Goal: Task Accomplishment & Management: Use online tool/utility

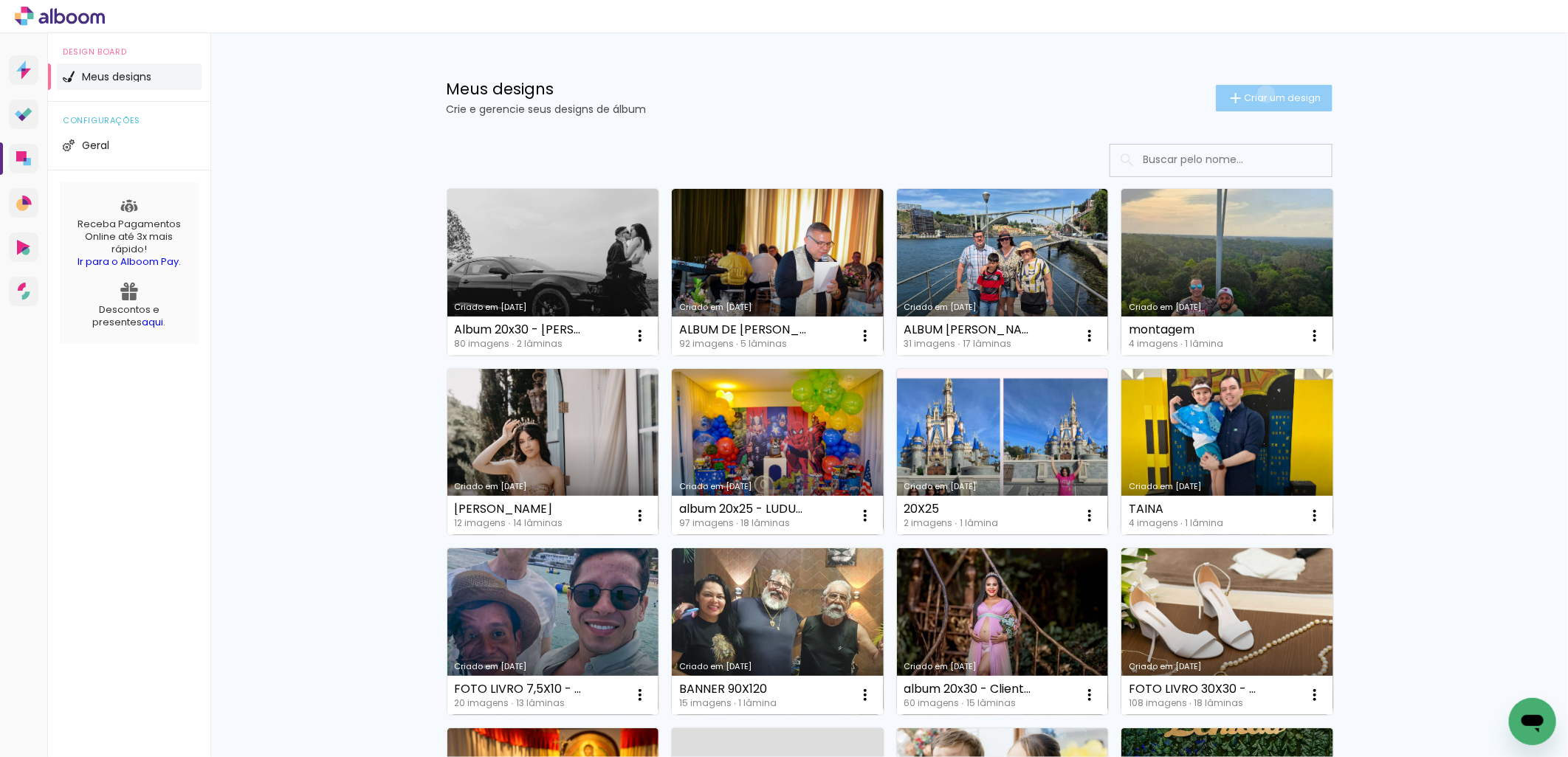
click at [1255, 96] on span "Criar um design" at bounding box center [1283, 98] width 77 height 10
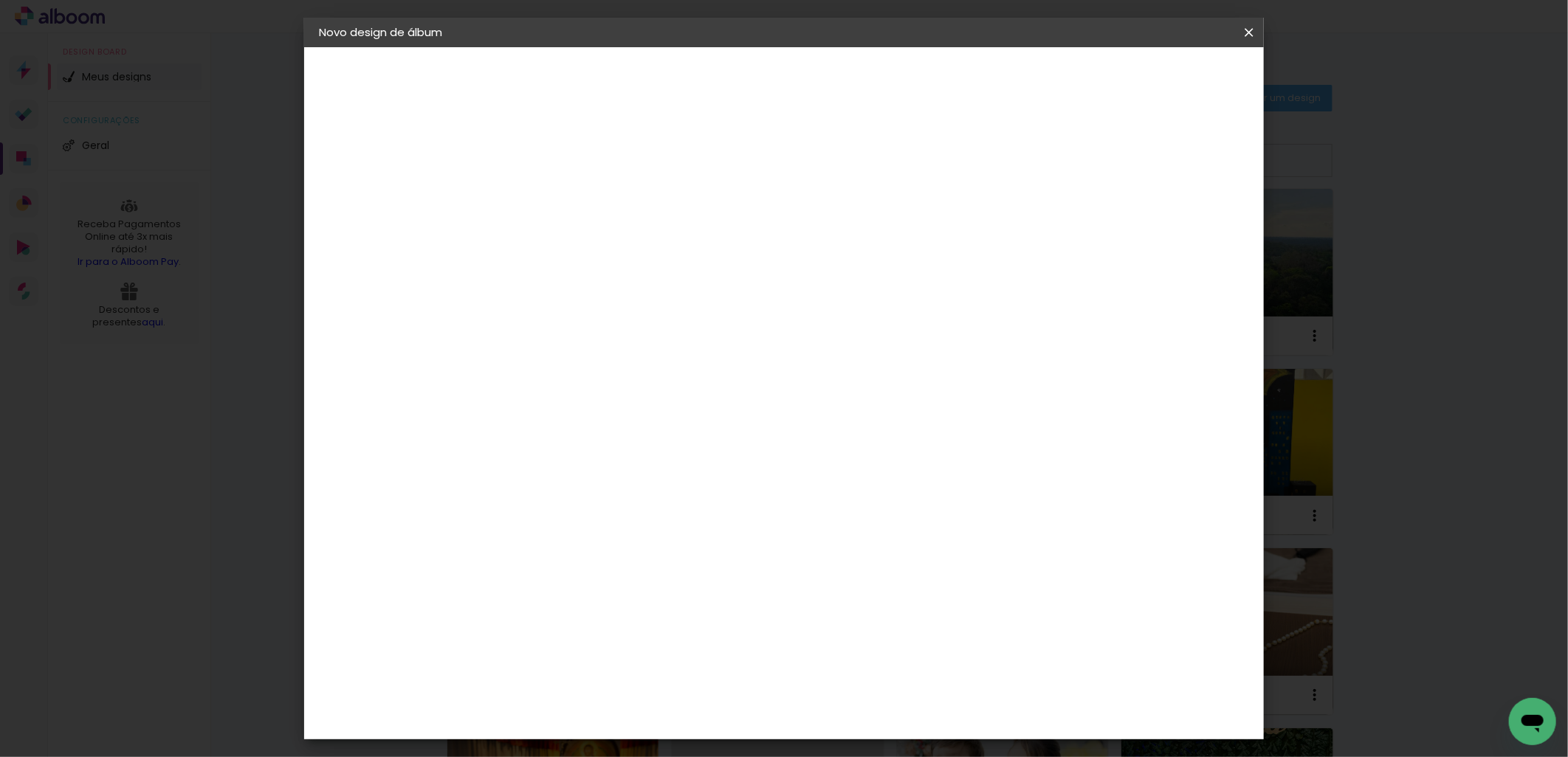
click at [0, 0] on paper-input-container "Título do álbum" at bounding box center [0, 0] width 0 height 0
click at [560, 198] on input at bounding box center [560, 198] width 0 height 23
type input "2"
type input "1"
type input "30x45"
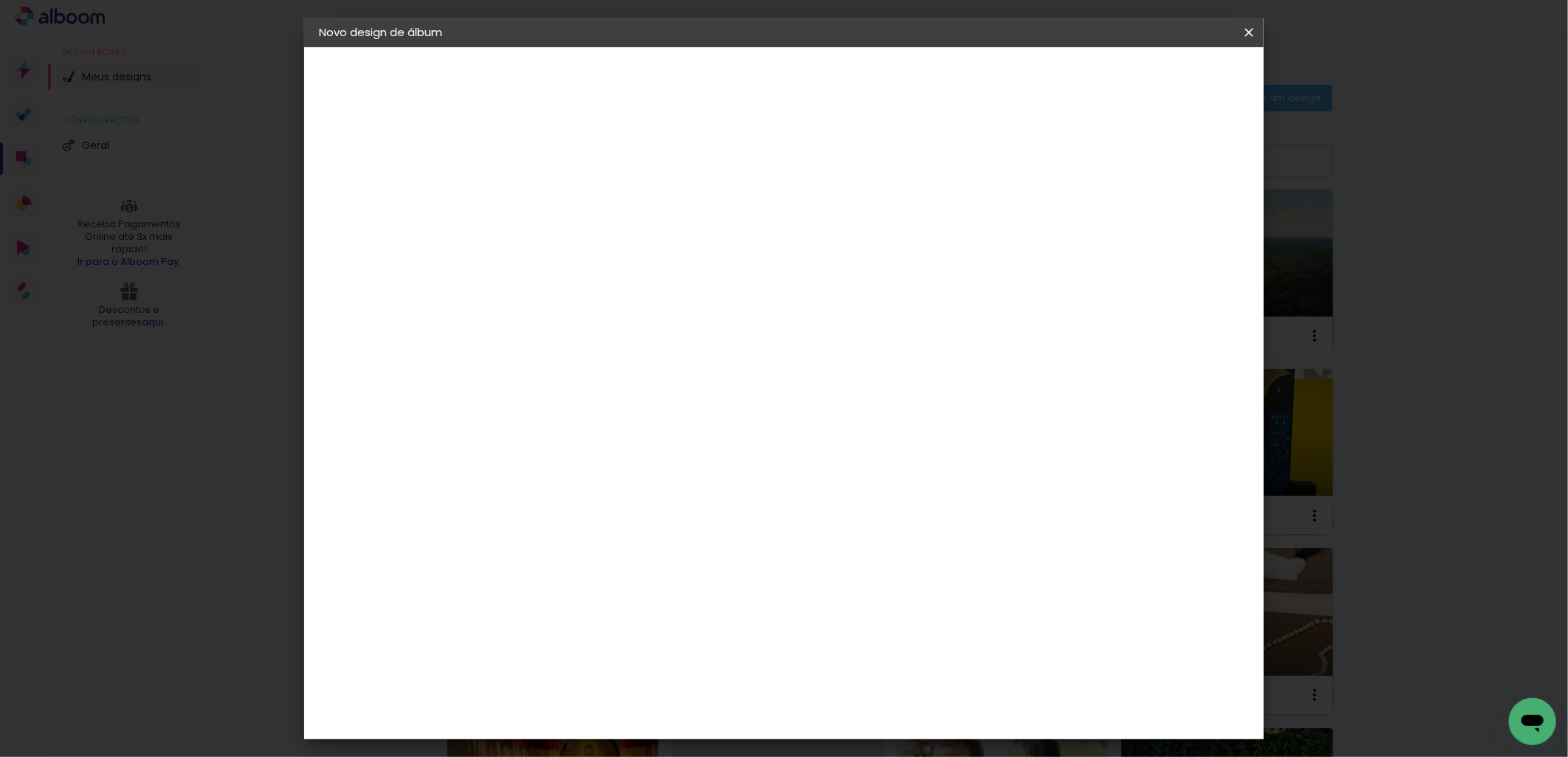
type paper-input "30x45"
click at [711, 77] on paper-button "Avançar" at bounding box center [676, 78] width 73 height 25
click at [837, 225] on paper-item "Tamanho Livre" at bounding box center [765, 225] width 141 height 32
click at [0, 0] on slot "Avançar" at bounding box center [0, 0] width 0 height 0
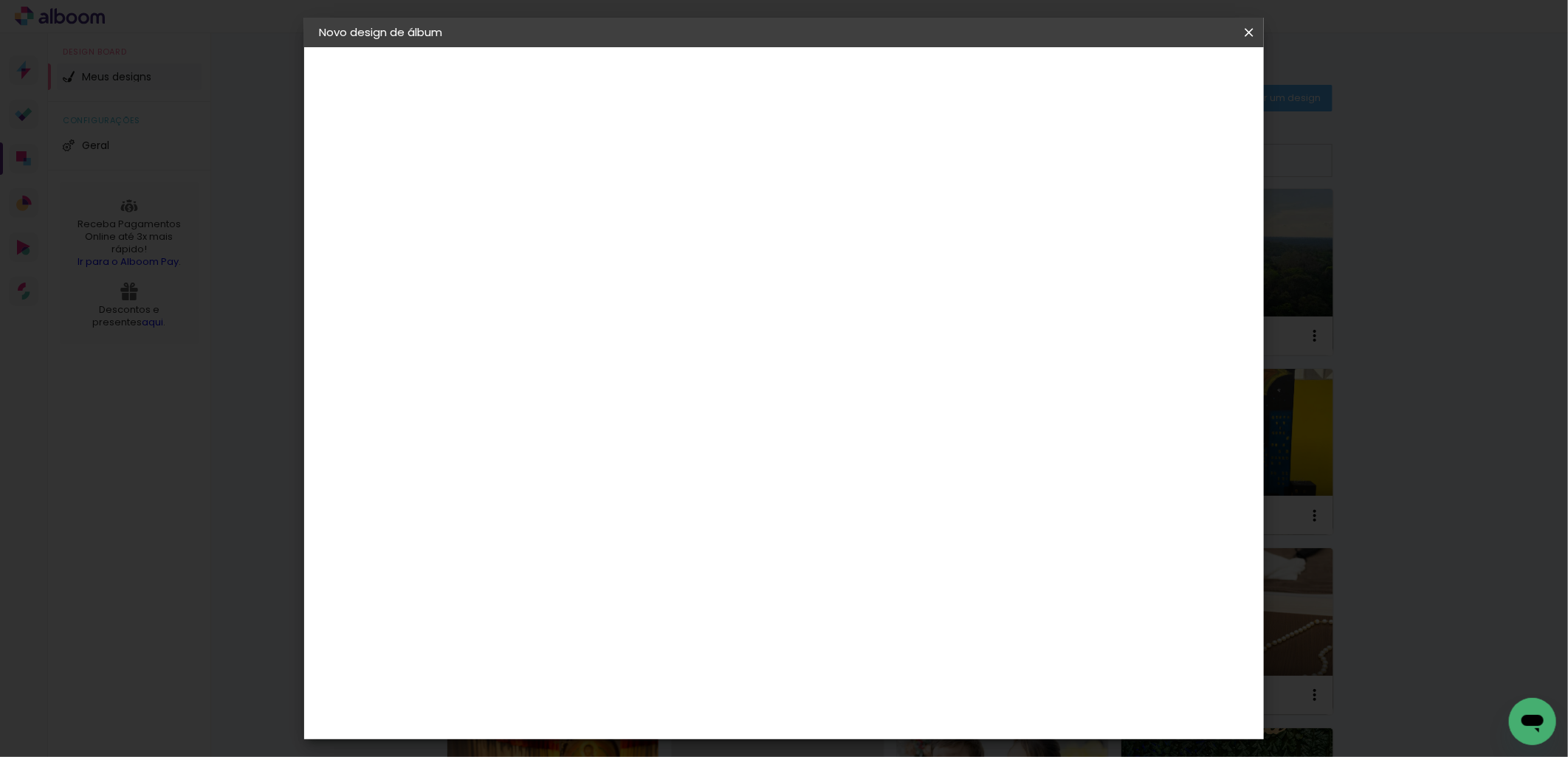
drag, startPoint x: 882, startPoint y: 473, endPoint x: 847, endPoint y: 473, distance: 35.0
click at [847, 473] on input "60" at bounding box center [865, 476] width 38 height 22
type input "45"
type paper-input "45"
drag, startPoint x: 529, startPoint y: 468, endPoint x: 498, endPoint y: 468, distance: 31.0
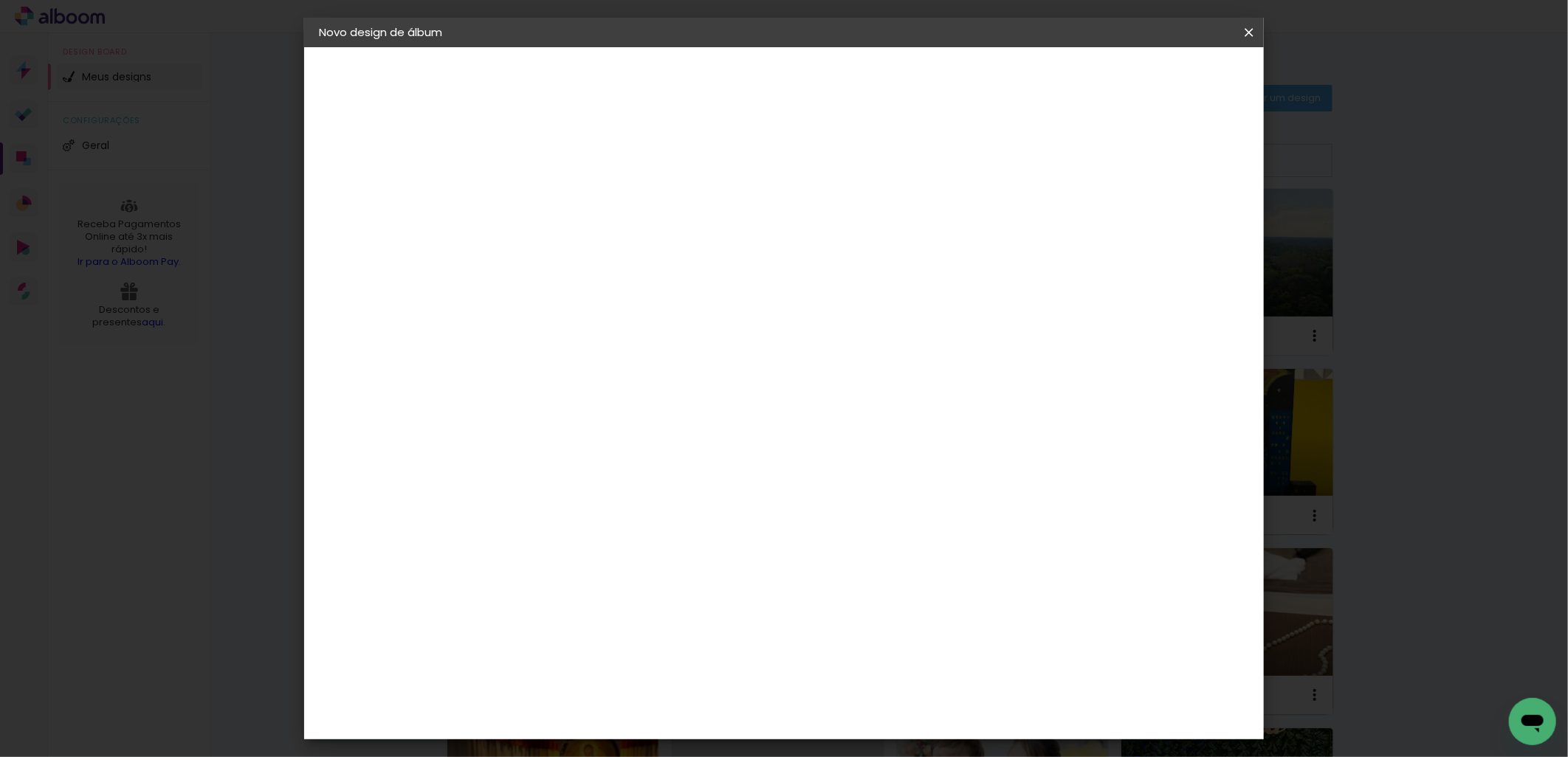
click at [498, 468] on input "30" at bounding box center [513, 467] width 38 height 22
type input "45"
type paper-input "45"
drag, startPoint x: 877, startPoint y: 713, endPoint x: 850, endPoint y: 706, distance: 27.9
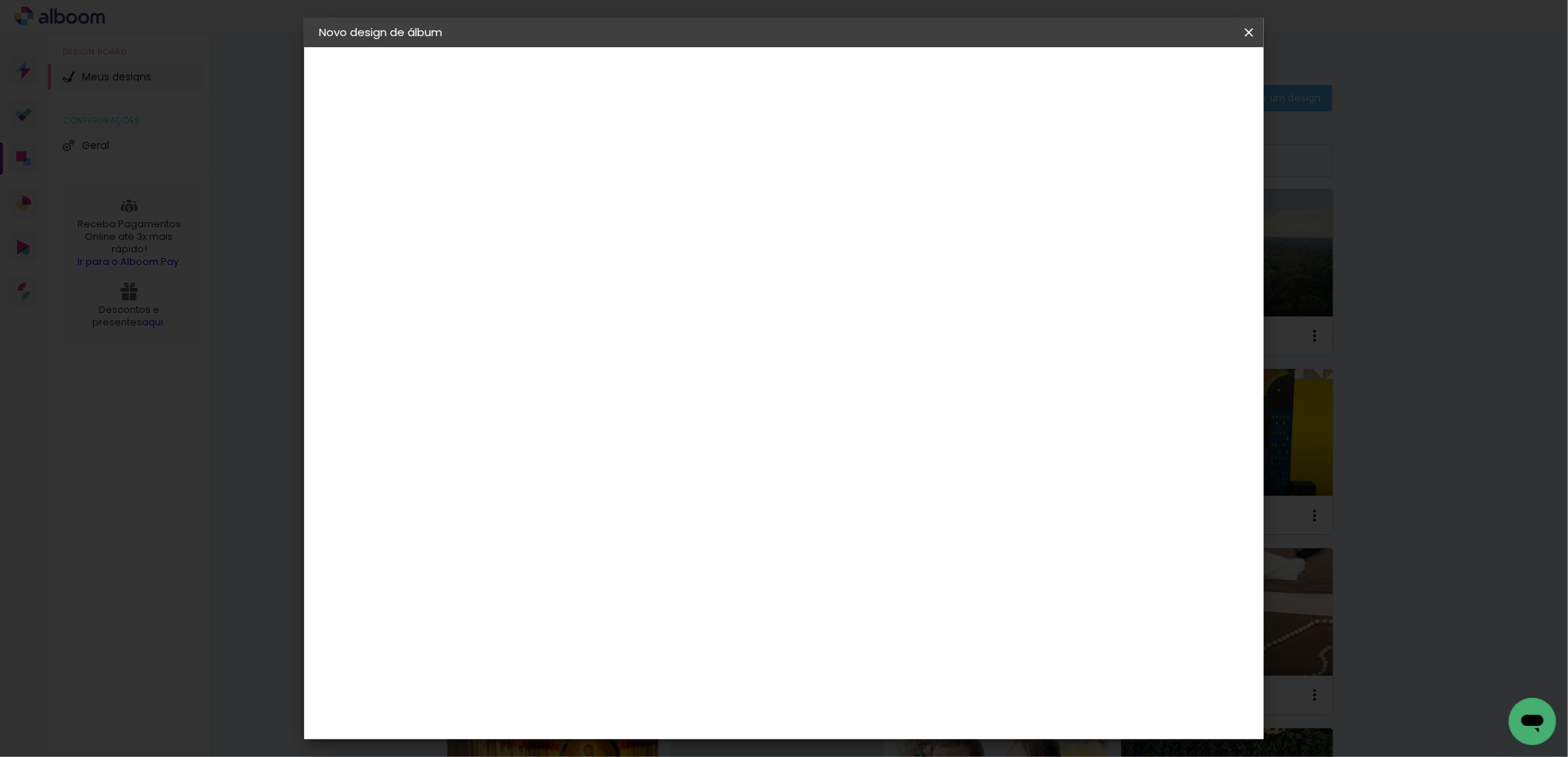
click at [850, 706] on input "45" at bounding box center [865, 713] width 38 height 22
type input "30"
type paper-input "30"
click at [921, 74] on span "Iniciar design" at bounding box center [890, 83] width 61 height 21
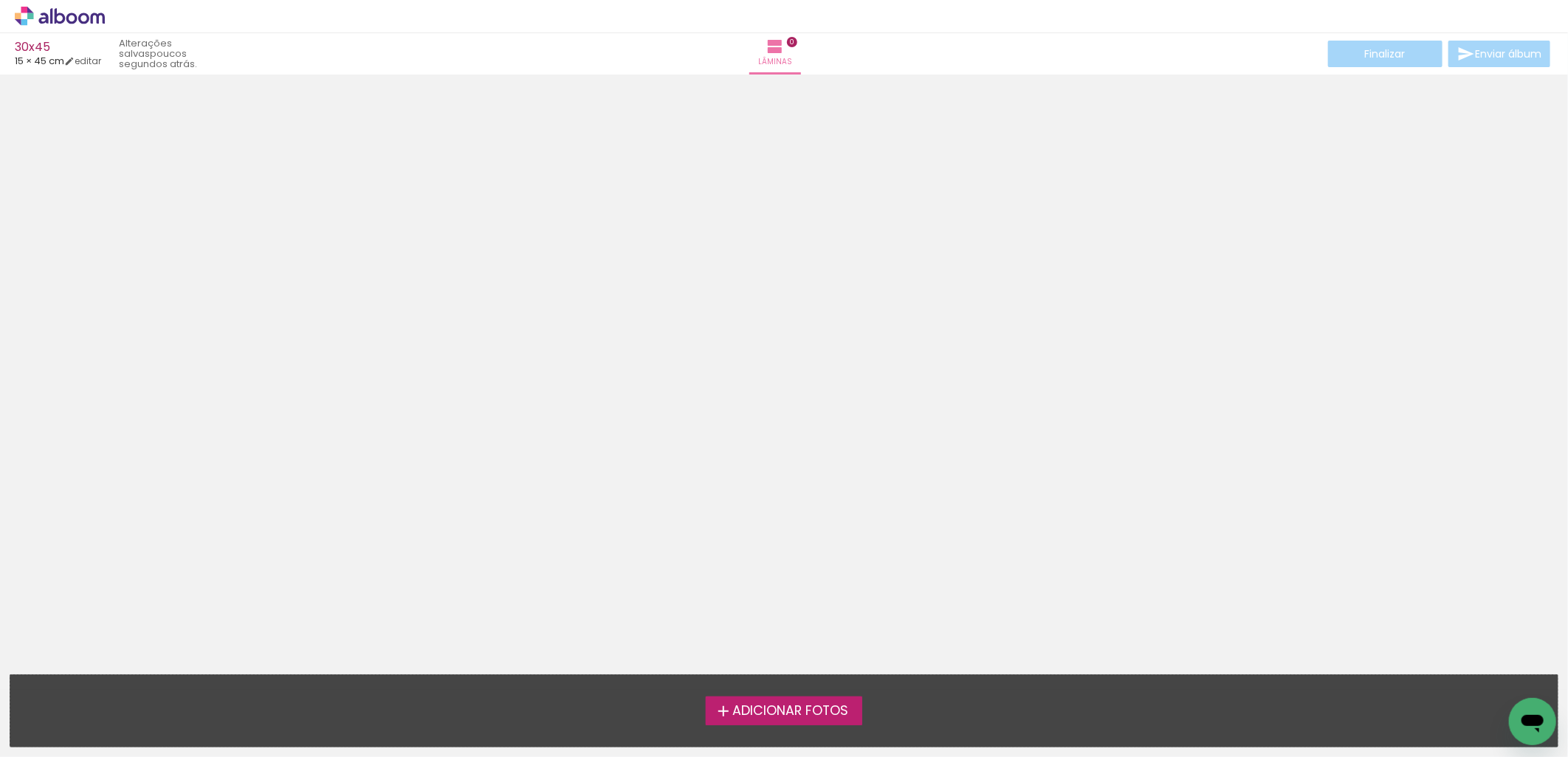
click at [745, 714] on span "Adicionar Fotos" at bounding box center [790, 711] width 116 height 13
click at [0, 0] on input "file" at bounding box center [0, 0] width 0 height 0
click at [800, 714] on span "Adicionar Fotos" at bounding box center [790, 711] width 116 height 13
click at [0, 0] on input "file" at bounding box center [0, 0] width 0 height 0
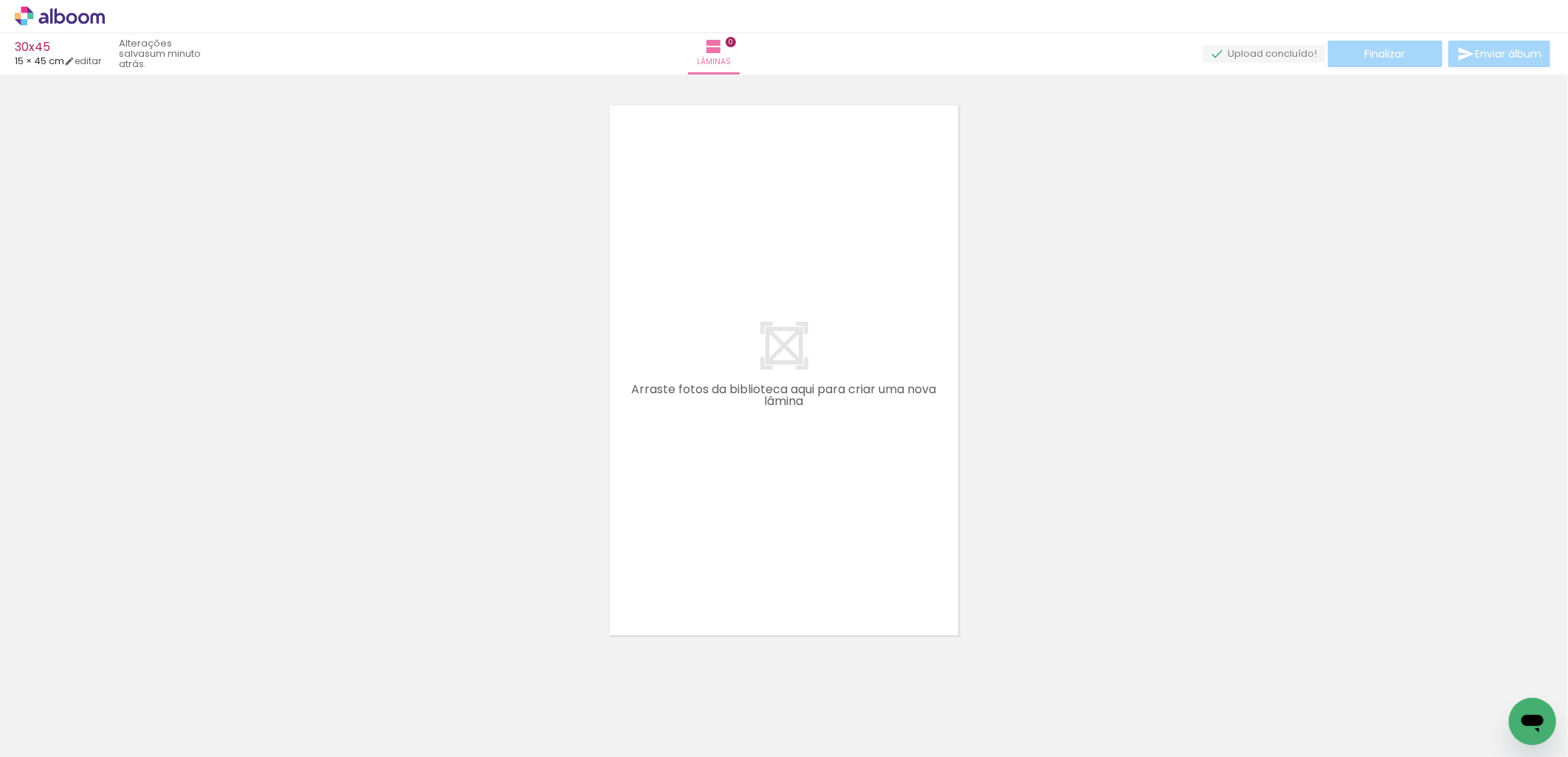
scroll to position [19, 0]
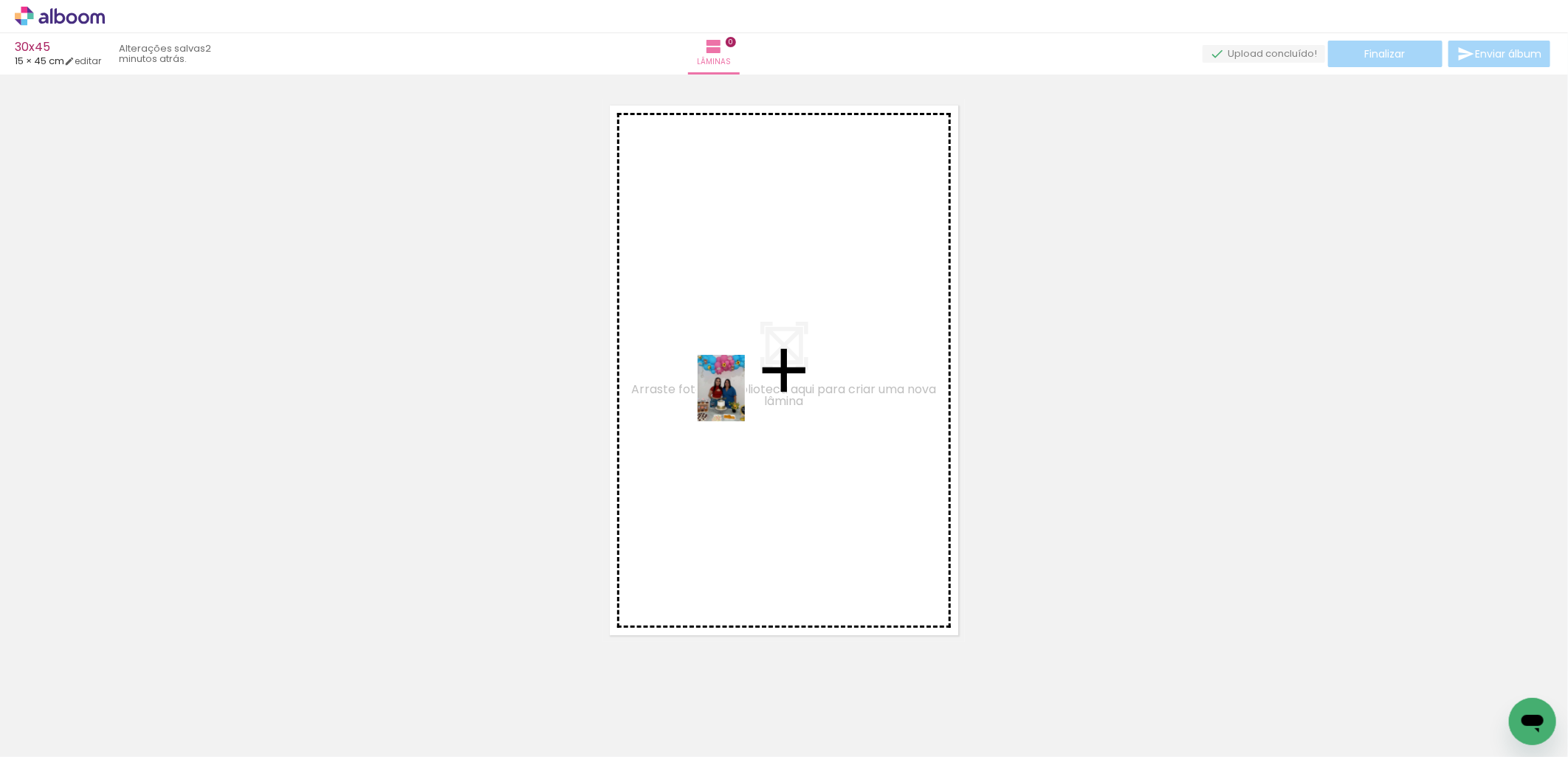
drag, startPoint x: 161, startPoint y: 718, endPoint x: 742, endPoint y: 399, distance: 662.8
click at [742, 399] on quentale-workspace at bounding box center [784, 378] width 1568 height 757
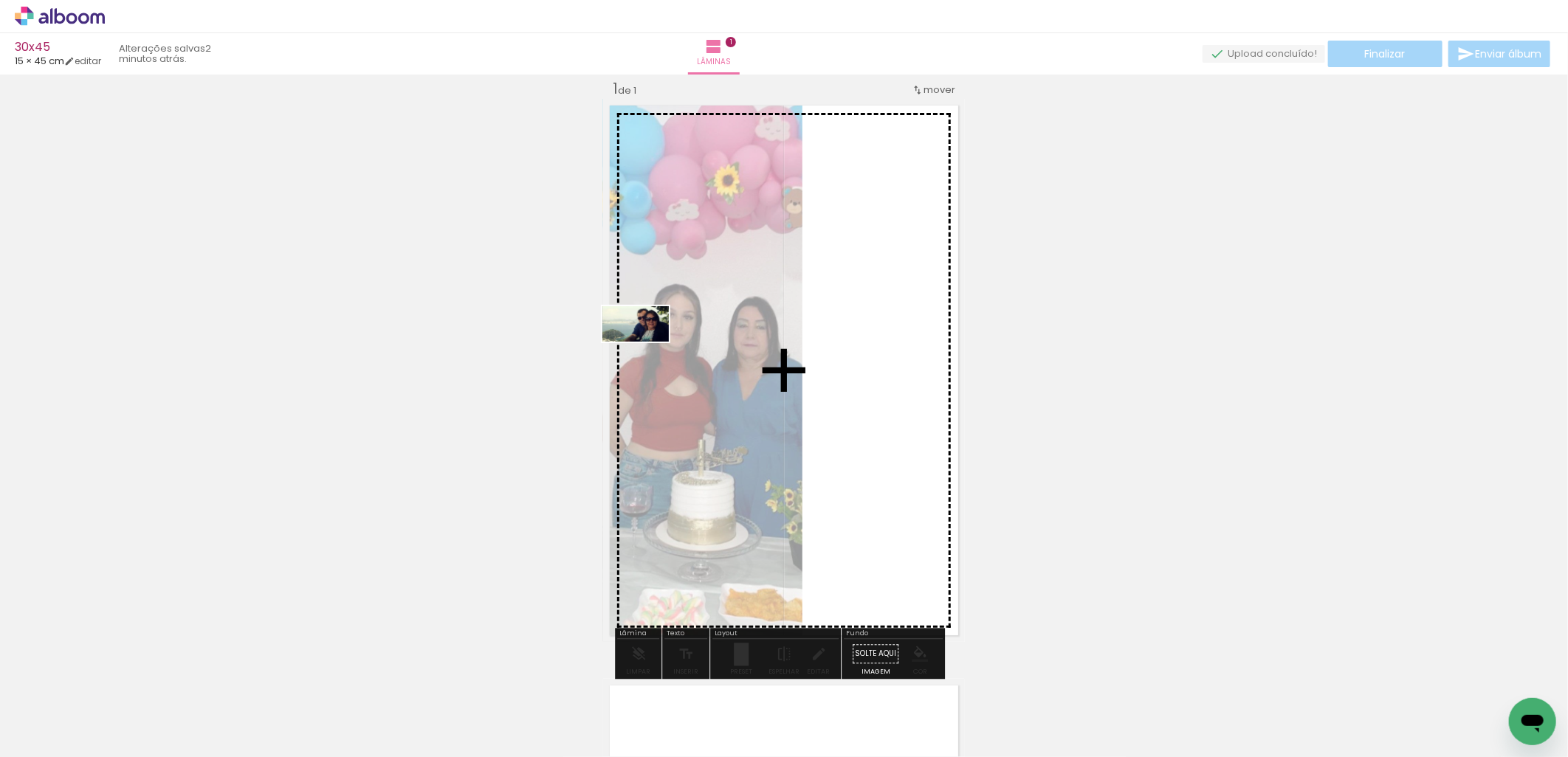
drag, startPoint x: 246, startPoint y: 695, endPoint x: 403, endPoint y: 739, distance: 163.0
click at [683, 322] on quentale-workspace at bounding box center [784, 378] width 1568 height 757
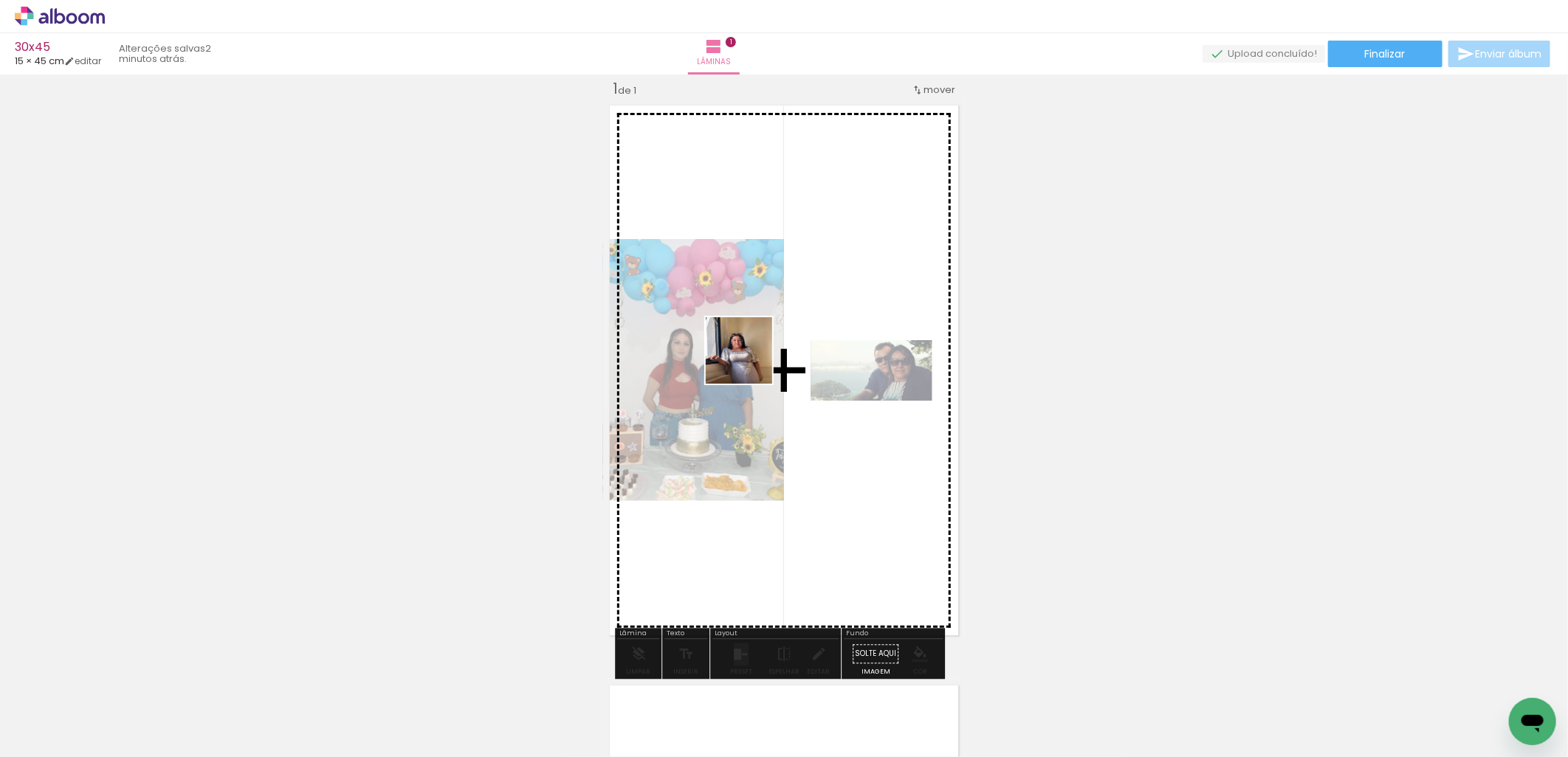
drag, startPoint x: 313, startPoint y: 724, endPoint x: 754, endPoint y: 355, distance: 575.0
click at [754, 355] on quentale-workspace at bounding box center [784, 378] width 1568 height 757
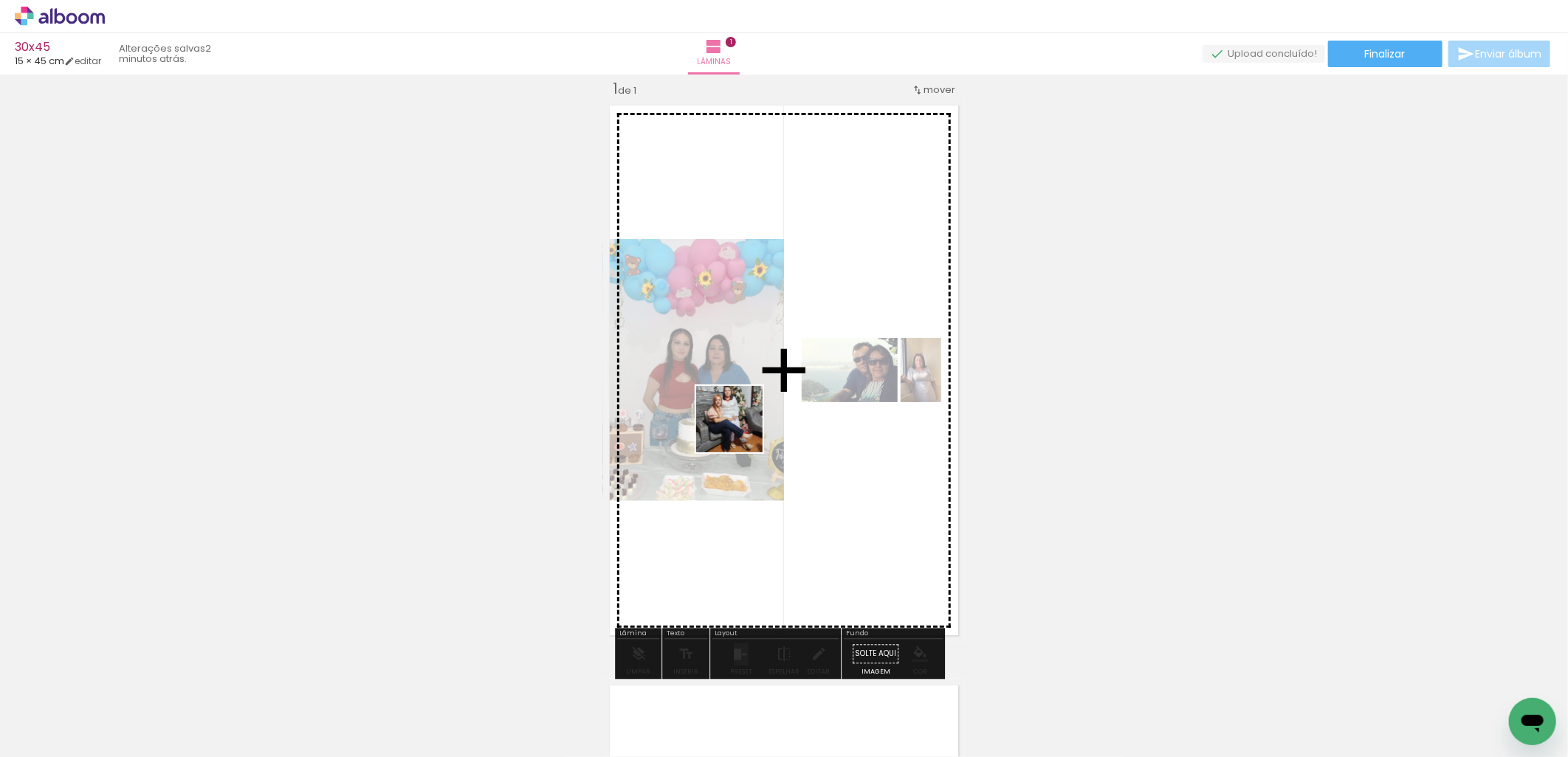
drag, startPoint x: 397, startPoint y: 703, endPoint x: 741, endPoint y: 427, distance: 441.0
click at [741, 427] on quentale-workspace at bounding box center [784, 378] width 1568 height 757
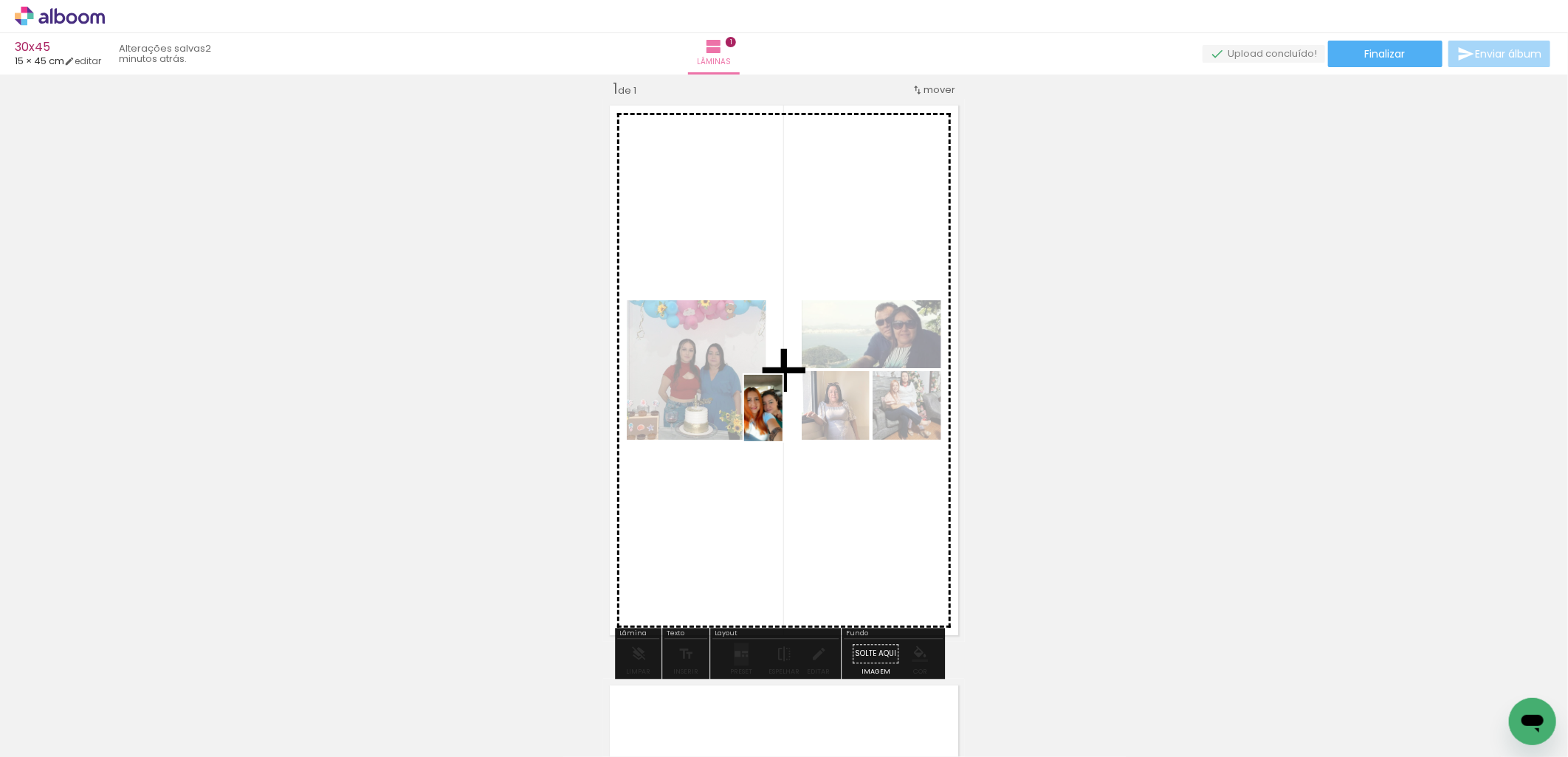
drag, startPoint x: 483, startPoint y: 730, endPoint x: 788, endPoint y: 419, distance: 435.6
click at [788, 419] on quentale-workspace at bounding box center [784, 378] width 1568 height 757
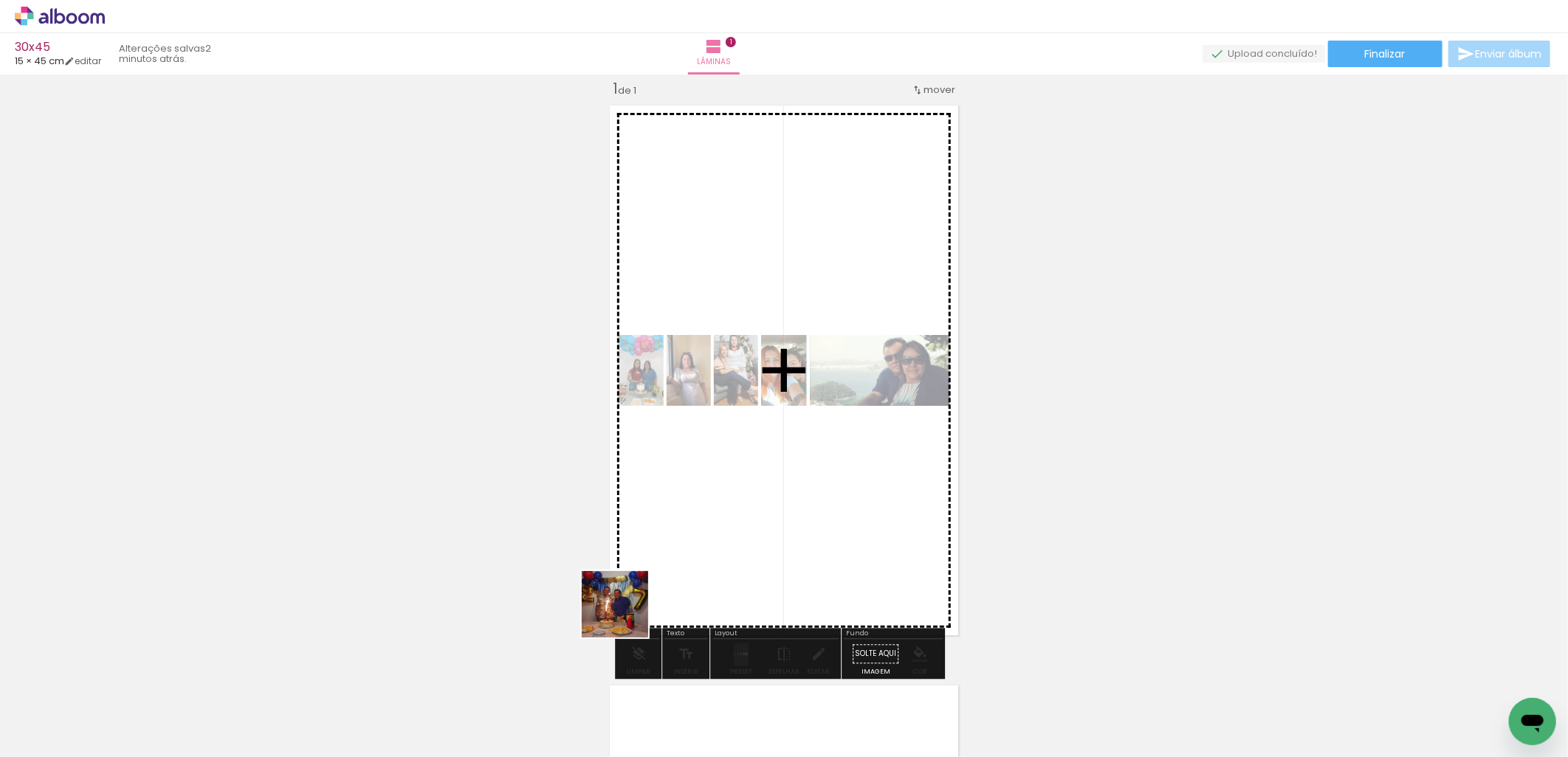
drag, startPoint x: 555, startPoint y: 723, endPoint x: 679, endPoint y: 655, distance: 141.4
click at [662, 461] on quentale-workspace at bounding box center [784, 378] width 1568 height 757
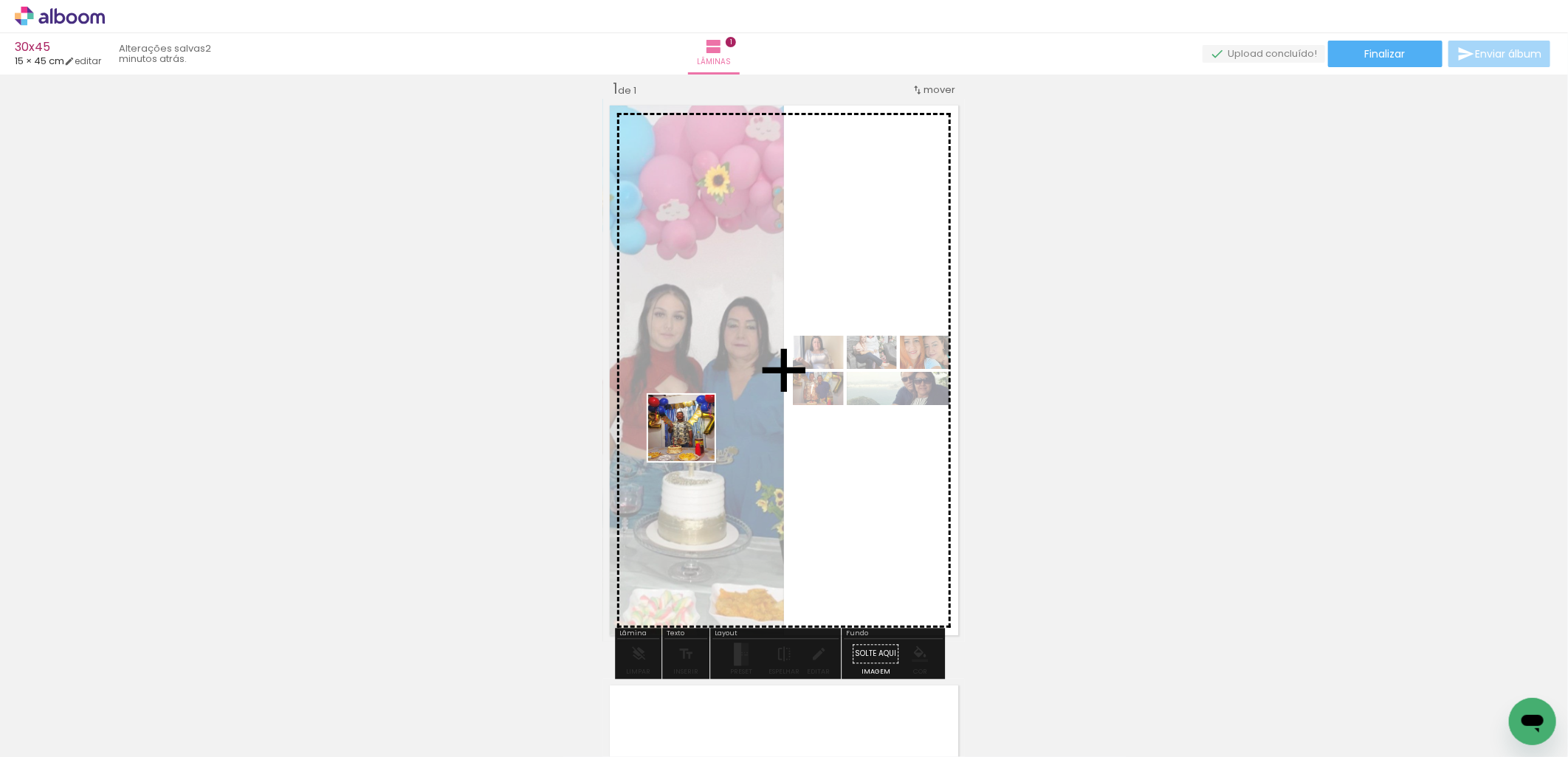
drag, startPoint x: 645, startPoint y: 704, endPoint x: 762, endPoint y: 699, distance: 117.1
click at [693, 450] on quentale-workspace at bounding box center [784, 378] width 1568 height 757
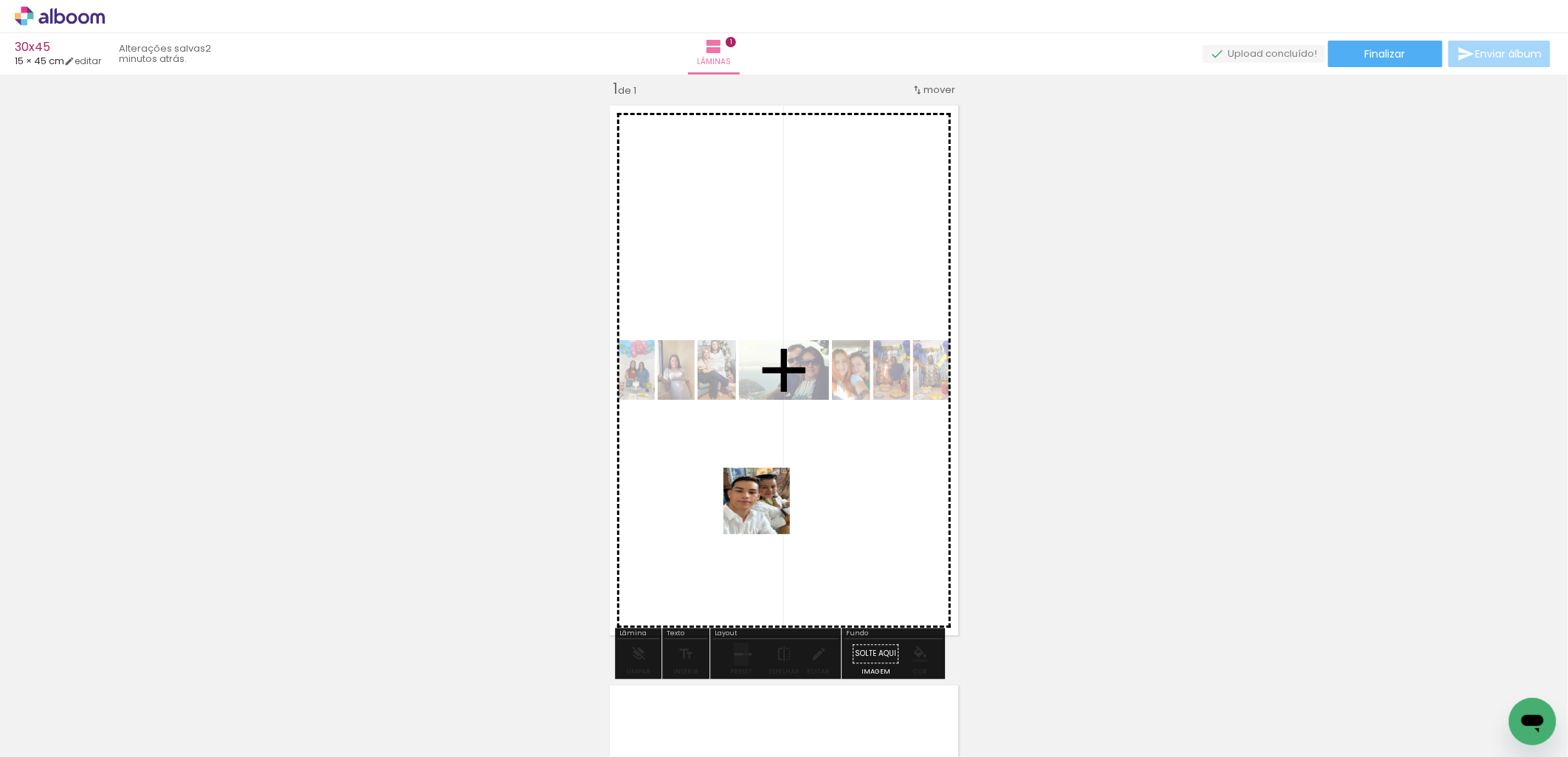
drag, startPoint x: 734, startPoint y: 696, endPoint x: 781, endPoint y: 488, distance: 213.2
click at [784, 438] on quentale-workspace at bounding box center [784, 378] width 1568 height 757
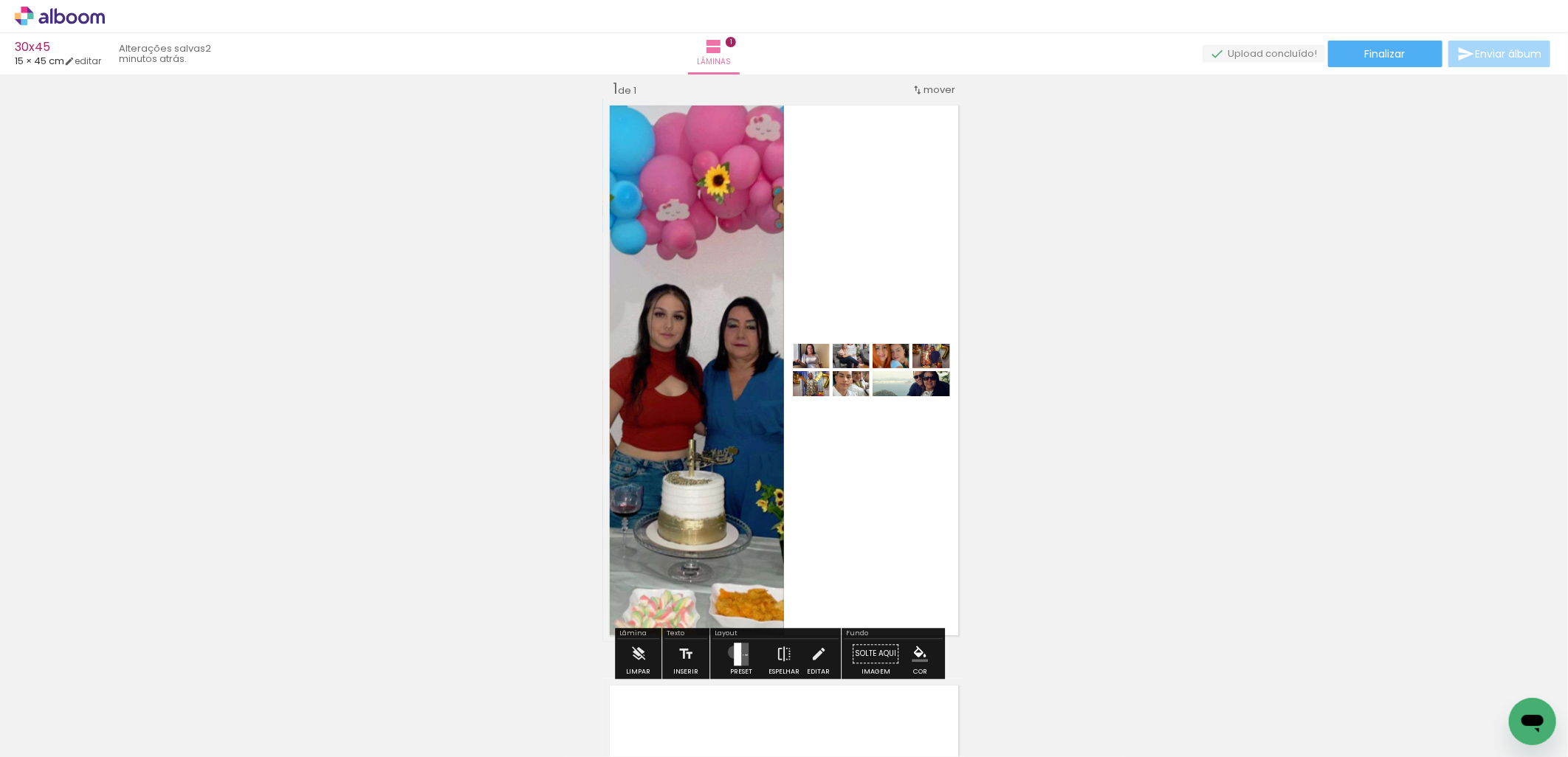
click at [734, 651] on div at bounding box center [737, 654] width 7 height 23
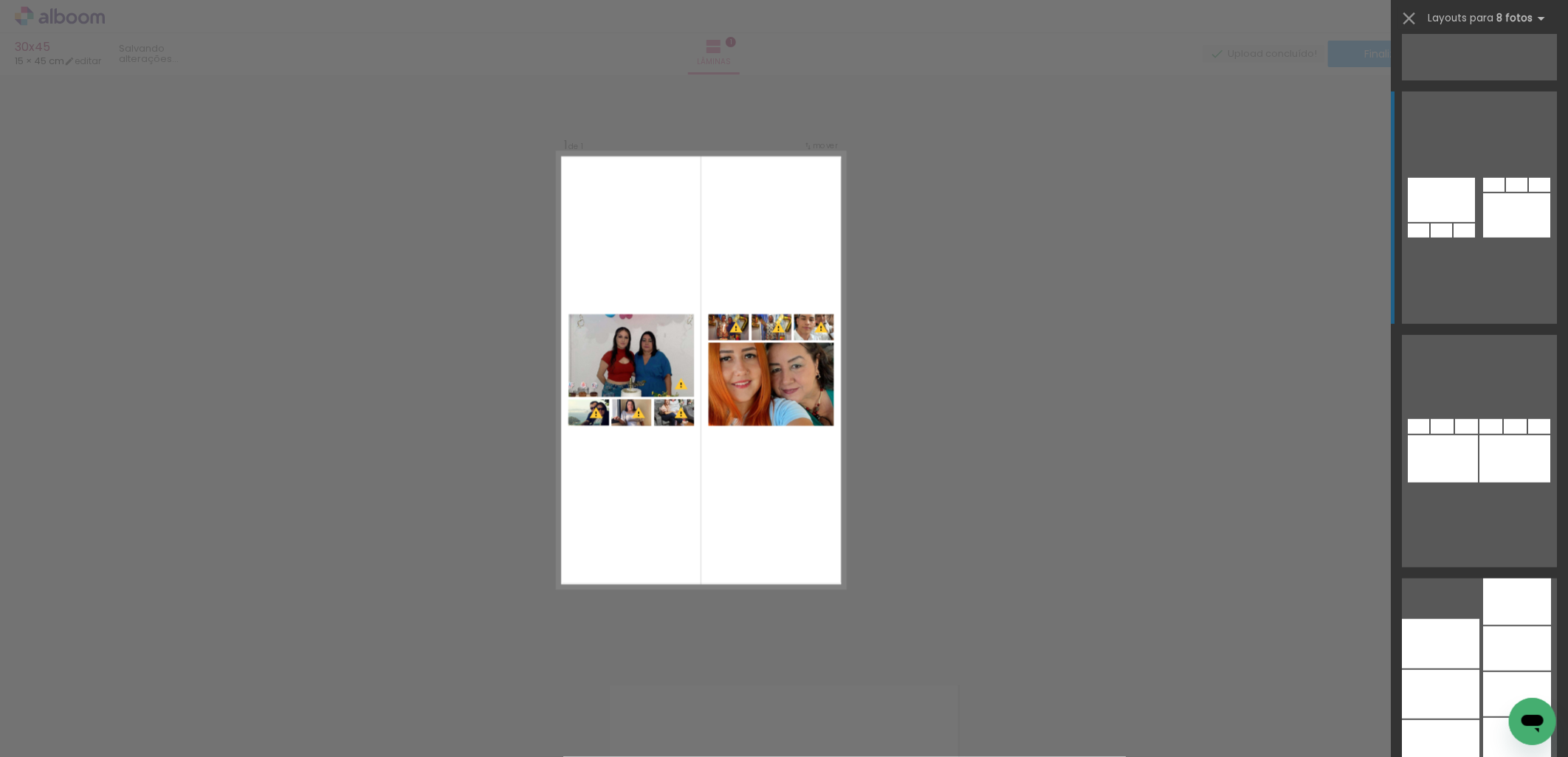
scroll to position [18037, 0]
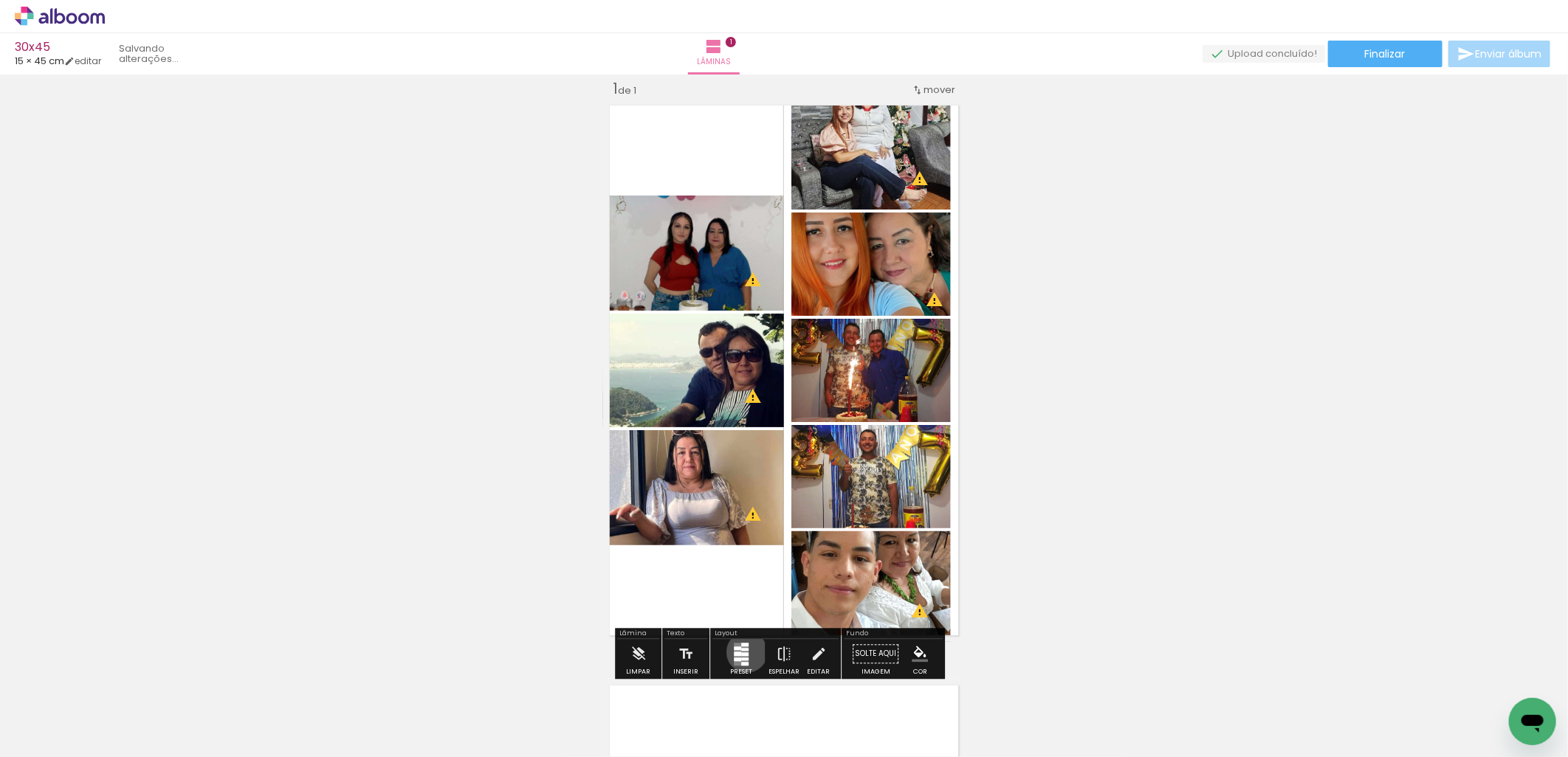
click at [744, 652] on div at bounding box center [744, 654] width 7 height 4
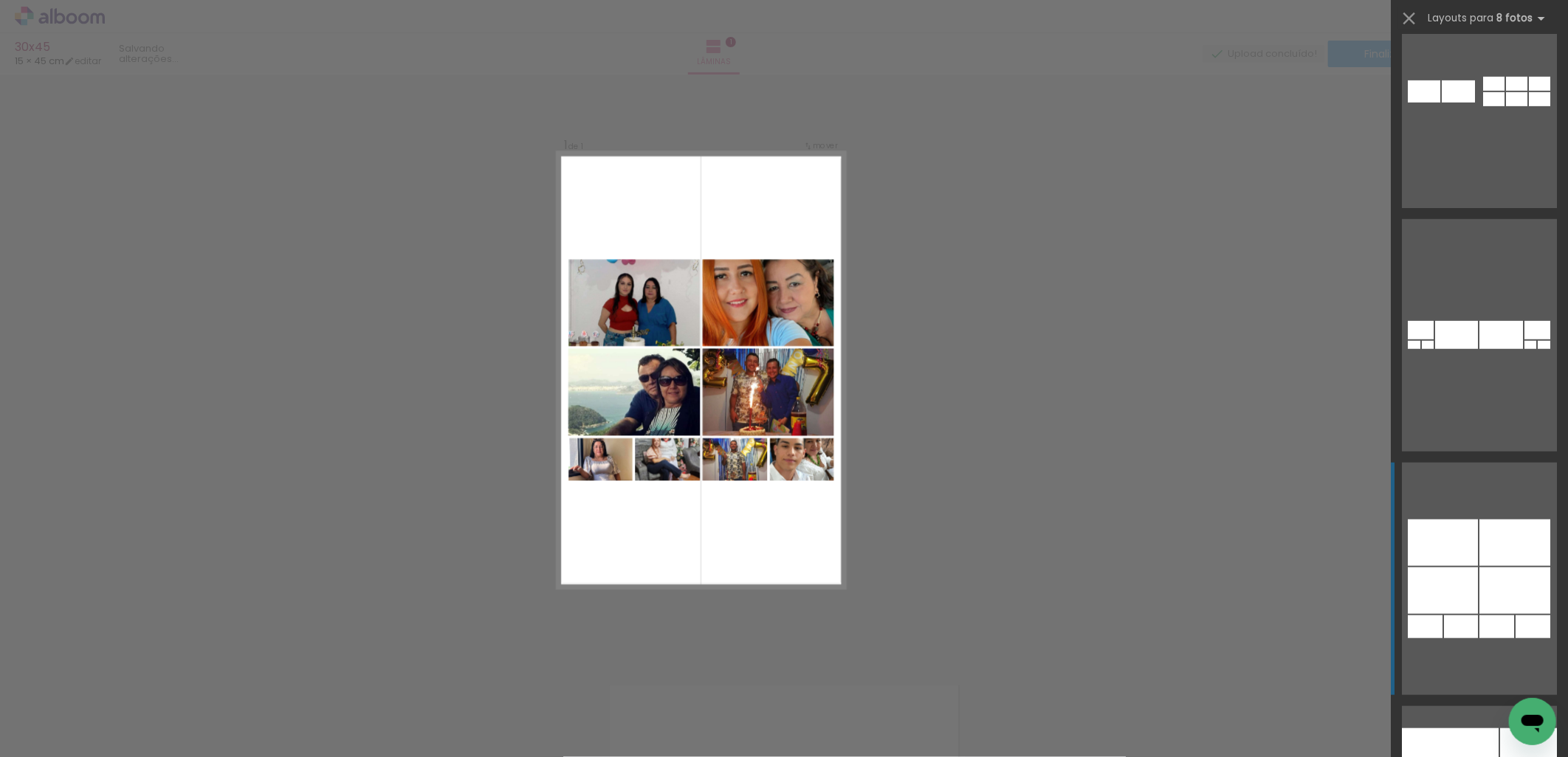
scroll to position [22165, 0]
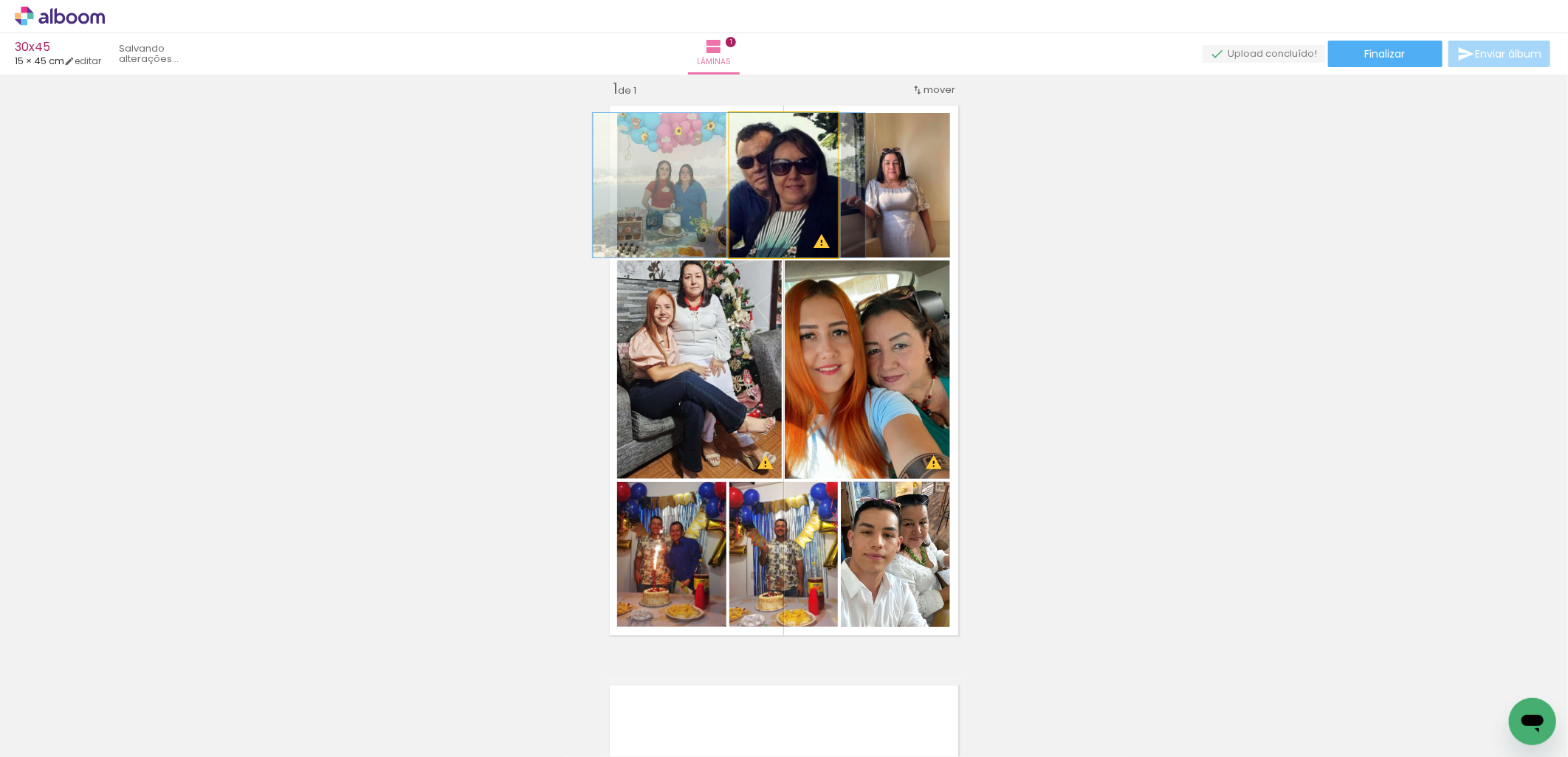
drag, startPoint x: 798, startPoint y: 190, endPoint x: 744, endPoint y: 185, distance: 54.2
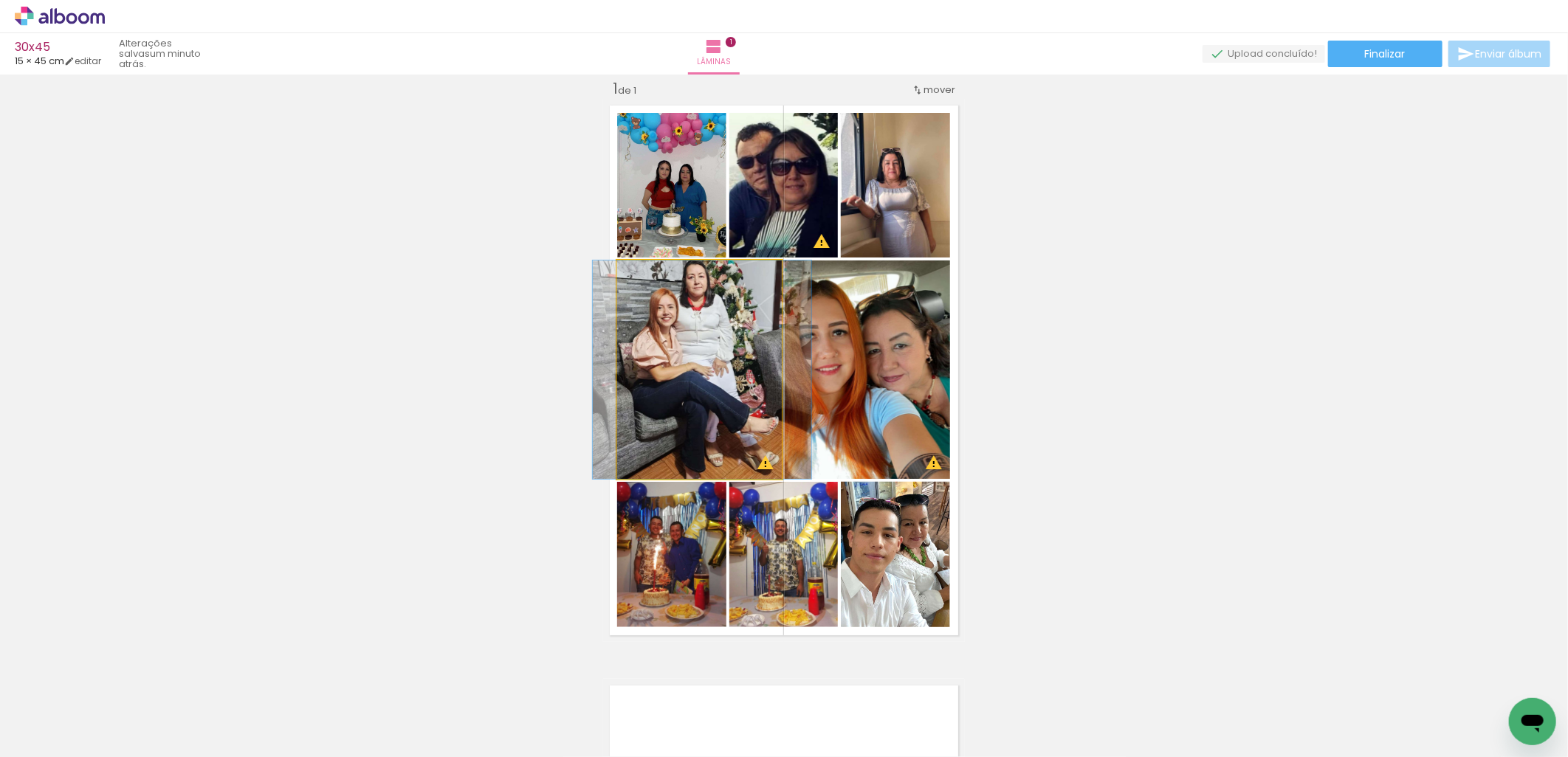
drag, startPoint x: 677, startPoint y: 406, endPoint x: 679, endPoint y: 432, distance: 26.1
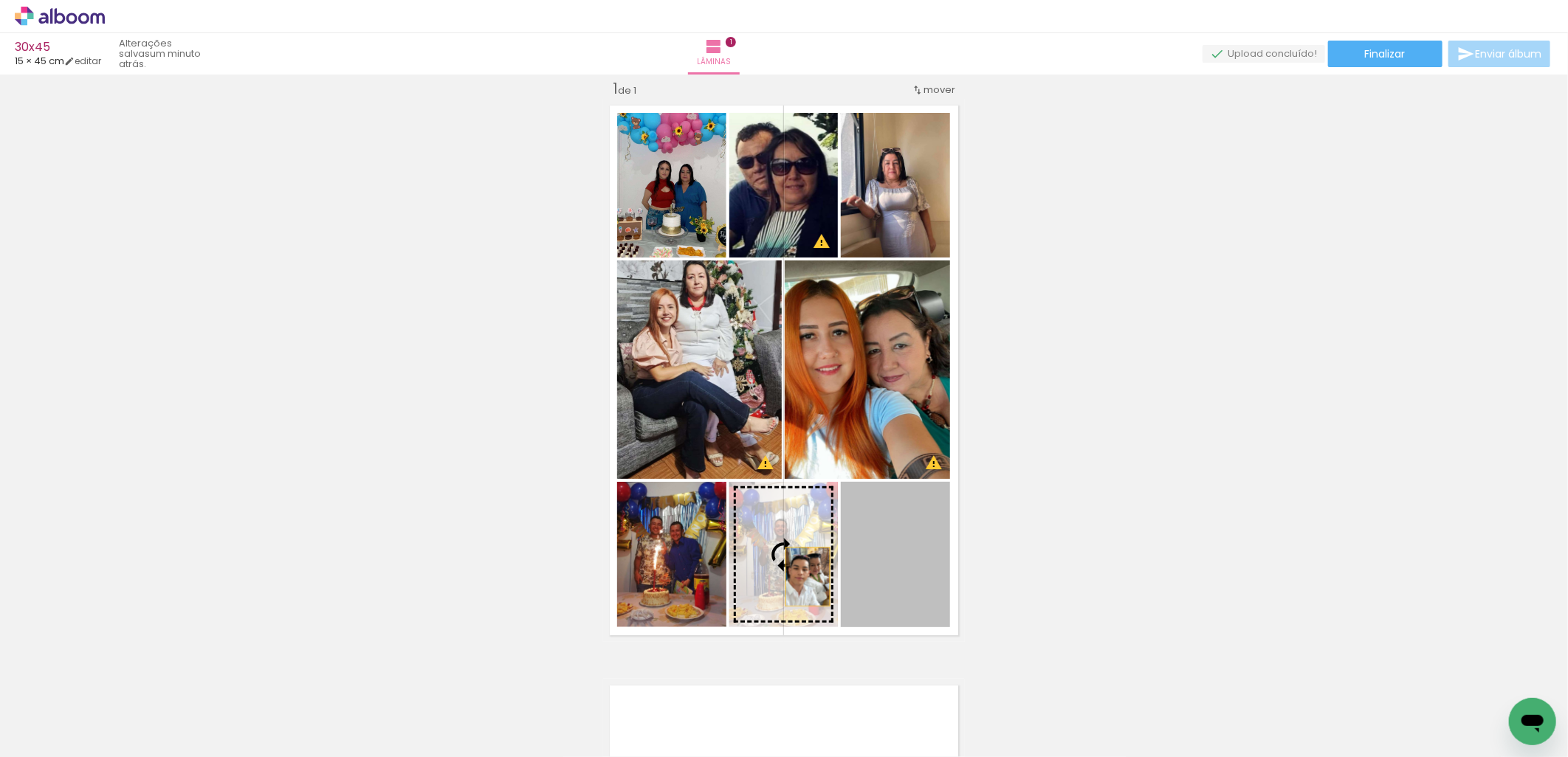
drag, startPoint x: 873, startPoint y: 568, endPoint x: 799, endPoint y: 576, distance: 74.4
click at [0, 0] on slot at bounding box center [0, 0] width 0 height 0
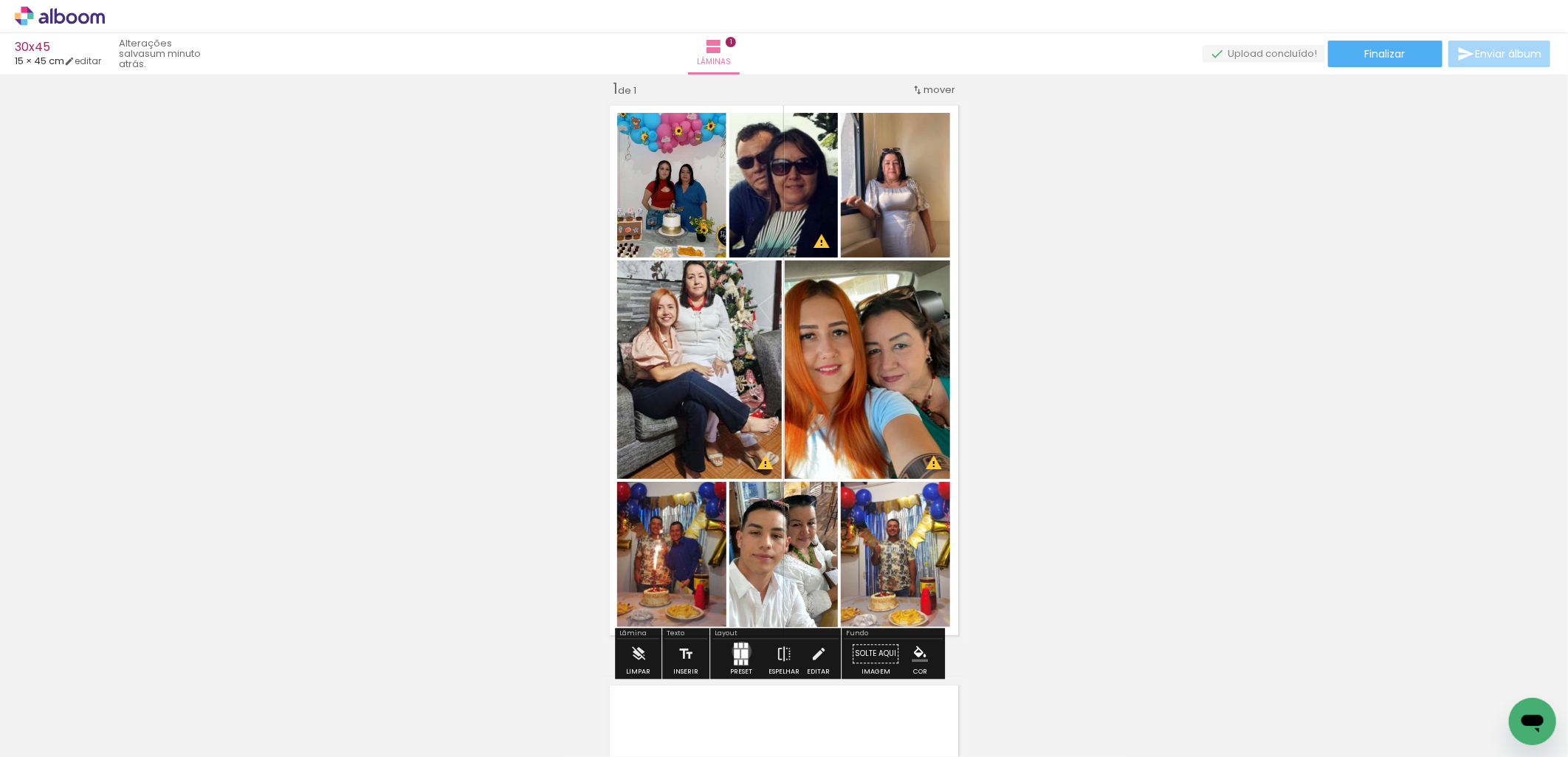
click at [741, 651] on div at bounding box center [744, 654] width 6 height 9
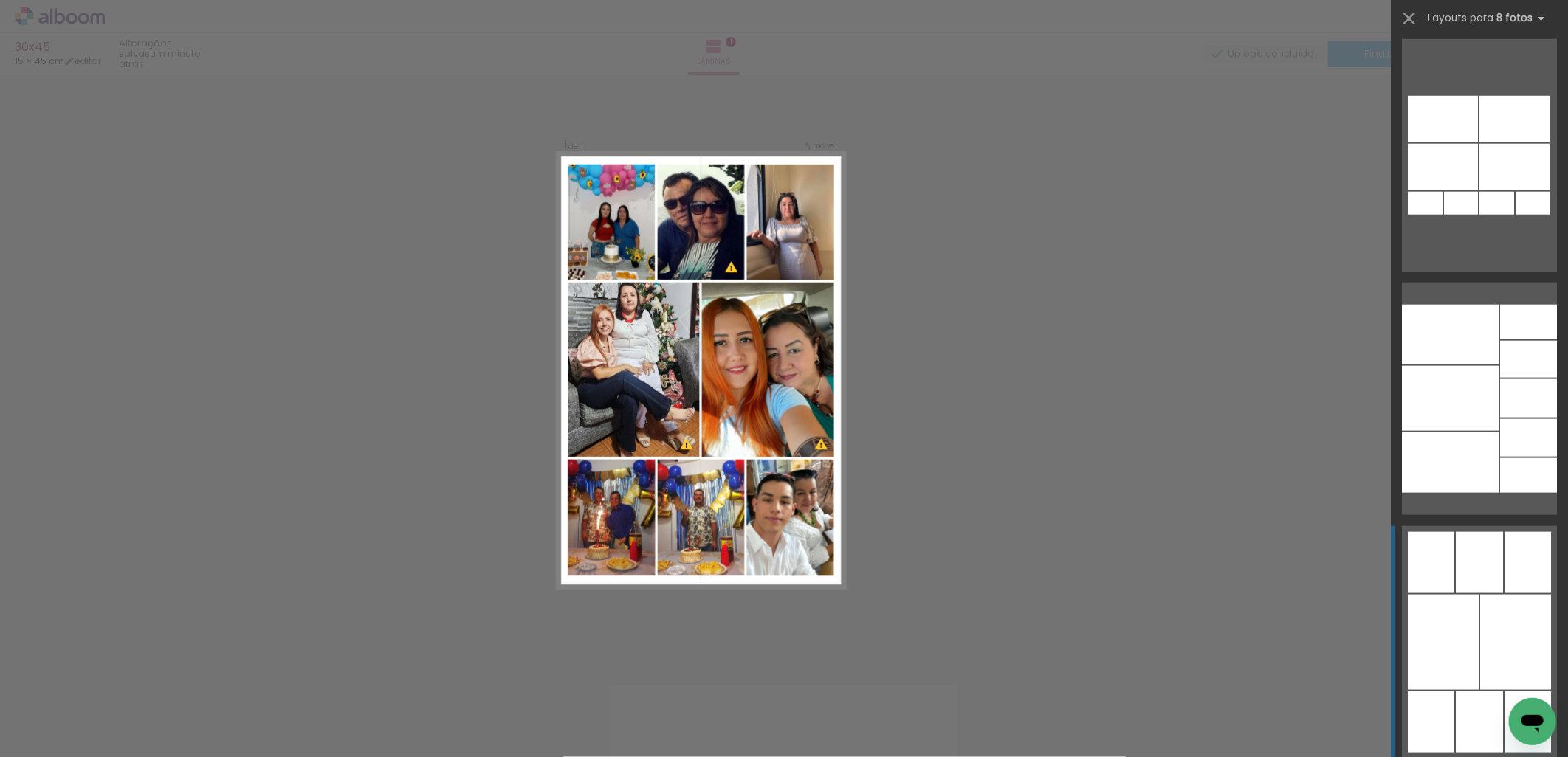
drag, startPoint x: 1215, startPoint y: 444, endPoint x: 1204, endPoint y: 444, distance: 11.0
click at [1215, 444] on div "Confirmar Cancelar" at bounding box center [784, 654] width 1568 height 1196
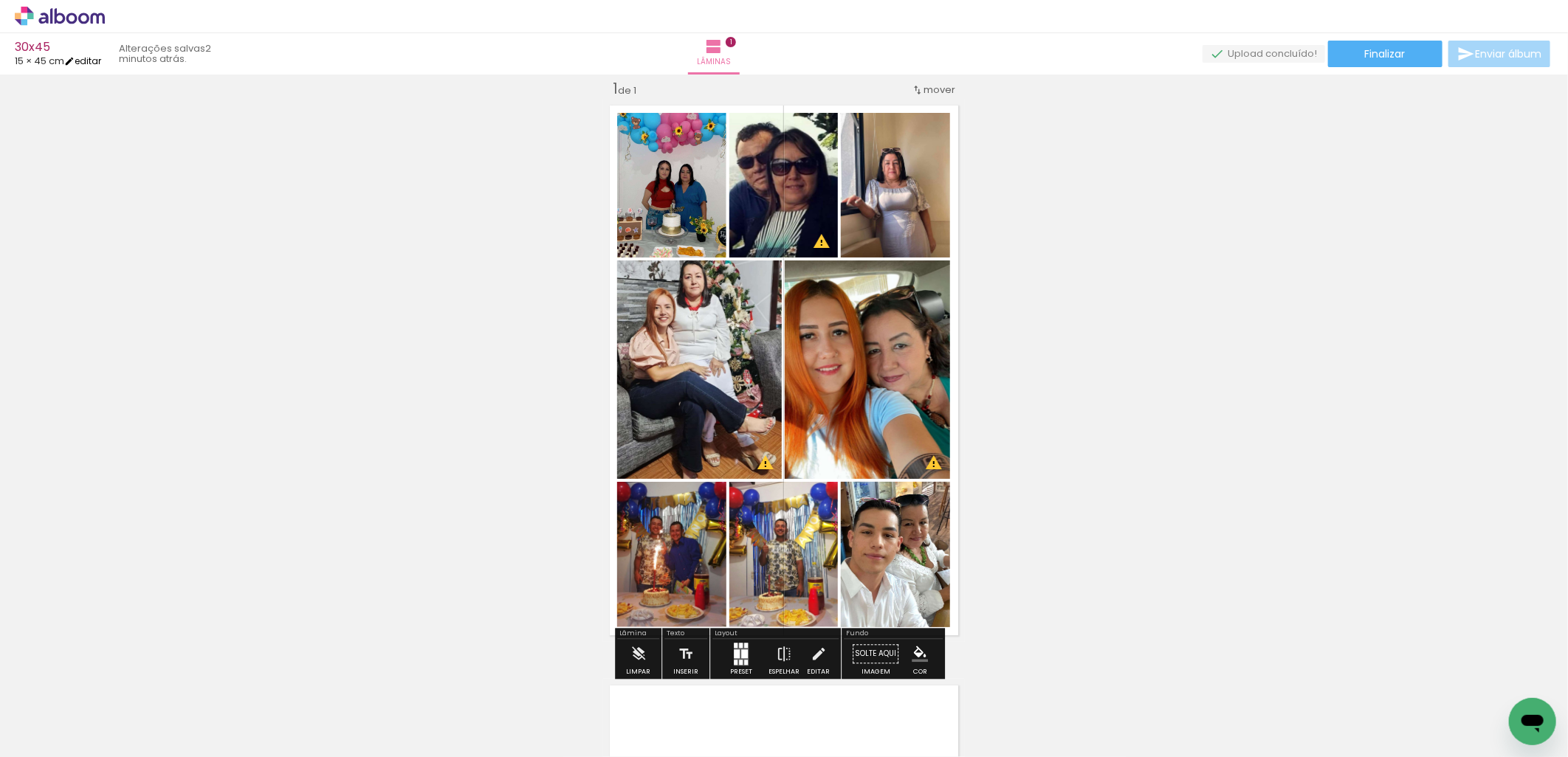
click at [74, 62] on iron-icon at bounding box center [69, 61] width 11 height 11
type input "45"
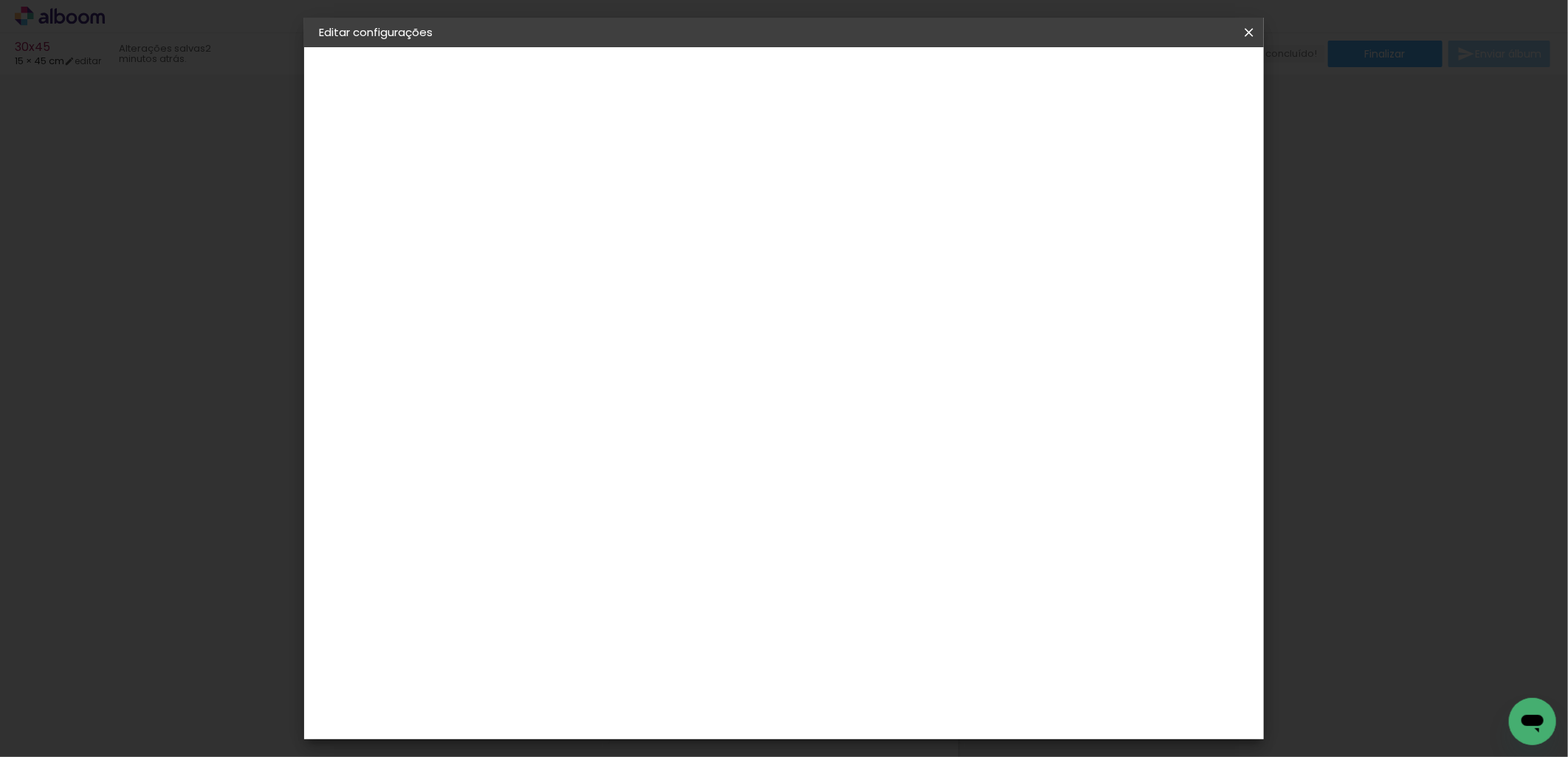
scroll to position [138, 0]
drag, startPoint x: 882, startPoint y: 585, endPoint x: 832, endPoint y: 565, distance: 53.9
click at [842, 591] on paper-input-container "30 cm" at bounding box center [874, 593] width 66 height 37
type input "45"
type paper-input "45"
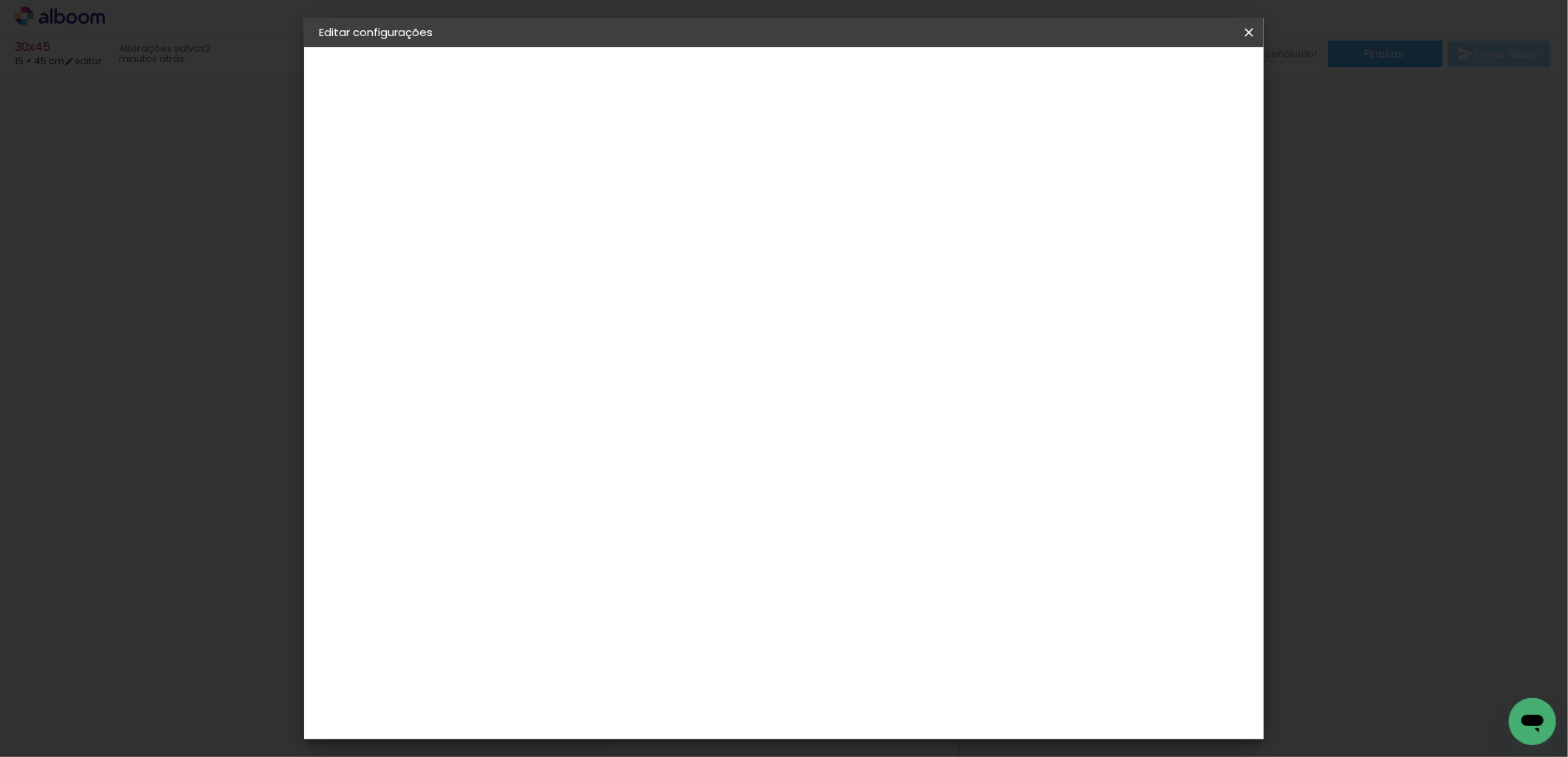
click at [613, 476] on input "45" at bounding box center [601, 477] width 38 height 22
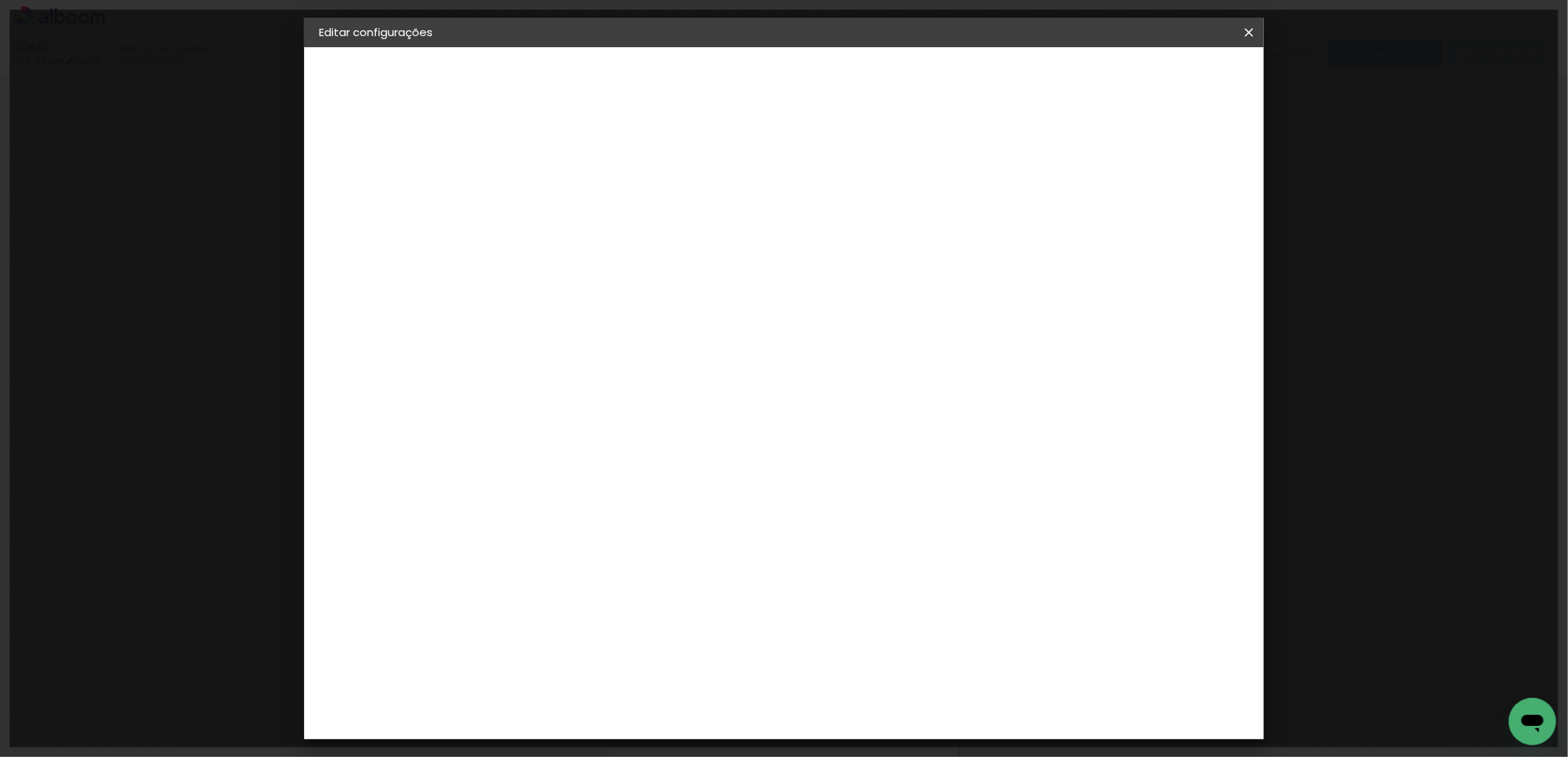
click at [632, 483] on div "cm" at bounding box center [629, 477] width 18 height 22
click at [611, 482] on input "45" at bounding box center [601, 477] width 38 height 22
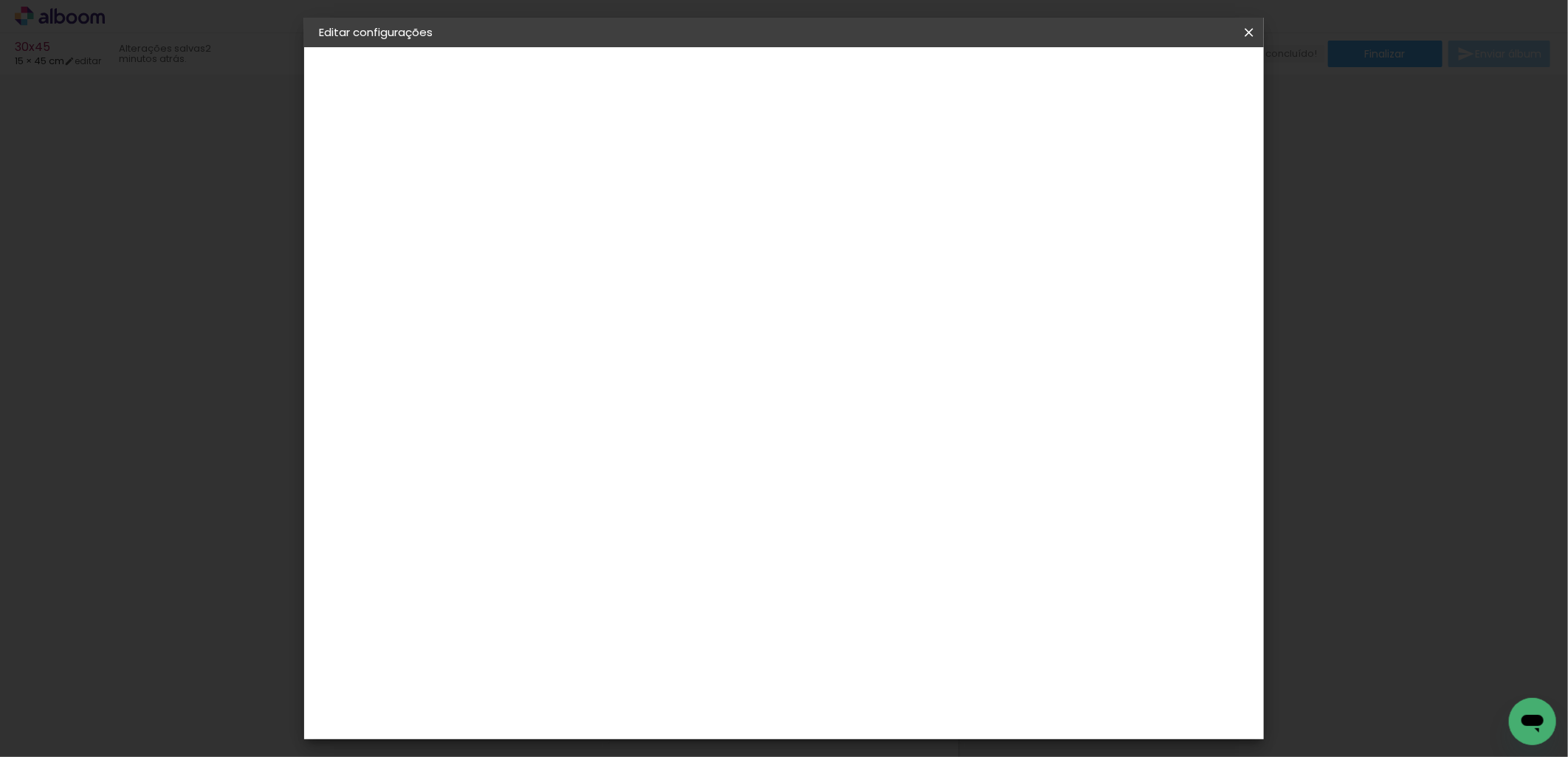
drag, startPoint x: 618, startPoint y: 476, endPoint x: 600, endPoint y: 478, distance: 18.1
click at [600, 478] on input "45" at bounding box center [601, 477] width 38 height 22
type input "30"
type paper-input "30"
click at [1135, 82] on span "Salvar configurações" at bounding box center [1100, 78] width 109 height 11
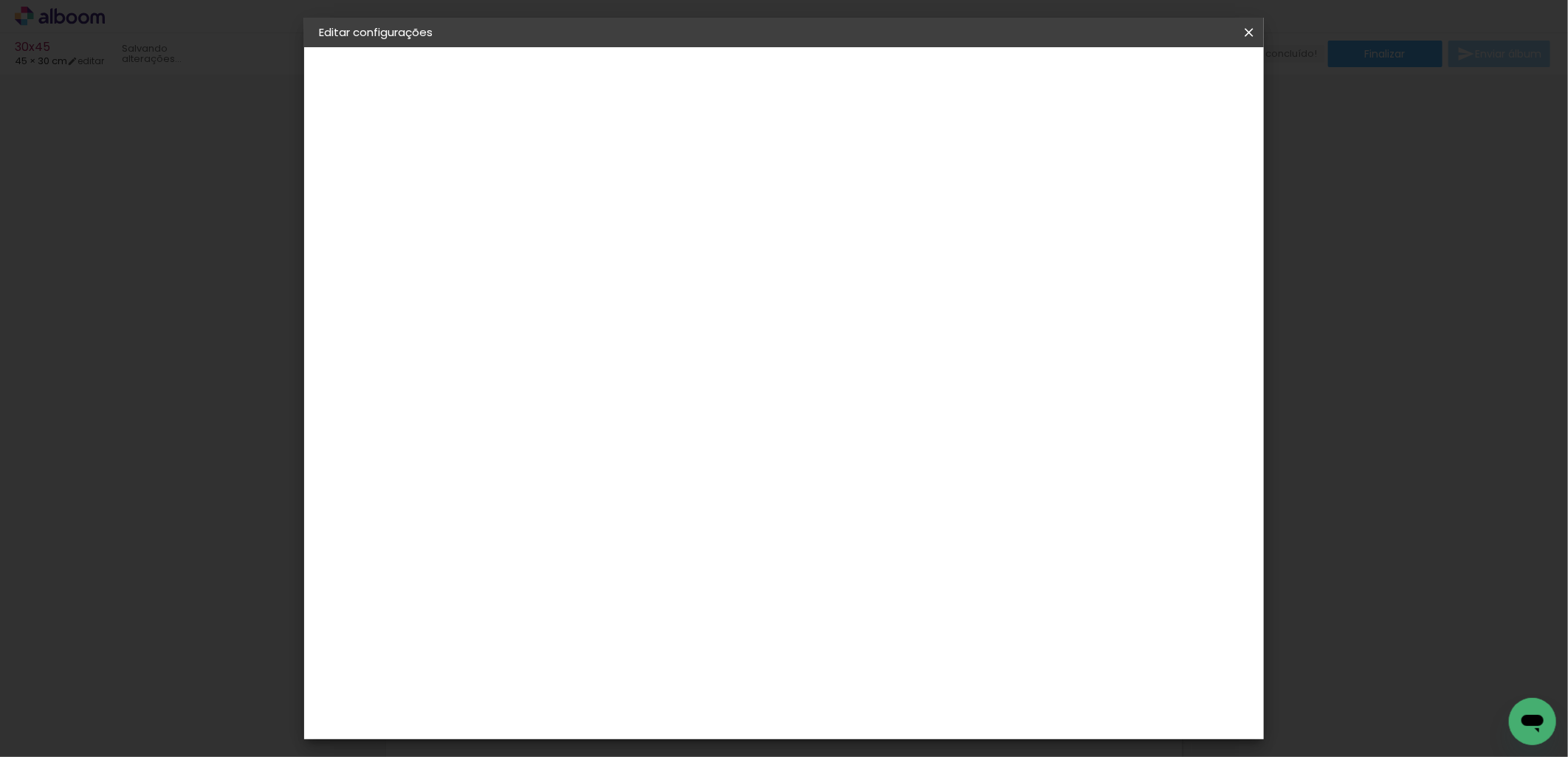
scroll to position [0, 0]
click at [1155, 80] on span "Salvar configurações" at bounding box center [1100, 78] width 109 height 11
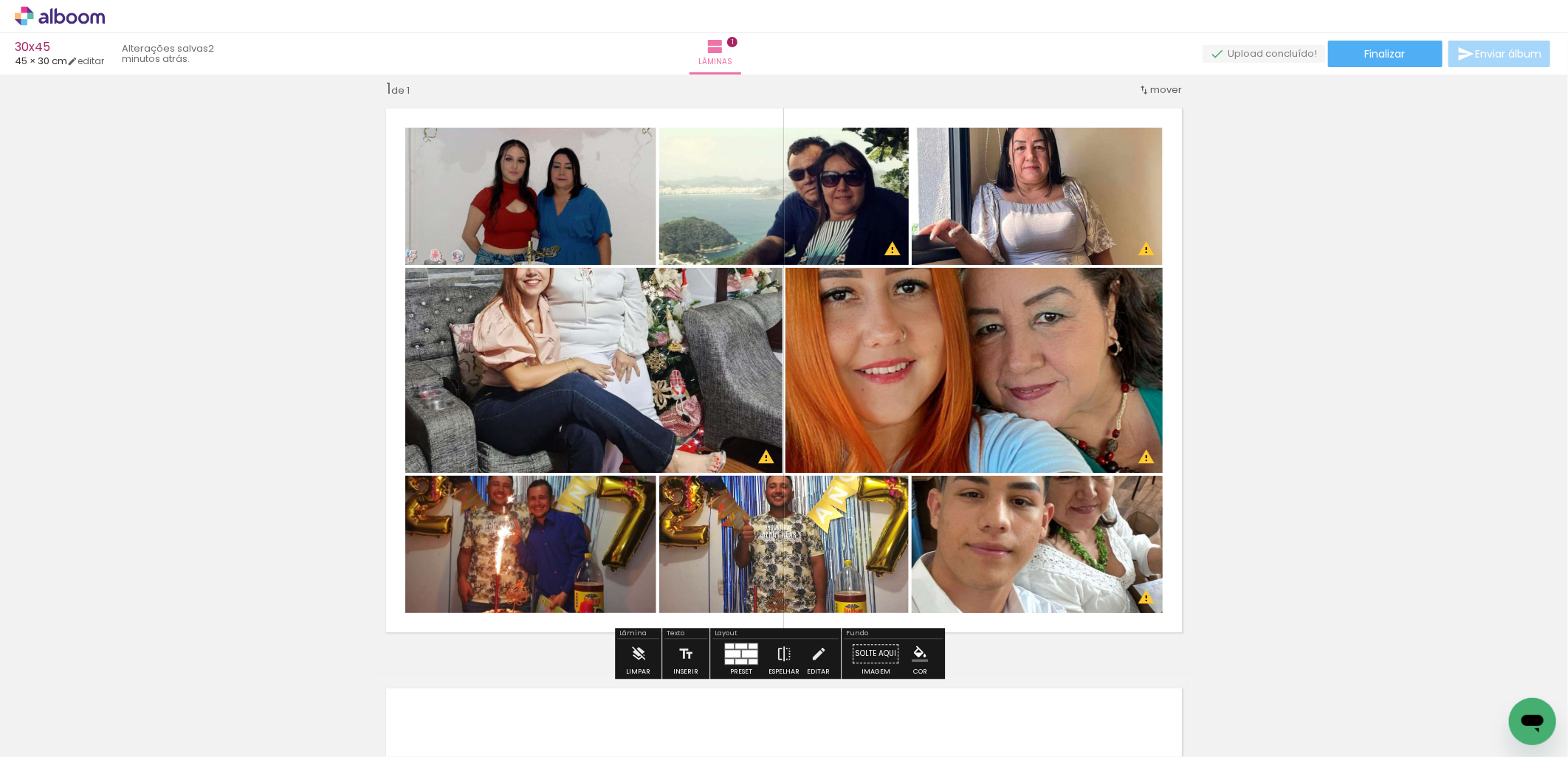
drag, startPoint x: 746, startPoint y: 657, endPoint x: 1427, endPoint y: 246, distance: 795.4
click at [746, 657] on div at bounding box center [749, 654] width 15 height 7
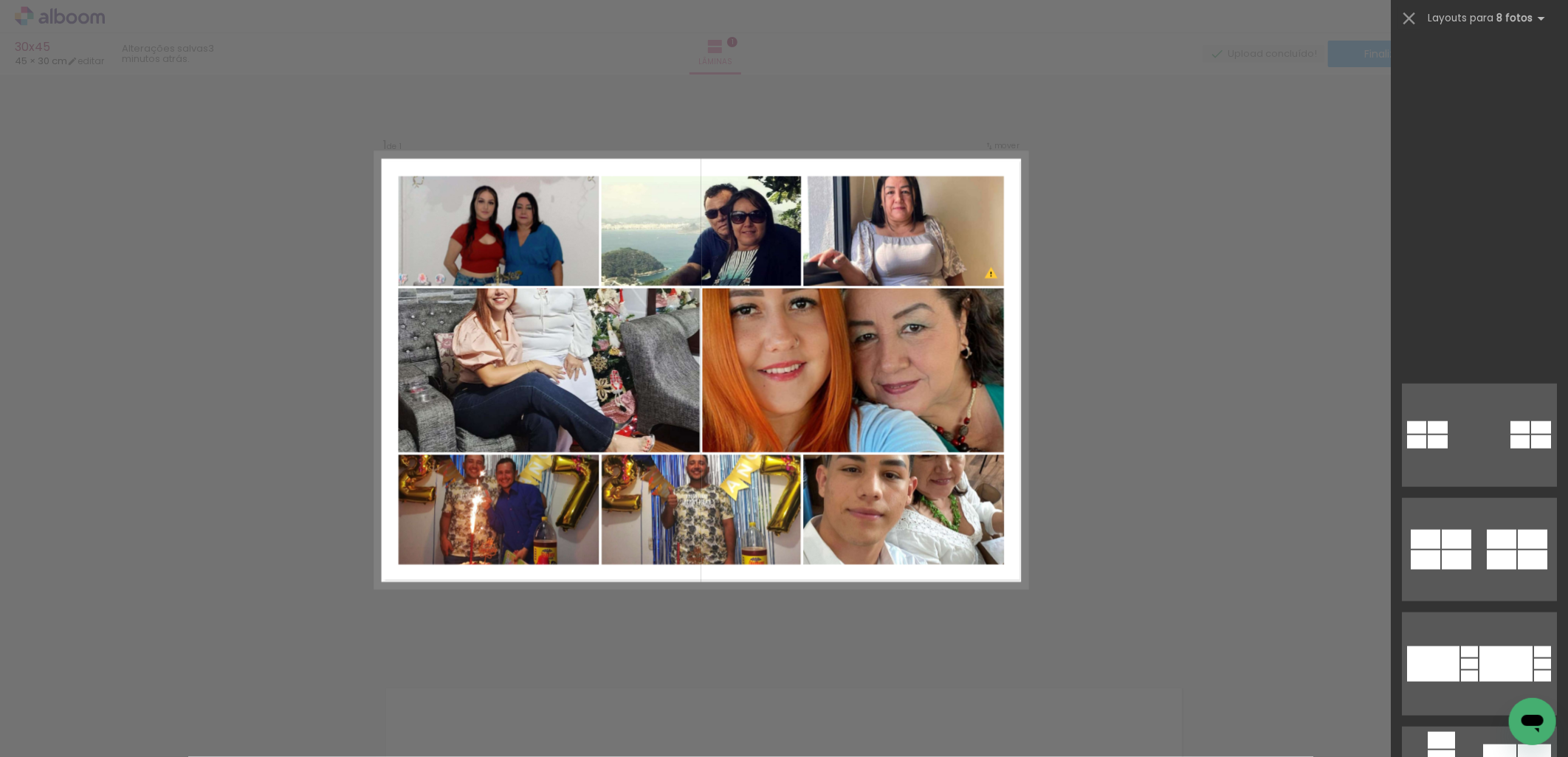
scroll to position [10027, 0]
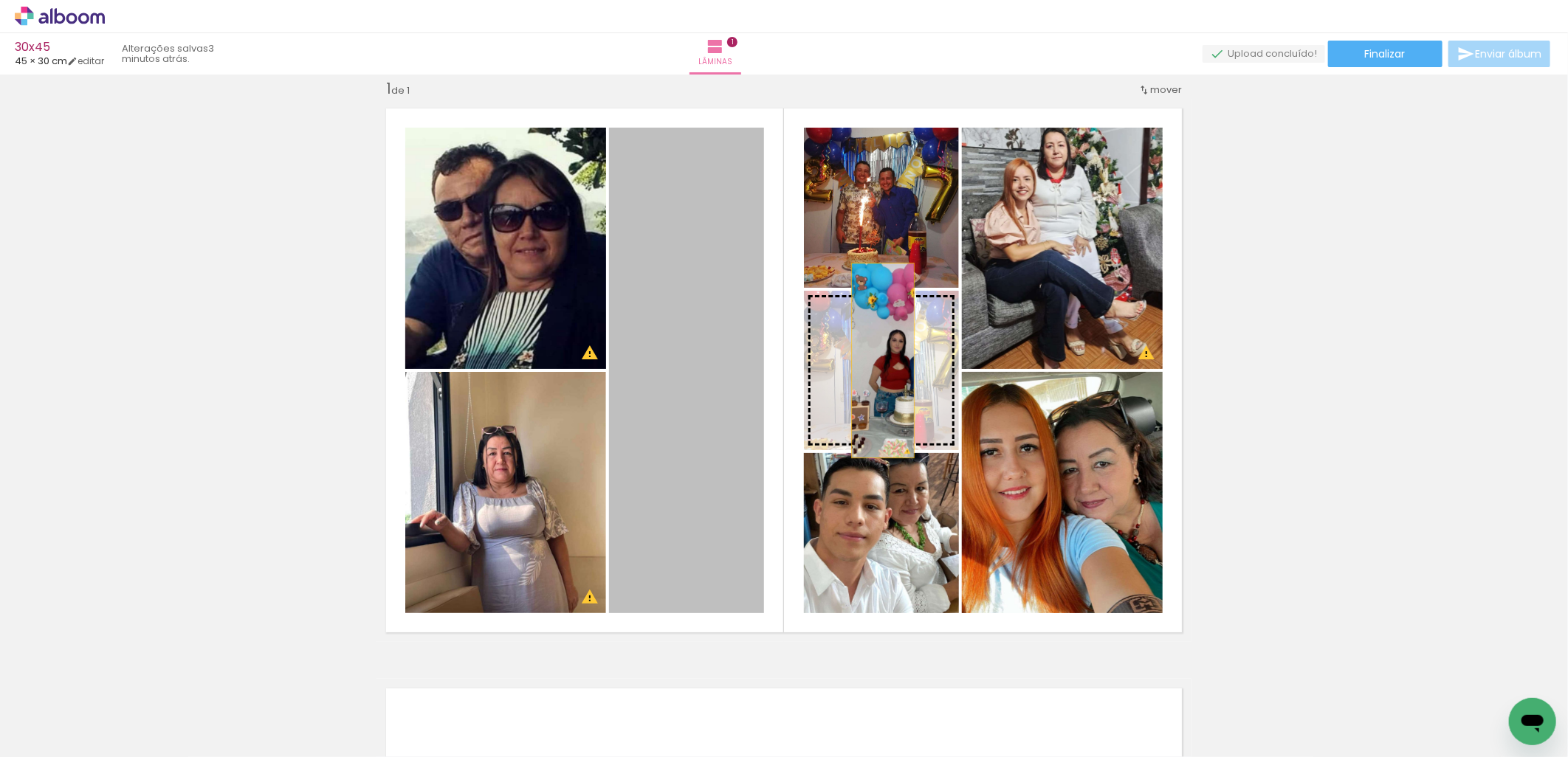
drag, startPoint x: 706, startPoint y: 329, endPoint x: 867, endPoint y: 360, distance: 164.0
click at [0, 0] on slot at bounding box center [0, 0] width 0 height 0
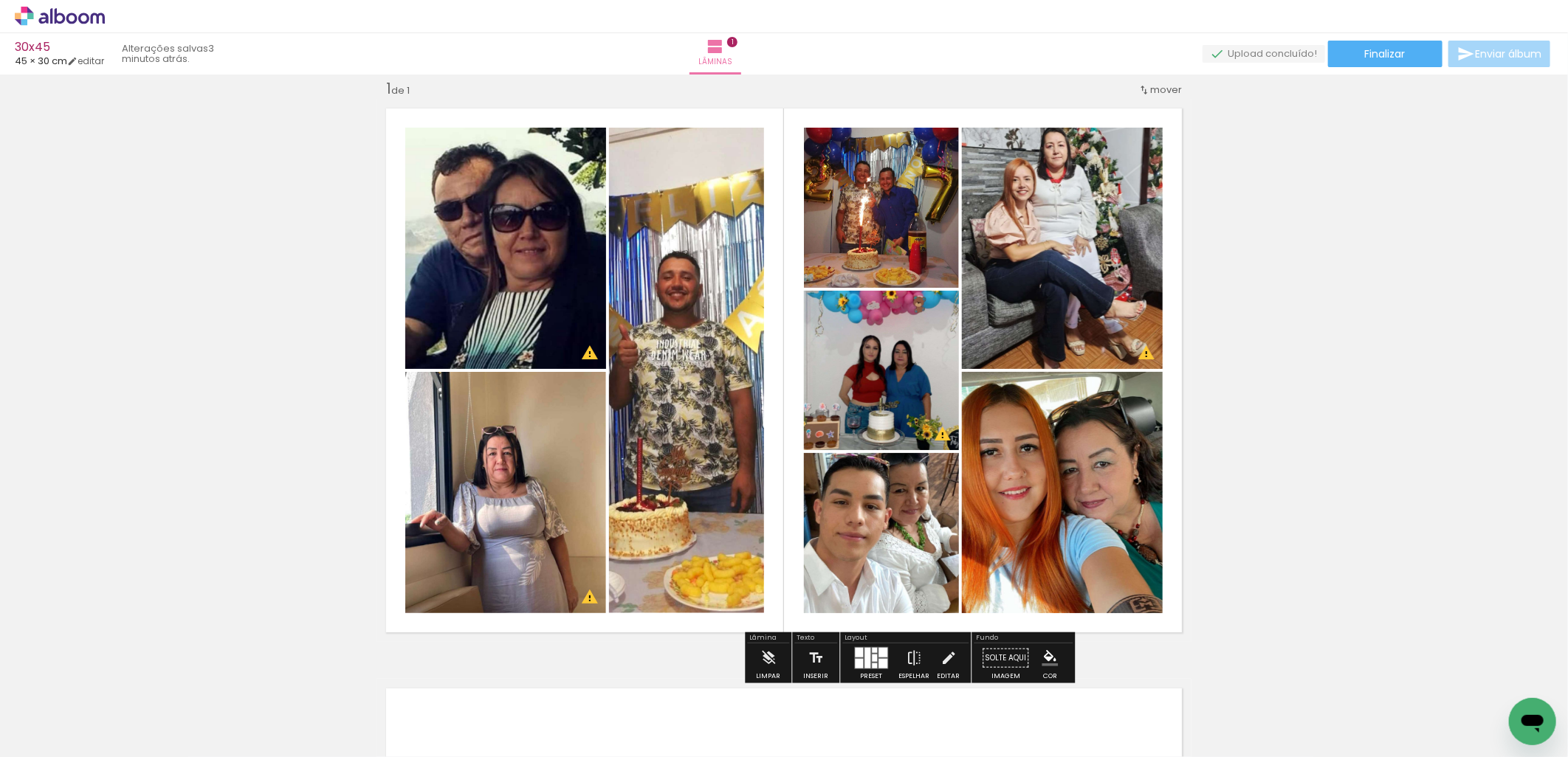
click at [888, 351] on quentale-photo at bounding box center [882, 370] width 155 height 159
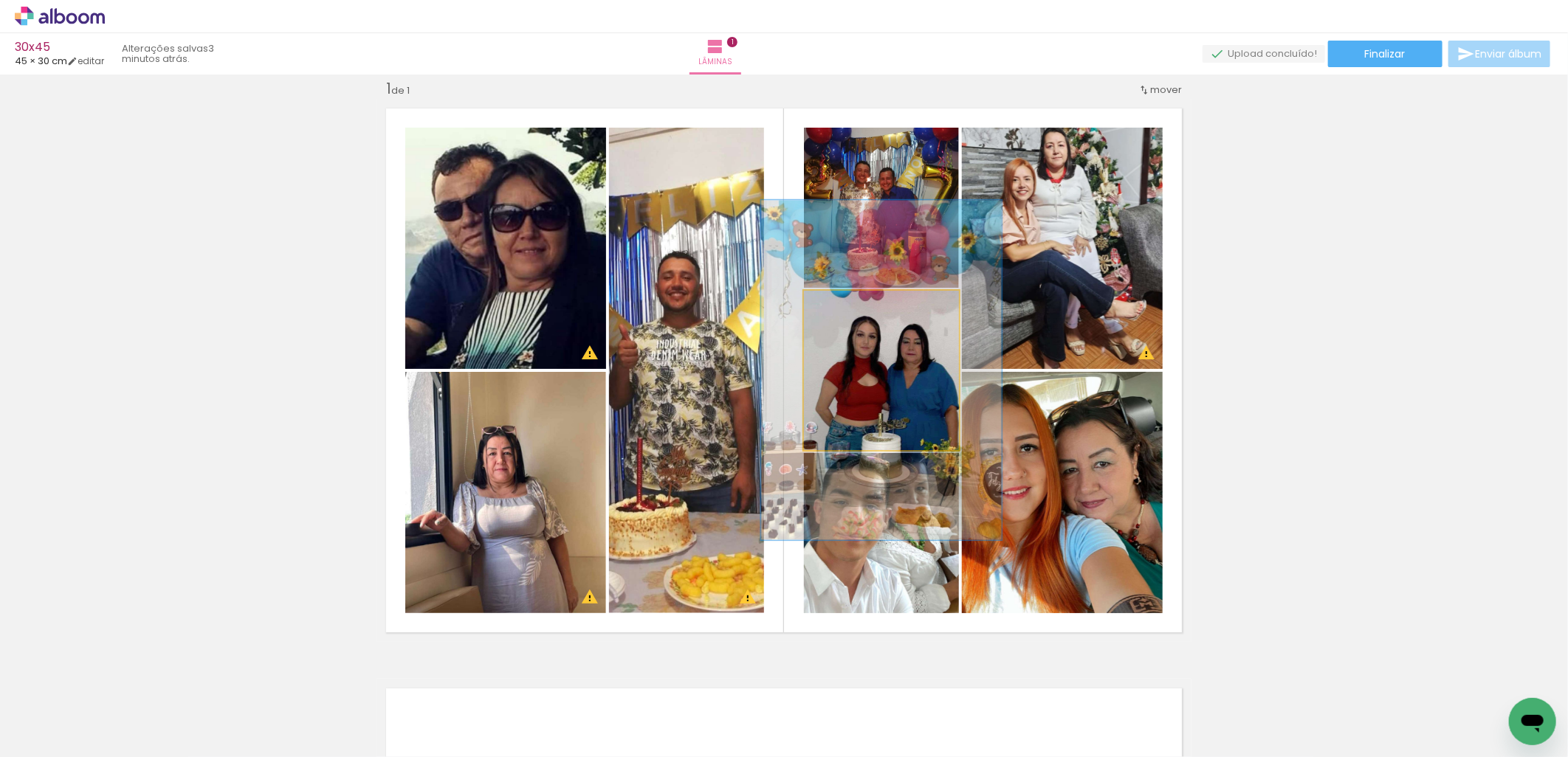
drag, startPoint x: 831, startPoint y: 310, endPoint x: 861, endPoint y: 305, distance: 30.4
type paper-slider "158"
click at [861, 305] on div at bounding box center [867, 305] width 23 height 23
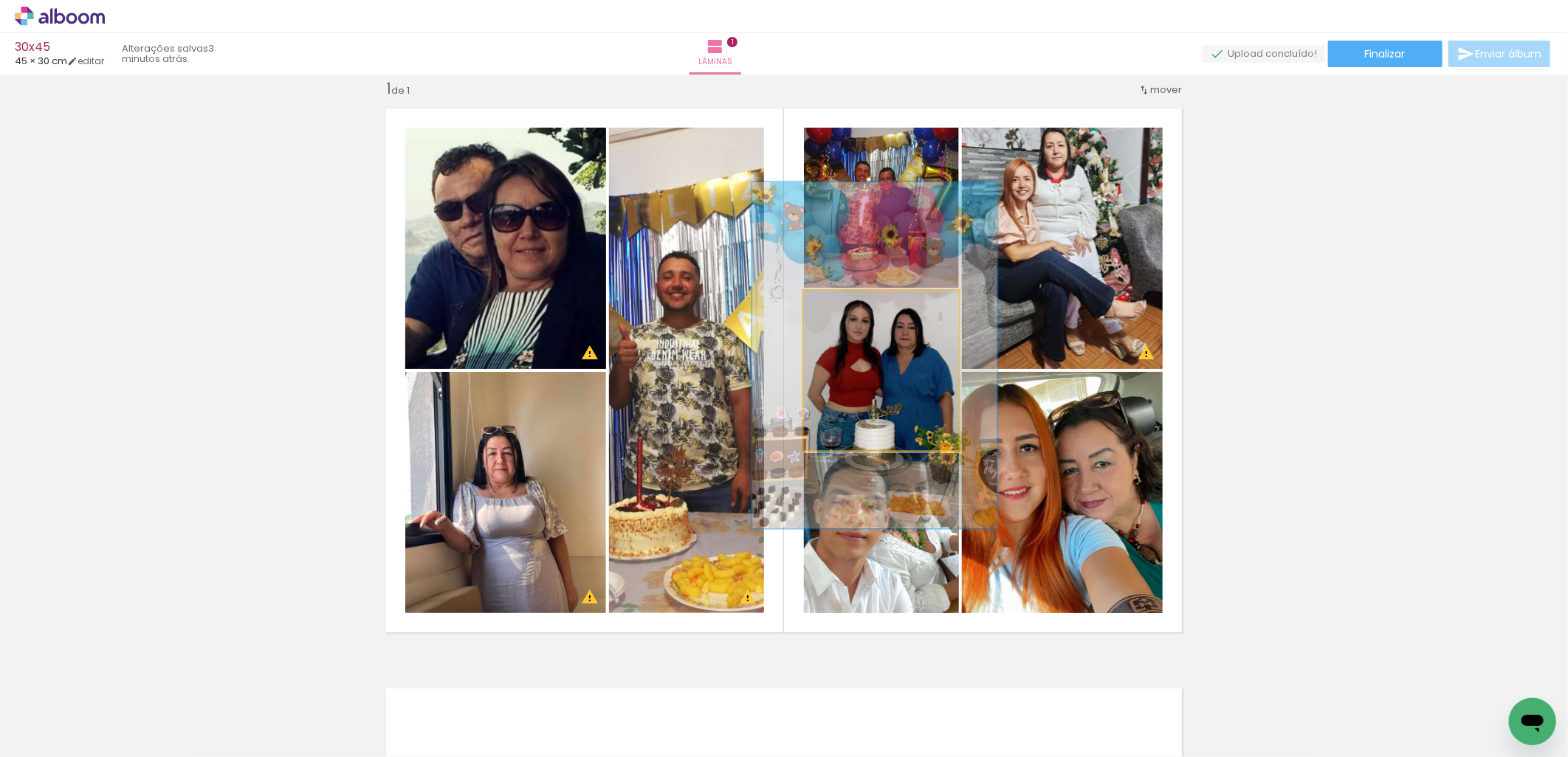
drag, startPoint x: 879, startPoint y: 379, endPoint x: 875, endPoint y: 369, distance: 10.8
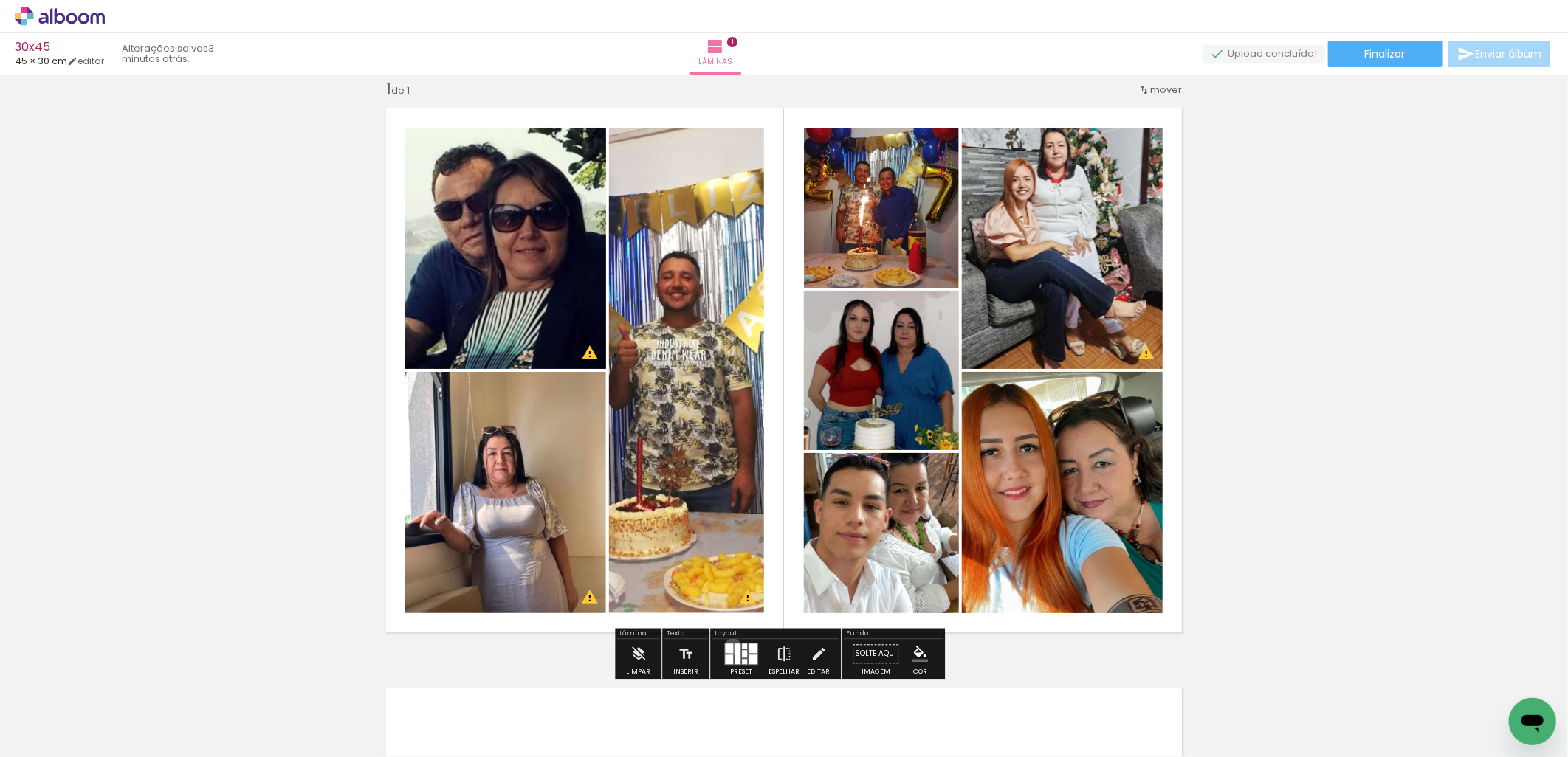
click at [729, 646] on quentale-layouter at bounding box center [741, 654] width 34 height 22
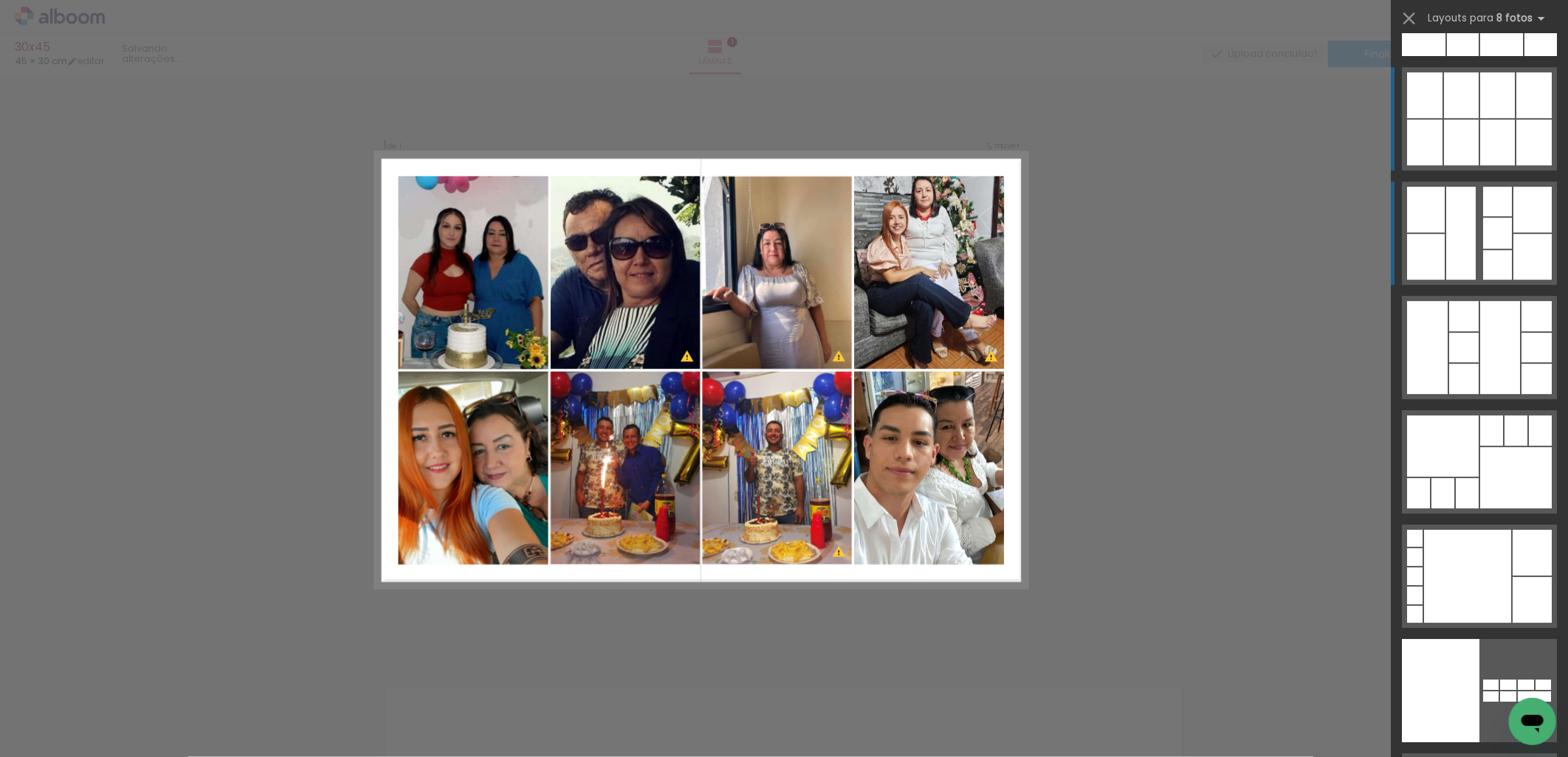
scroll to position [9890, 0]
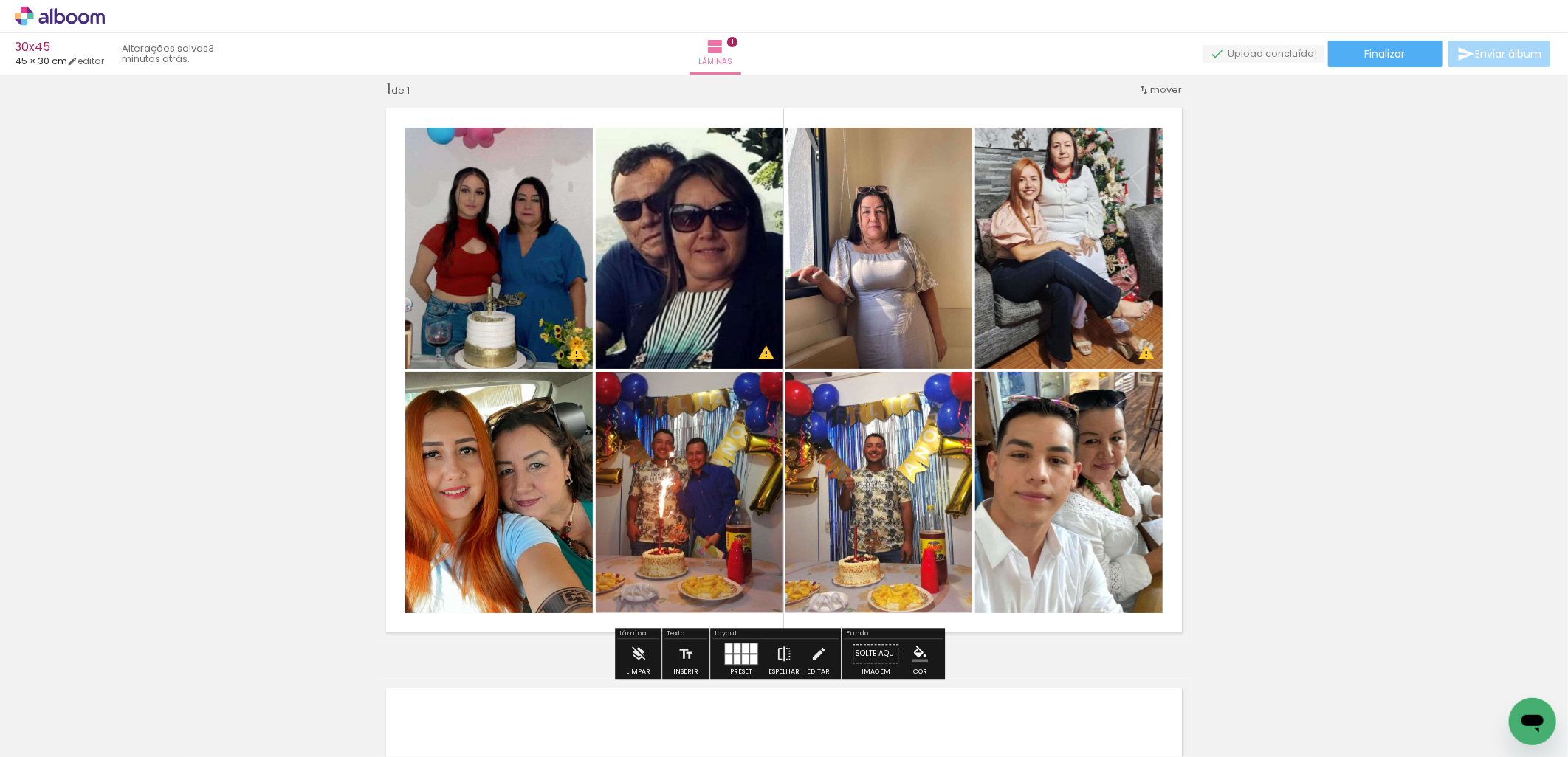
click at [924, 229] on quentale-photo at bounding box center [879, 248] width 187 height 242
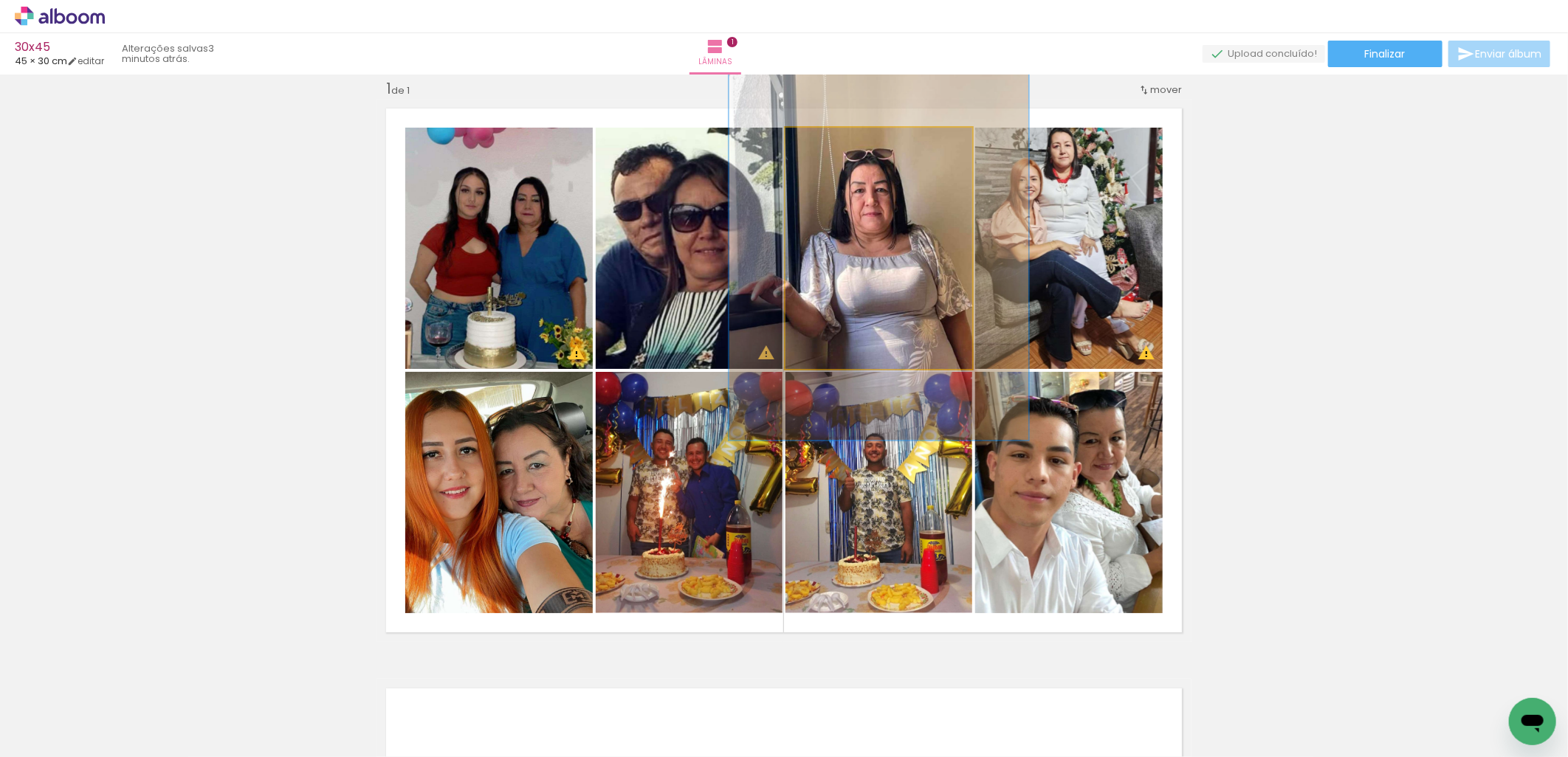
drag, startPoint x: 820, startPoint y: 148, endPoint x: 849, endPoint y: 146, distance: 29.1
type paper-slider "159"
click at [849, 146] on div at bounding box center [850, 143] width 23 height 23
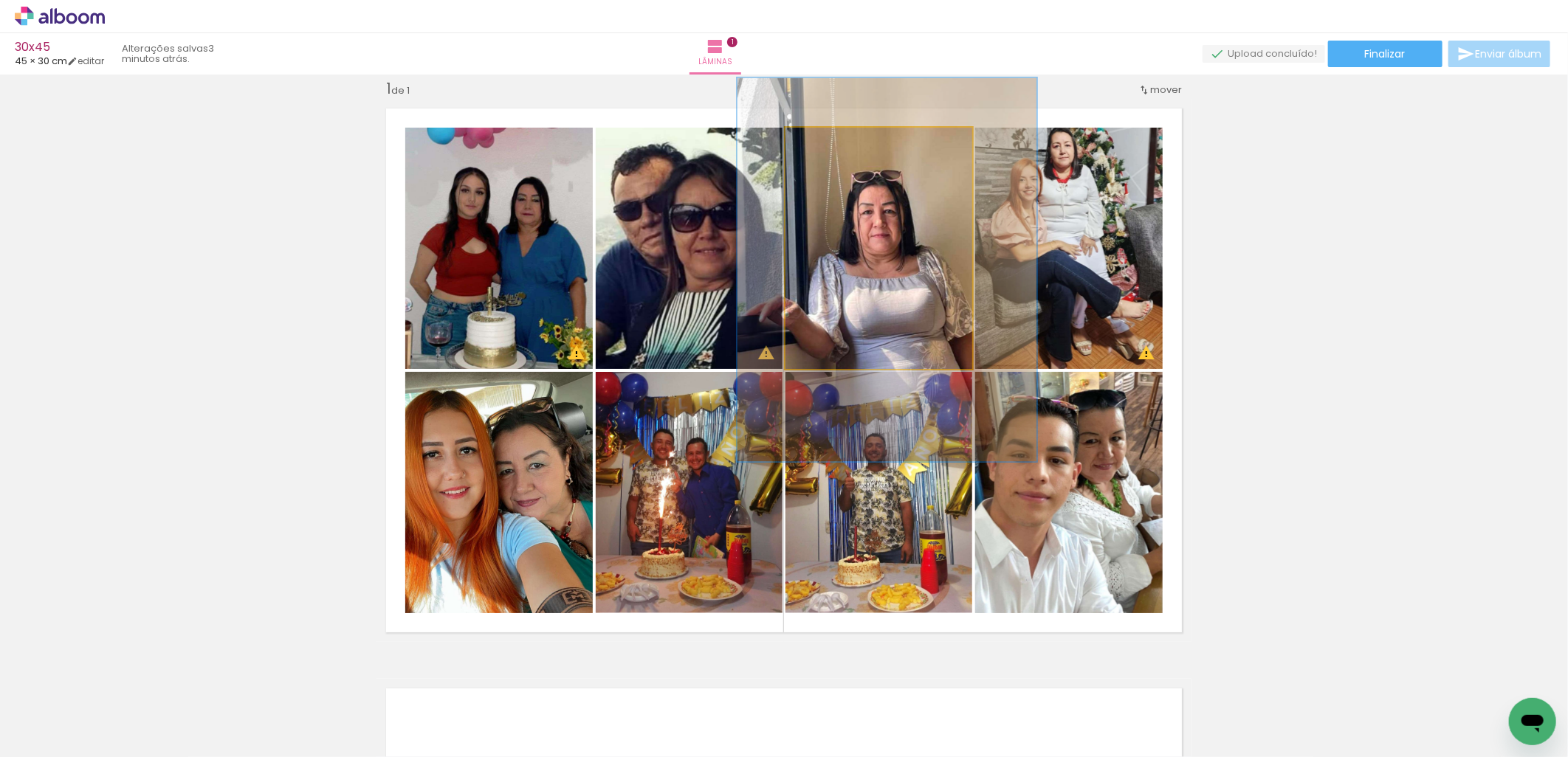
drag, startPoint x: 875, startPoint y: 274, endPoint x: 882, endPoint y: 292, distance: 19.3
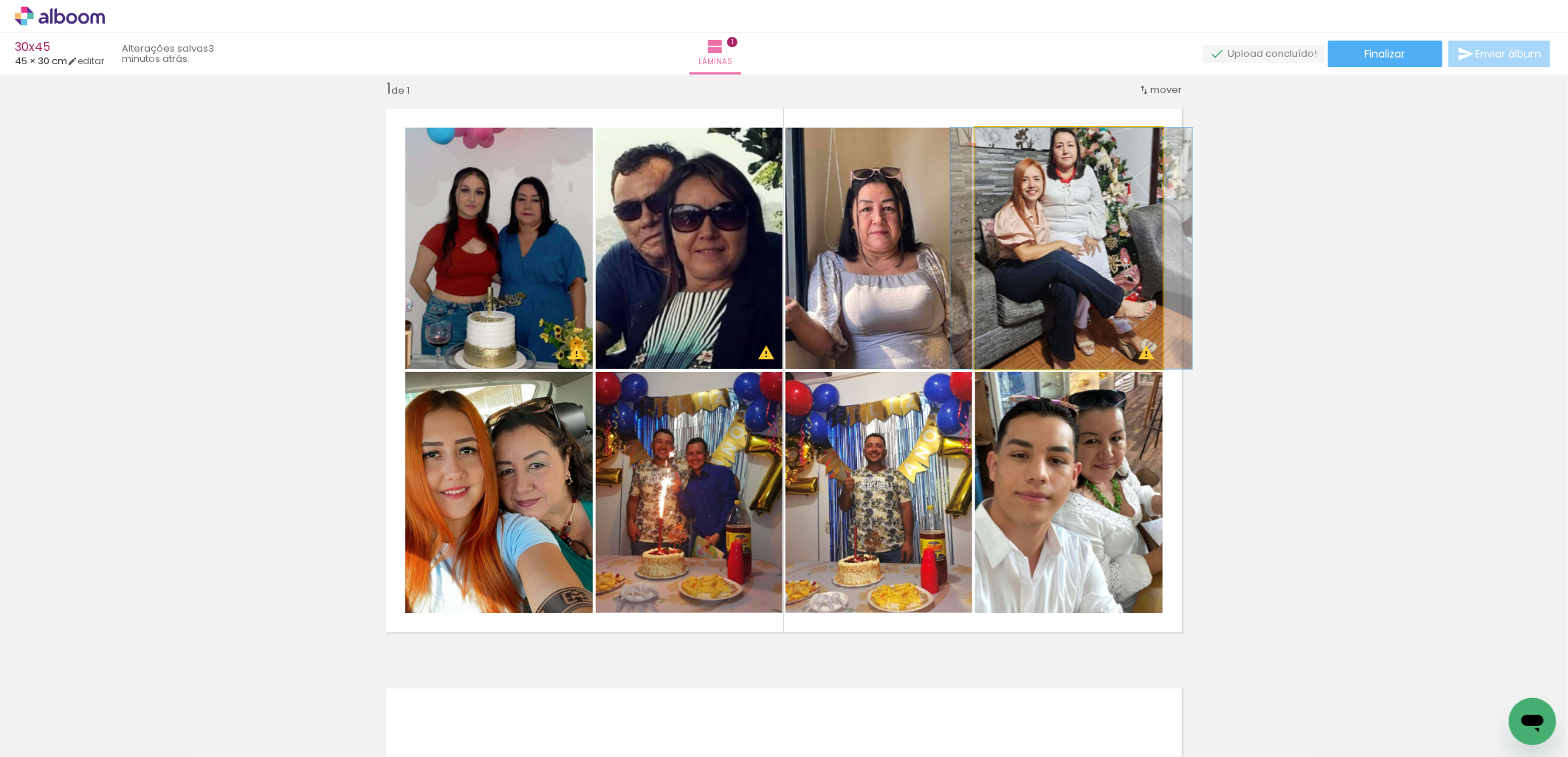
drag, startPoint x: 1100, startPoint y: 246, endPoint x: 1110, endPoint y: 268, distance: 24.2
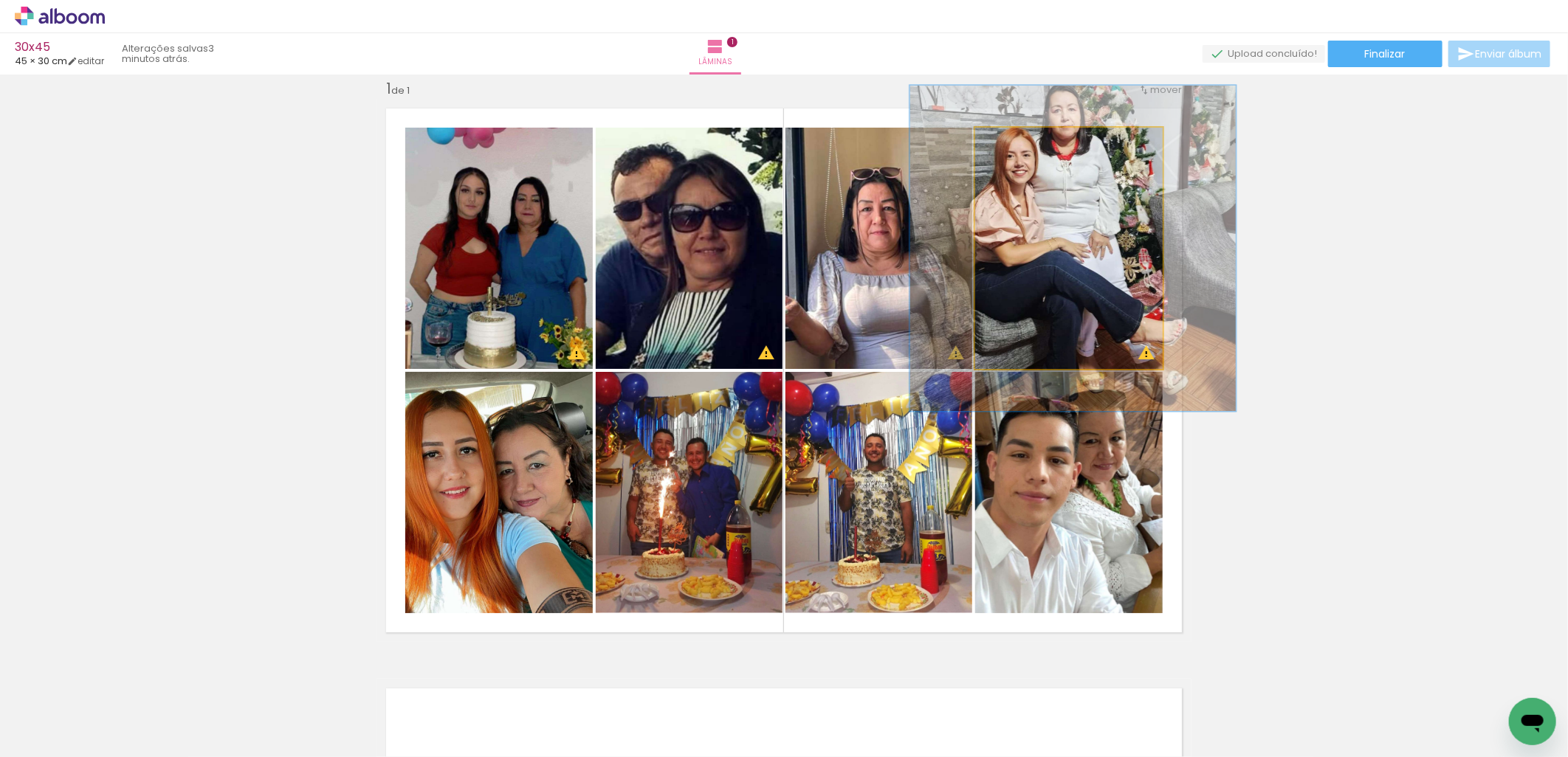
type paper-slider "138"
click at [1029, 146] on div at bounding box center [1028, 143] width 23 height 23
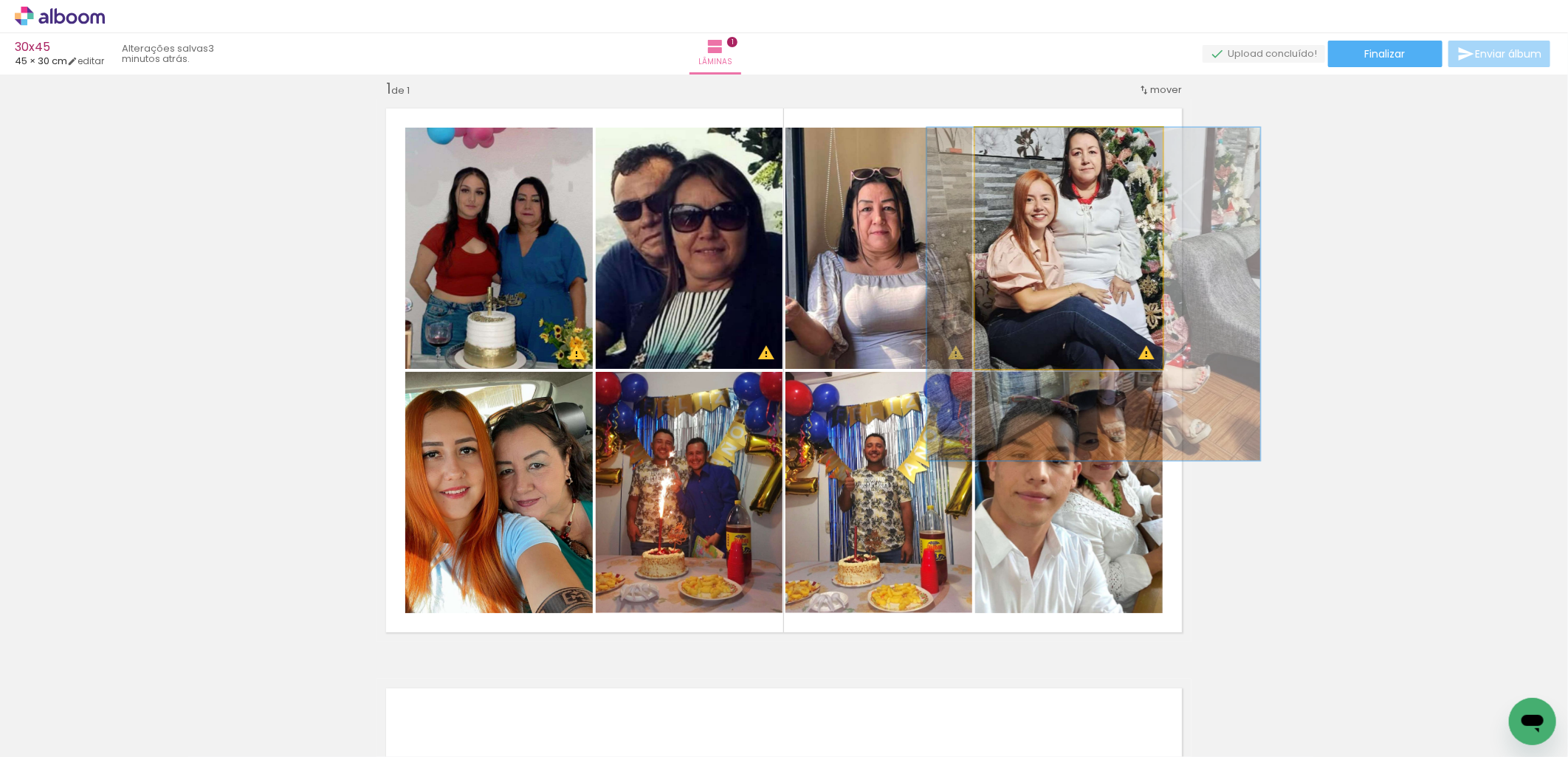
drag, startPoint x: 1056, startPoint y: 227, endPoint x: 1077, endPoint y: 279, distance: 56.1
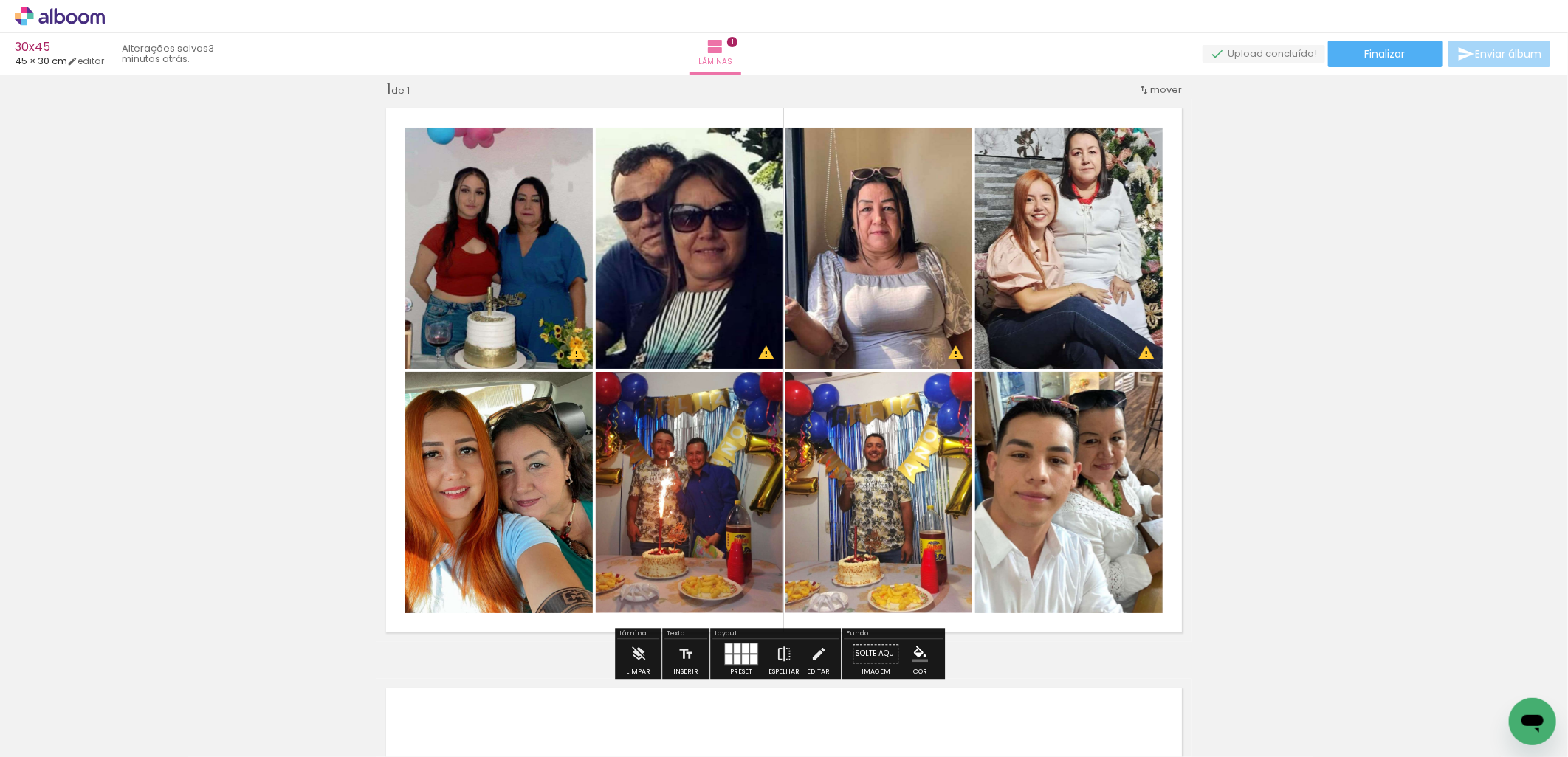
click at [1280, 277] on div "Inserir lâmina 1 de 1 O Designbox precisará aumentar a sua imagem em 171% para …" at bounding box center [784, 641] width 1568 height 1161
click at [702, 473] on quentale-photo at bounding box center [689, 492] width 187 height 242
click at [857, 444] on quentale-photo at bounding box center [879, 492] width 187 height 242
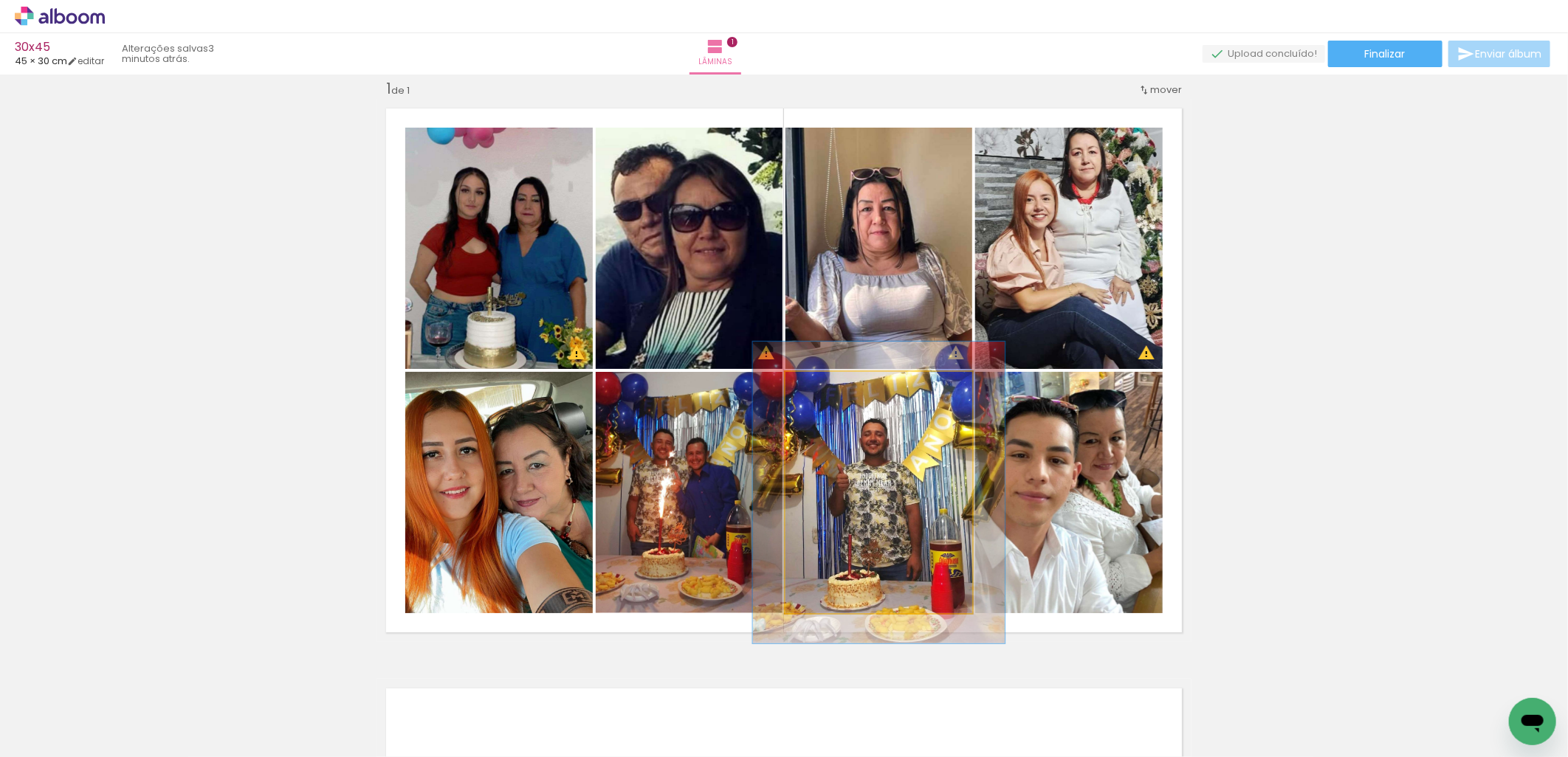
drag, startPoint x: 824, startPoint y: 388, endPoint x: 837, endPoint y: 388, distance: 13.0
click at [837, 388] on div at bounding box center [832, 387] width 23 height 23
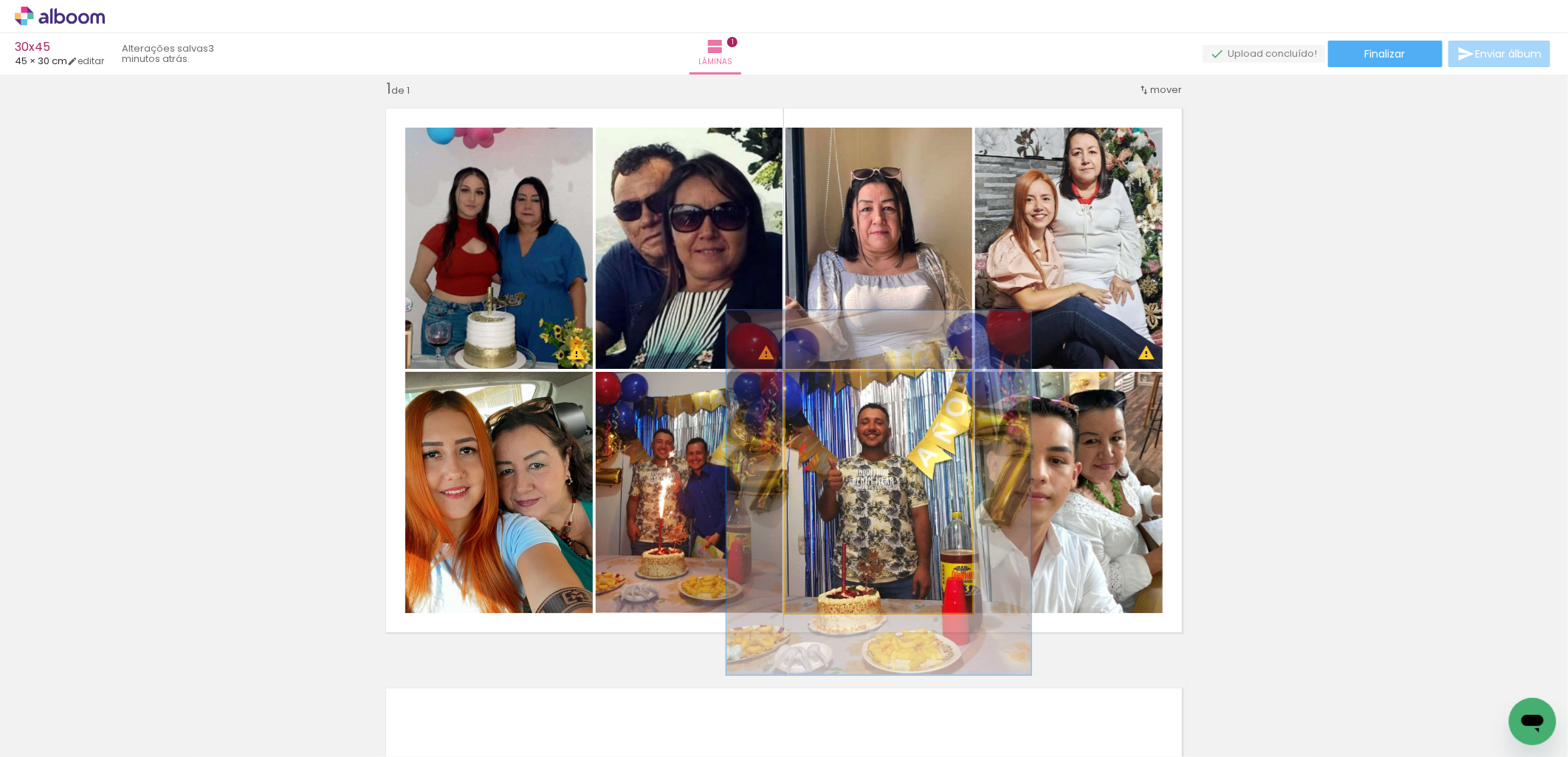
drag, startPoint x: 835, startPoint y: 391, endPoint x: 849, endPoint y: 389, distance: 14.1
type paper-slider "151"
click at [849, 389] on div at bounding box center [849, 387] width 23 height 23
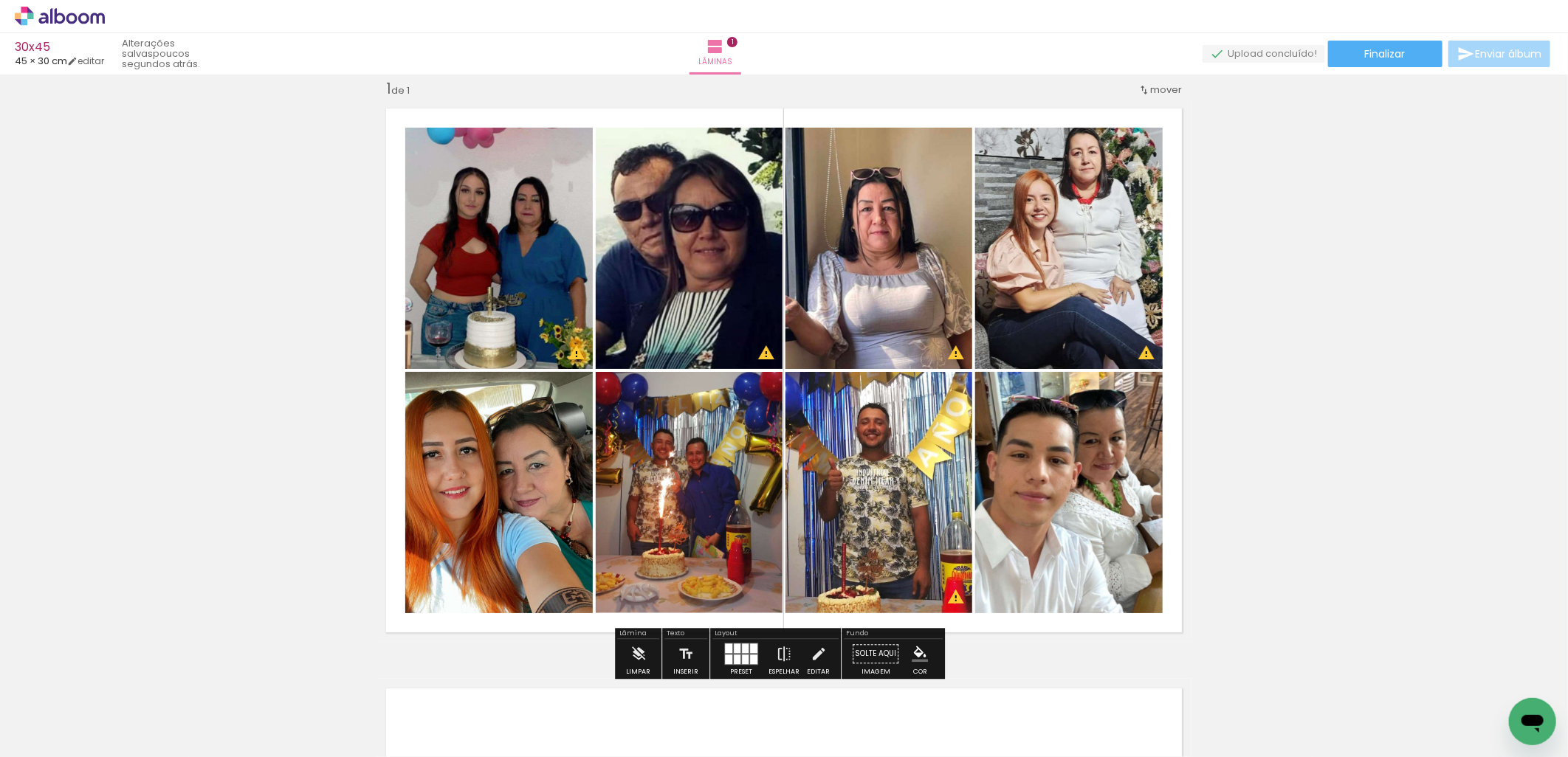
drag, startPoint x: 743, startPoint y: 654, endPoint x: 1300, endPoint y: 511, distance: 575.1
click at [743, 654] on div at bounding box center [745, 659] width 6 height 10
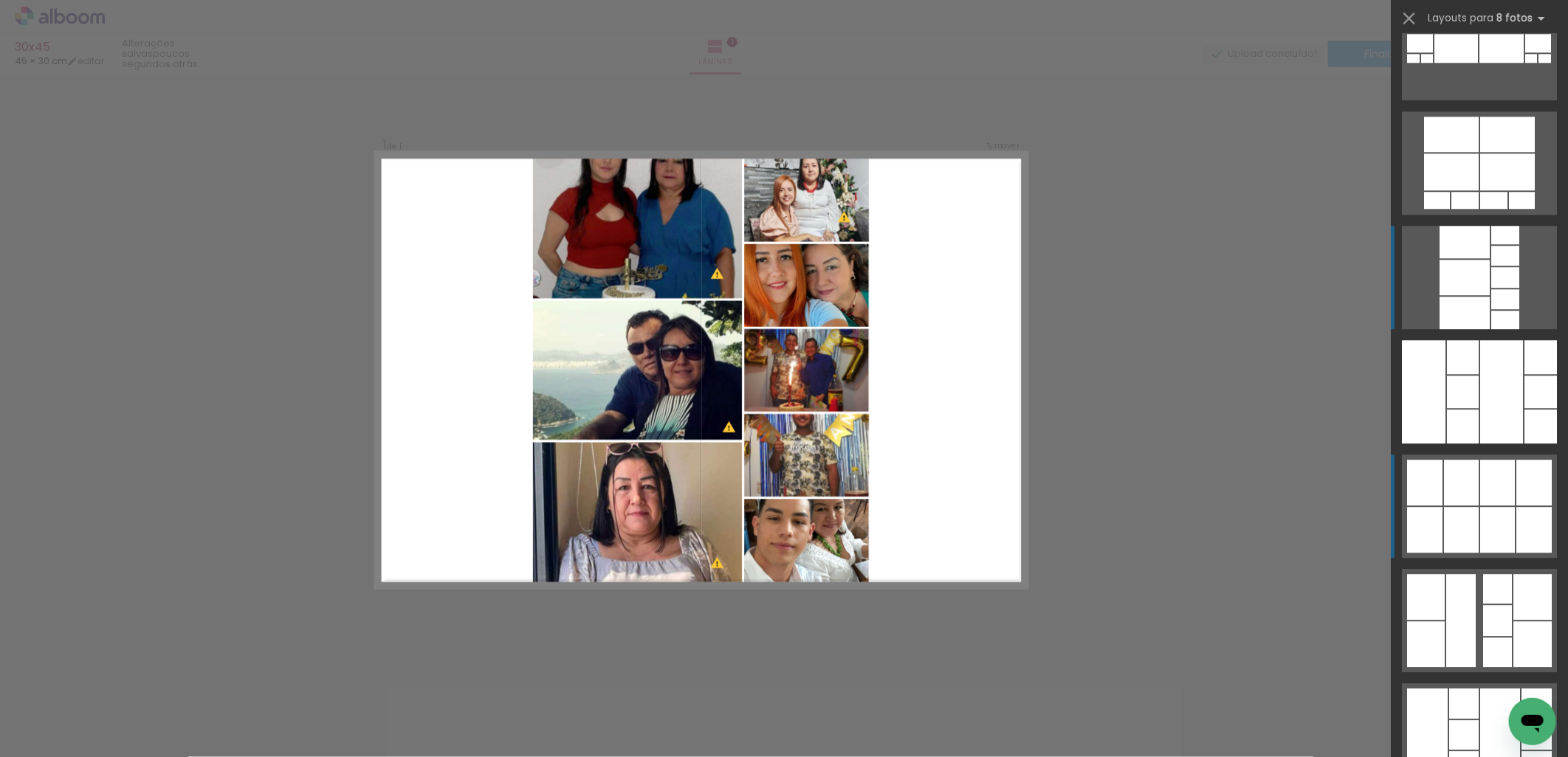
scroll to position [9405, 0]
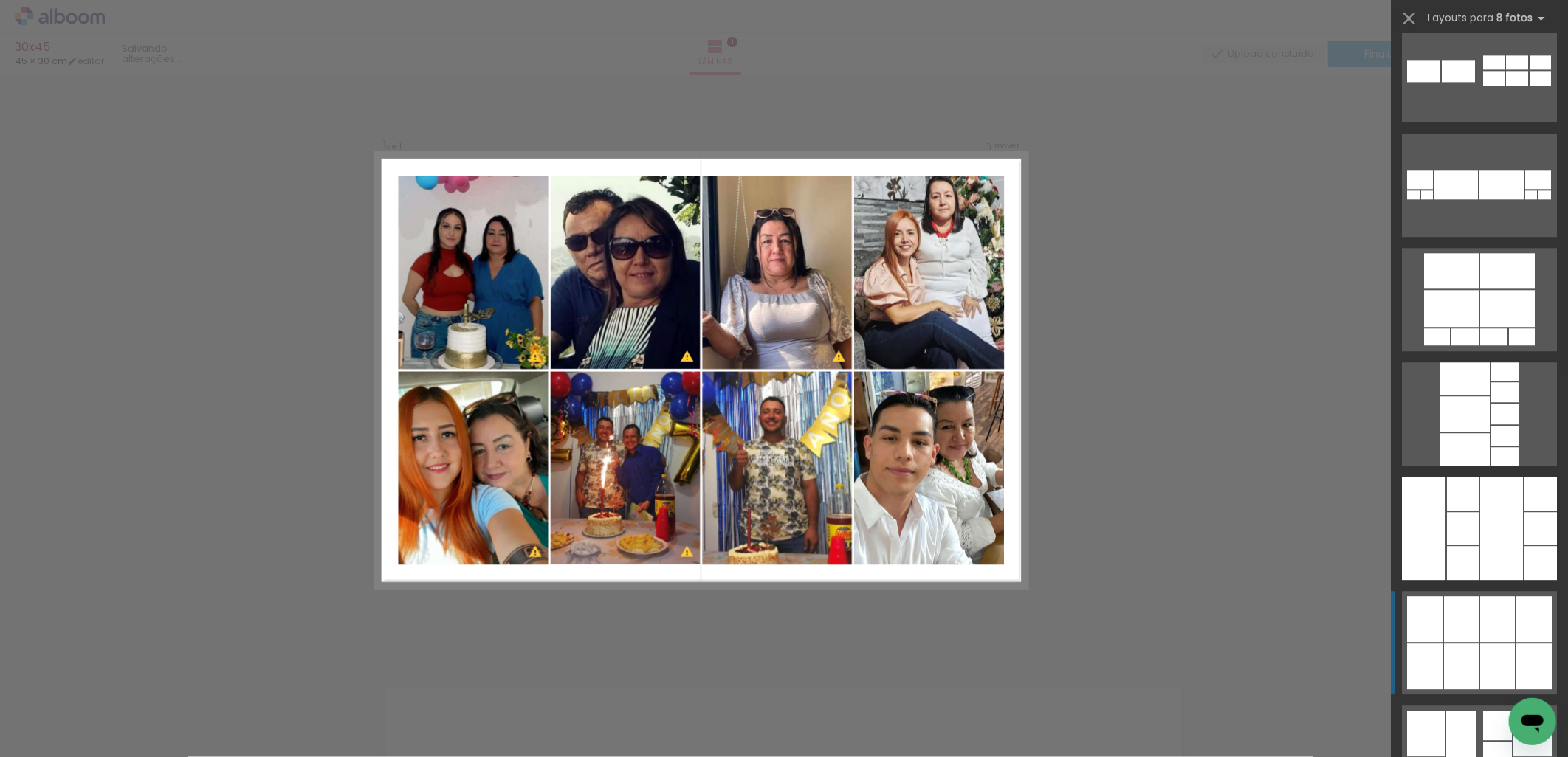
click at [1218, 109] on div "Confirmar Cancelar" at bounding box center [784, 654] width 1568 height 1196
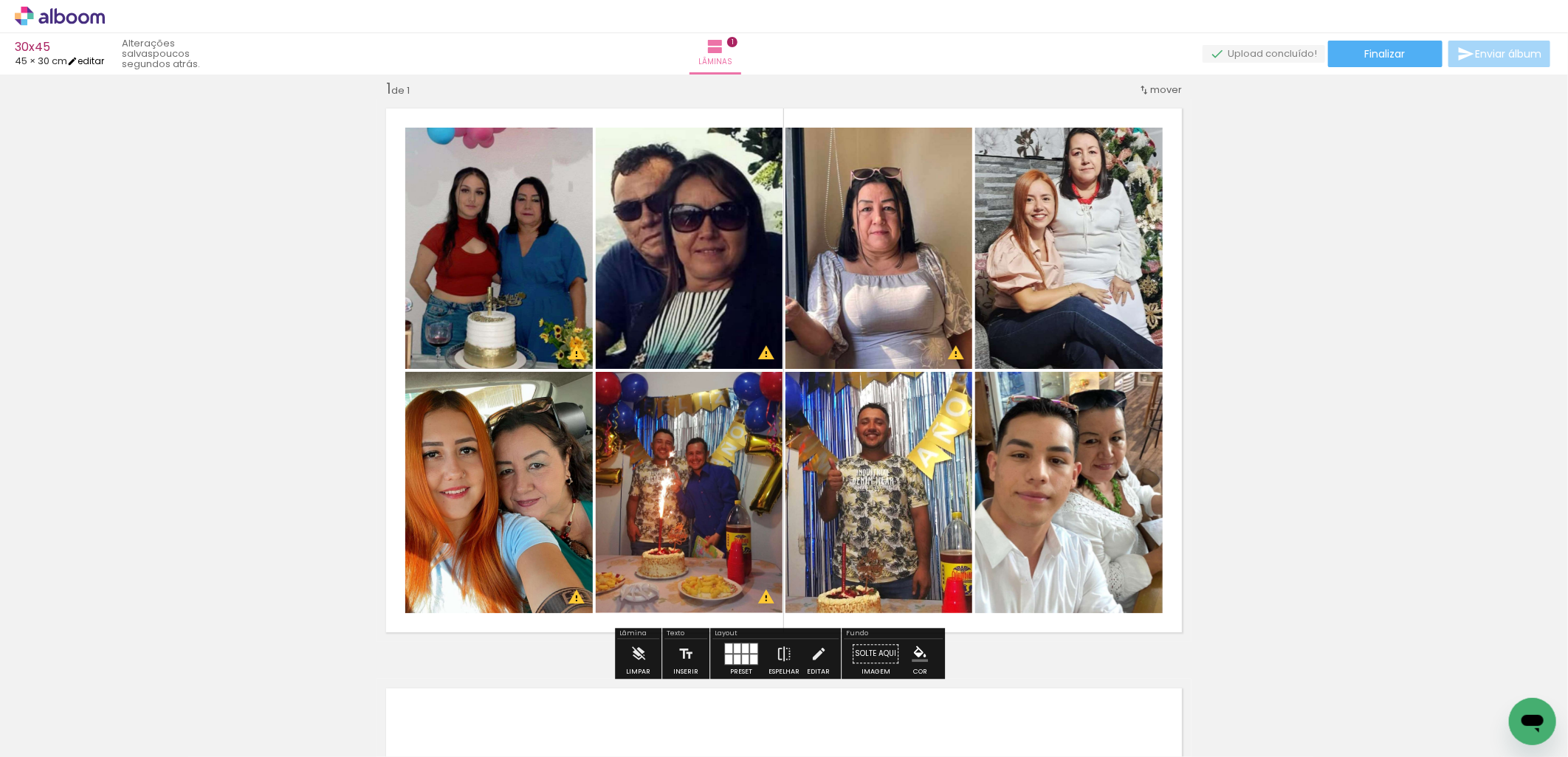
click at [78, 61] on iron-icon at bounding box center [72, 61] width 11 height 11
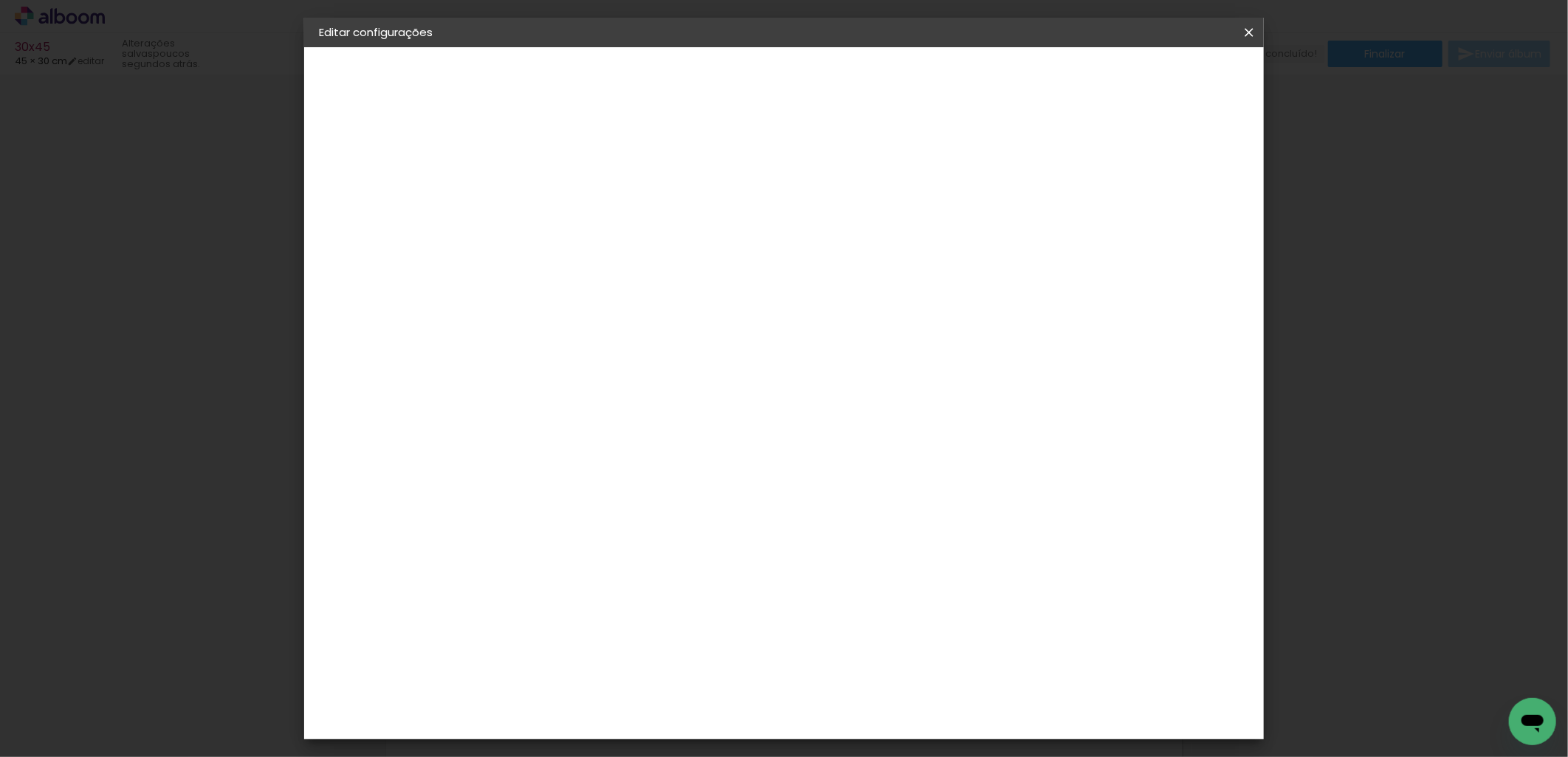
drag, startPoint x: 884, startPoint y: 711, endPoint x: 856, endPoint y: 712, distance: 28.0
click at [856, 712] on div "45" at bounding box center [874, 712] width 56 height 22
drag, startPoint x: 879, startPoint y: 709, endPoint x: 813, endPoint y: 712, distance: 66.1
click at [850, 713] on input "45" at bounding box center [865, 712] width 38 height 22
type input "30"
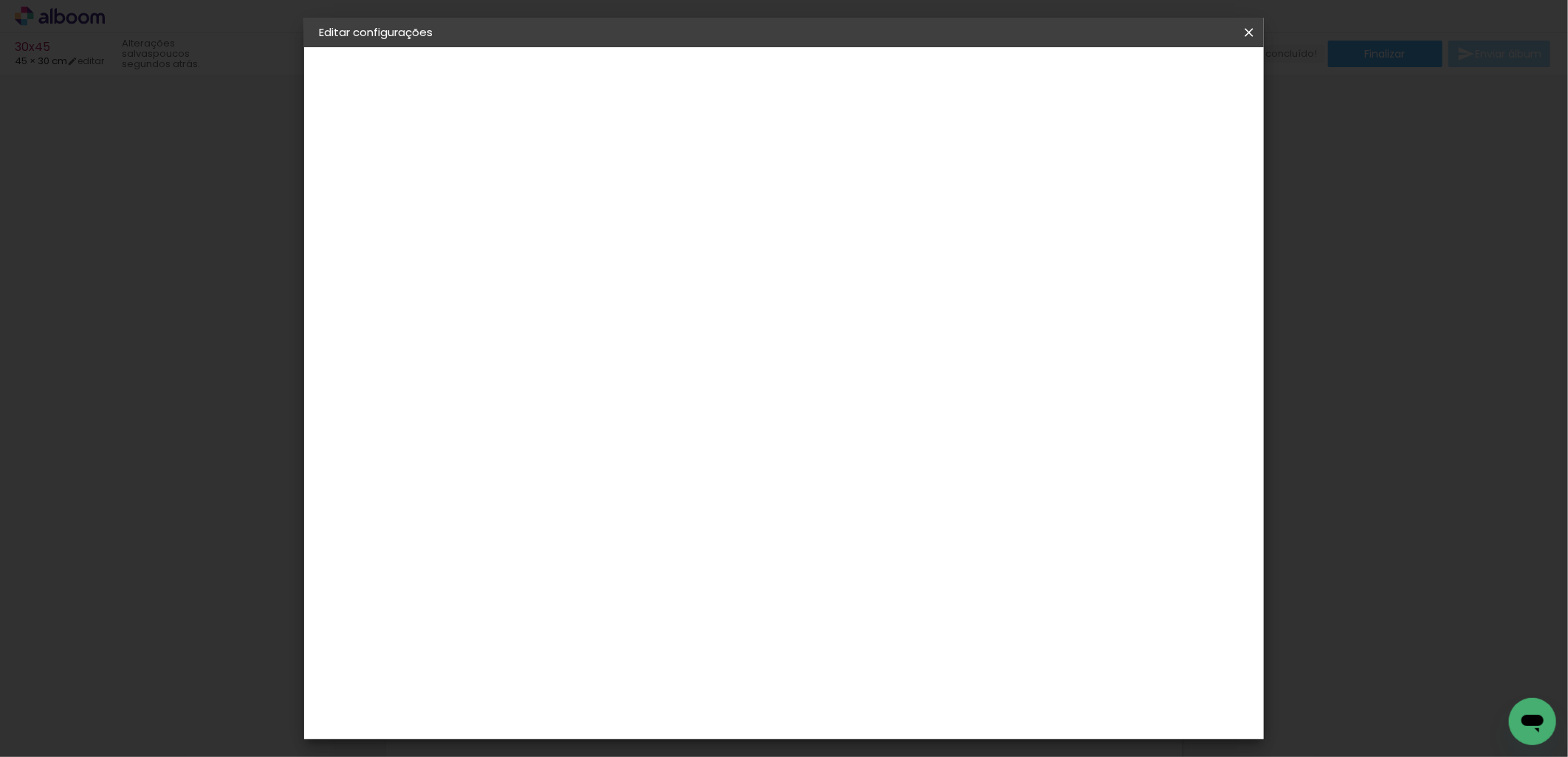
type paper-input "30"
click at [618, 474] on input "30" at bounding box center [601, 477] width 38 height 22
type input "3"
type input "45"
type paper-input "45"
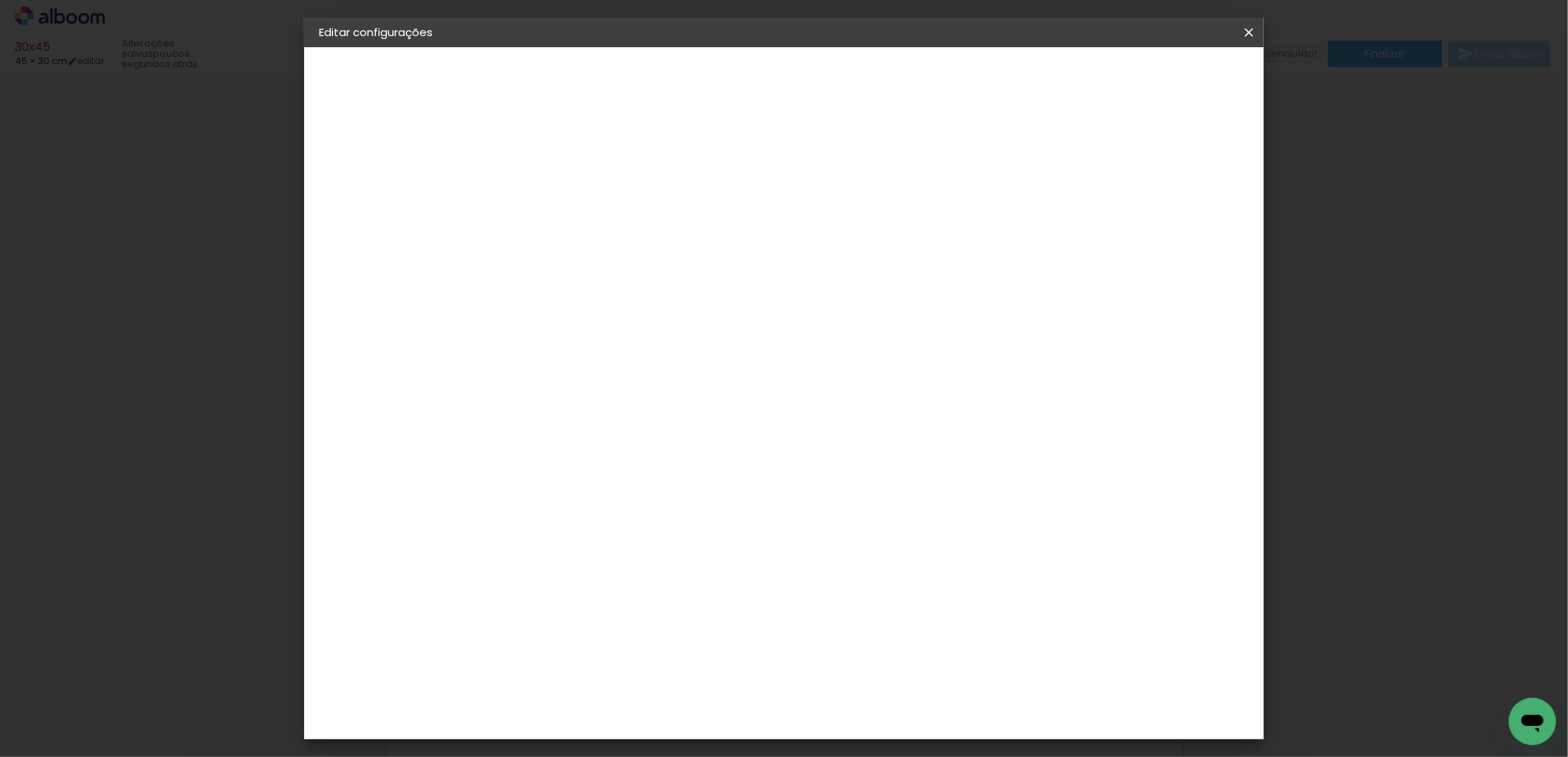
click at [846, 82] on span "Salvar configurações" at bounding box center [808, 83] width 75 height 21
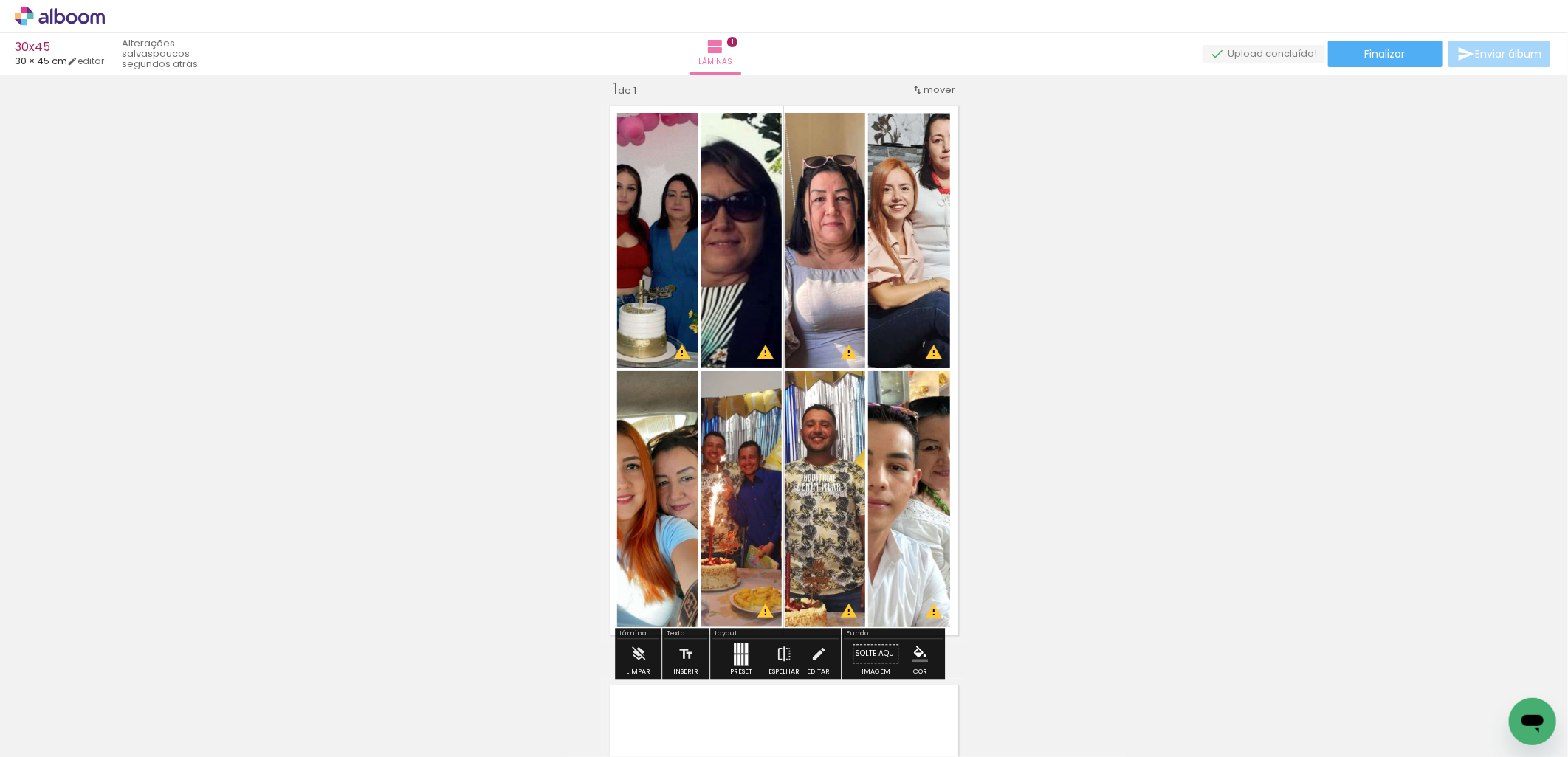
click at [741, 648] on div at bounding box center [742, 648] width 2 height 11
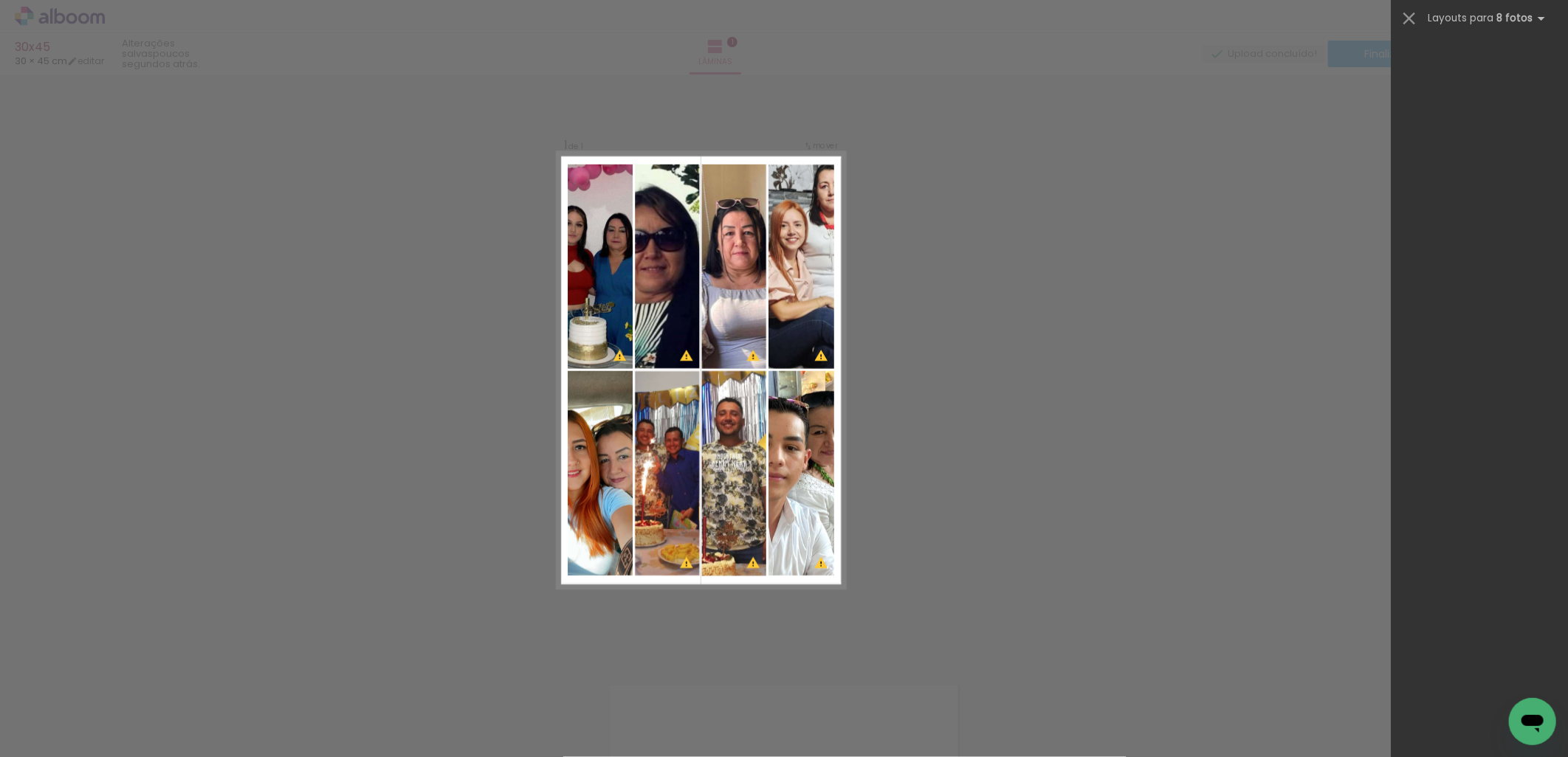
scroll to position [22165, 0]
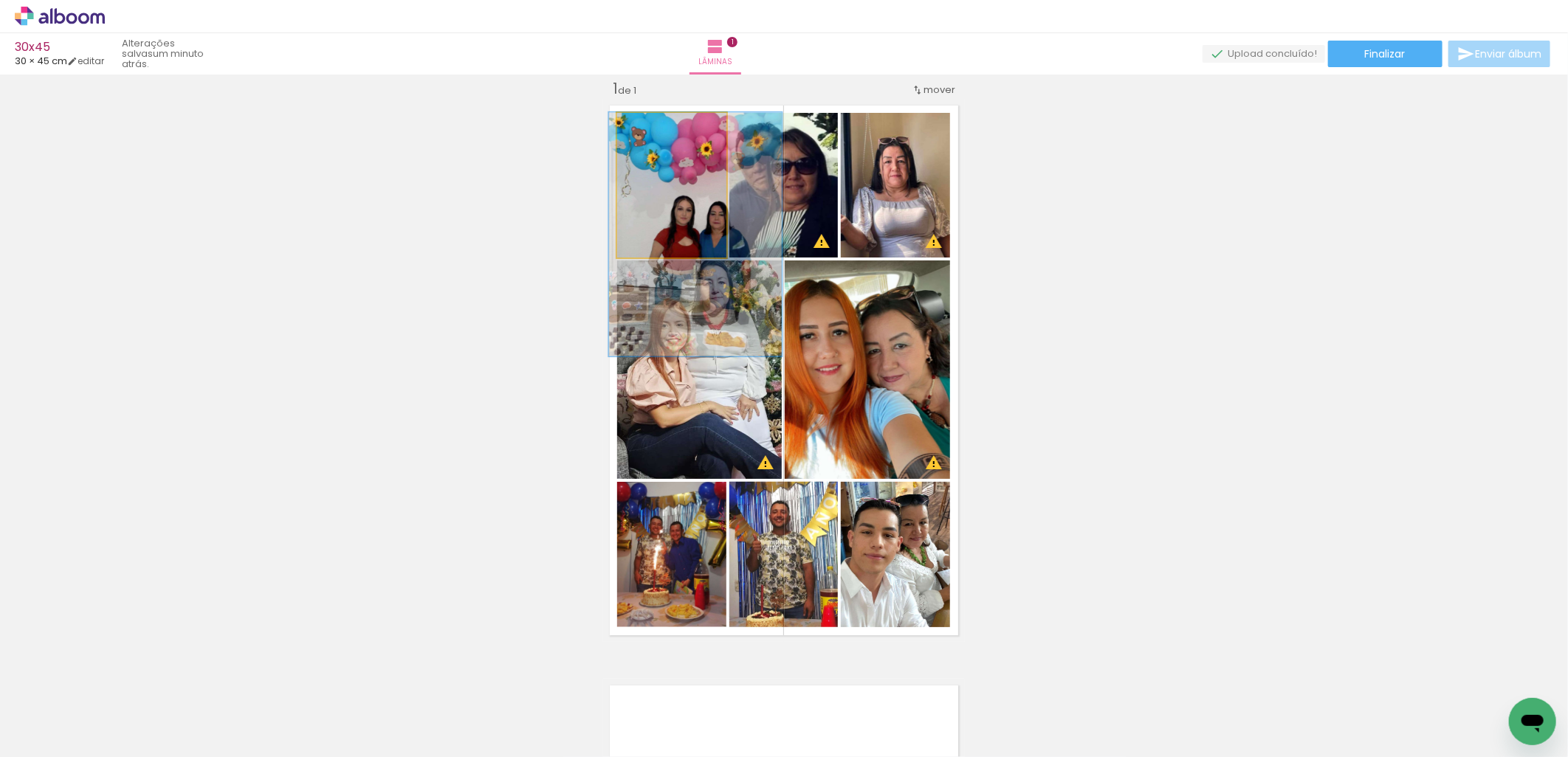
drag, startPoint x: 690, startPoint y: 174, endPoint x: 725, endPoint y: 314, distance: 144.3
click at [0, 0] on slot at bounding box center [0, 0] width 0 height 0
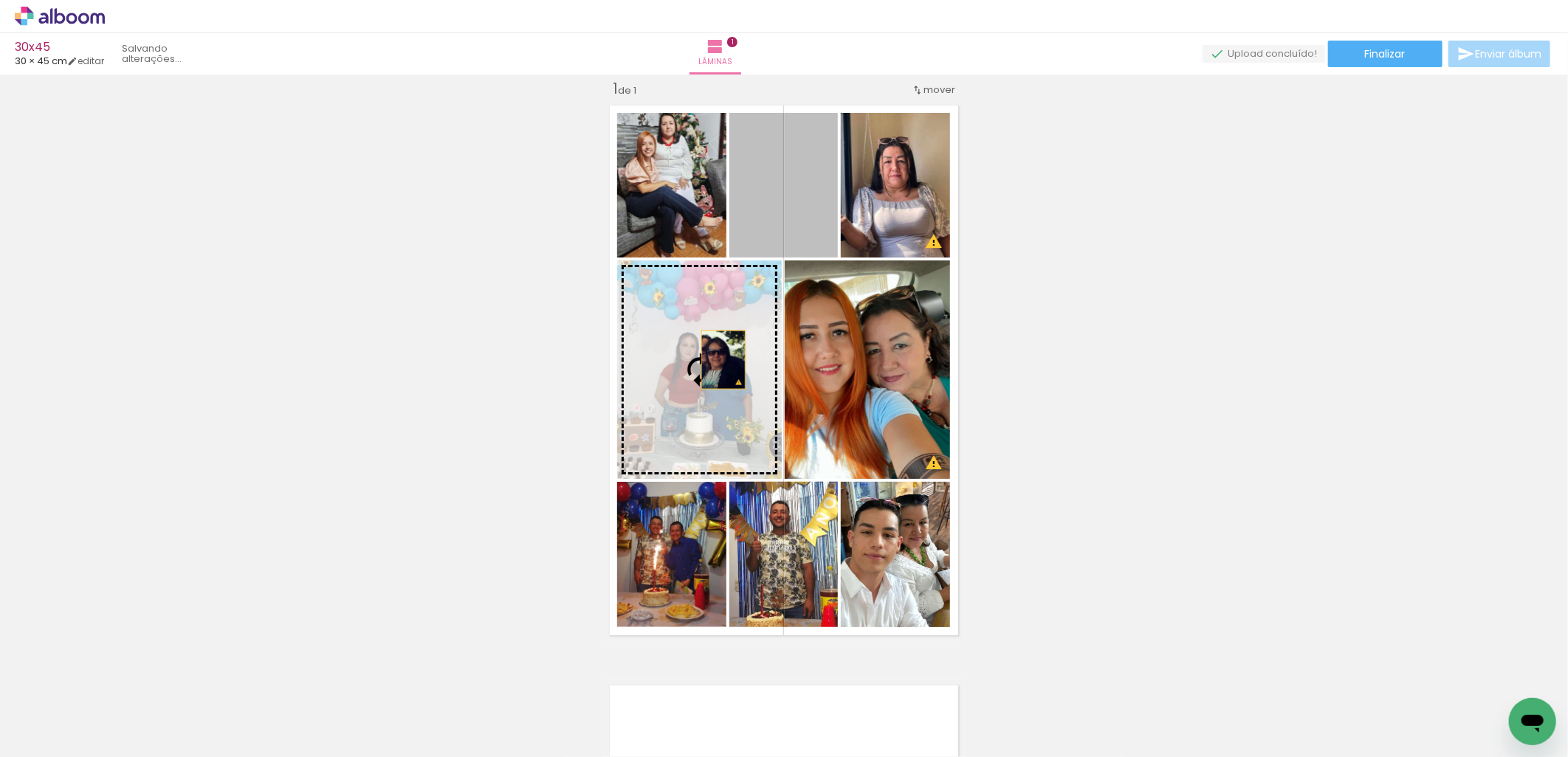
drag, startPoint x: 798, startPoint y: 208, endPoint x: 718, endPoint y: 360, distance: 171.8
click at [0, 0] on slot at bounding box center [0, 0] width 0 height 0
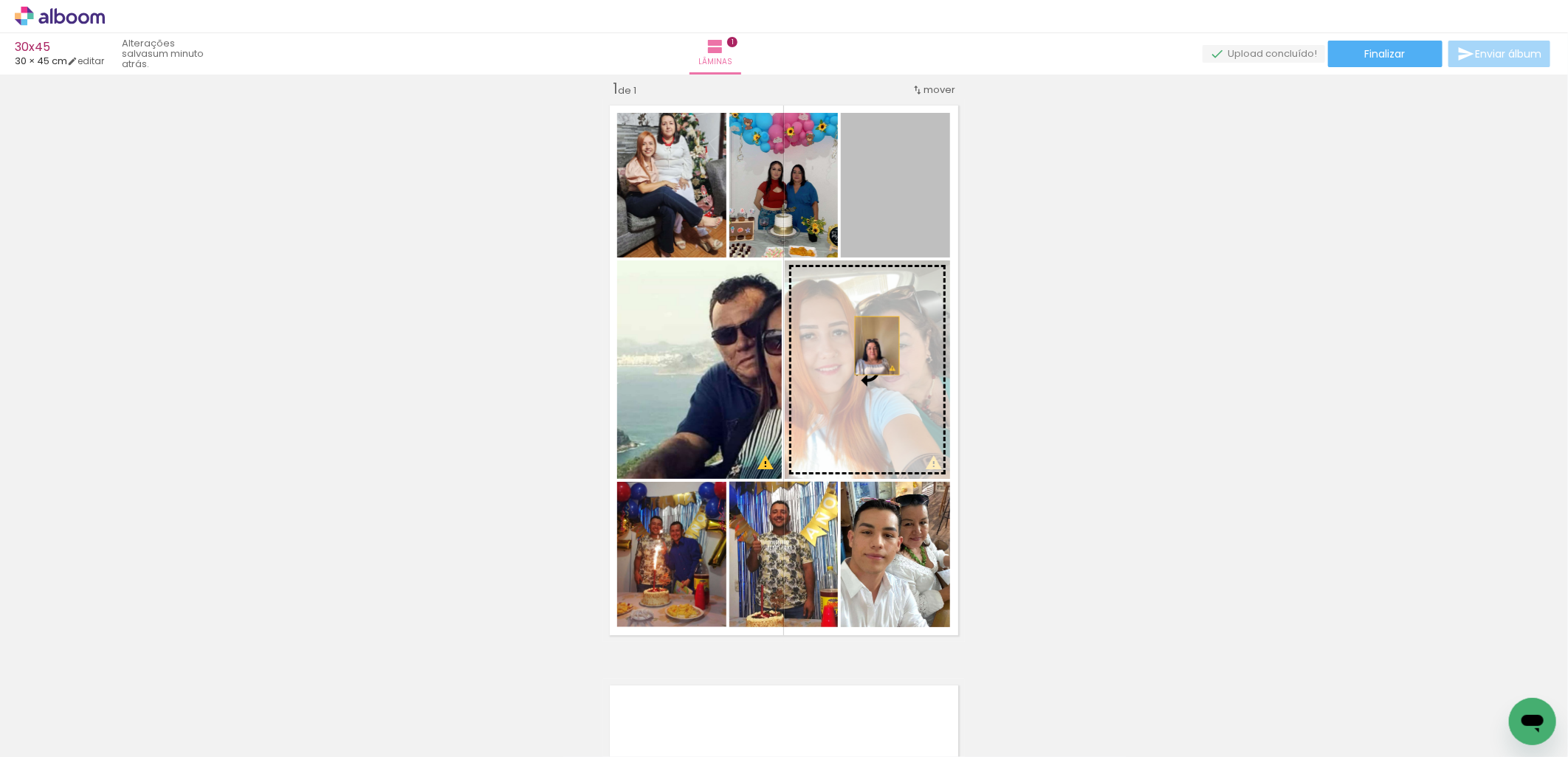
drag, startPoint x: 906, startPoint y: 211, endPoint x: 866, endPoint y: 362, distance: 156.2
click at [0, 0] on slot at bounding box center [0, 0] width 0 height 0
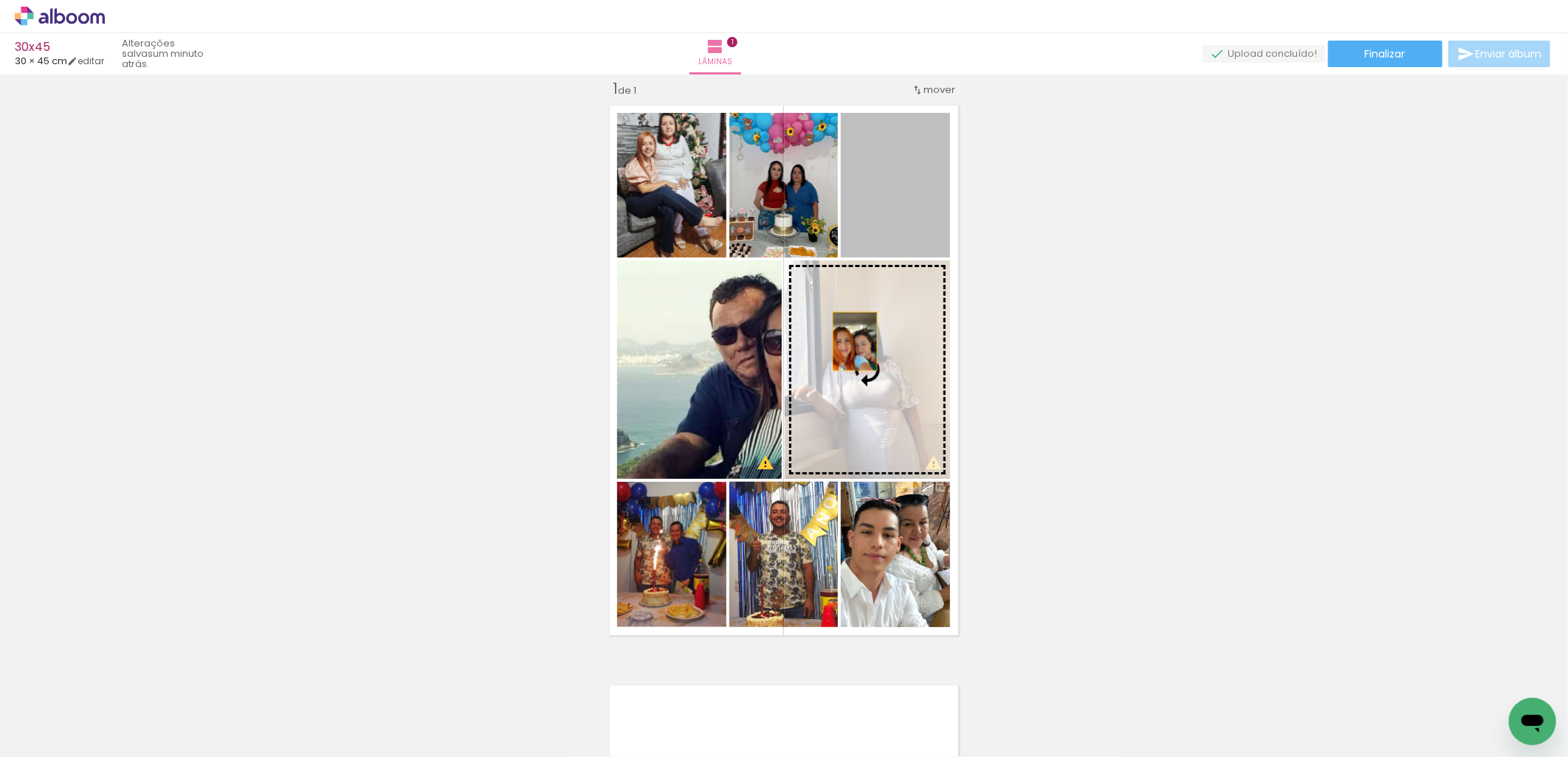
drag, startPoint x: 904, startPoint y: 197, endPoint x: 849, endPoint y: 341, distance: 154.1
click at [0, 0] on slot at bounding box center [0, 0] width 0 height 0
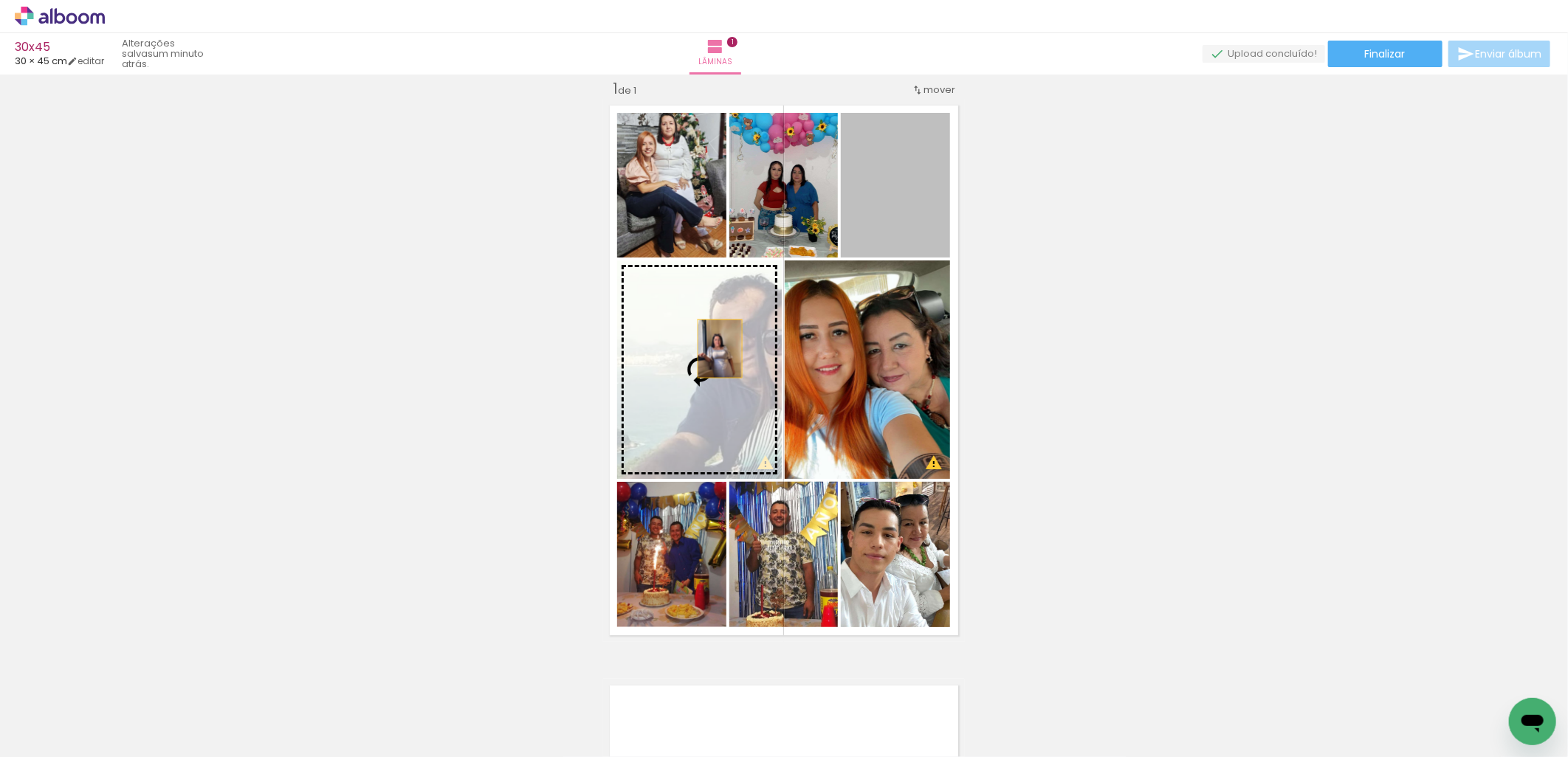
drag, startPoint x: 898, startPoint y: 197, endPoint x: 714, endPoint y: 348, distance: 238.0
click at [0, 0] on slot at bounding box center [0, 0] width 0 height 0
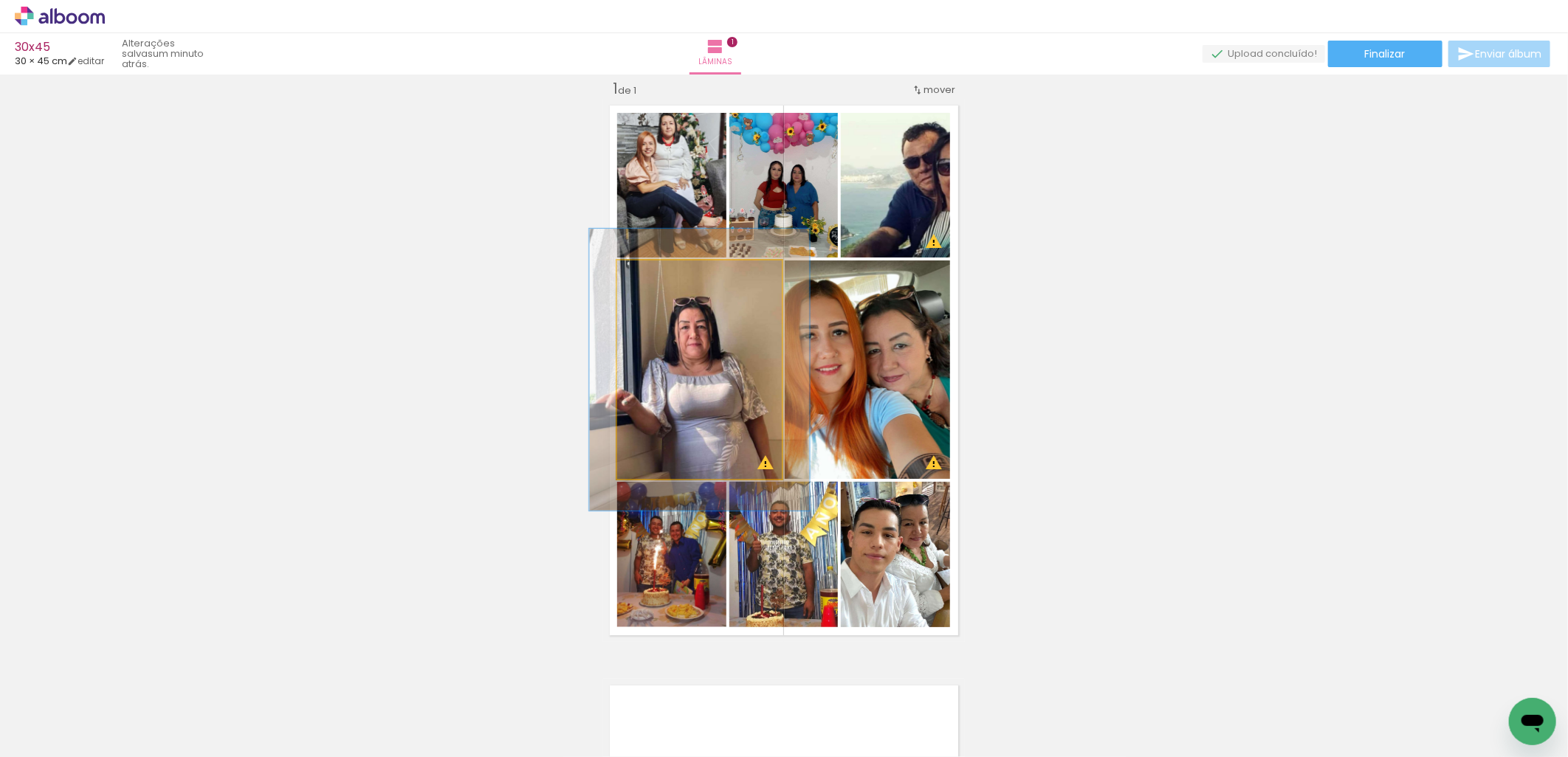
drag, startPoint x: 650, startPoint y: 270, endPoint x: 664, endPoint y: 268, distance: 14.1
type paper-slider "129"
click at [664, 268] on div at bounding box center [666, 275] width 23 height 23
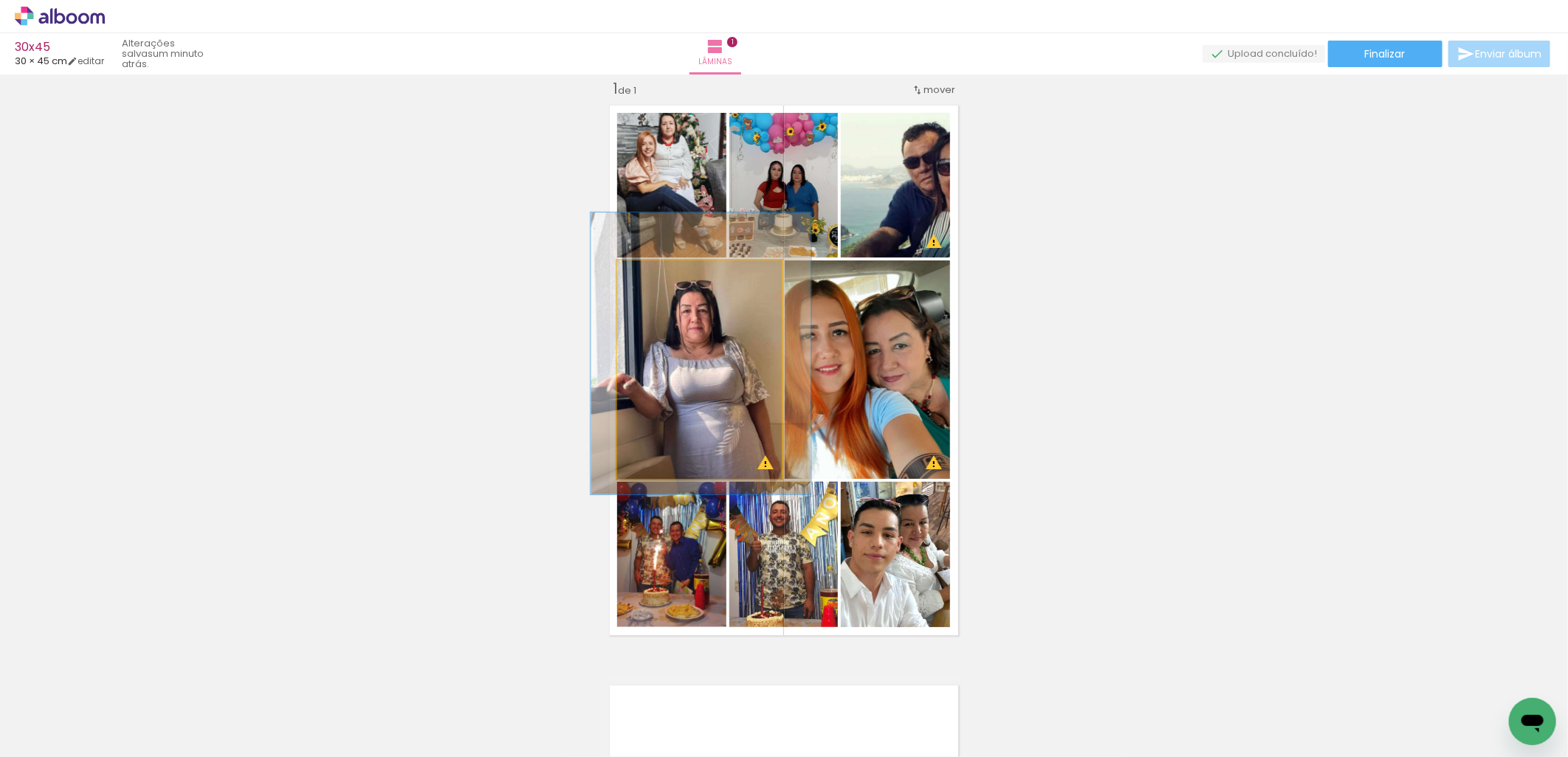
drag, startPoint x: 699, startPoint y: 400, endPoint x: 702, endPoint y: 385, distance: 15.3
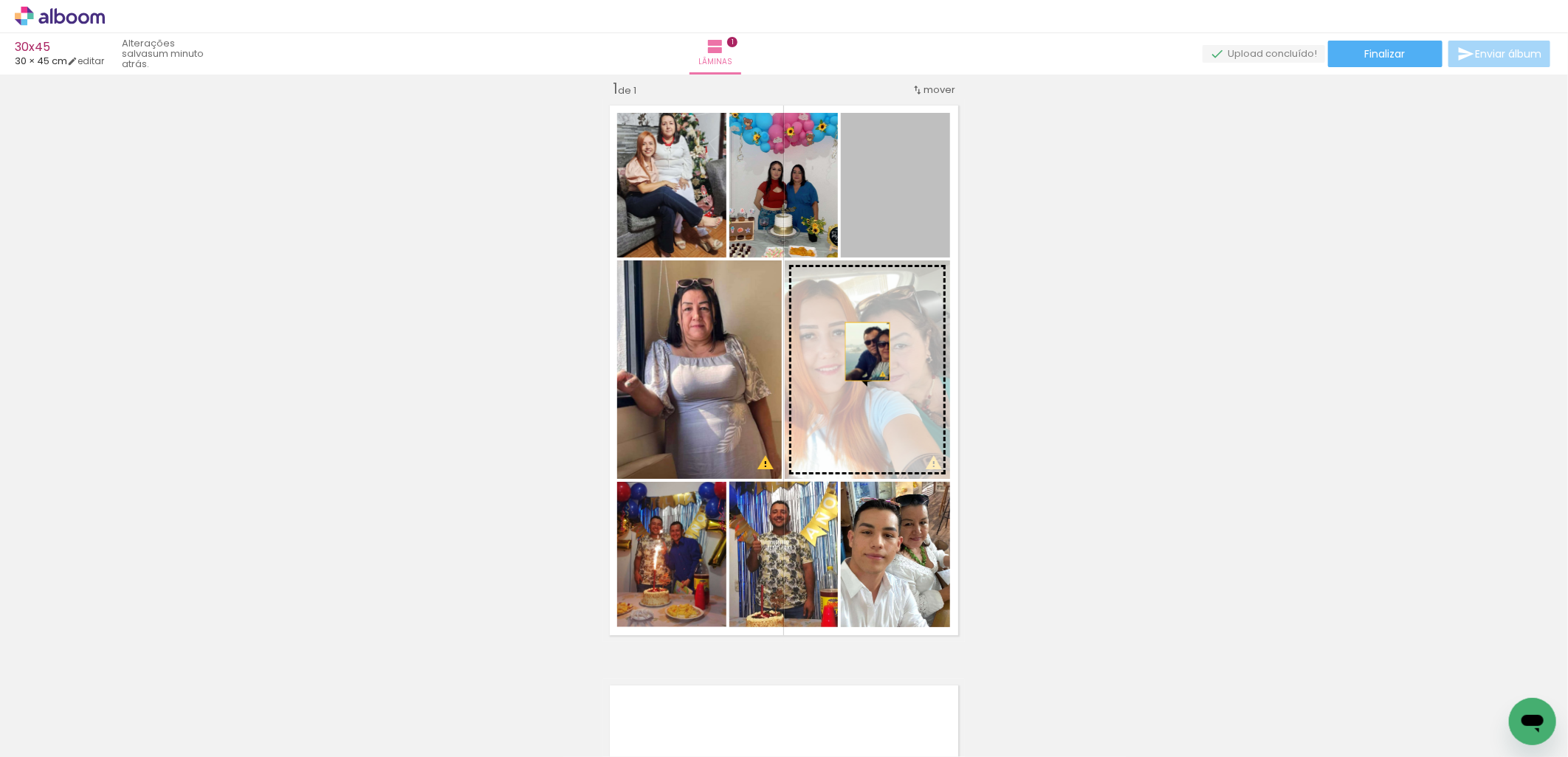
drag, startPoint x: 913, startPoint y: 186, endPoint x: 862, endPoint y: 351, distance: 172.7
click at [0, 0] on slot at bounding box center [0, 0] width 0 height 0
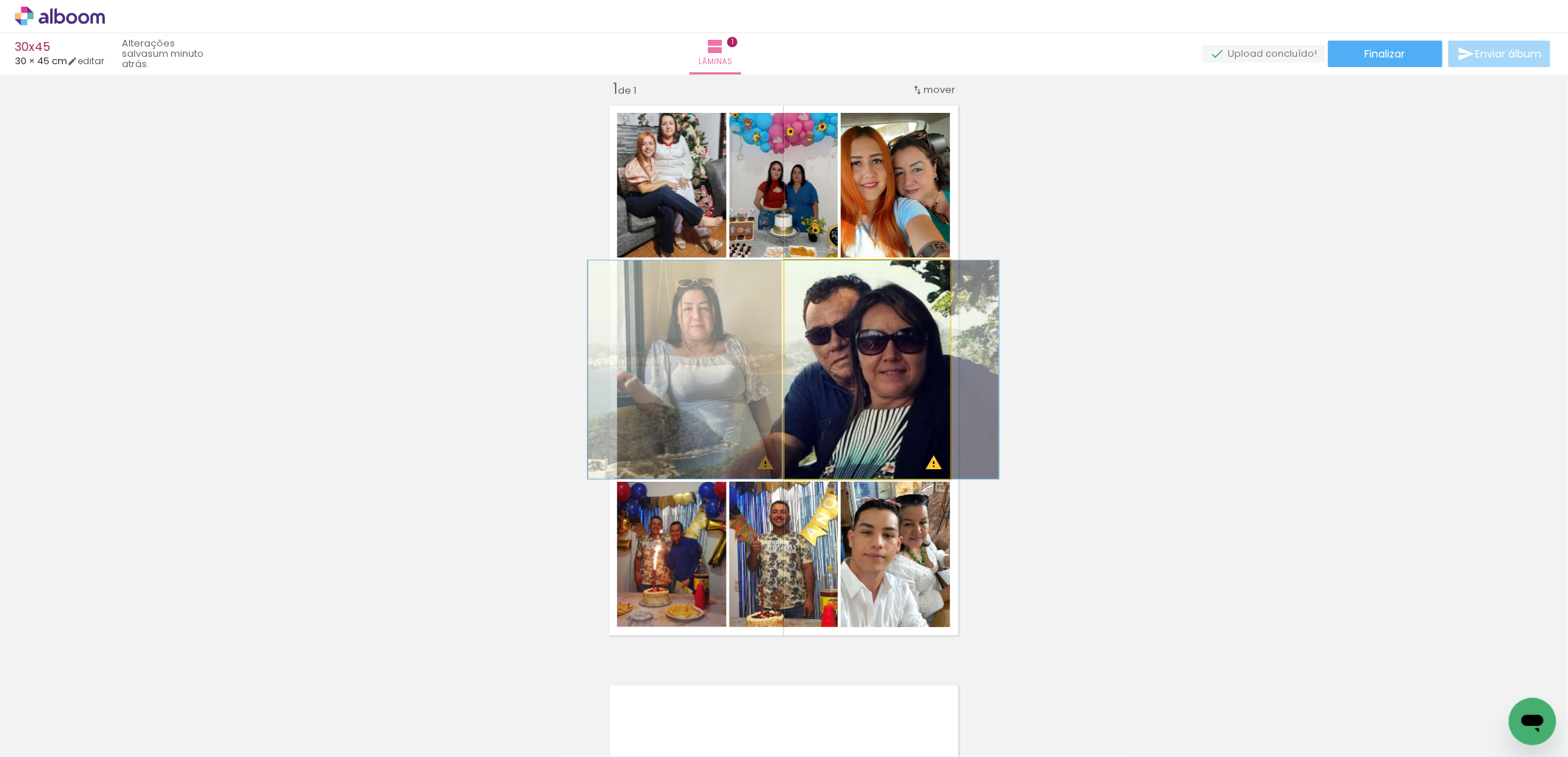
drag, startPoint x: 906, startPoint y: 354, endPoint x: 832, endPoint y: 362, distance: 74.4
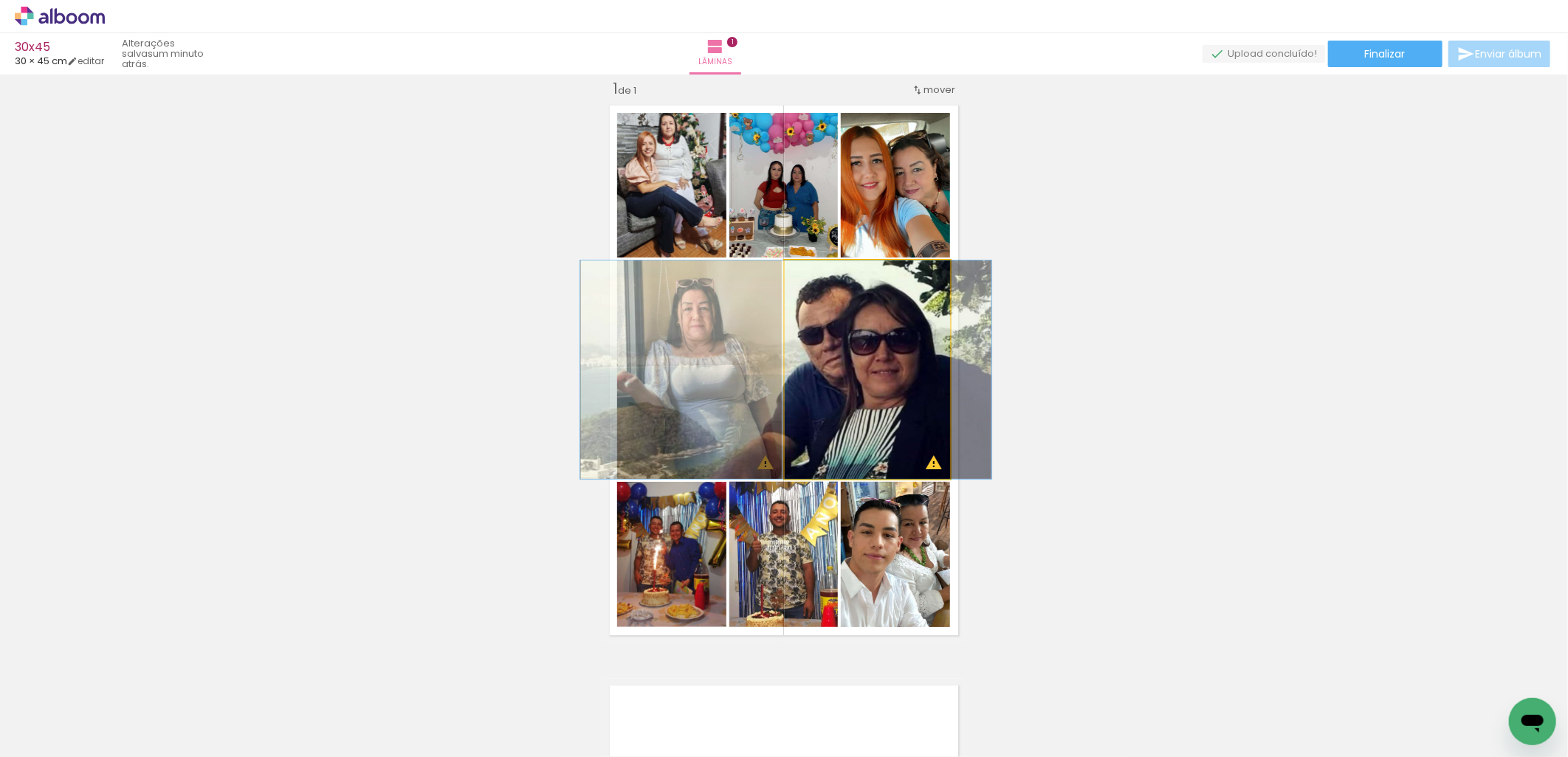
drag, startPoint x: 900, startPoint y: 374, endPoint x: 893, endPoint y: 375, distance: 7.1
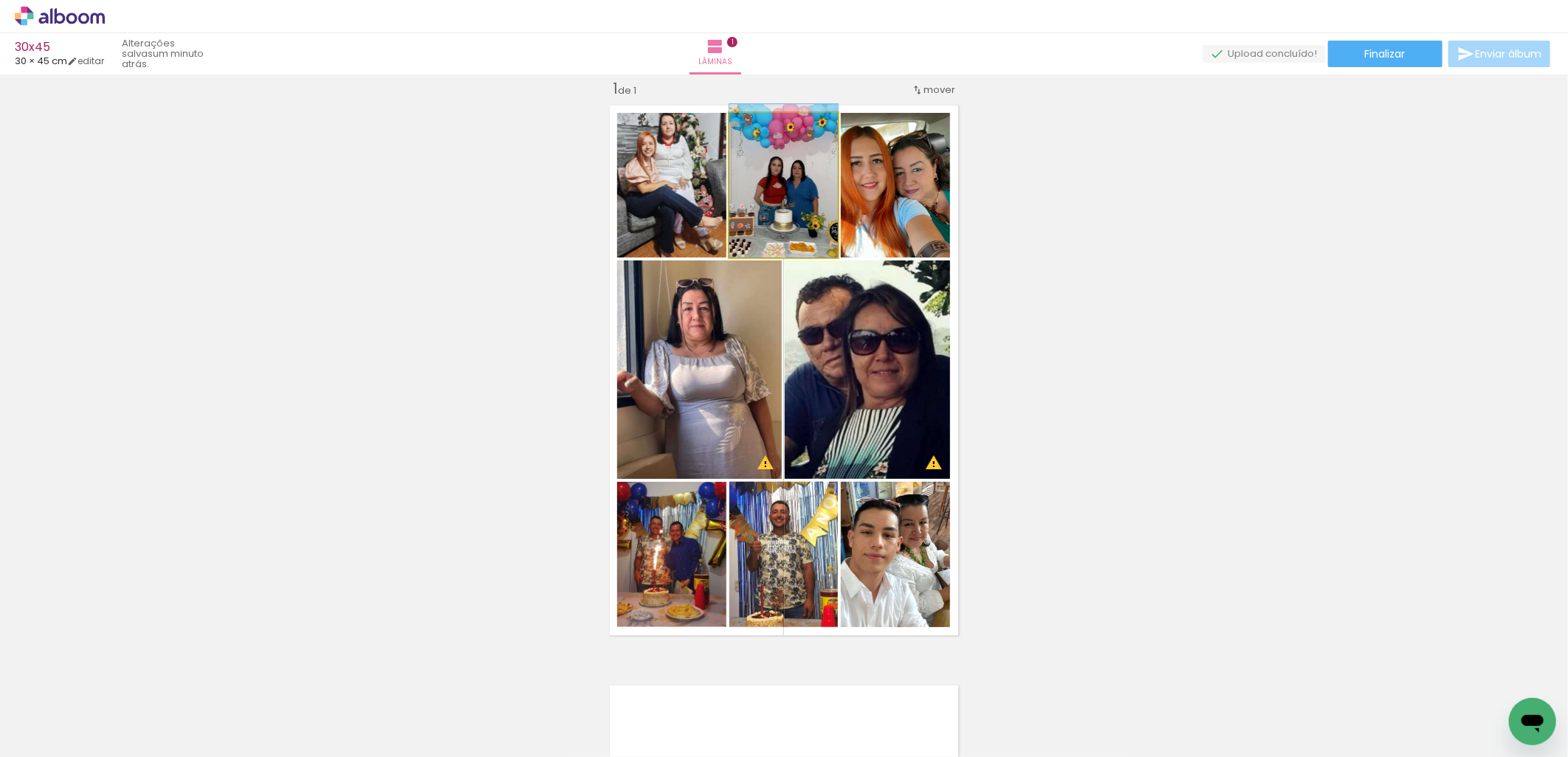
drag, startPoint x: 761, startPoint y: 204, endPoint x: 759, endPoint y: 197, distance: 7.3
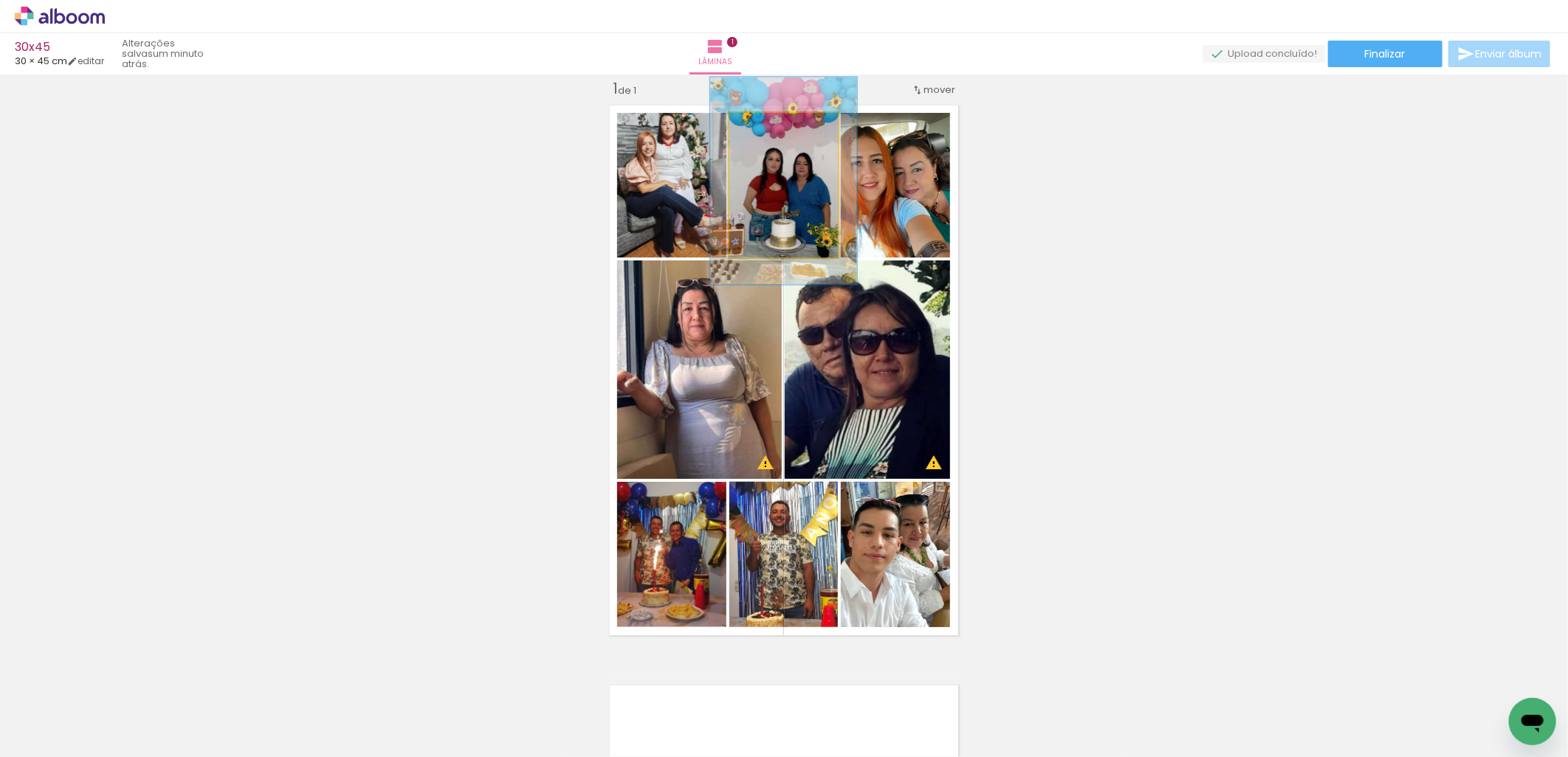
drag, startPoint x: 758, startPoint y: 125, endPoint x: 776, endPoint y: 122, distance: 18.2
click at [776, 122] on div at bounding box center [781, 128] width 13 height 13
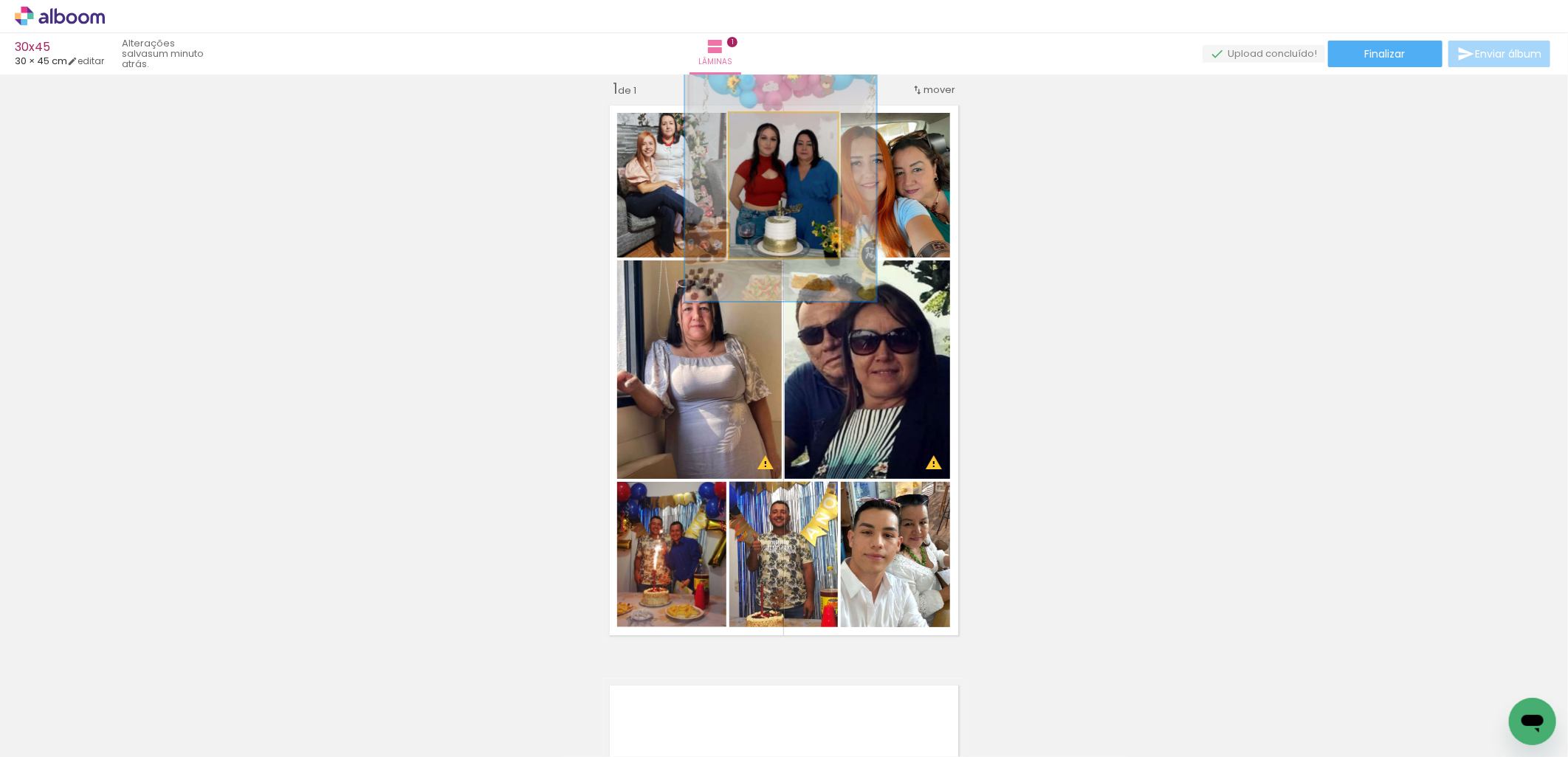
drag, startPoint x: 786, startPoint y: 121, endPoint x: 808, endPoint y: 120, distance: 22.0
type paper-slider "176"
click at [808, 120] on div at bounding box center [807, 128] width 23 height 23
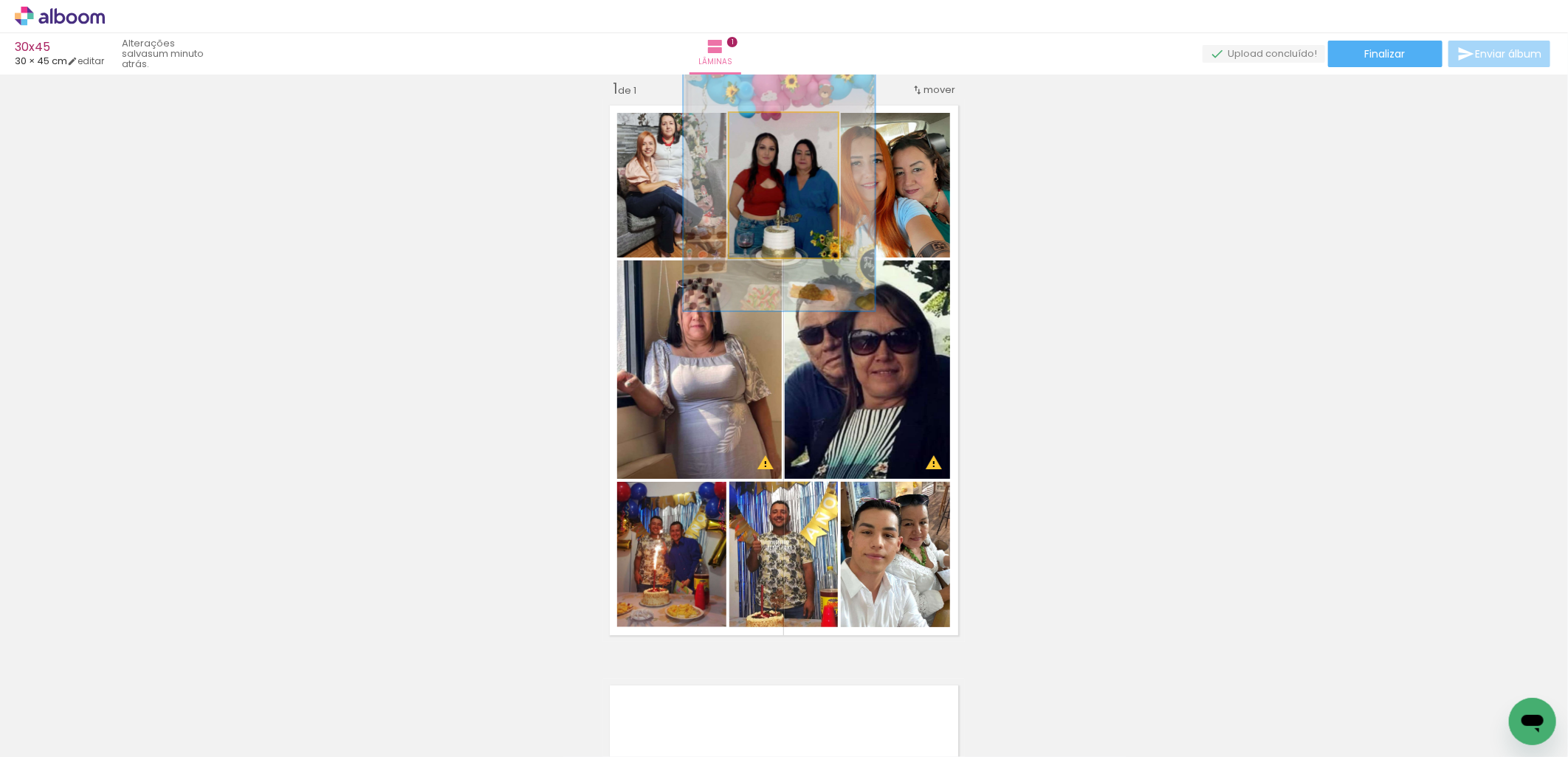
drag, startPoint x: 803, startPoint y: 188, endPoint x: 801, endPoint y: 198, distance: 10.2
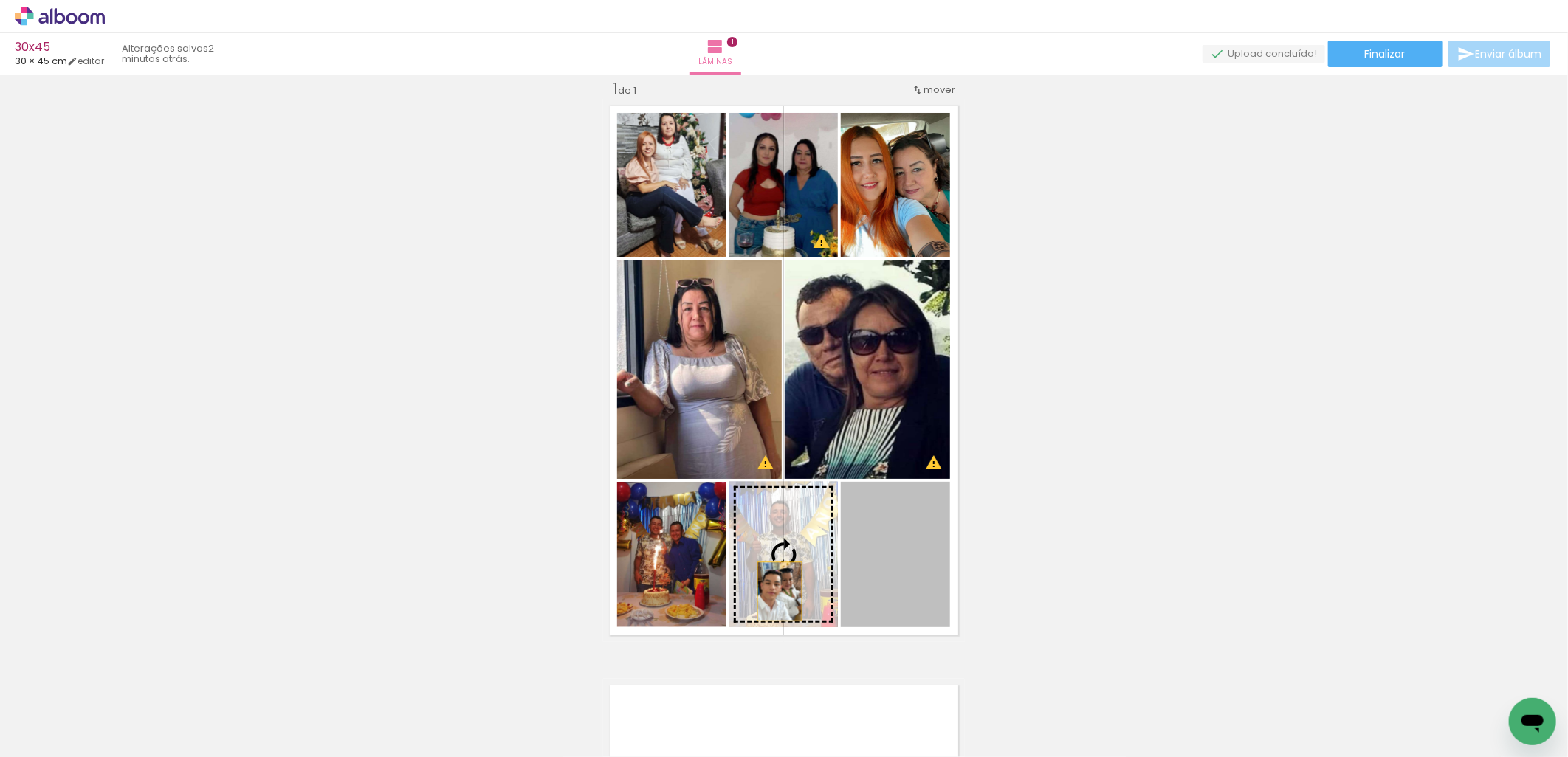
drag, startPoint x: 907, startPoint y: 562, endPoint x: 773, endPoint y: 591, distance: 137.1
click at [0, 0] on slot at bounding box center [0, 0] width 0 height 0
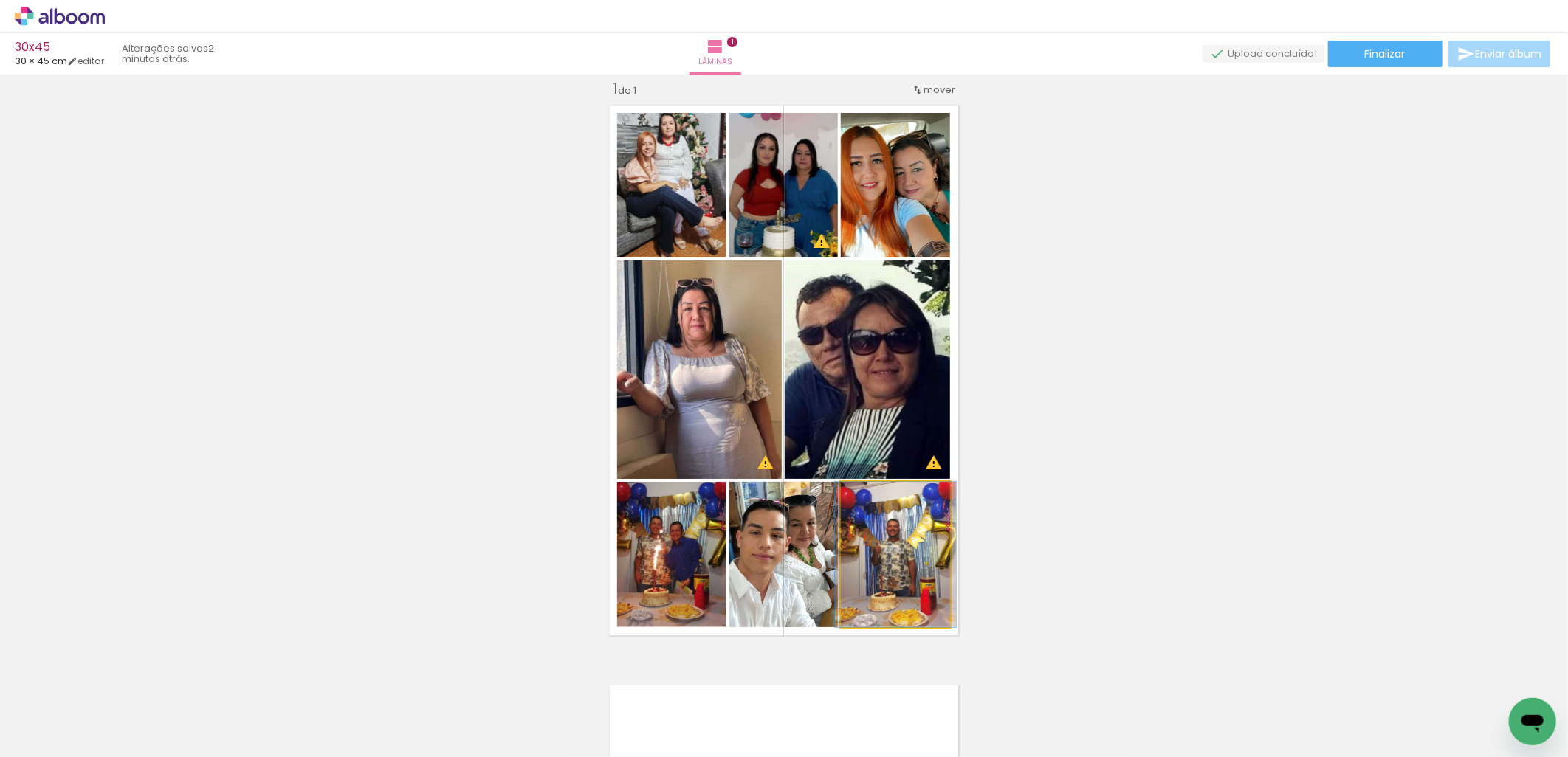
click at [904, 582] on quentale-photo at bounding box center [895, 554] width 109 height 145
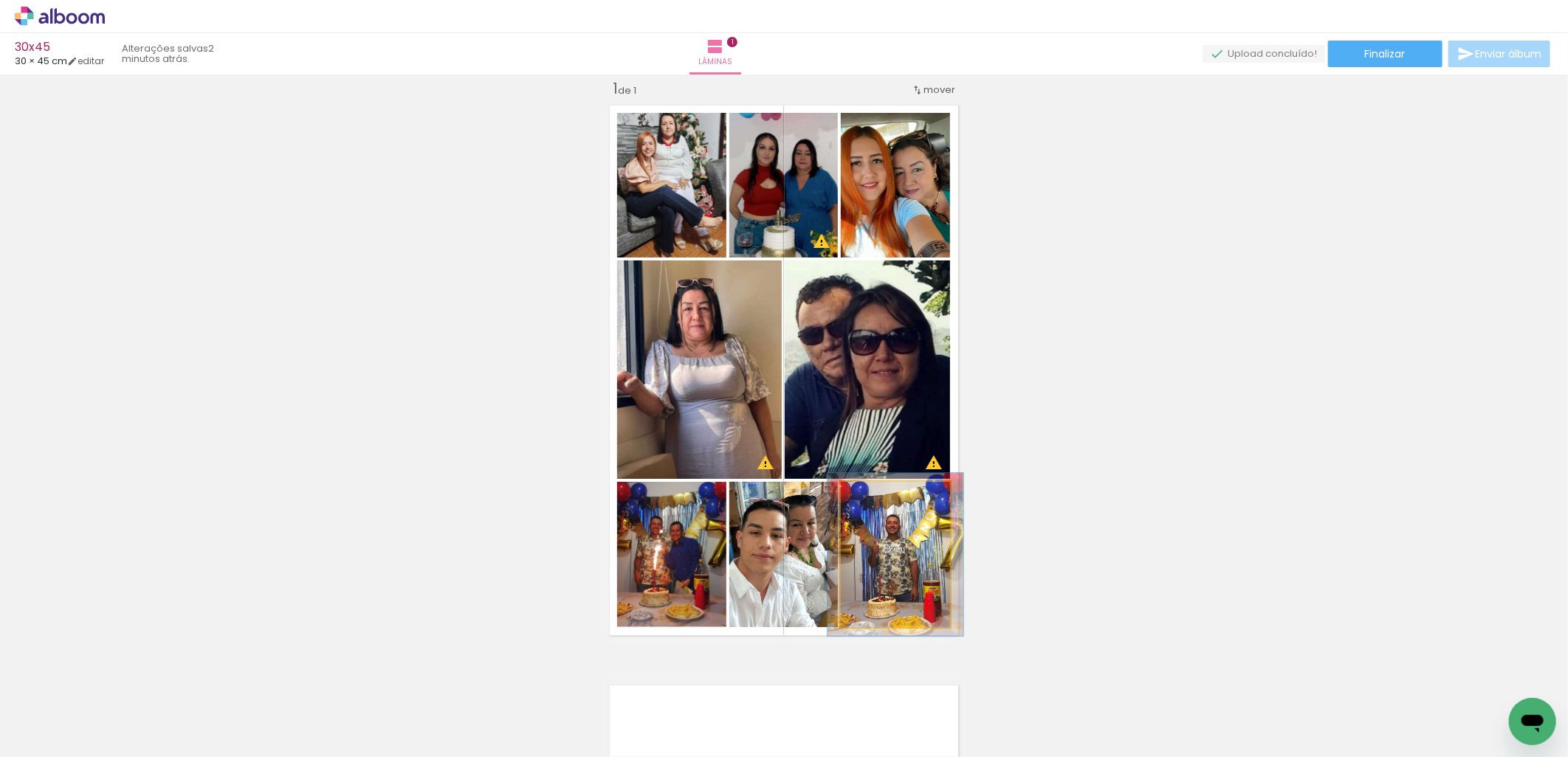
type paper-slider "112"
click at [875, 497] on div at bounding box center [881, 497] width 13 height 13
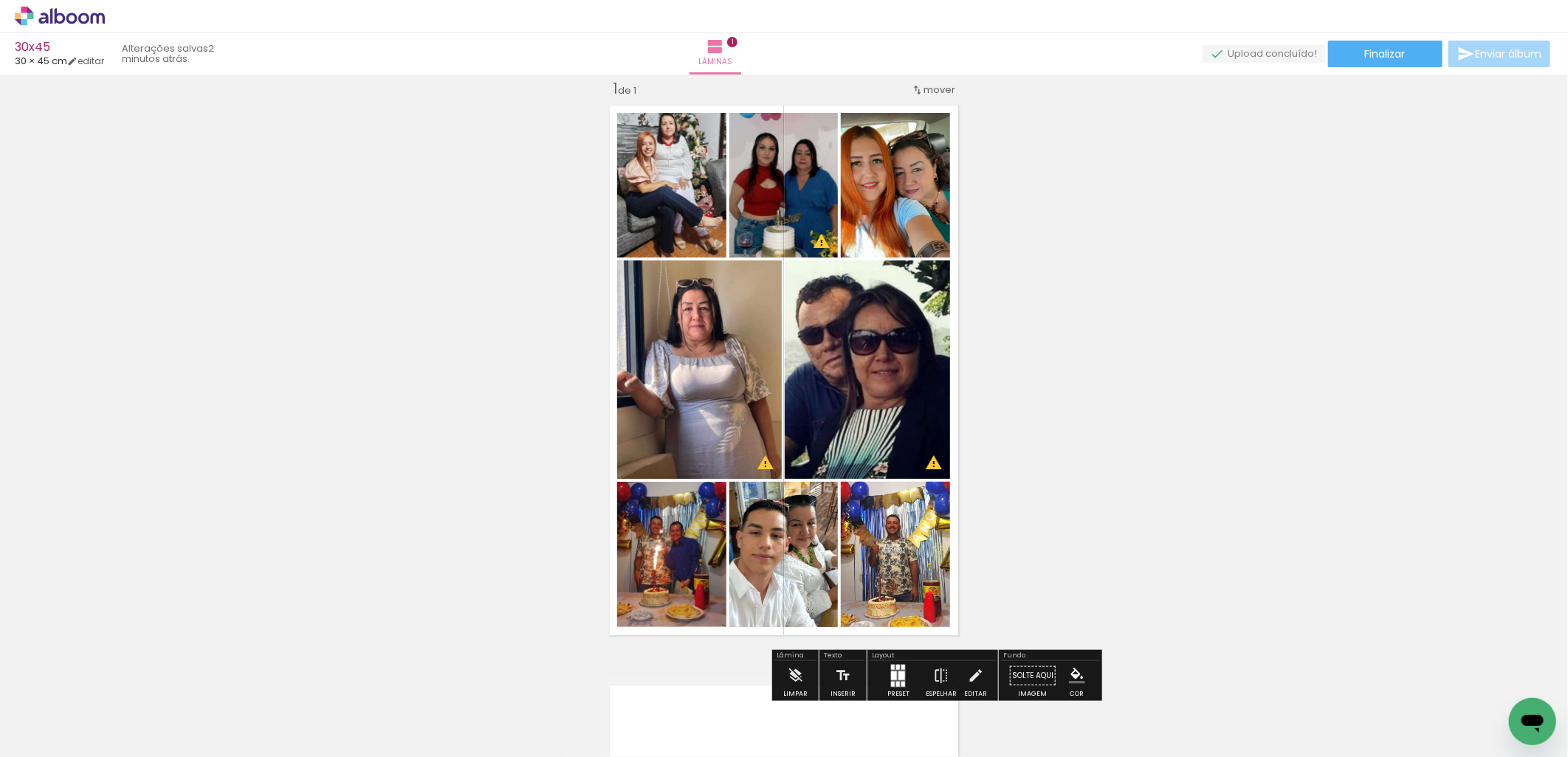
click at [1078, 414] on div "Inserir lâmina 1 de 1 O Designbox precisará aumentar a sua imagem em 165% para …" at bounding box center [784, 641] width 1568 height 1161
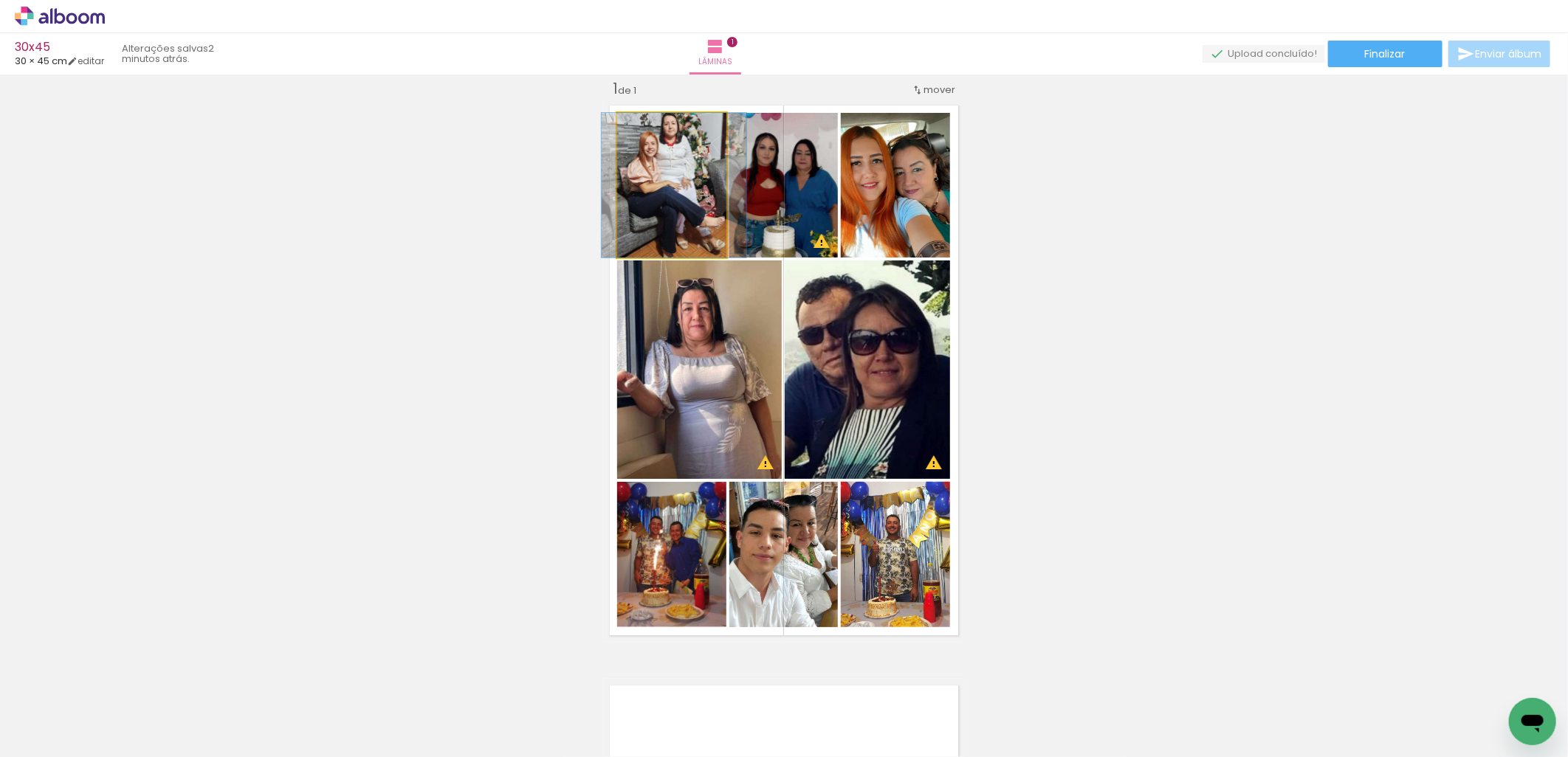
drag, startPoint x: 650, startPoint y: 197, endPoint x: 650, endPoint y: 205, distance: 8.0
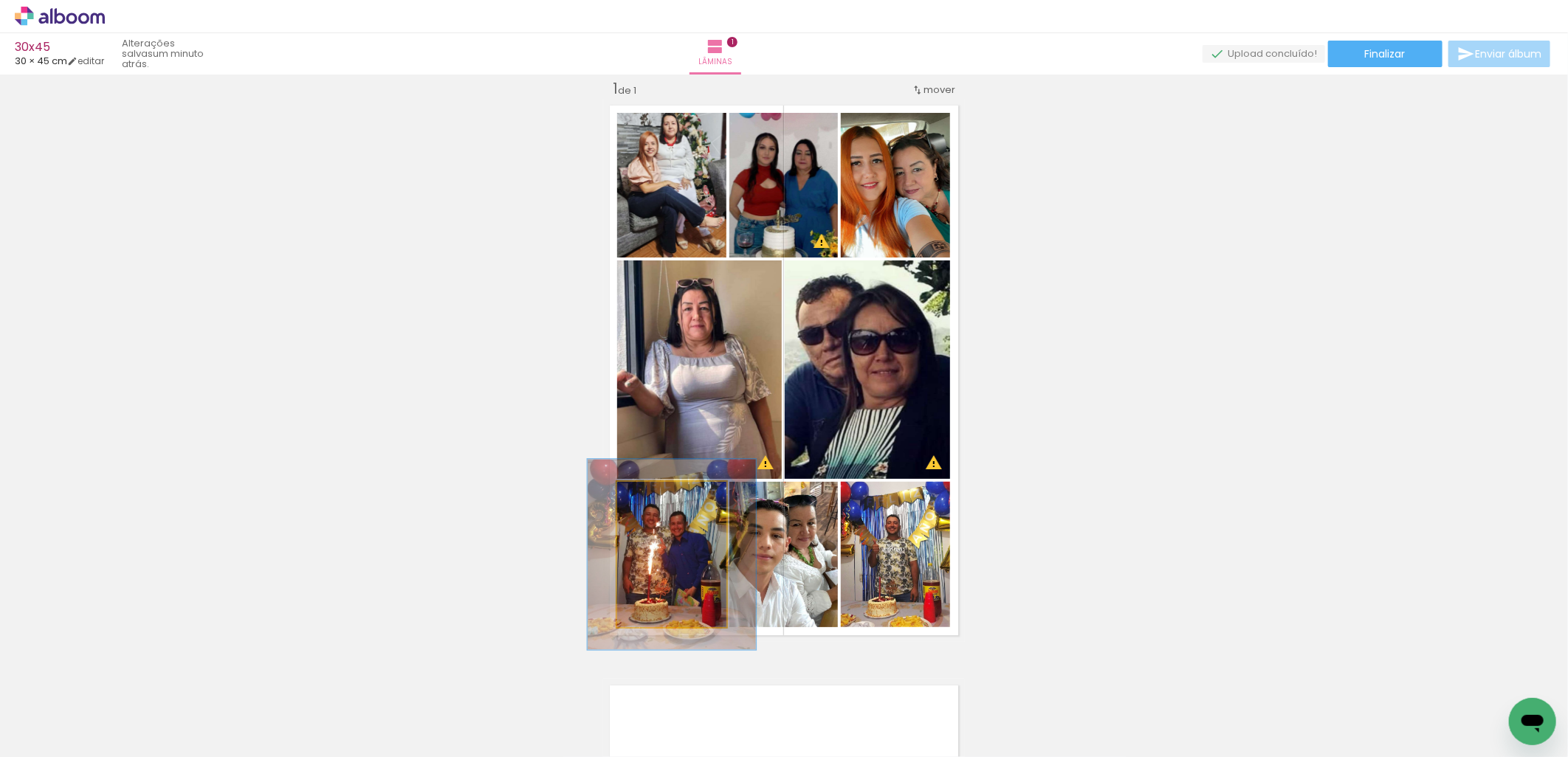
drag, startPoint x: 653, startPoint y: 499, endPoint x: 669, endPoint y: 499, distance: 16.0
click at [669, 499] on div at bounding box center [667, 497] width 23 height 23
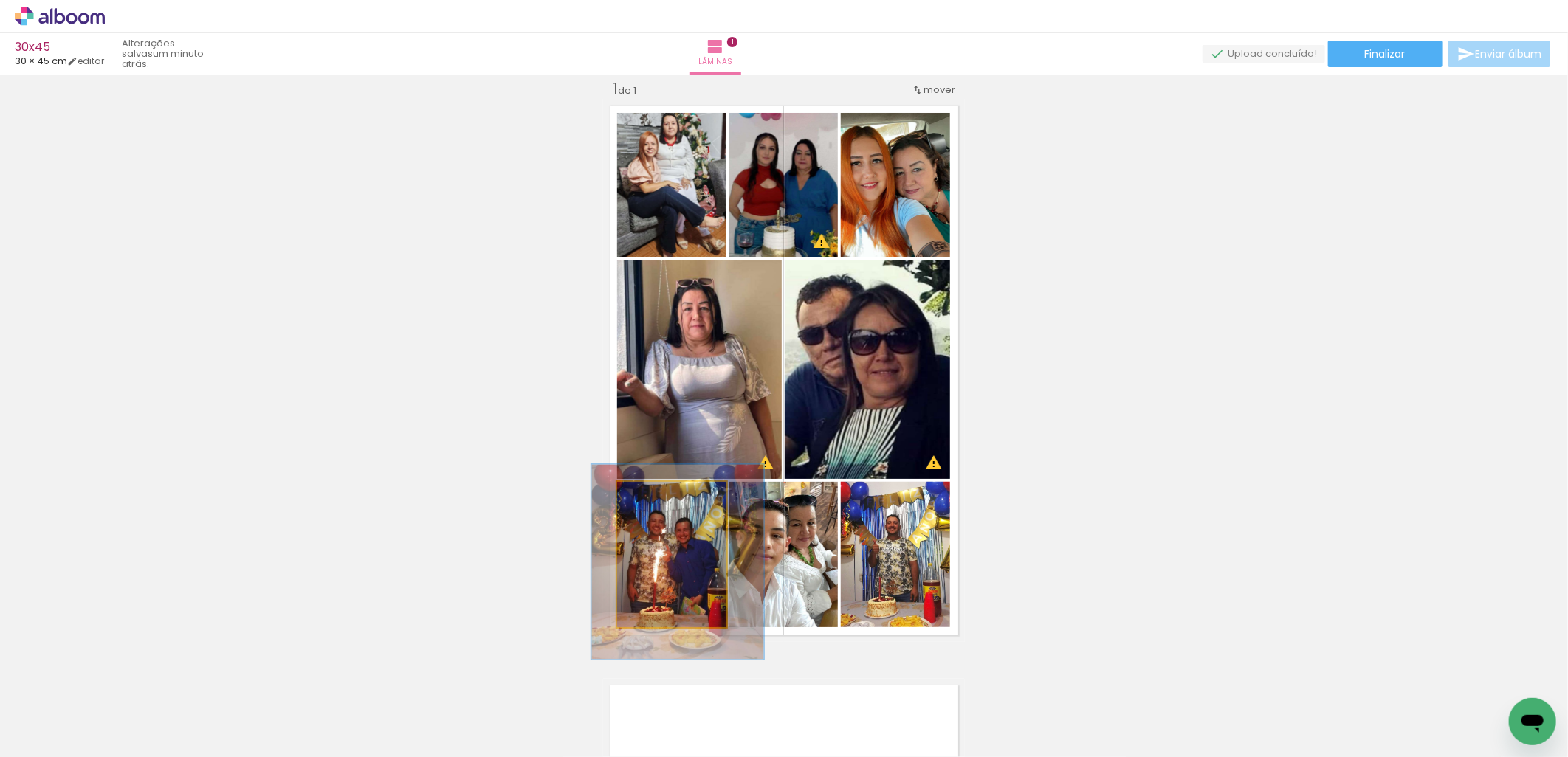
drag, startPoint x: 677, startPoint y: 562, endPoint x: 682, endPoint y: 570, distance: 9.4
click at [663, 557] on quentale-photo at bounding box center [672, 554] width 109 height 145
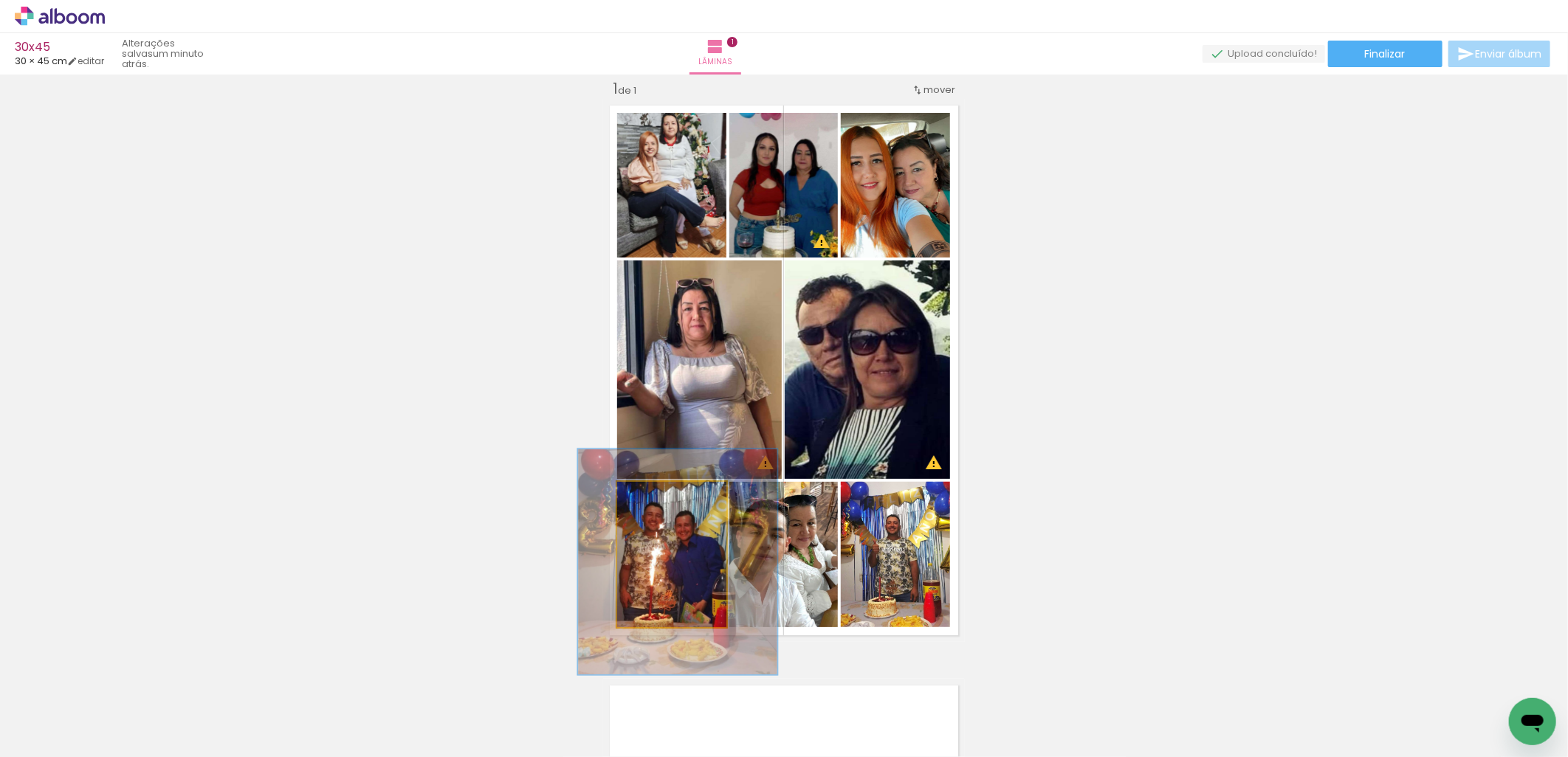
drag, startPoint x: 668, startPoint y: 486, endPoint x: 680, endPoint y: 486, distance: 12.0
type paper-slider "155"
click at [680, 486] on div at bounding box center [682, 497] width 23 height 23
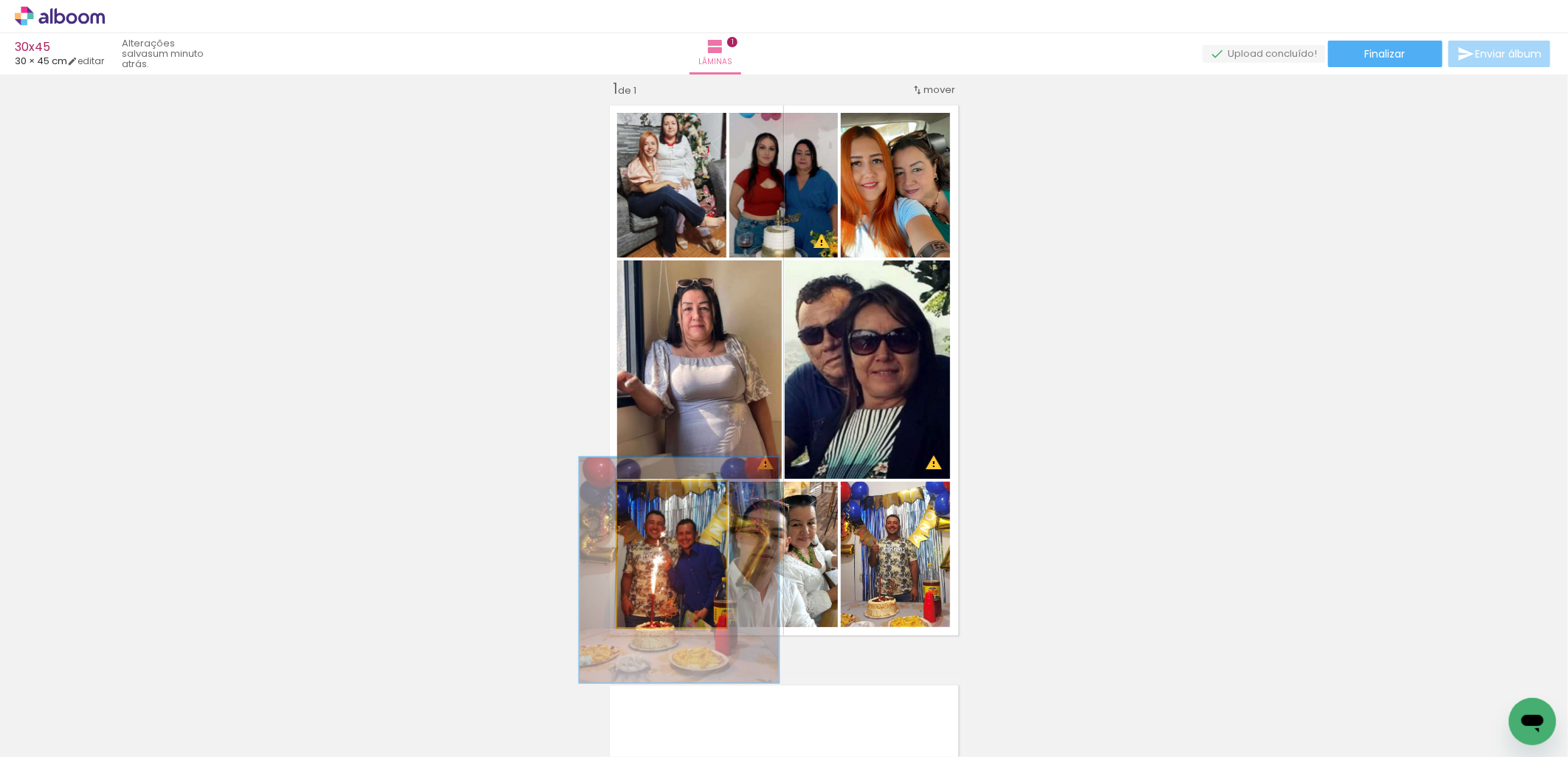
drag, startPoint x: 674, startPoint y: 566, endPoint x: 676, endPoint y: 573, distance: 7.3
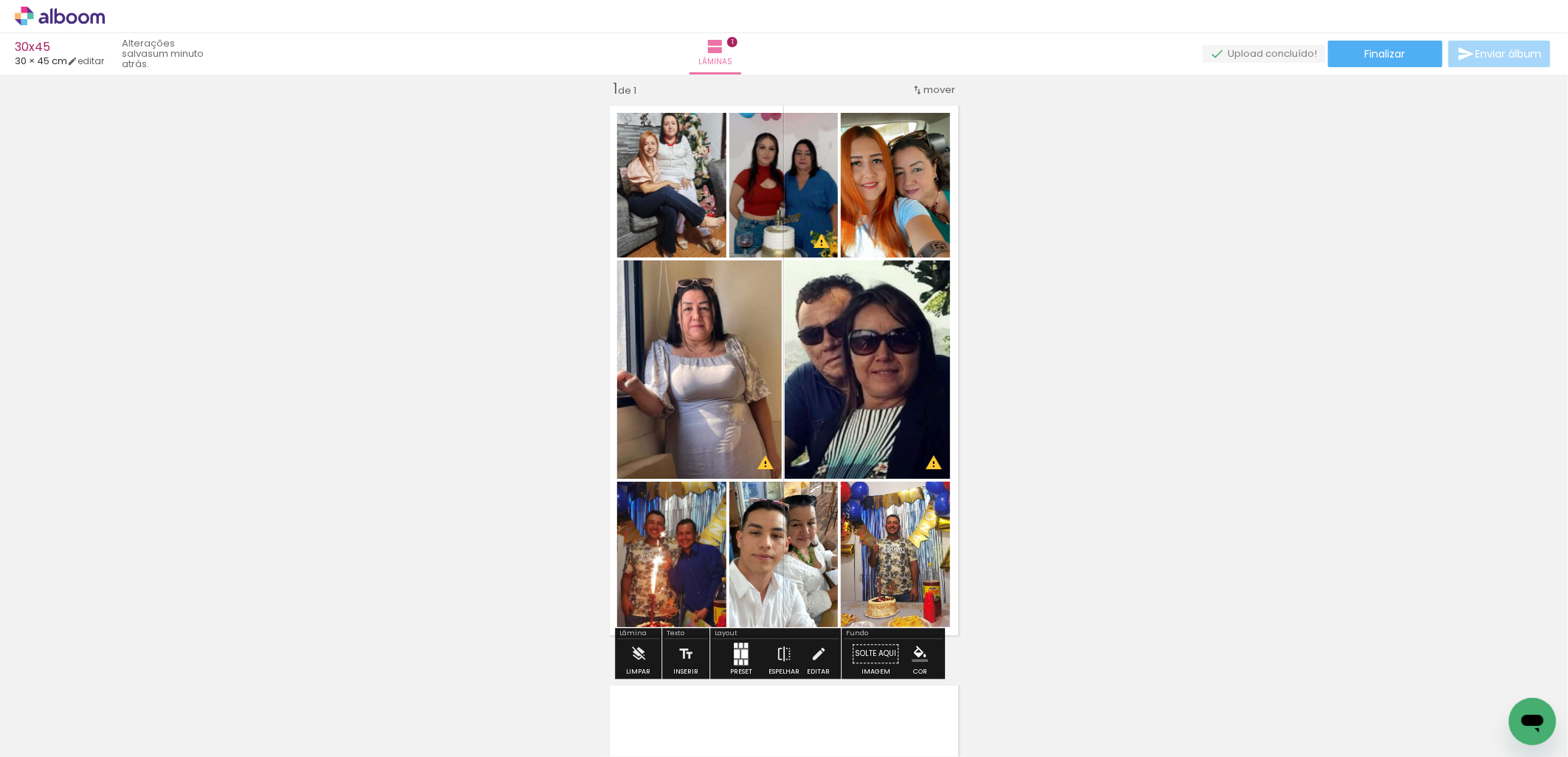
click at [1094, 488] on div "Inserir lâmina 1 de 1 O Designbox precisará aumentar a sua imagem em 165% para …" at bounding box center [784, 641] width 1568 height 1161
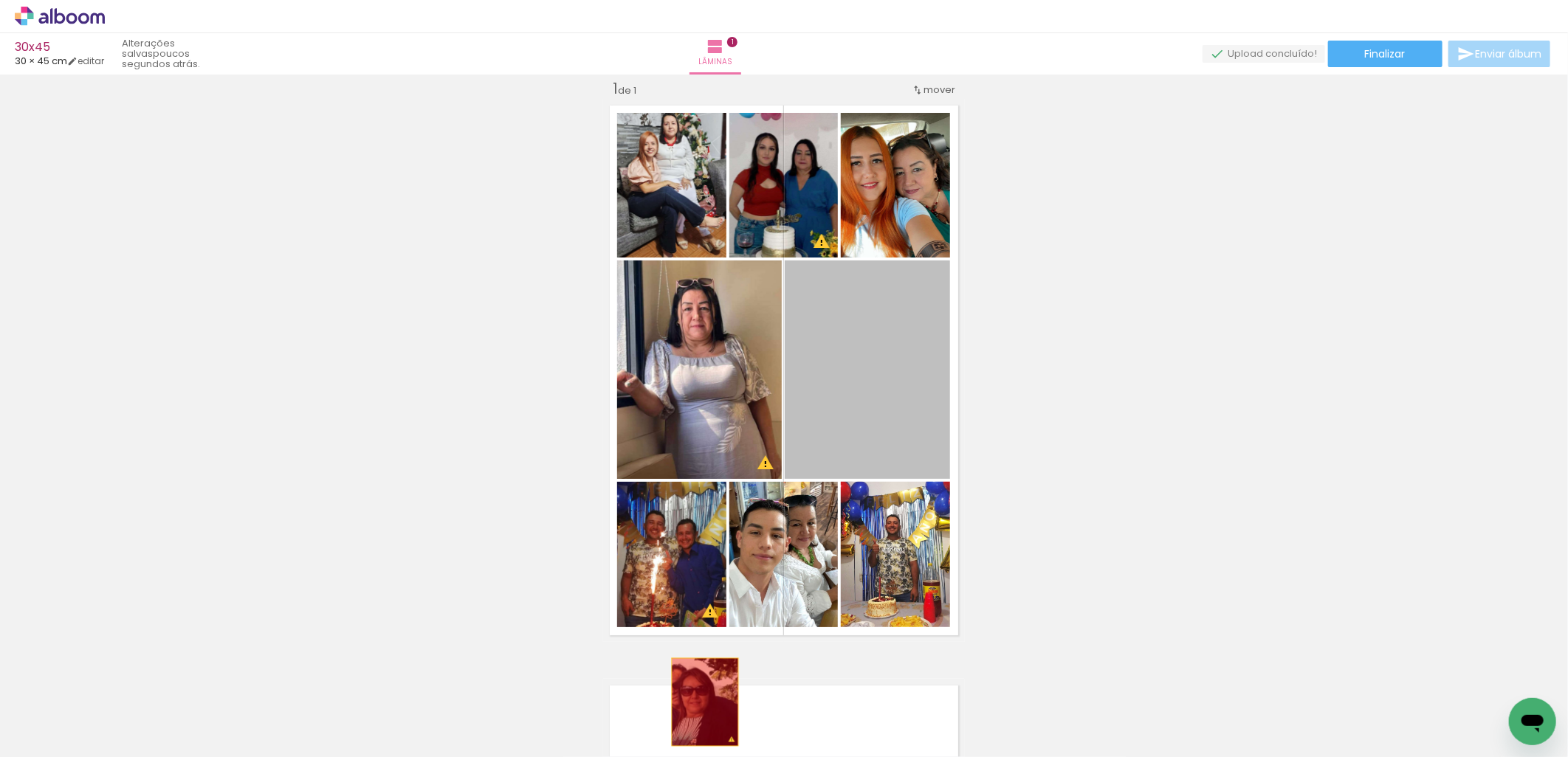
drag, startPoint x: 882, startPoint y: 301, endPoint x: 575, endPoint y: 355, distance: 311.7
click at [688, 735] on quentale-workspace at bounding box center [784, 378] width 1568 height 757
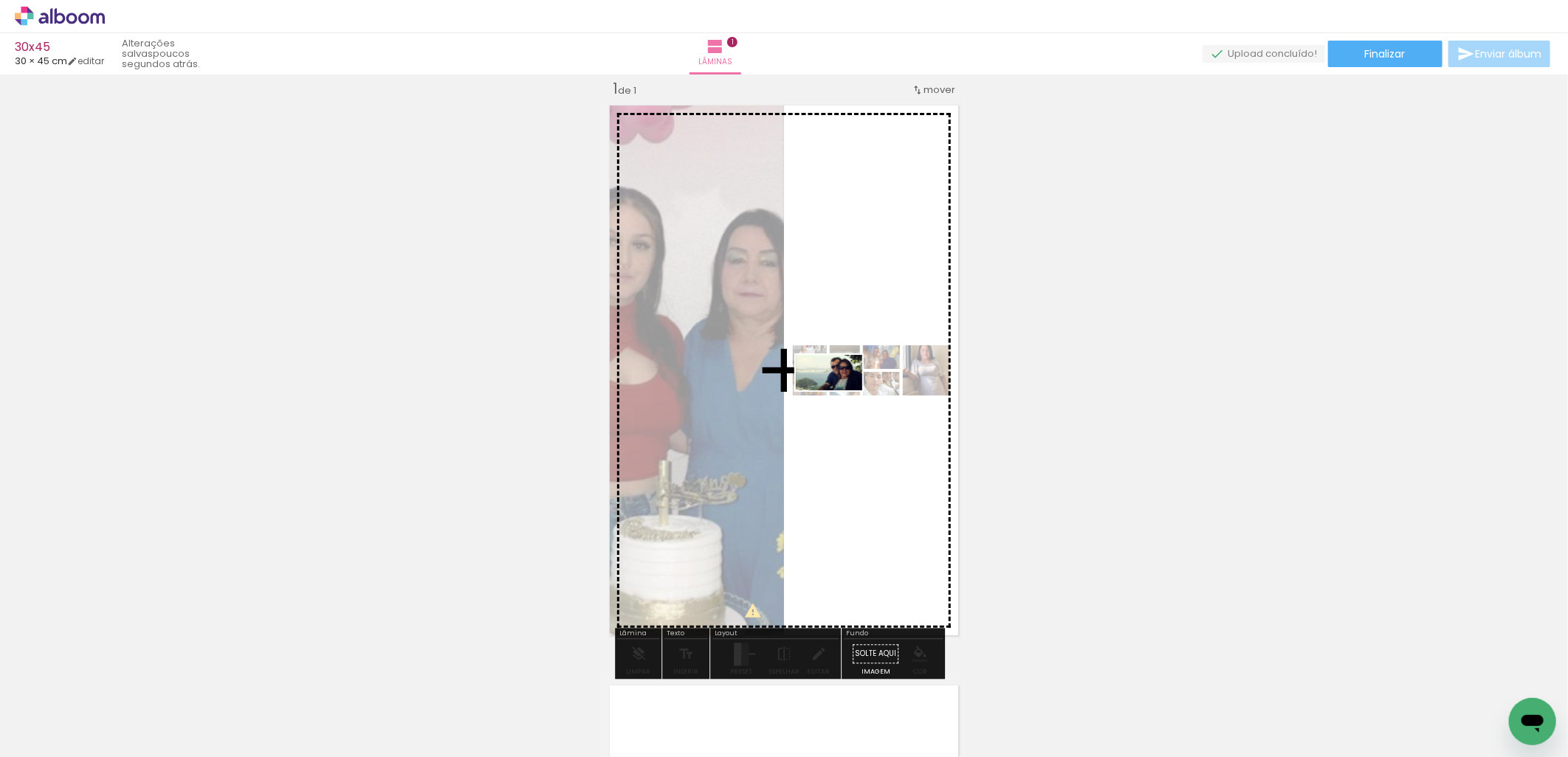
drag, startPoint x: 238, startPoint y: 716, endPoint x: 816, endPoint y: 622, distance: 585.6
click at [842, 396] on quentale-workspace at bounding box center [784, 378] width 1568 height 757
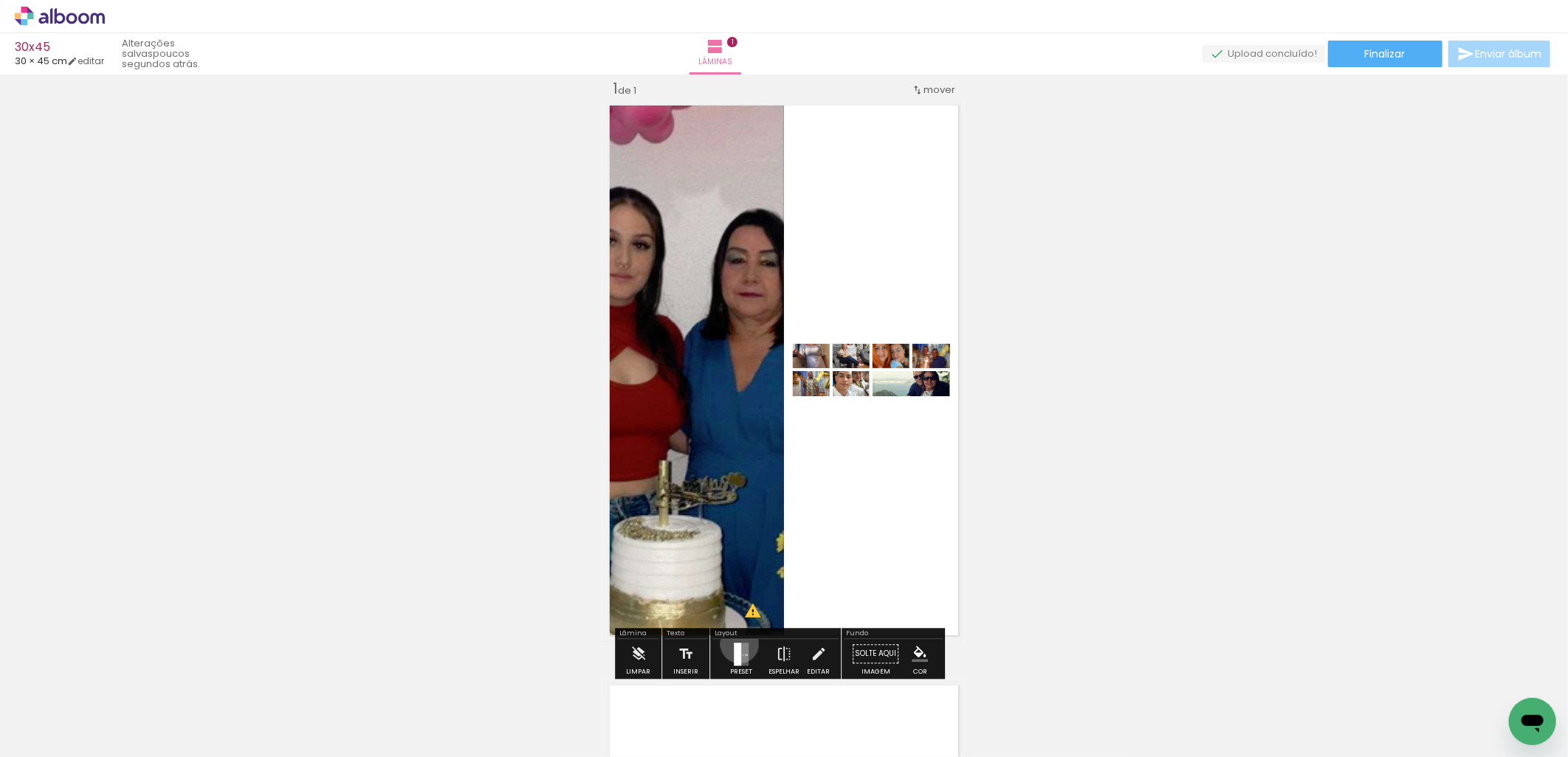
click at [736, 643] on div at bounding box center [737, 654] width 7 height 23
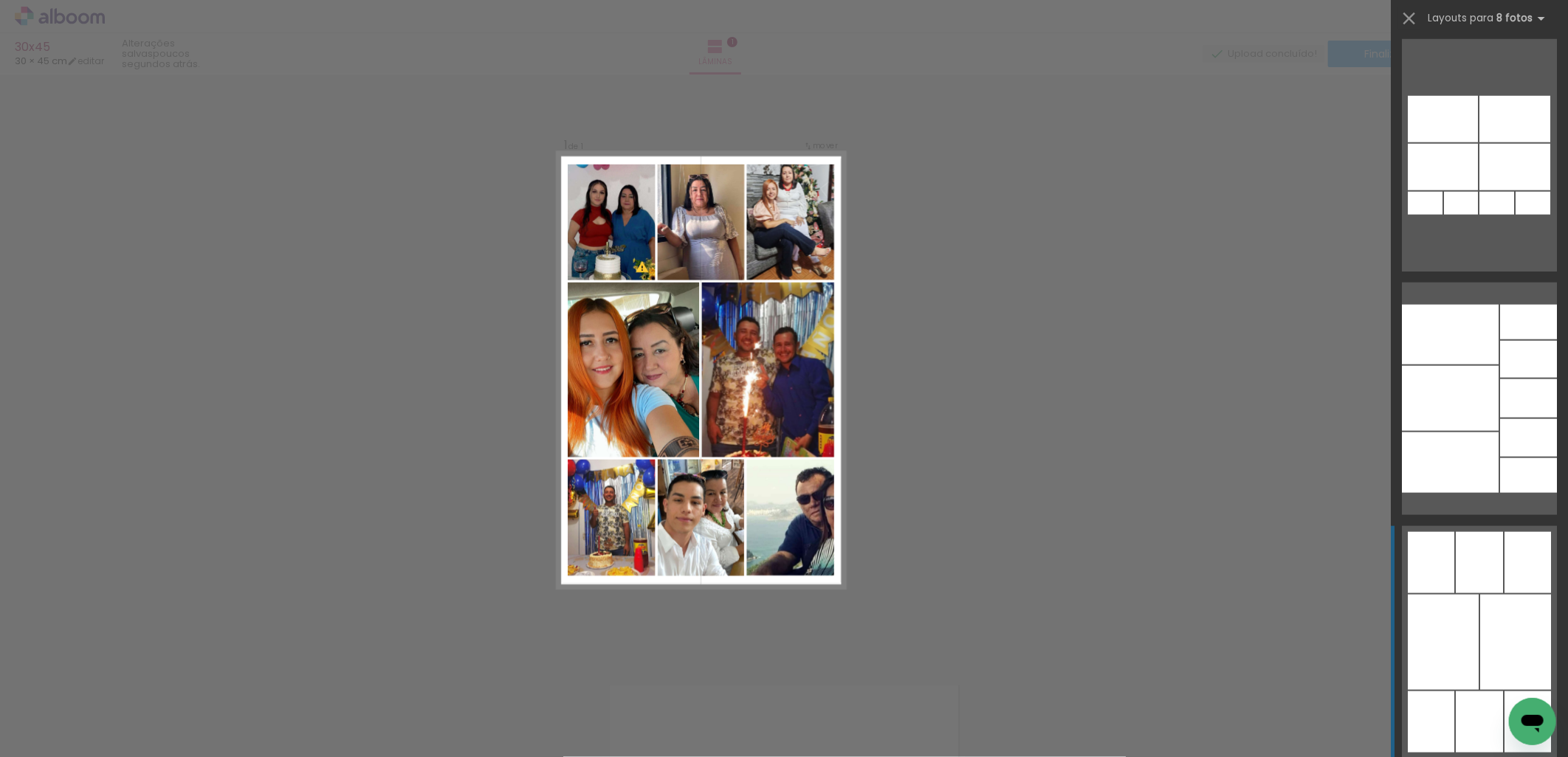
click at [1482, 142] on div at bounding box center [1515, 120] width 71 height 47
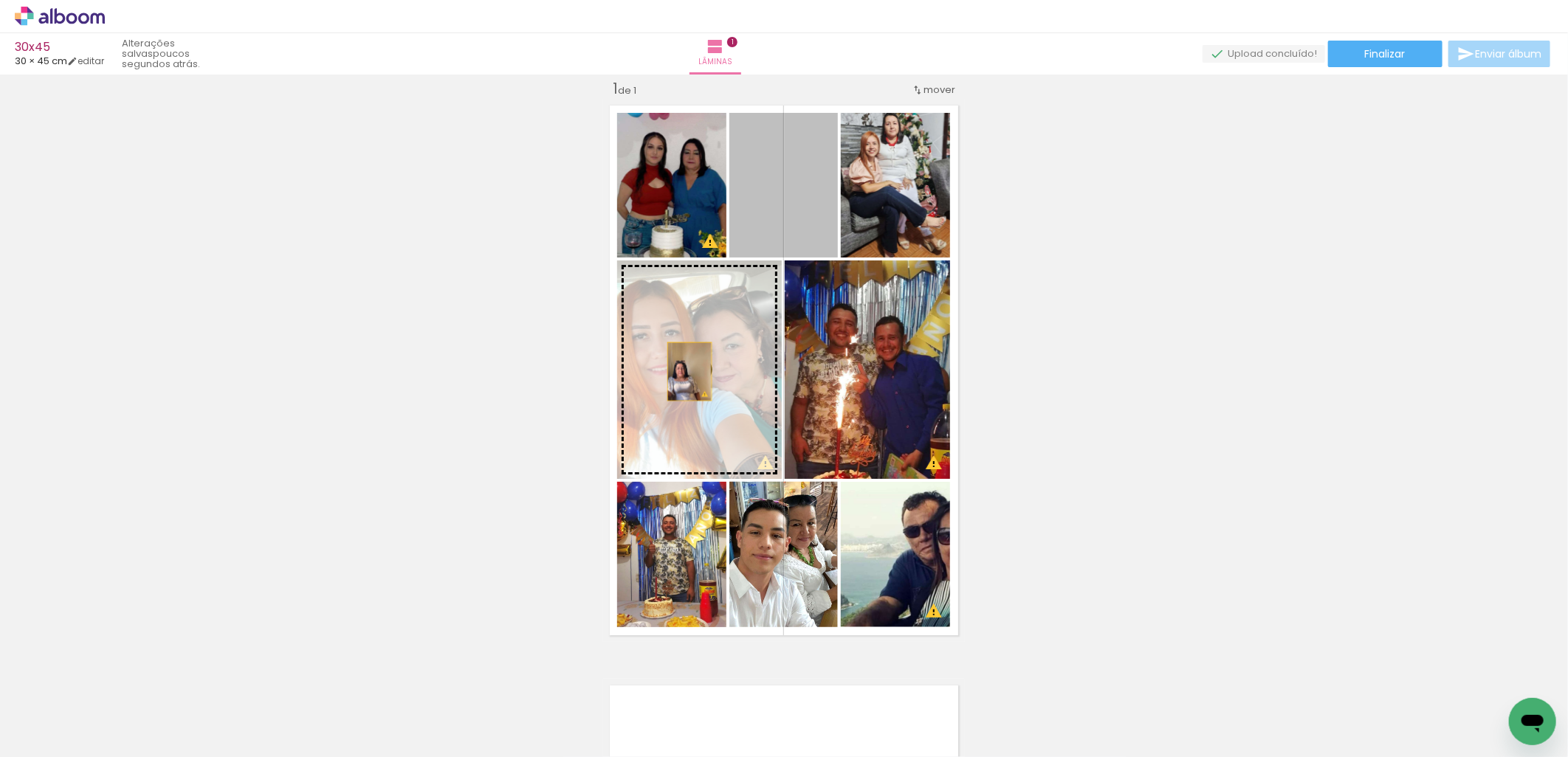
drag, startPoint x: 797, startPoint y: 216, endPoint x: 754, endPoint y: 360, distance: 150.3
click at [0, 0] on slot at bounding box center [0, 0] width 0 height 0
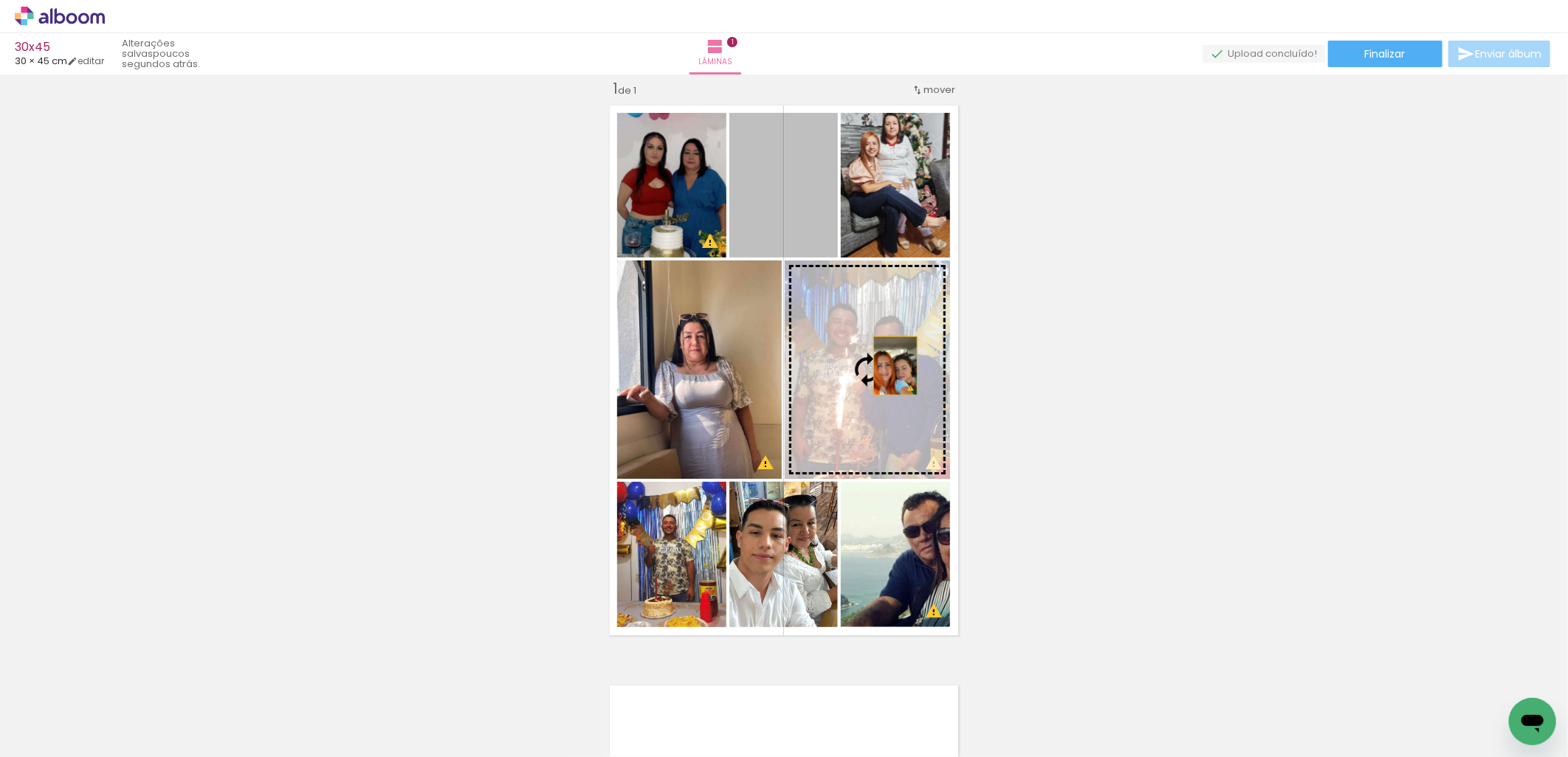
drag, startPoint x: 786, startPoint y: 196, endPoint x: 890, endPoint y: 365, distance: 198.4
click at [0, 0] on slot at bounding box center [0, 0] width 0 height 0
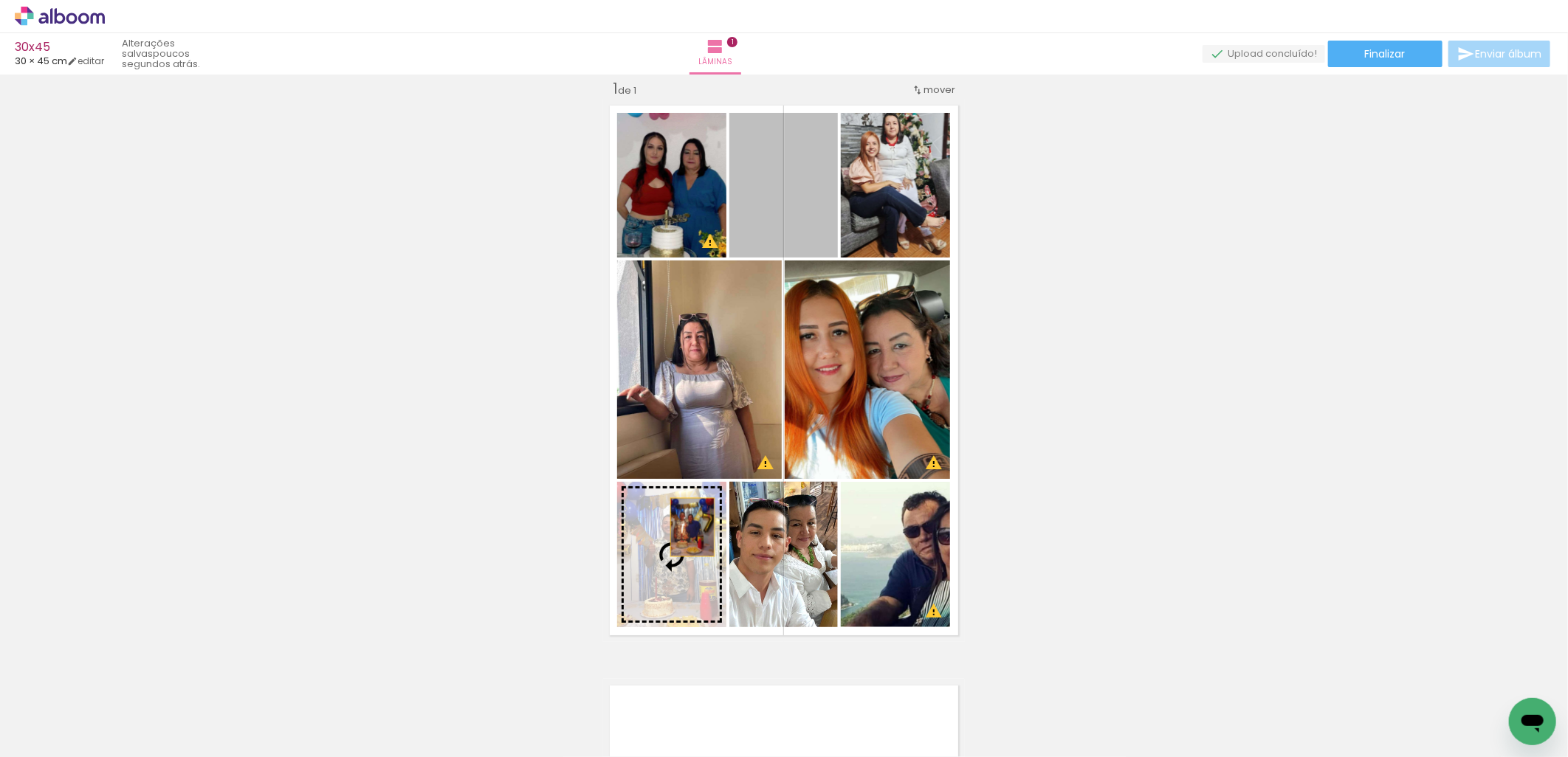
drag, startPoint x: 787, startPoint y: 200, endPoint x: 686, endPoint y: 527, distance: 342.2
click at [0, 0] on slot at bounding box center [0, 0] width 0 height 0
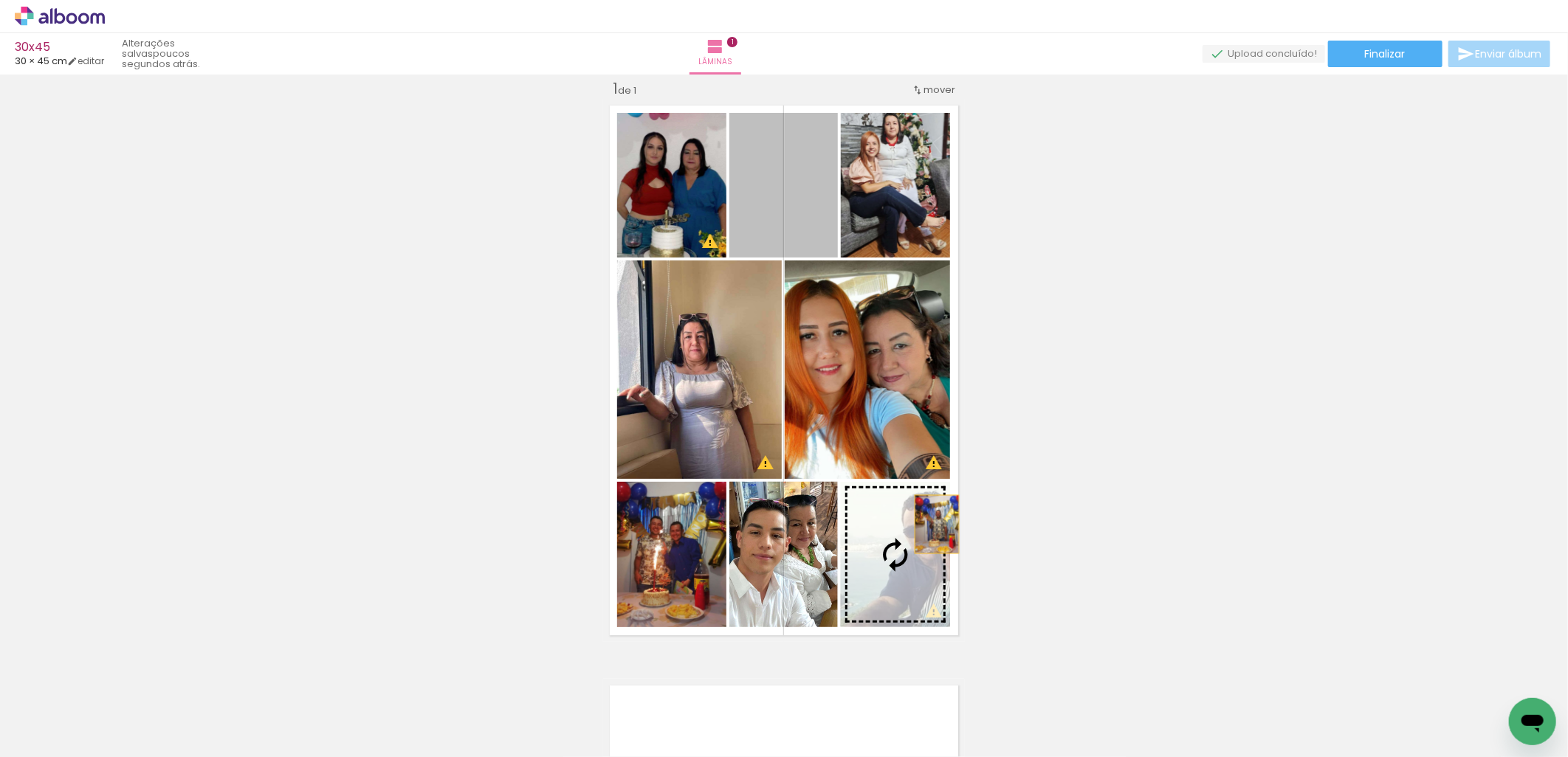
drag, startPoint x: 771, startPoint y: 198, endPoint x: 919, endPoint y: 554, distance: 385.5
click at [0, 0] on slot at bounding box center [0, 0] width 0 height 0
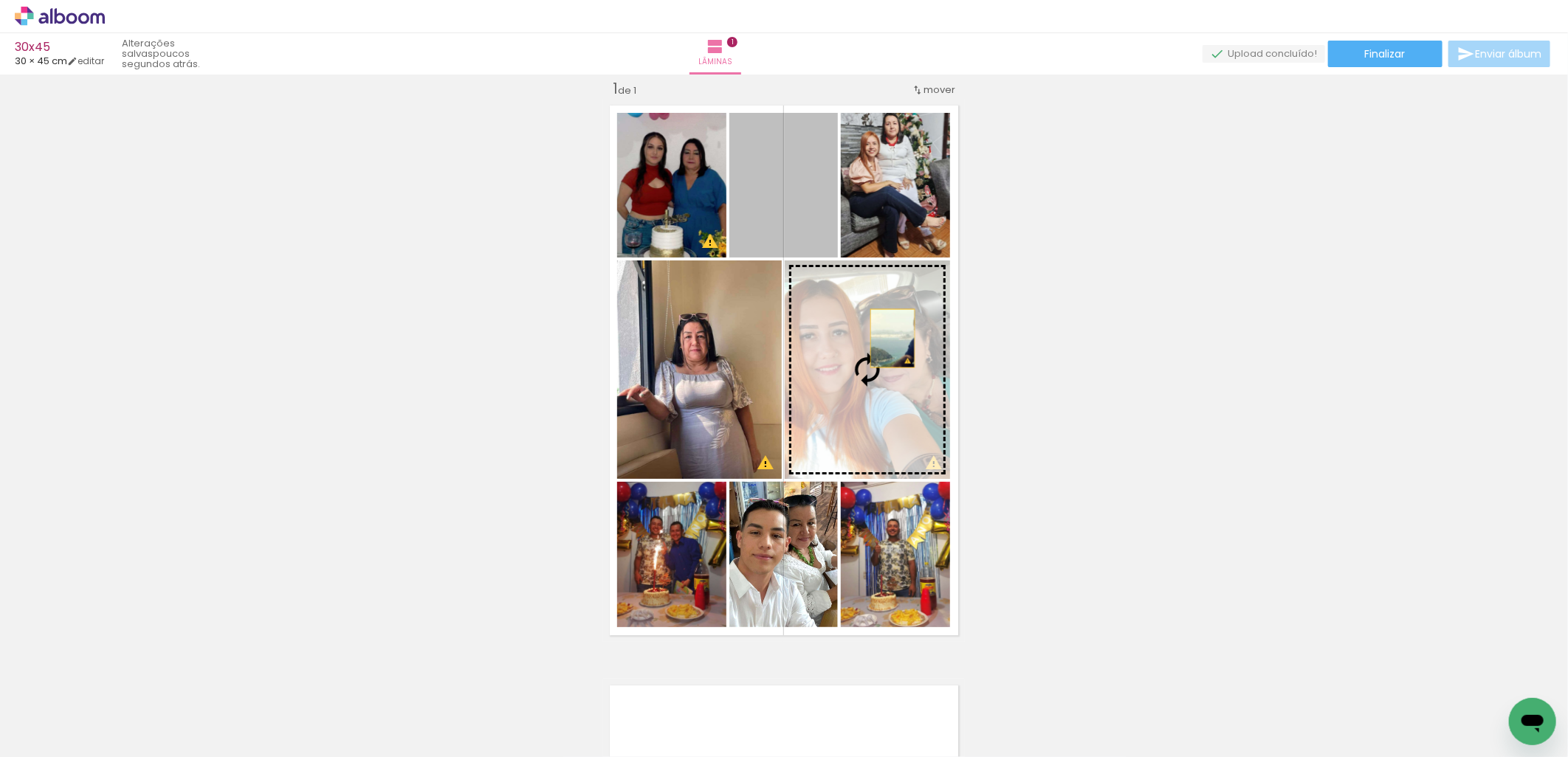
drag, startPoint x: 837, startPoint y: 249, endPoint x: 879, endPoint y: 370, distance: 128.1
click at [0, 0] on slot at bounding box center [0, 0] width 0 height 0
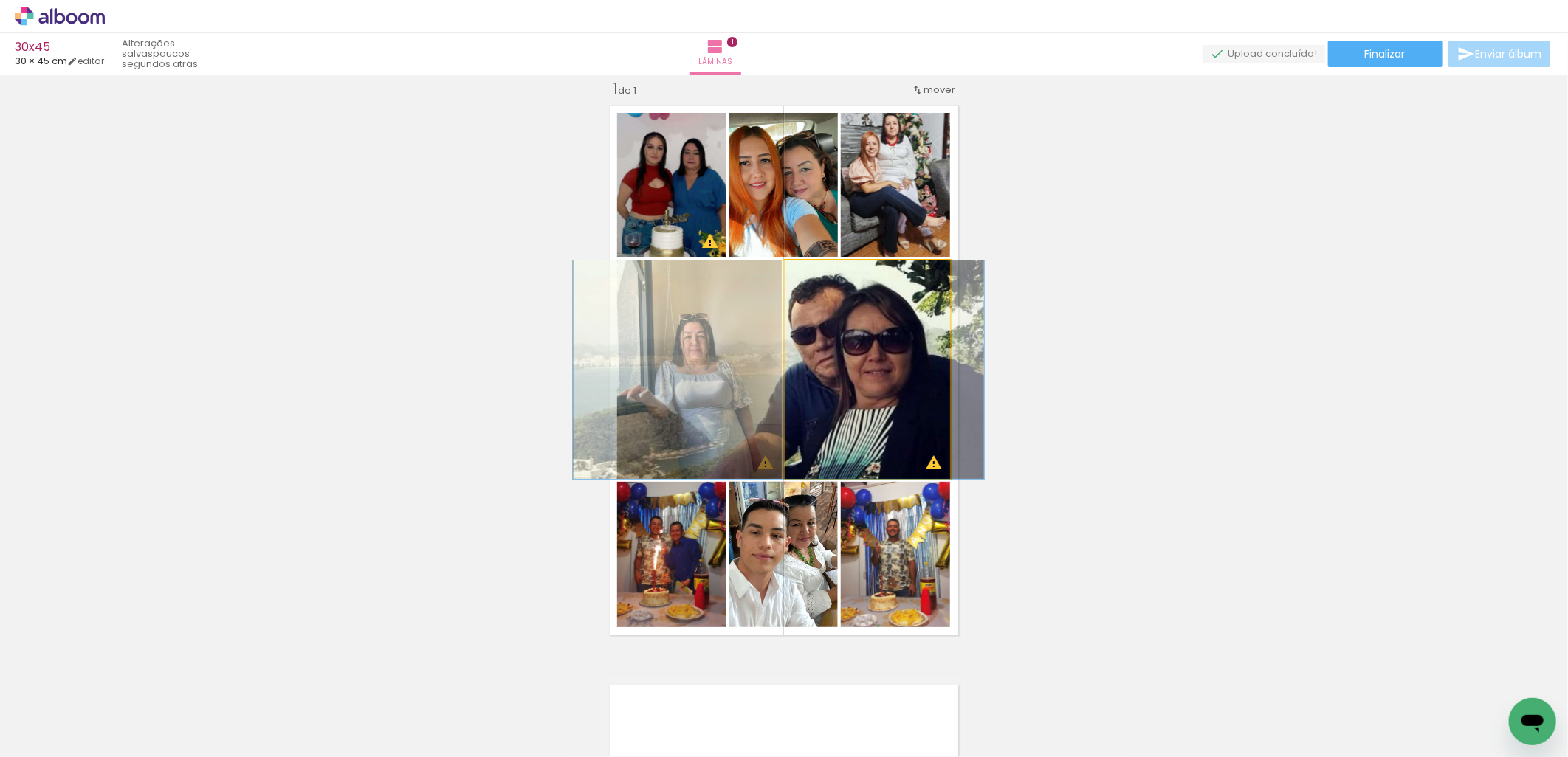
drag, startPoint x: 880, startPoint y: 347, endPoint x: 787, endPoint y: 340, distance: 93.3
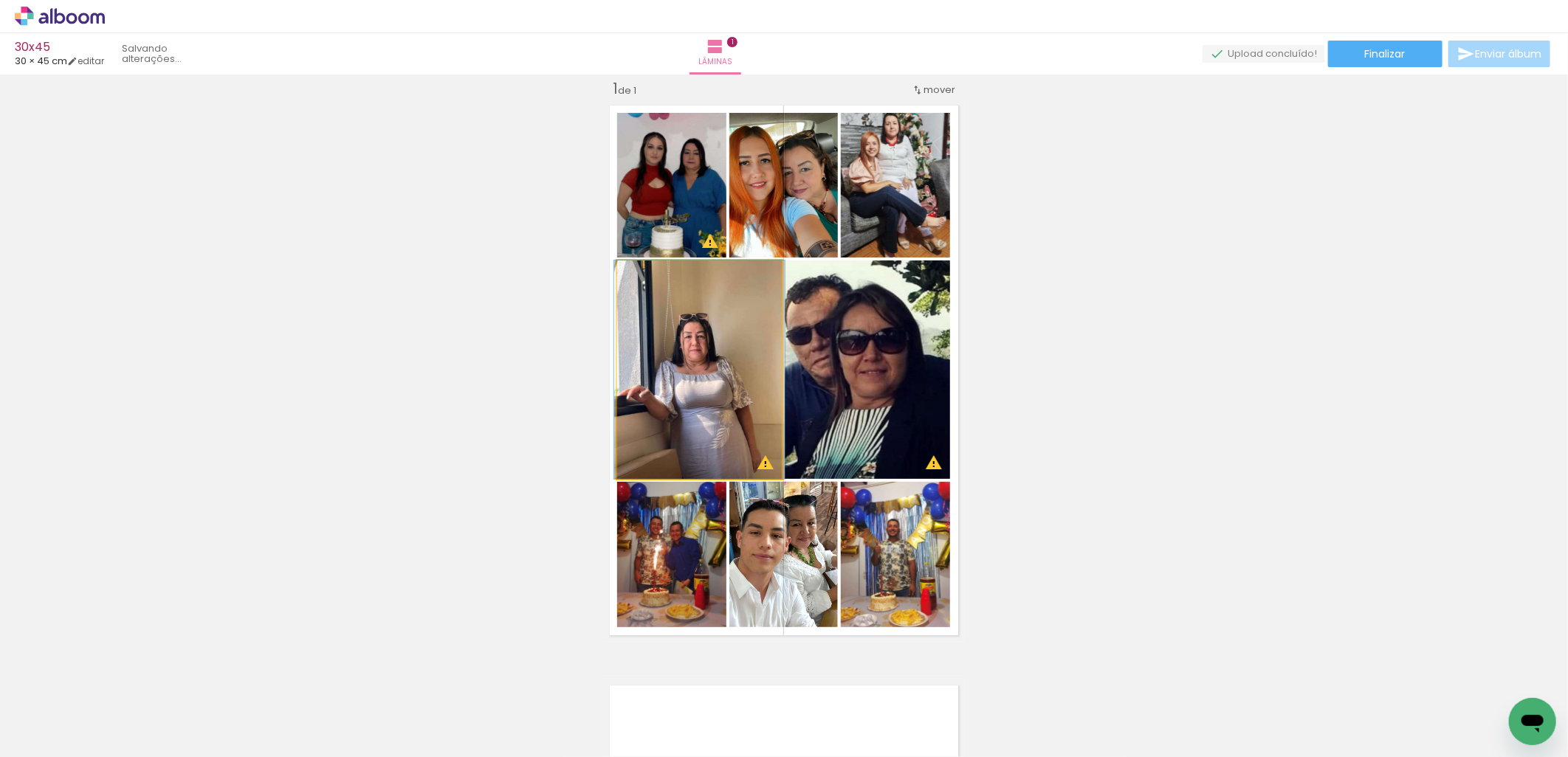
click at [711, 387] on quentale-photo at bounding box center [700, 369] width 165 height 218
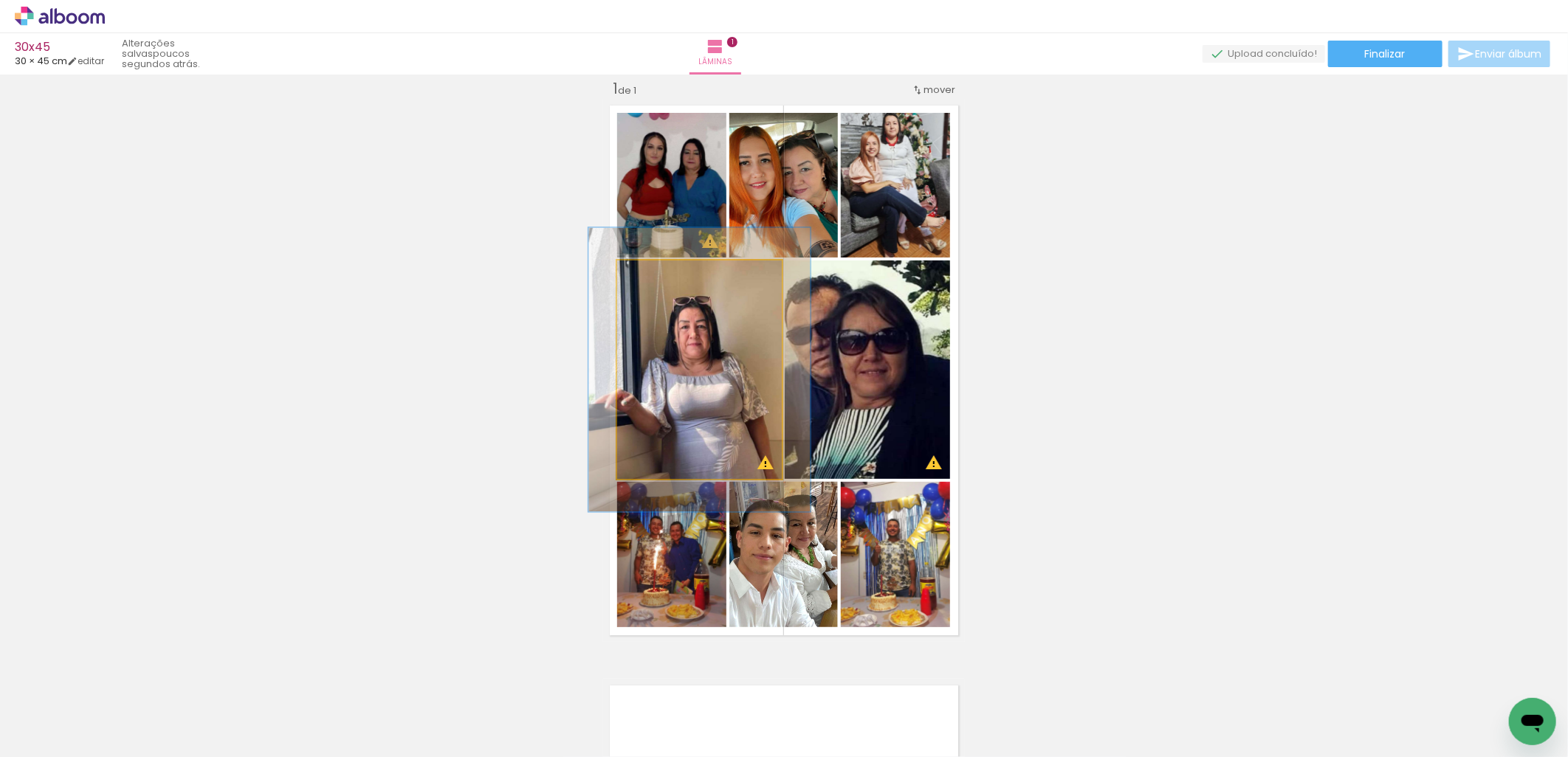
drag, startPoint x: 651, startPoint y: 276, endPoint x: 668, endPoint y: 277, distance: 17.0
click at [668, 277] on div at bounding box center [667, 275] width 23 height 23
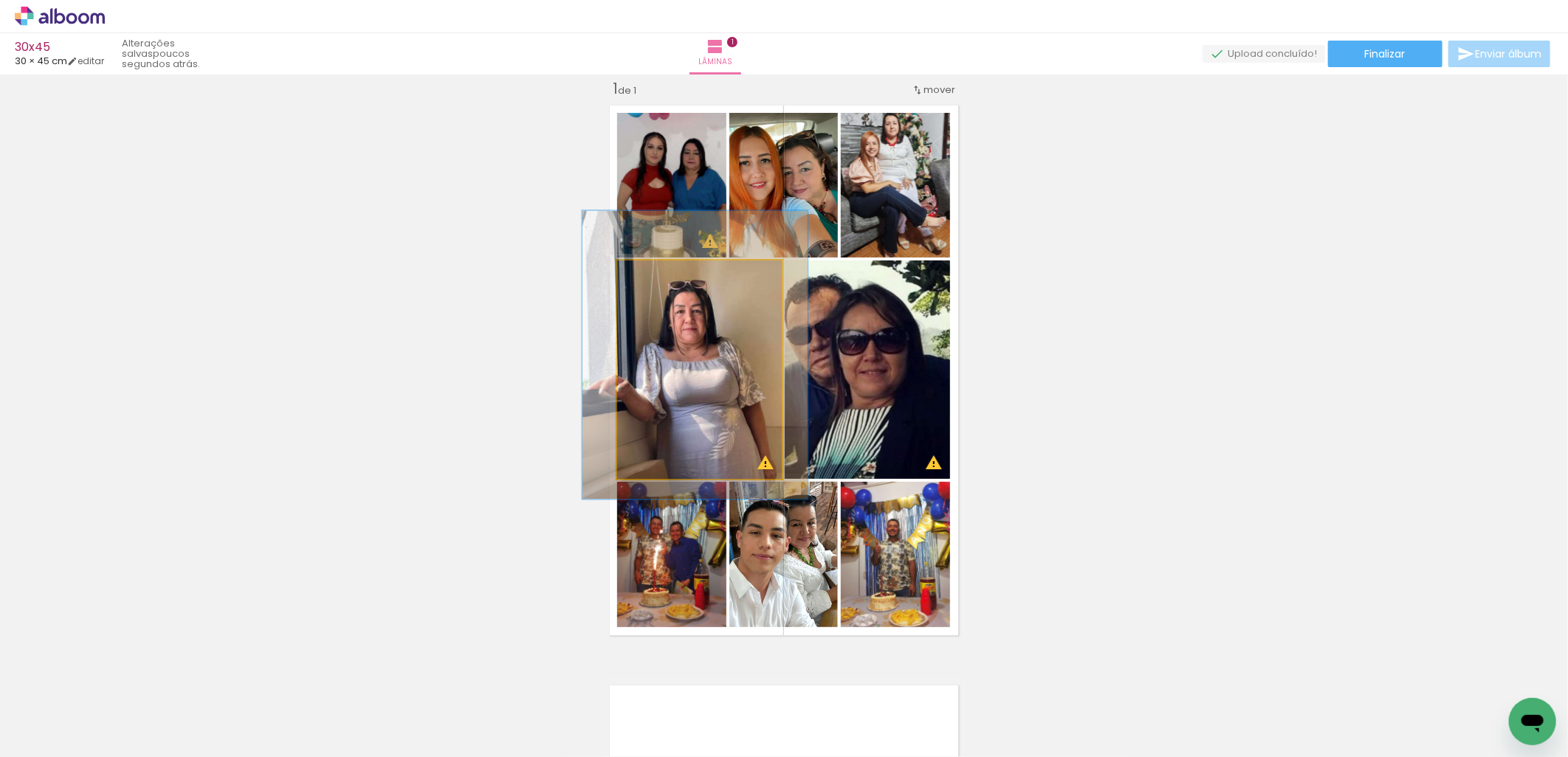
drag, startPoint x: 714, startPoint y: 416, endPoint x: 710, endPoint y: 402, distance: 14.6
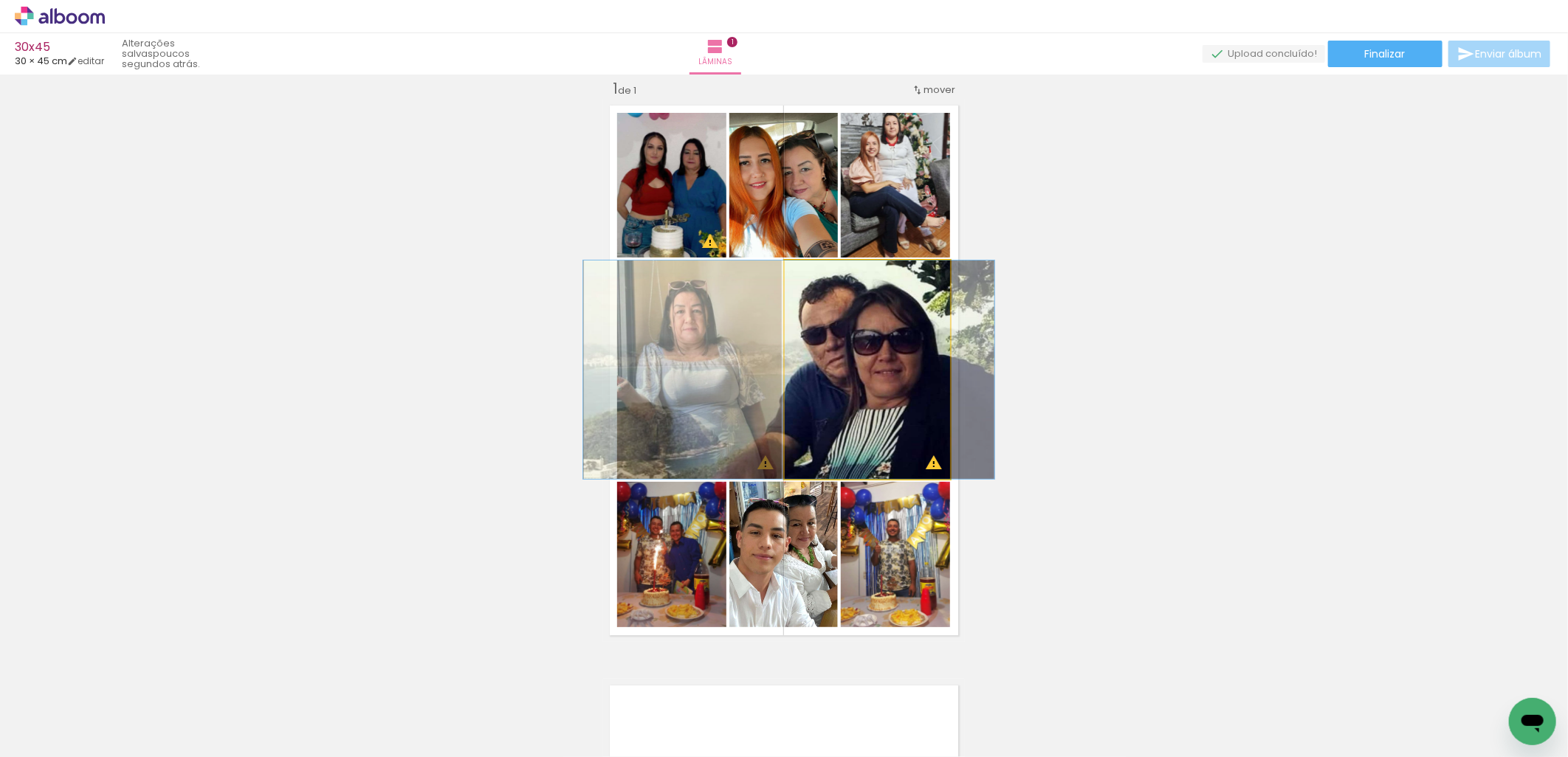
drag, startPoint x: 894, startPoint y: 388, endPoint x: 909, endPoint y: 388, distance: 15.0
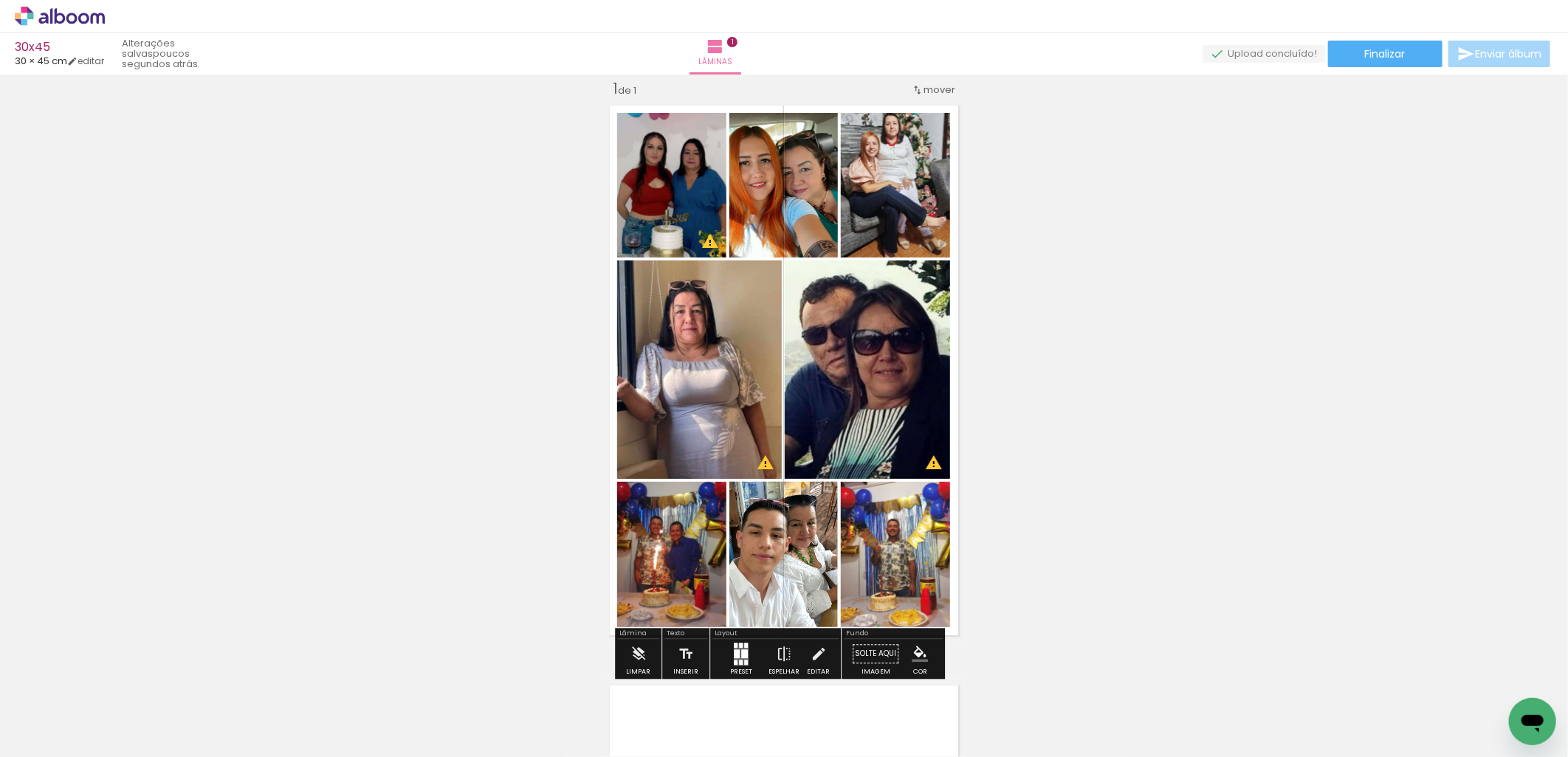
click at [727, 388] on quentale-photo at bounding box center [700, 369] width 165 height 218
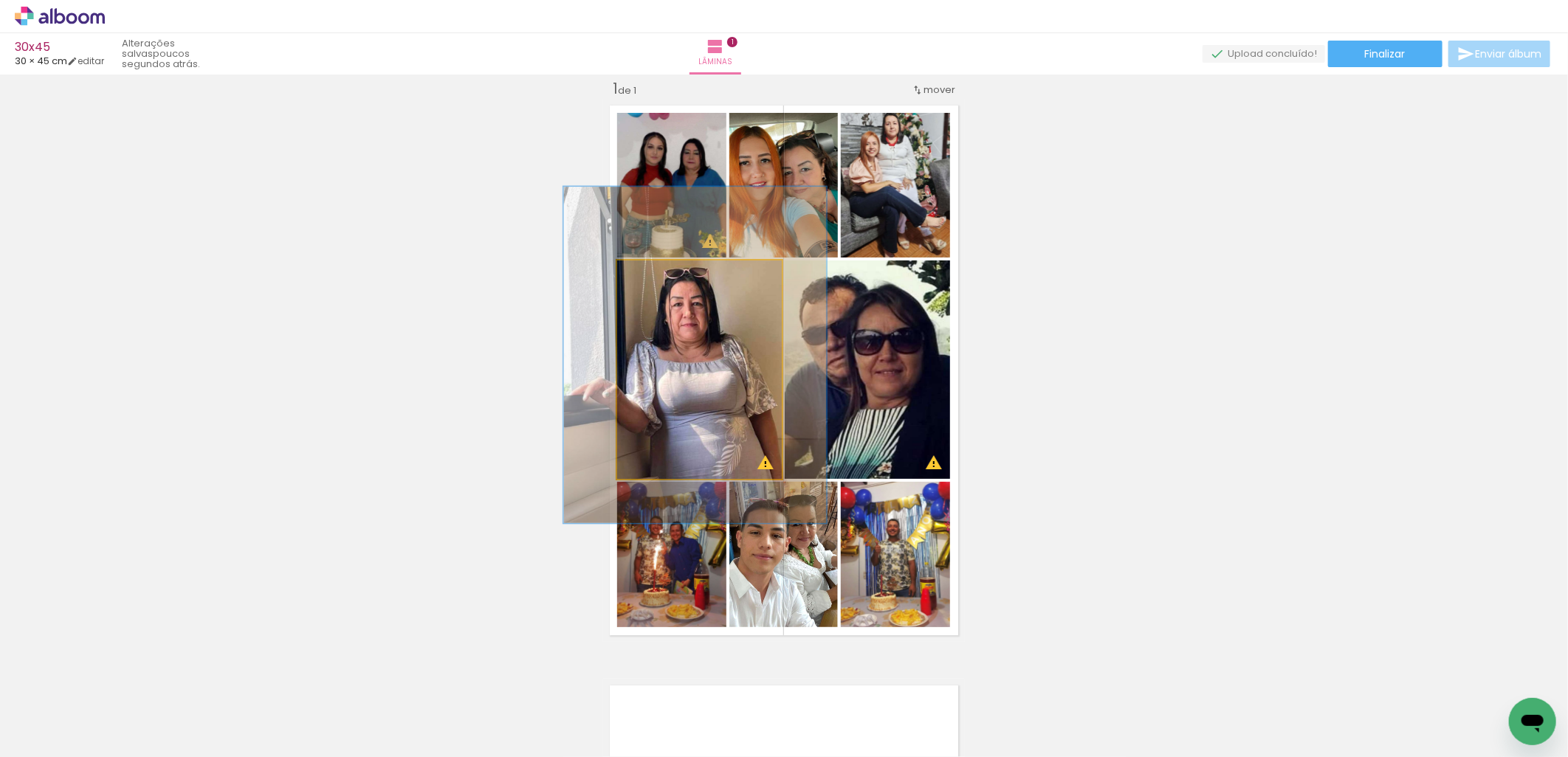
drag, startPoint x: 672, startPoint y: 282, endPoint x: 685, endPoint y: 282, distance: 13.0
click at [685, 282] on div at bounding box center [682, 275] width 23 height 23
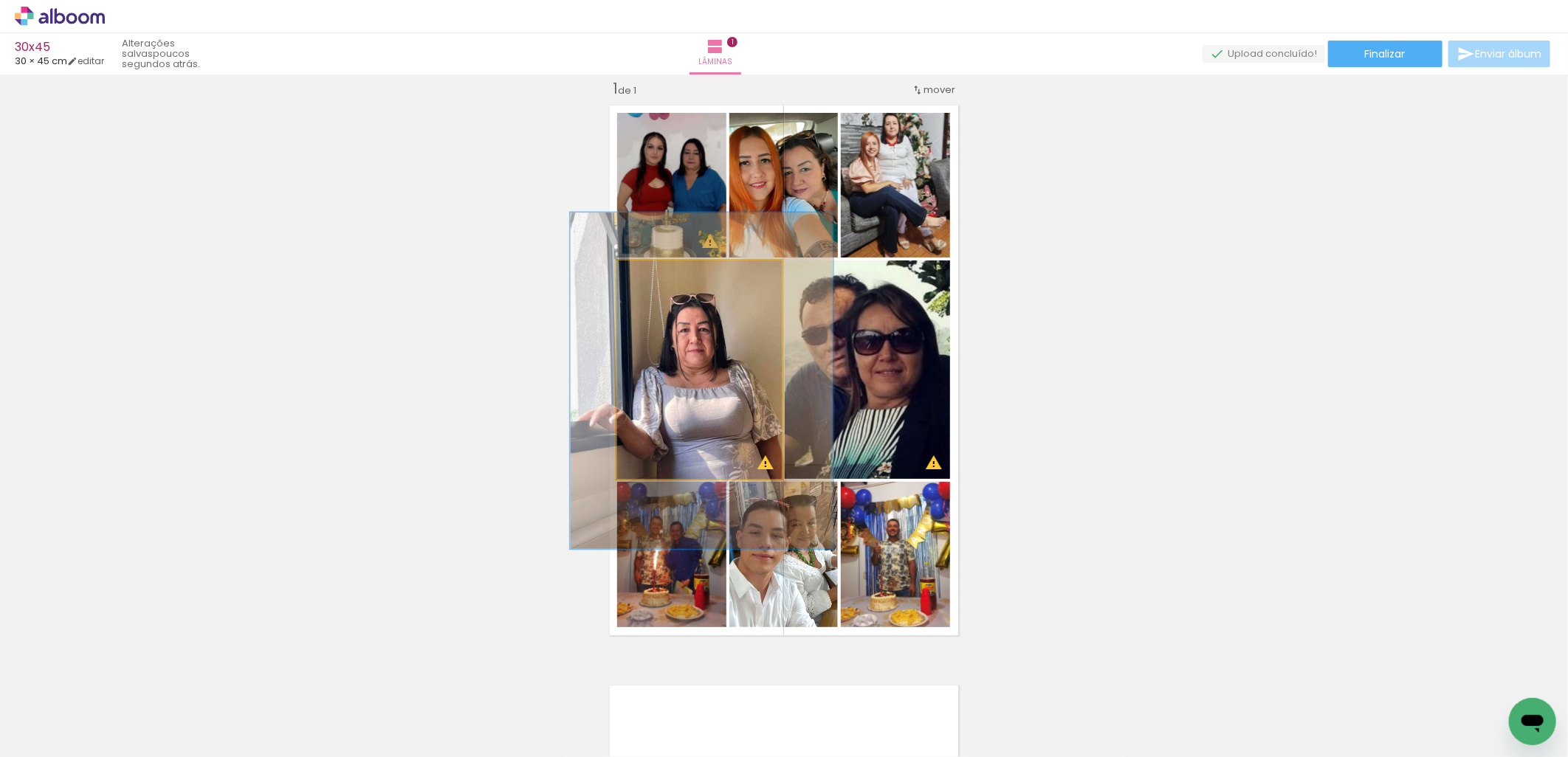
drag, startPoint x: 704, startPoint y: 365, endPoint x: 711, endPoint y: 392, distance: 27.9
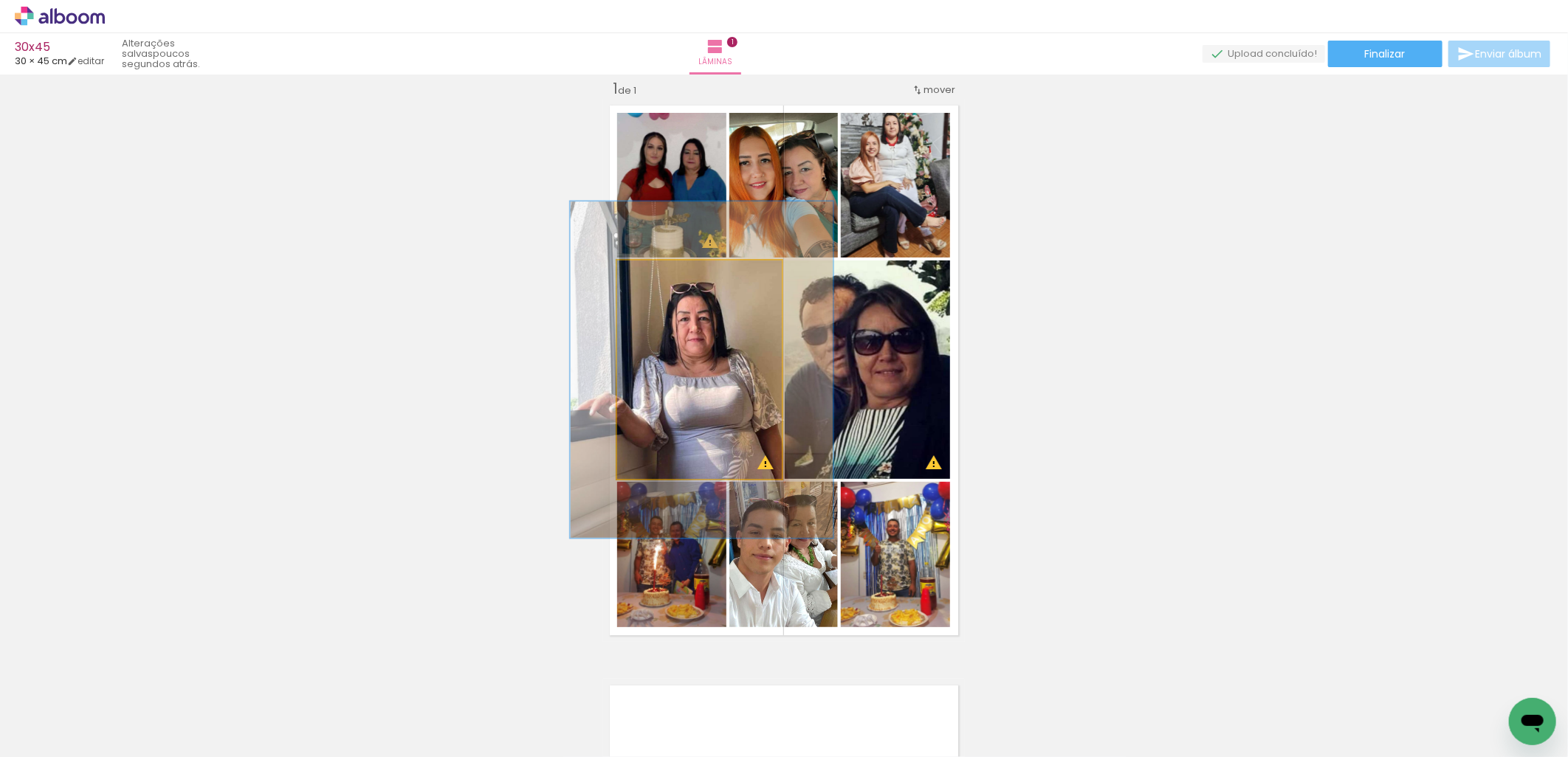
drag, startPoint x: 703, startPoint y: 430, endPoint x: 703, endPoint y: 414, distance: 16.0
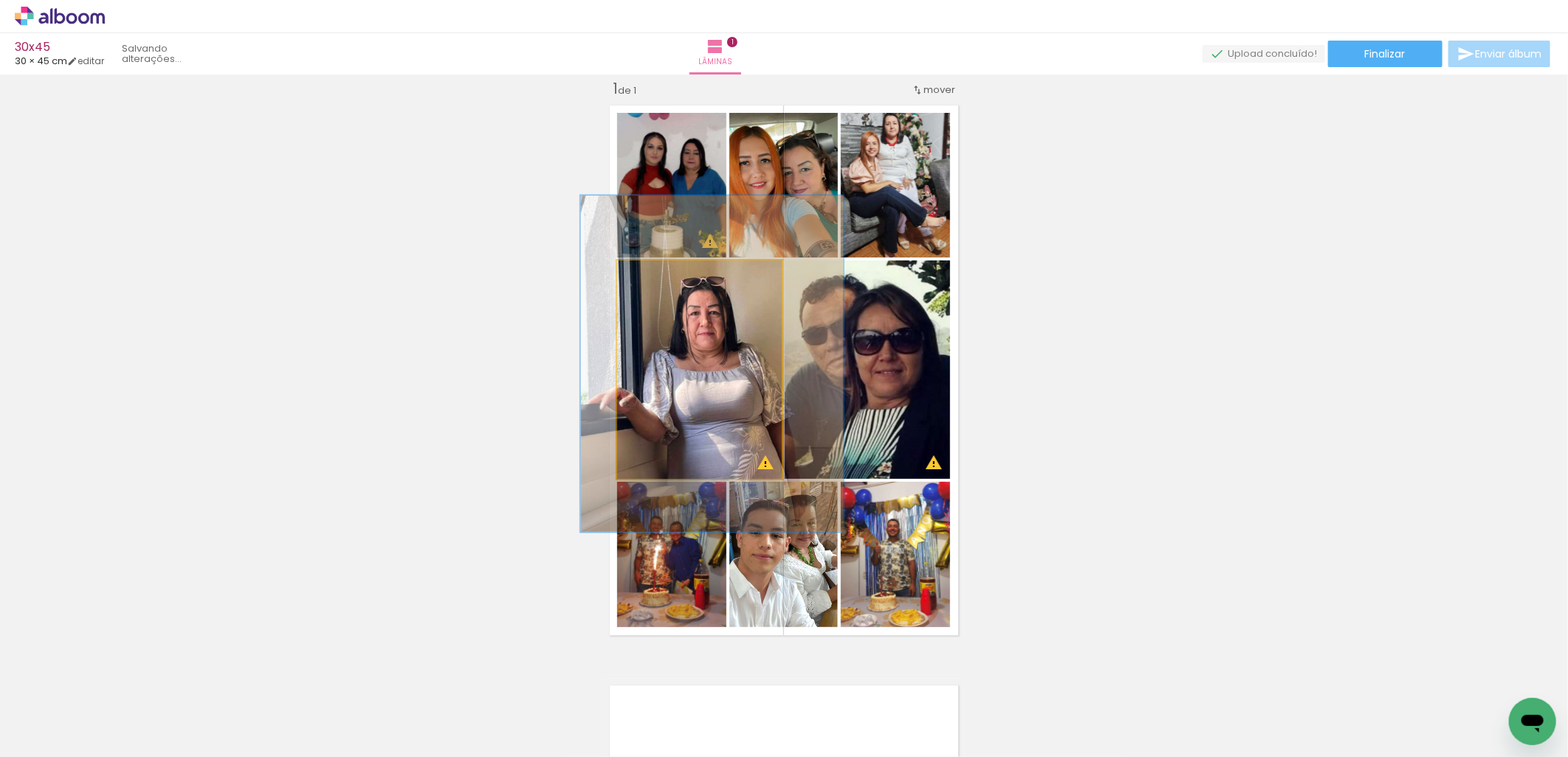
drag, startPoint x: 668, startPoint y: 376, endPoint x: 676, endPoint y: 375, distance: 8.1
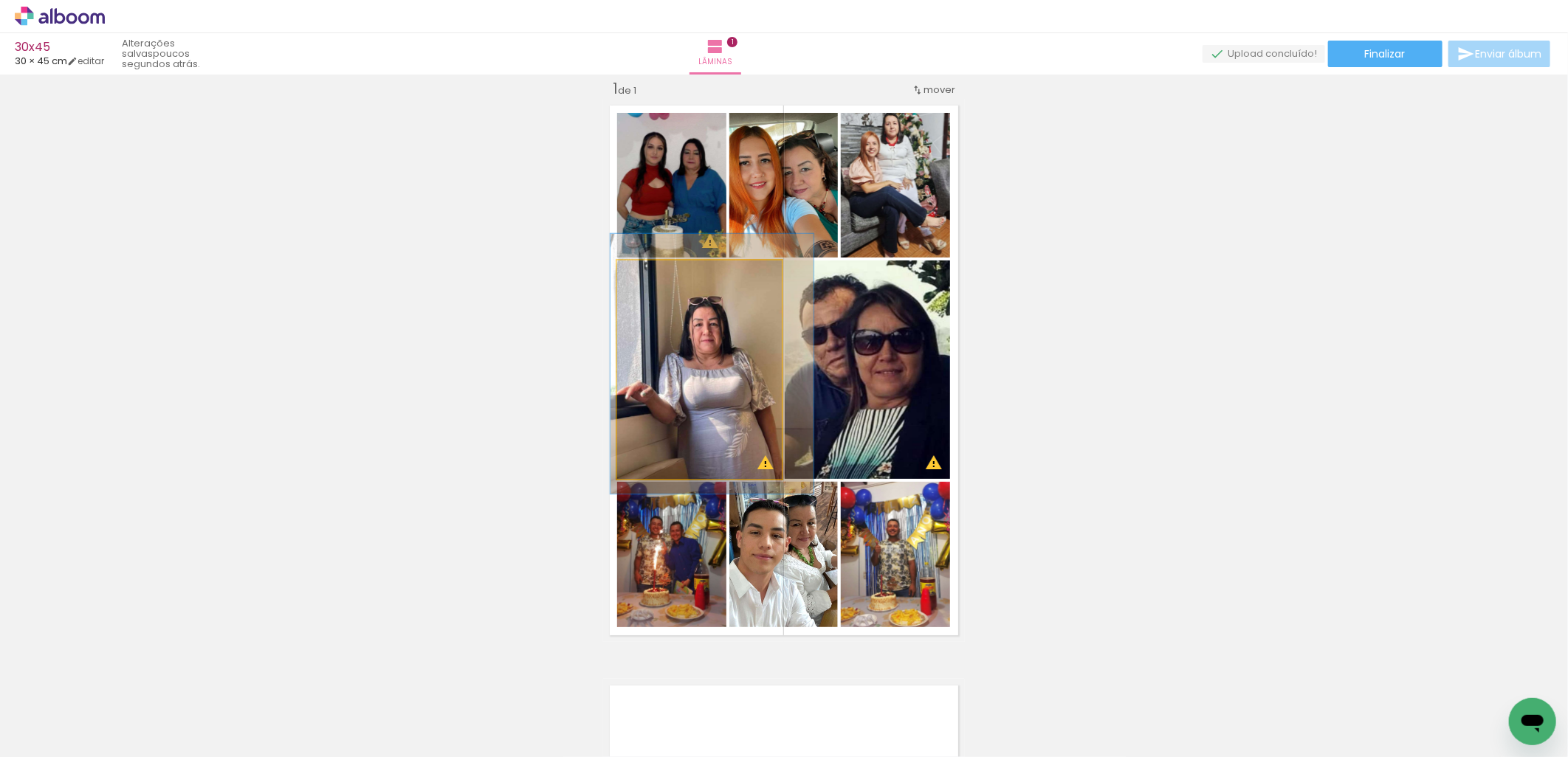
drag, startPoint x: 683, startPoint y: 275, endPoint x: 663, endPoint y: 275, distance: 20.0
type paper-slider "119"
click at [663, 275] on div at bounding box center [663, 275] width 23 height 23
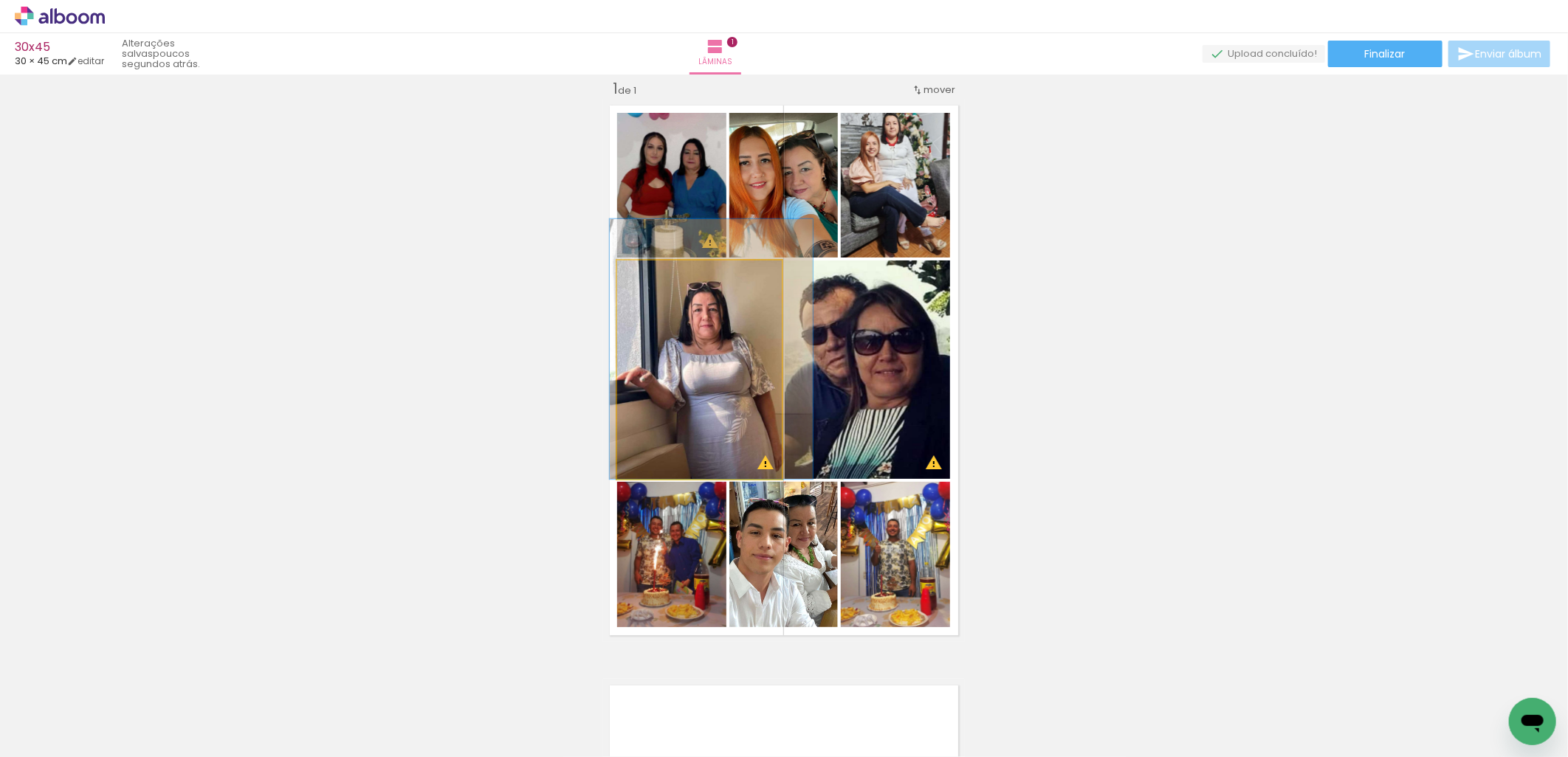
drag, startPoint x: 705, startPoint y: 417, endPoint x: 704, endPoint y: 402, distance: 15.0
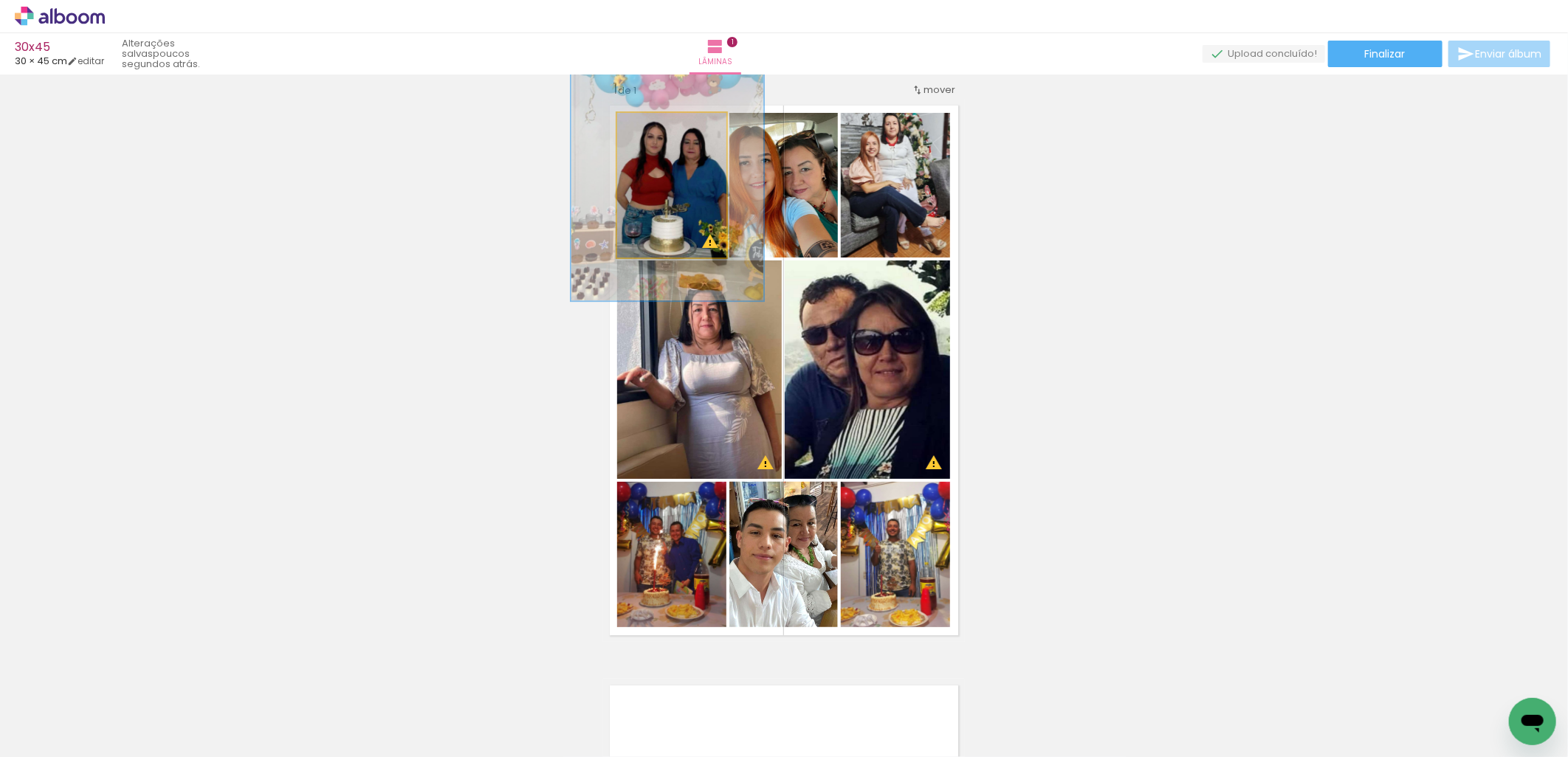
drag, startPoint x: 672, startPoint y: 215, endPoint x: 672, endPoint y: 205, distance: 10.0
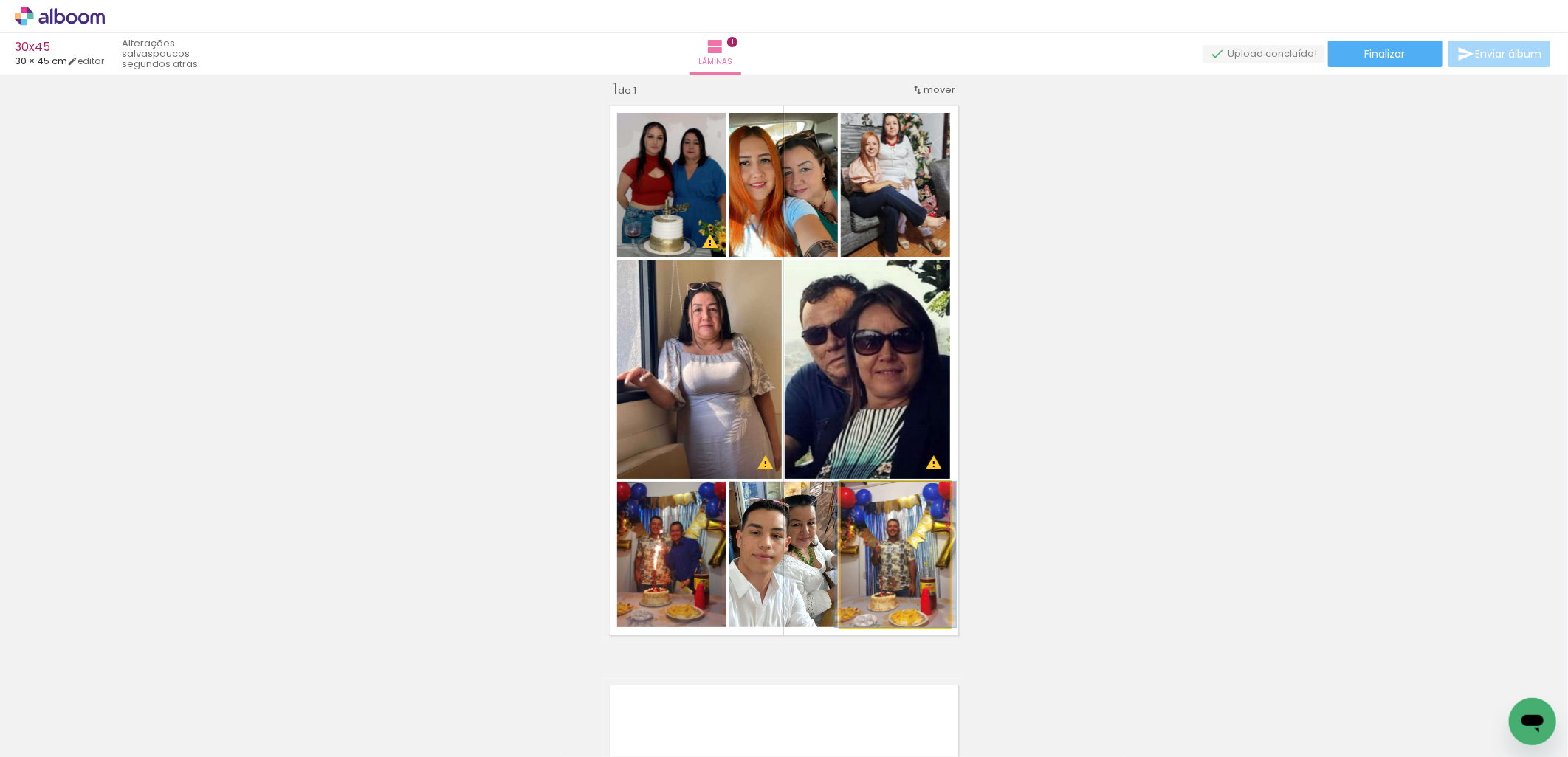
click at [899, 575] on quentale-photo at bounding box center [895, 554] width 109 height 145
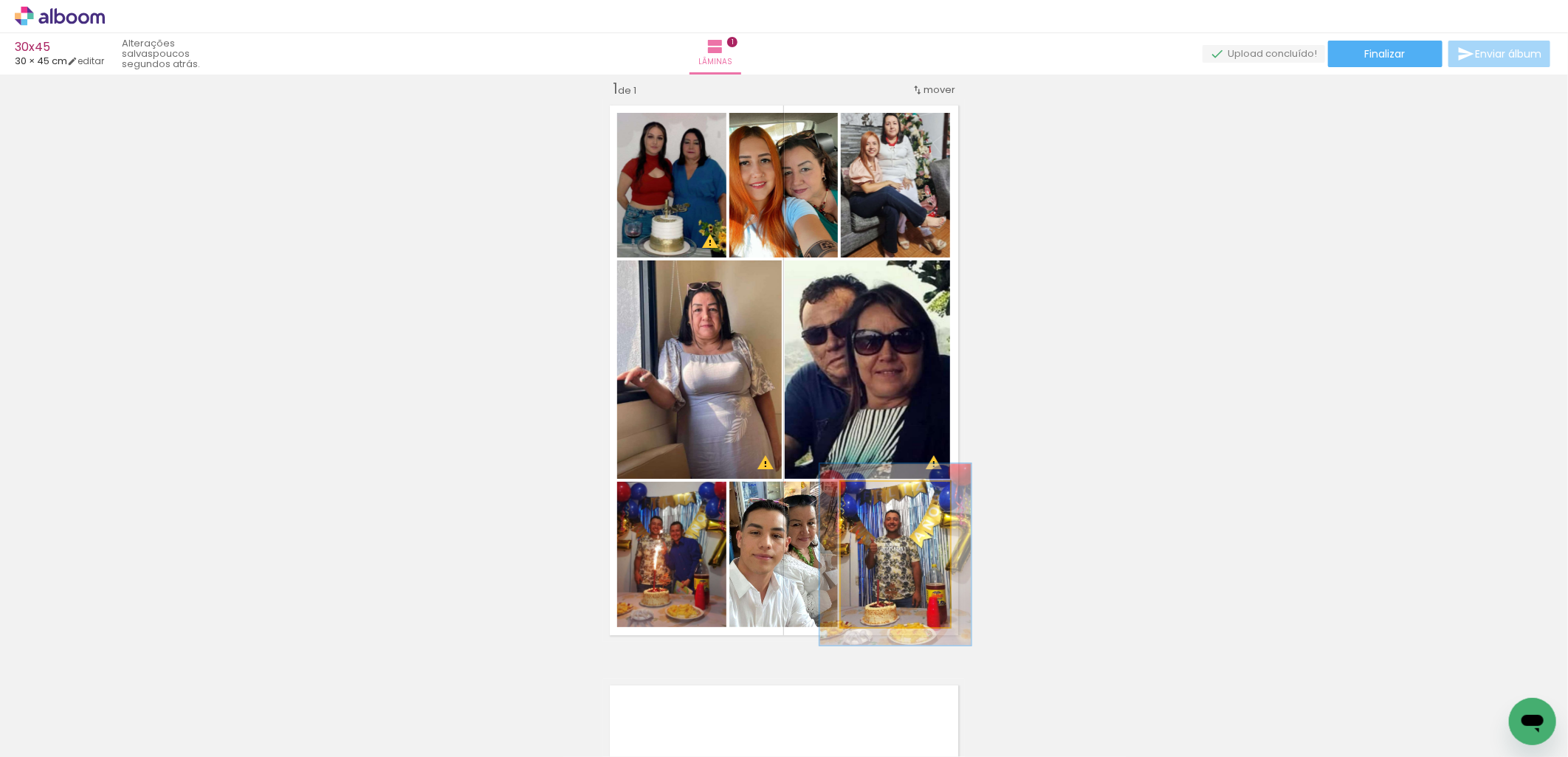
drag, startPoint x: 877, startPoint y: 490, endPoint x: 891, endPoint y: 490, distance: 14.0
type paper-slider "128"
click at [891, 490] on div at bounding box center [887, 497] width 23 height 23
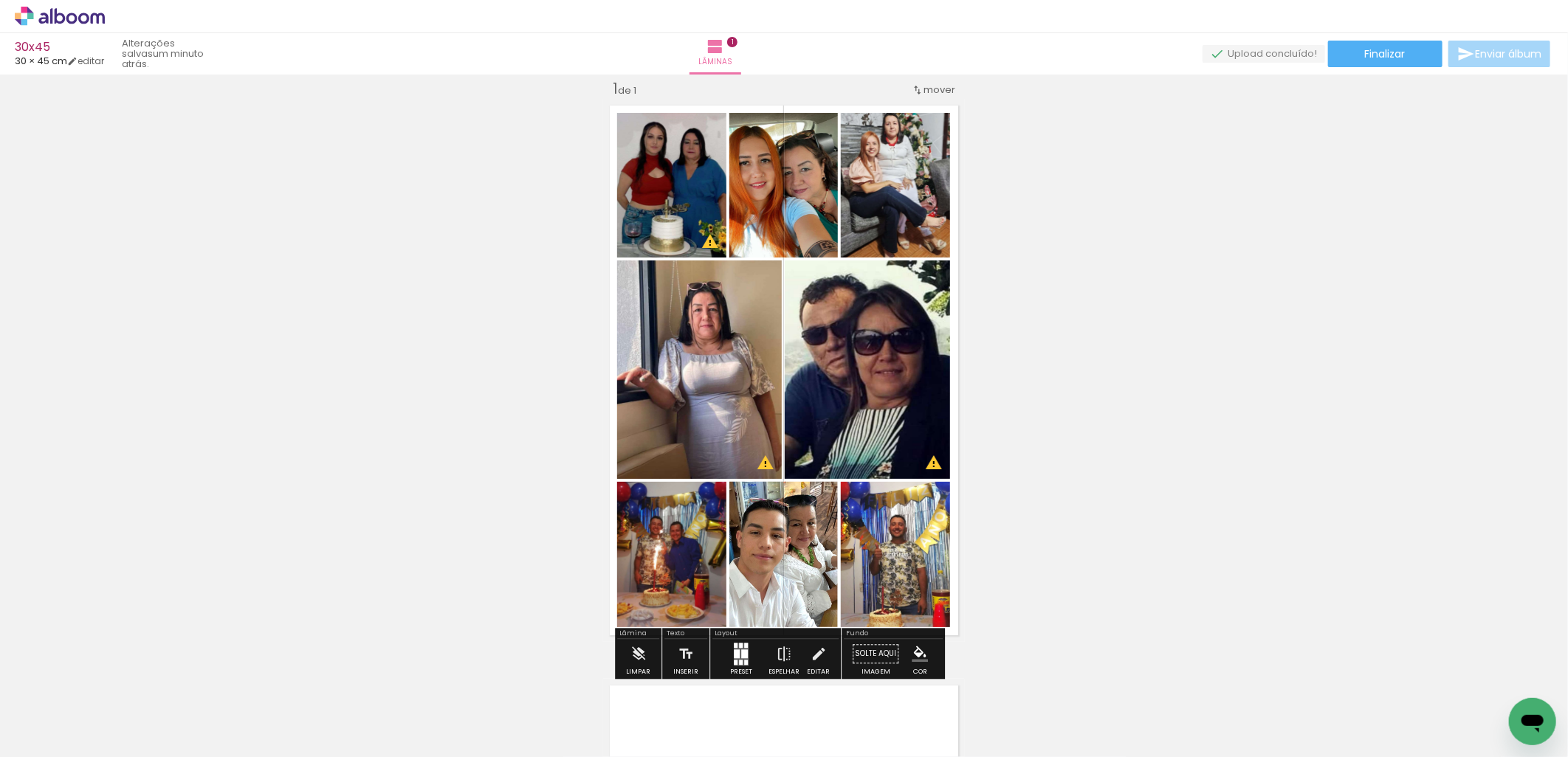
click at [1135, 499] on div "Inserir lâmina 1 de 1 O Designbox precisará aumentar a sua imagem em 167% para …" at bounding box center [784, 641] width 1568 height 1161
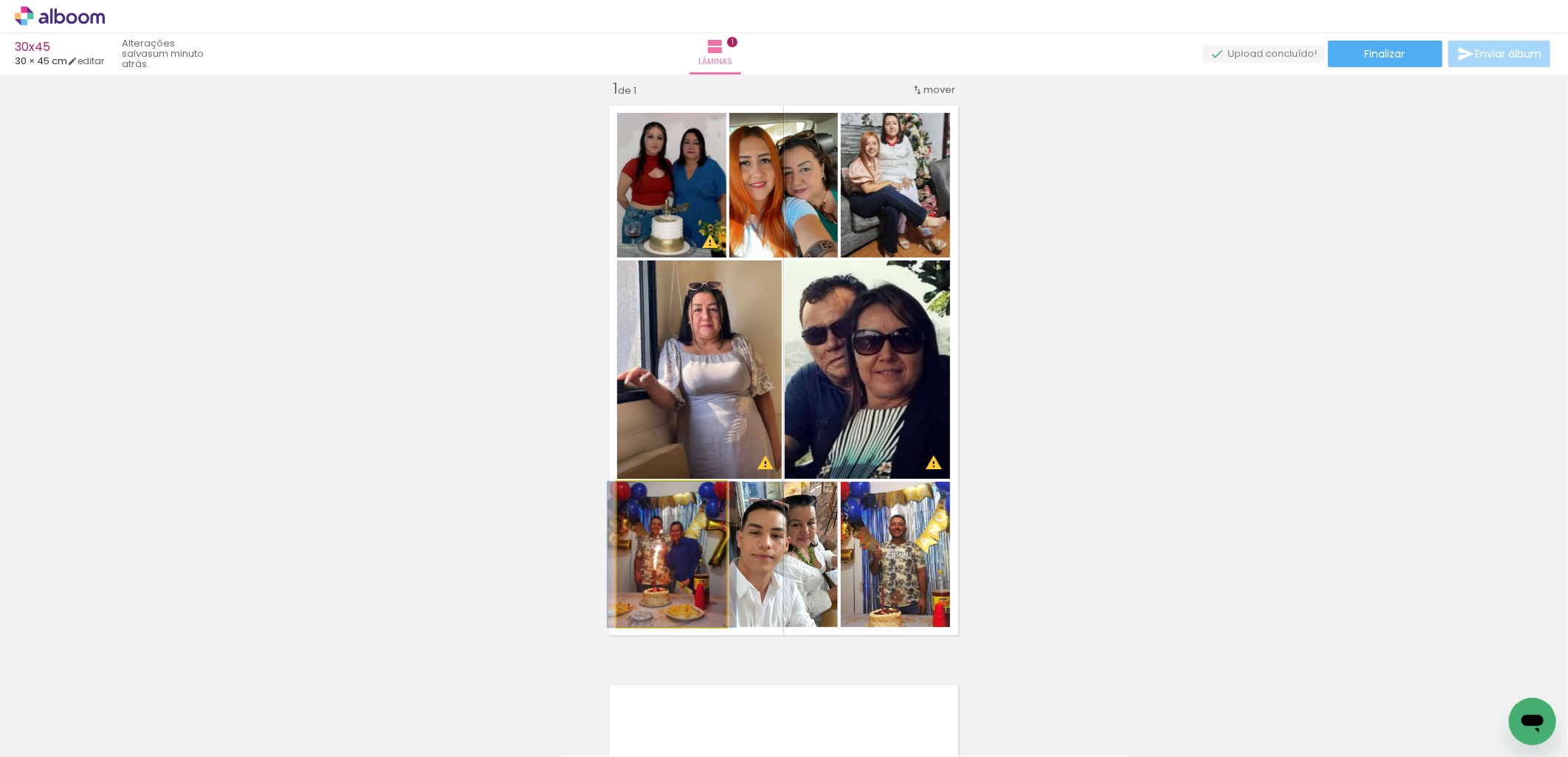
click at [677, 581] on quentale-photo at bounding box center [672, 554] width 109 height 145
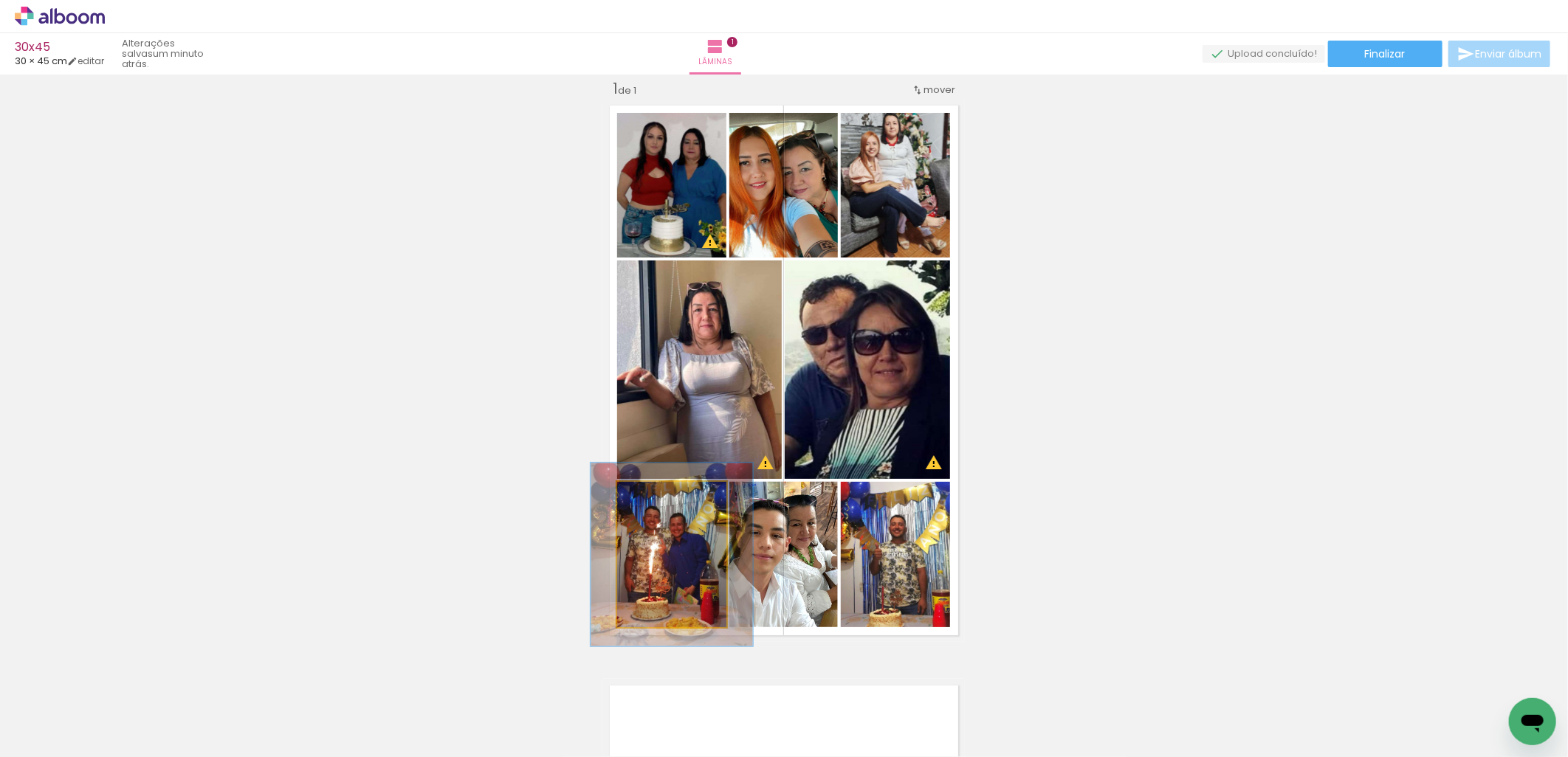
drag, startPoint x: 651, startPoint y: 499, endPoint x: 665, endPoint y: 499, distance: 14.0
type paper-slider "128"
click at [665, 499] on div at bounding box center [664, 497] width 23 height 23
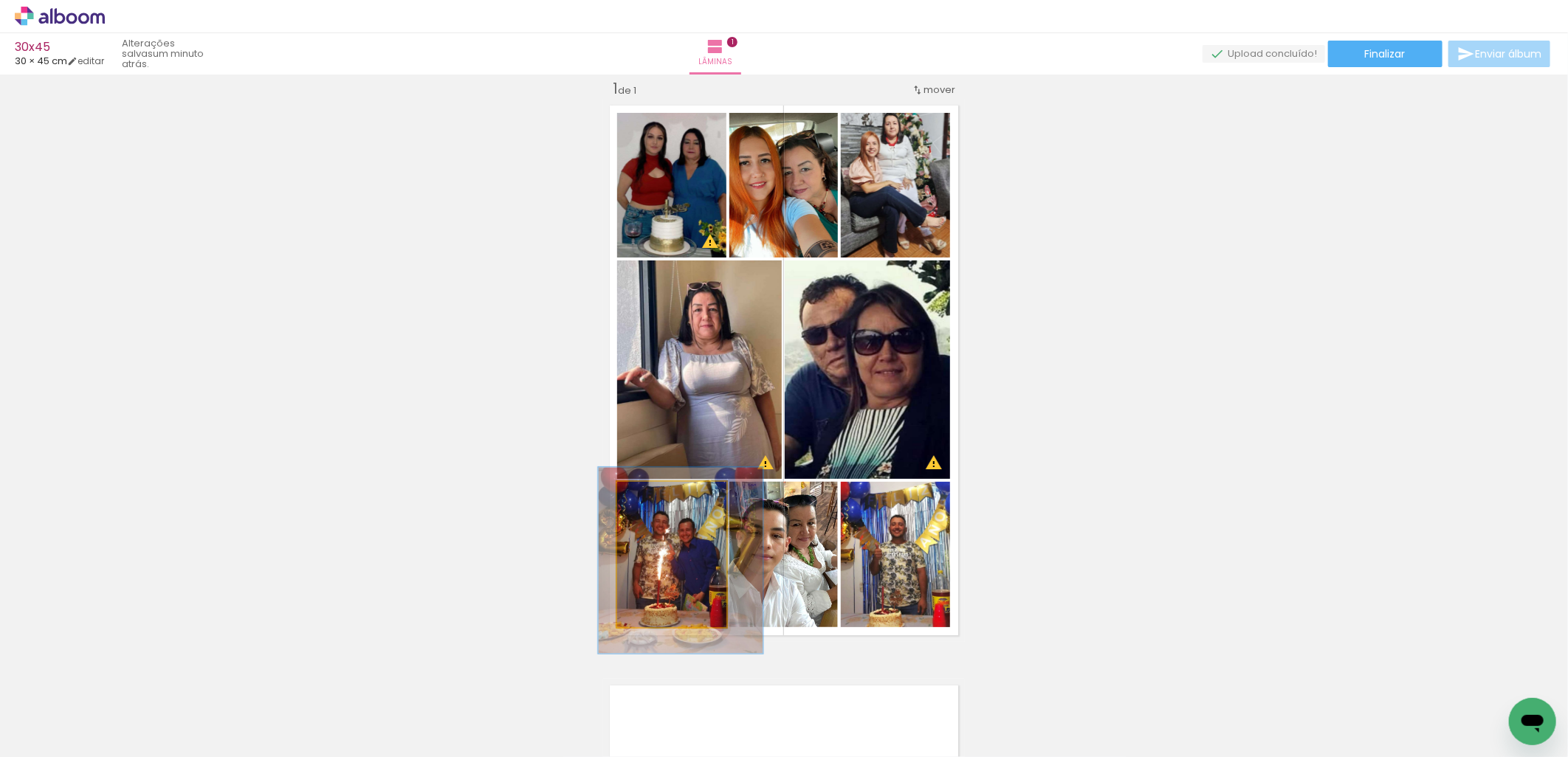
drag, startPoint x: 673, startPoint y: 557, endPoint x: 682, endPoint y: 563, distance: 10.8
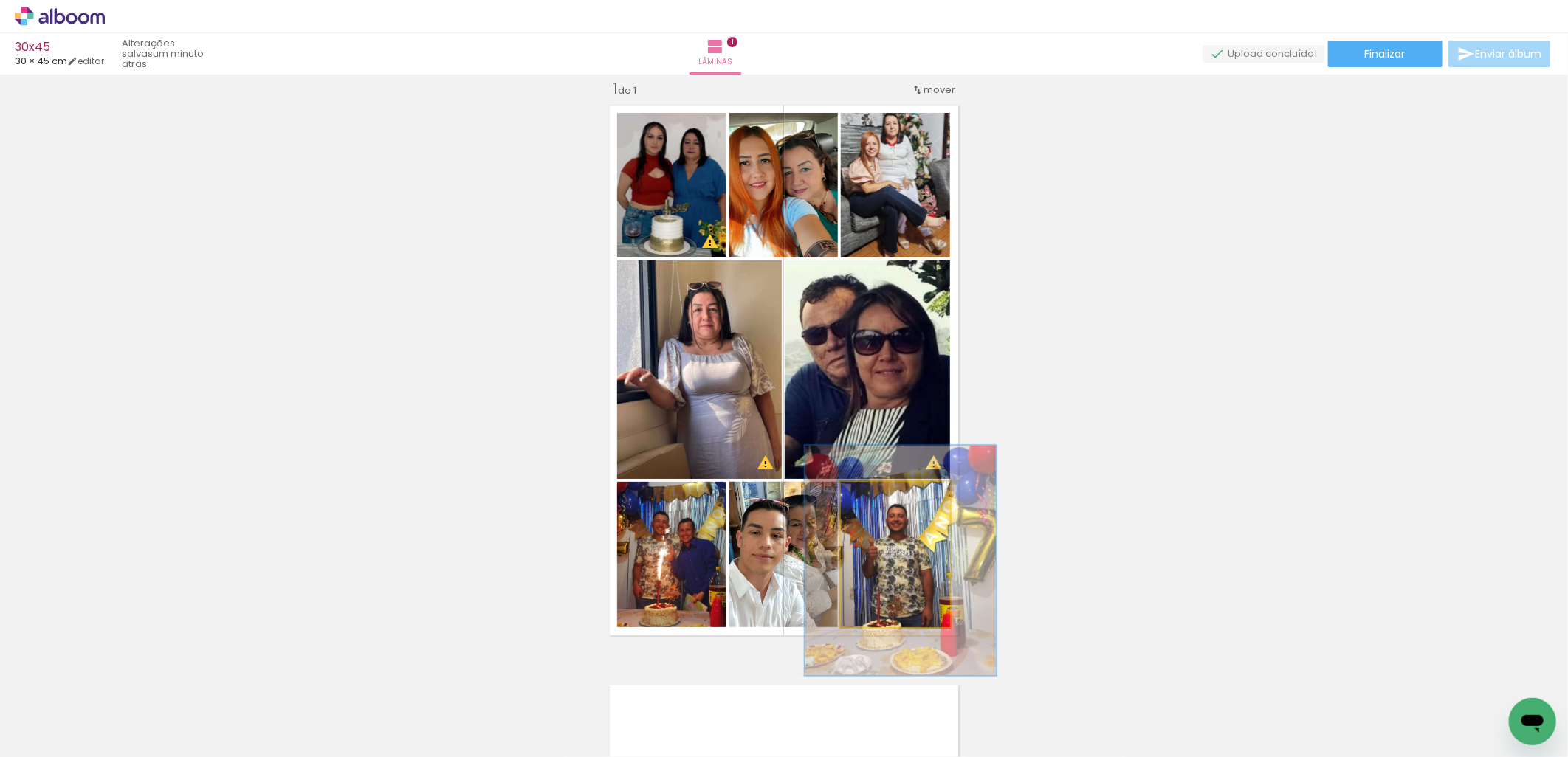
type paper-slider "158"
click at [903, 490] on div at bounding box center [904, 497] width 57 height 23
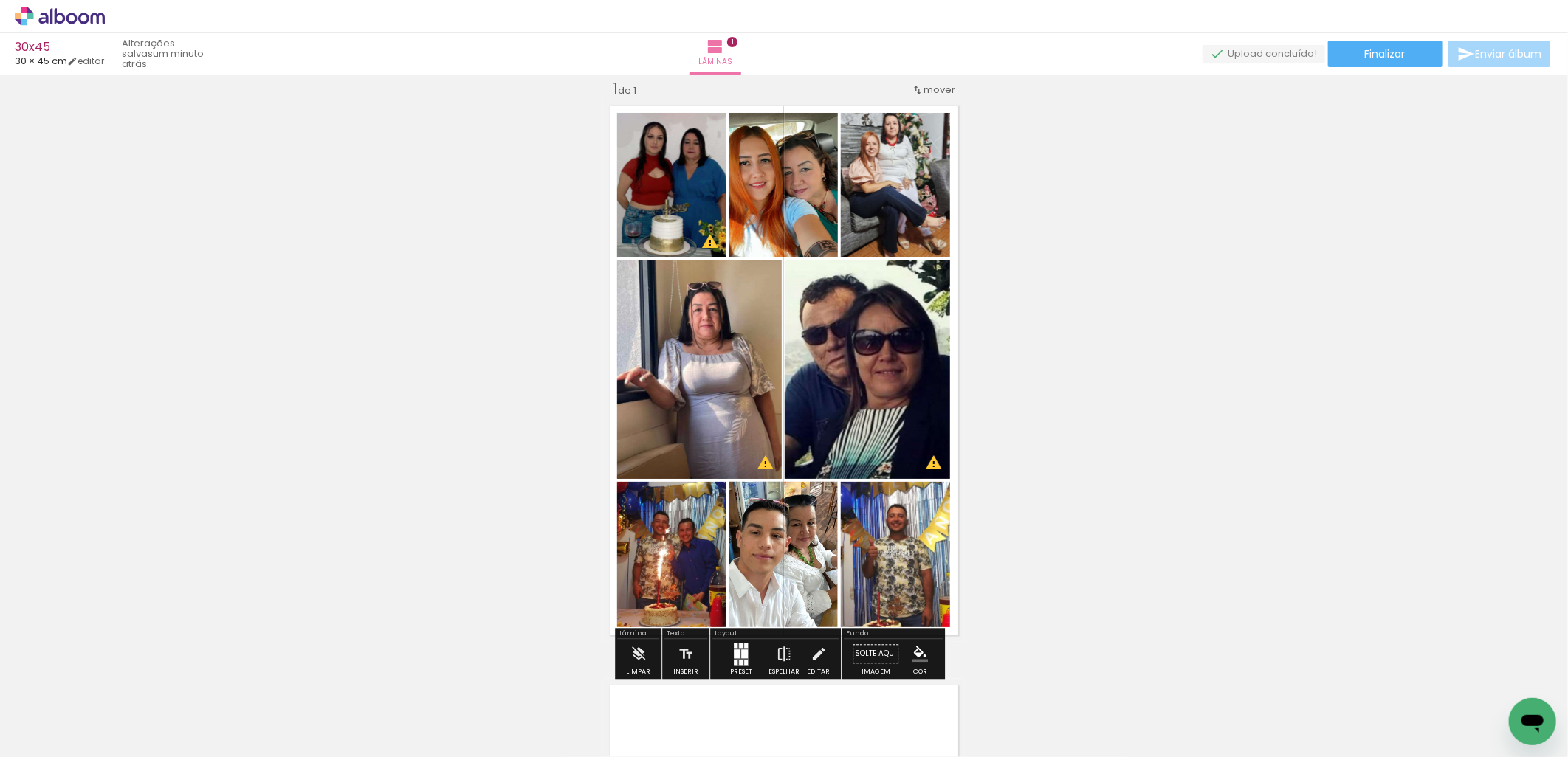
click at [1360, 478] on div "Inserir lâmina 1 de 1 O Designbox precisará aumentar a sua imagem em 167% para …" at bounding box center [784, 641] width 1568 height 1161
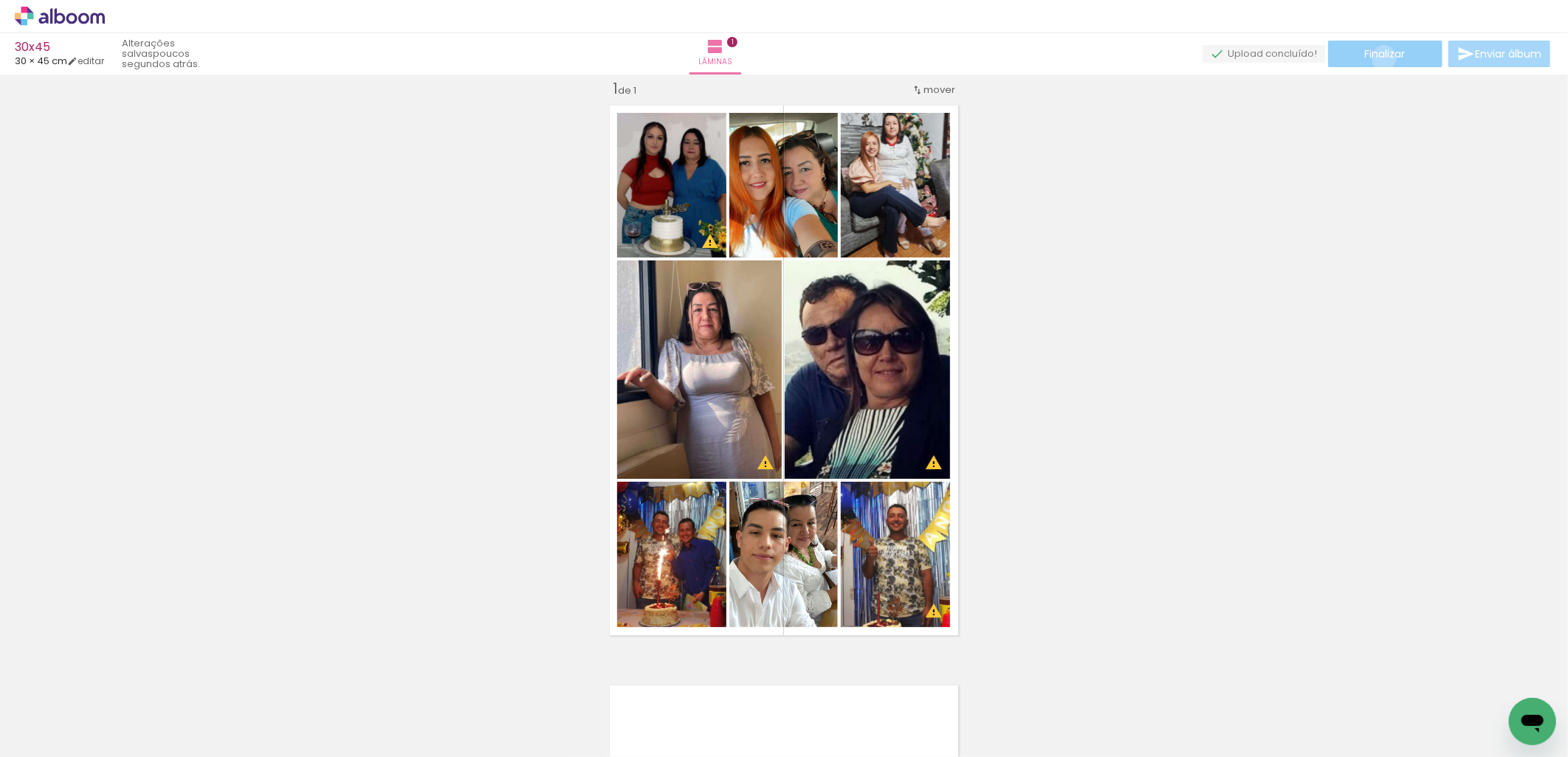
click at [1379, 57] on span "Finalizar" at bounding box center [1385, 53] width 40 height 11
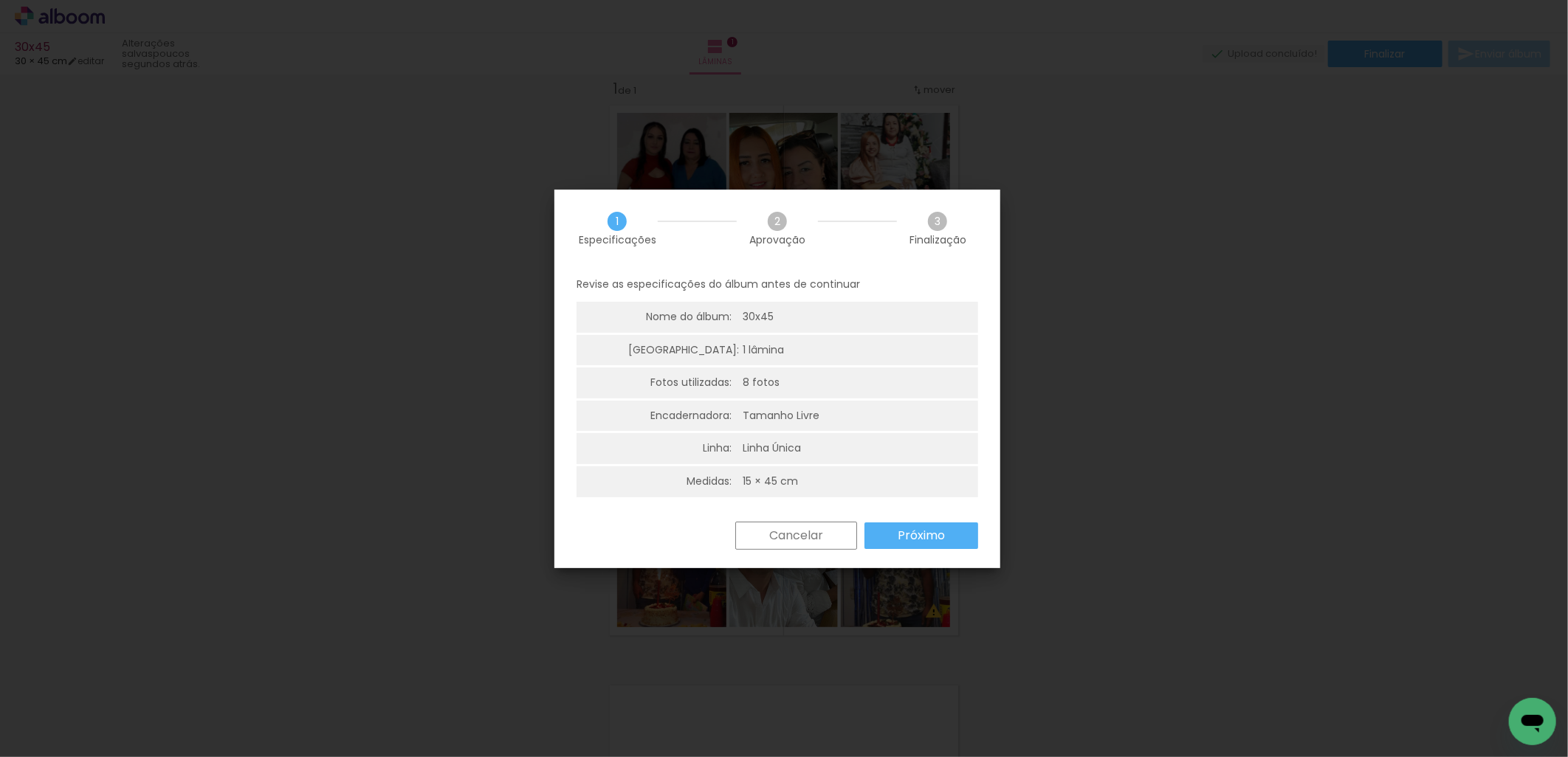
click at [1100, 388] on iron-overlay-backdrop at bounding box center [784, 378] width 1568 height 757
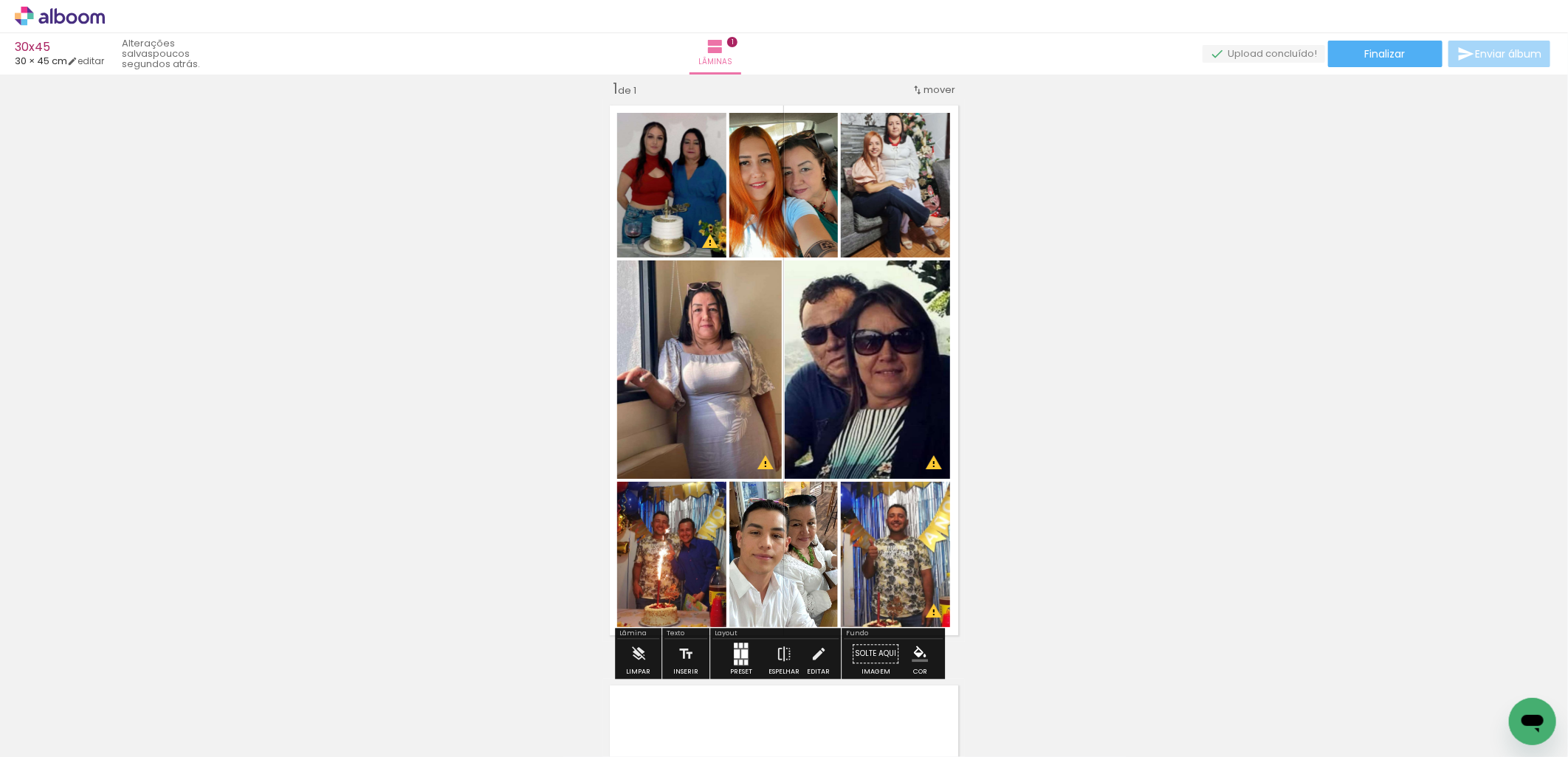
click at [946, 252] on quentale-layouter at bounding box center [784, 370] width 362 height 543
click at [945, 238] on quentale-layouter at bounding box center [784, 370] width 362 height 543
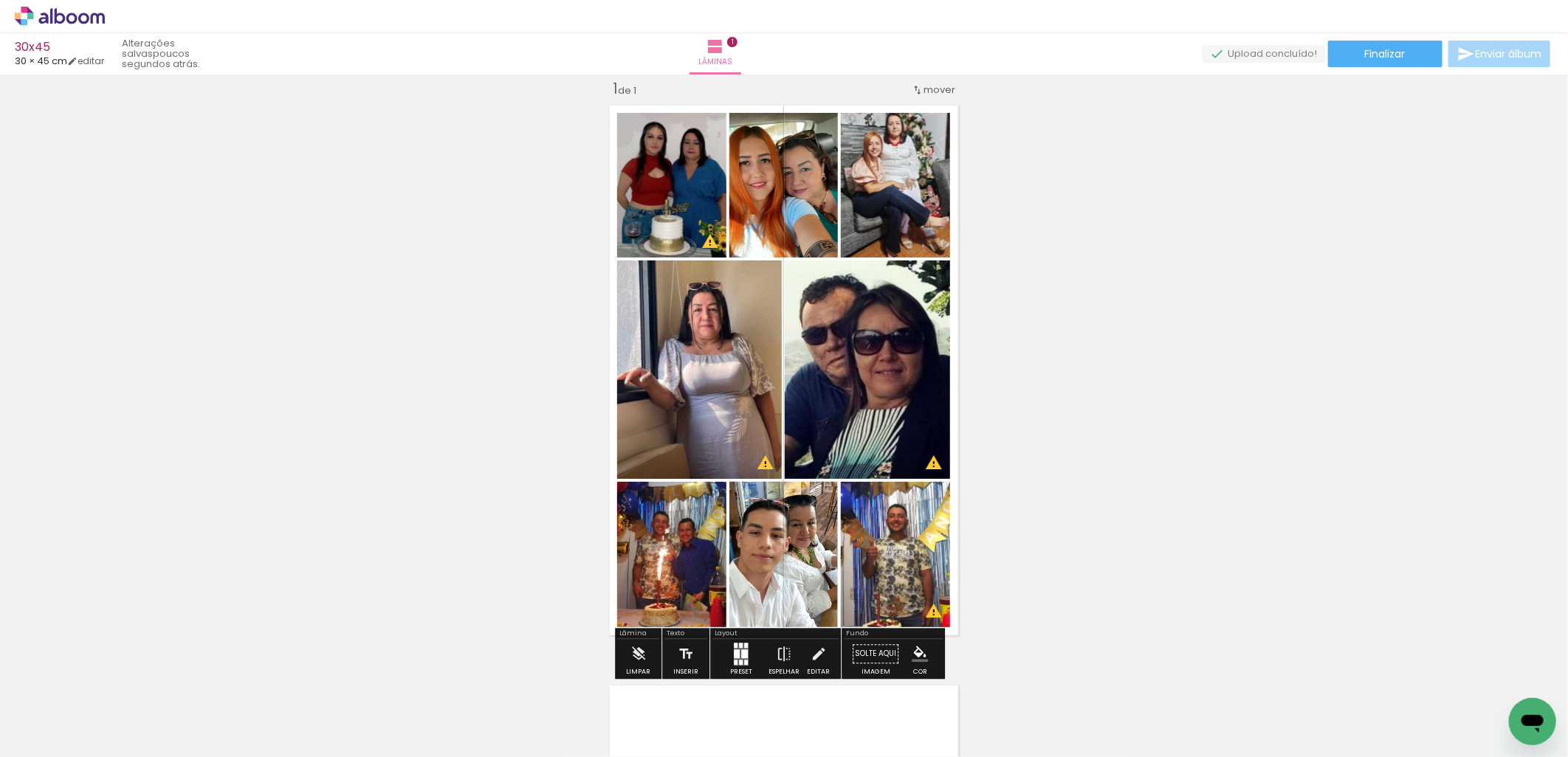
click at [945, 238] on quentale-layouter at bounding box center [784, 370] width 362 height 543
drag, startPoint x: 948, startPoint y: 259, endPoint x: 949, endPoint y: 288, distance: 29.0
click at [947, 259] on quentale-layouter at bounding box center [784, 370] width 362 height 543
click at [916, 658] on iron-icon "color picker" at bounding box center [920, 654] width 16 height 16
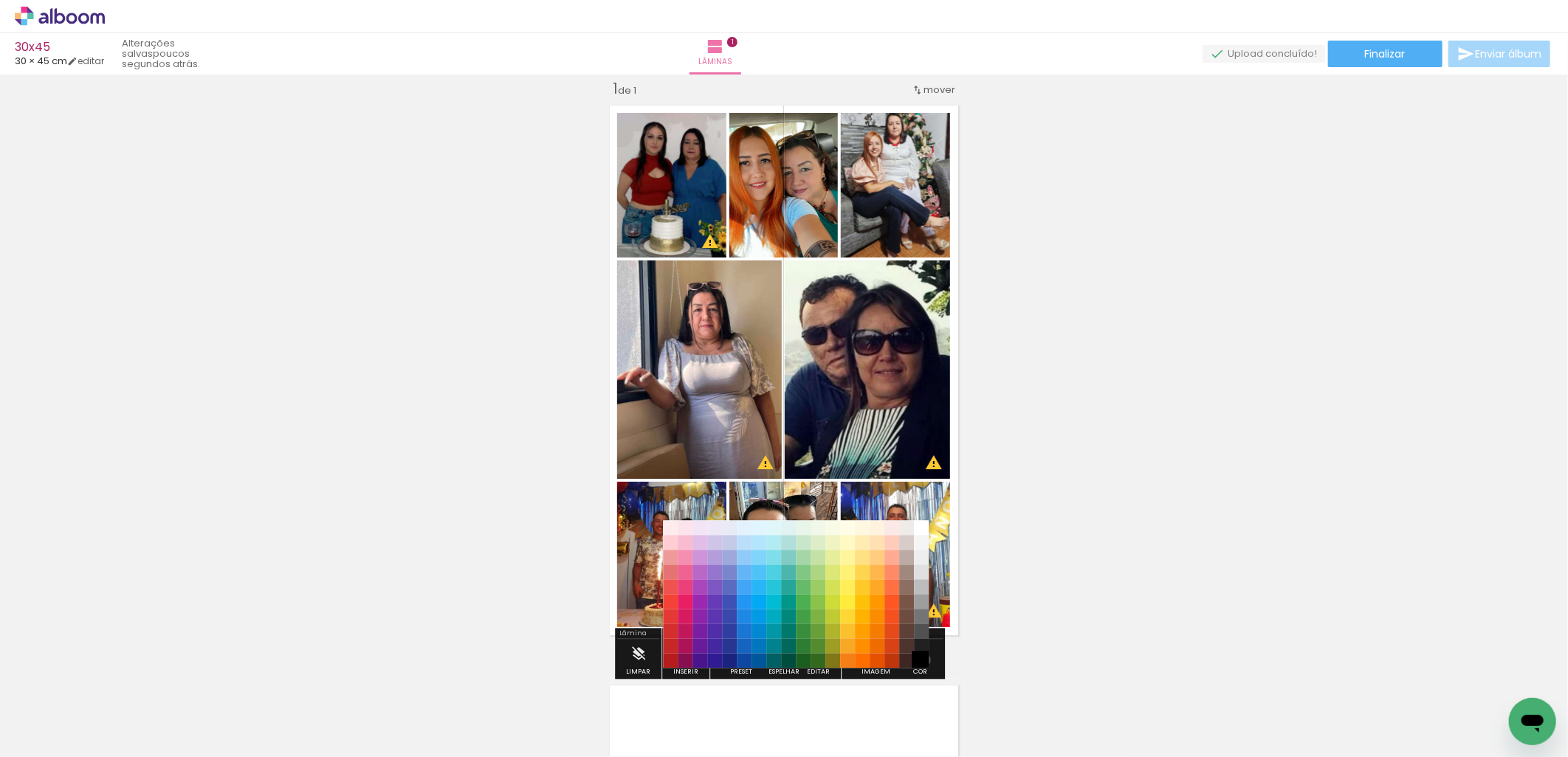
click at [920, 660] on paper-item "#000000" at bounding box center [921, 661] width 15 height 15
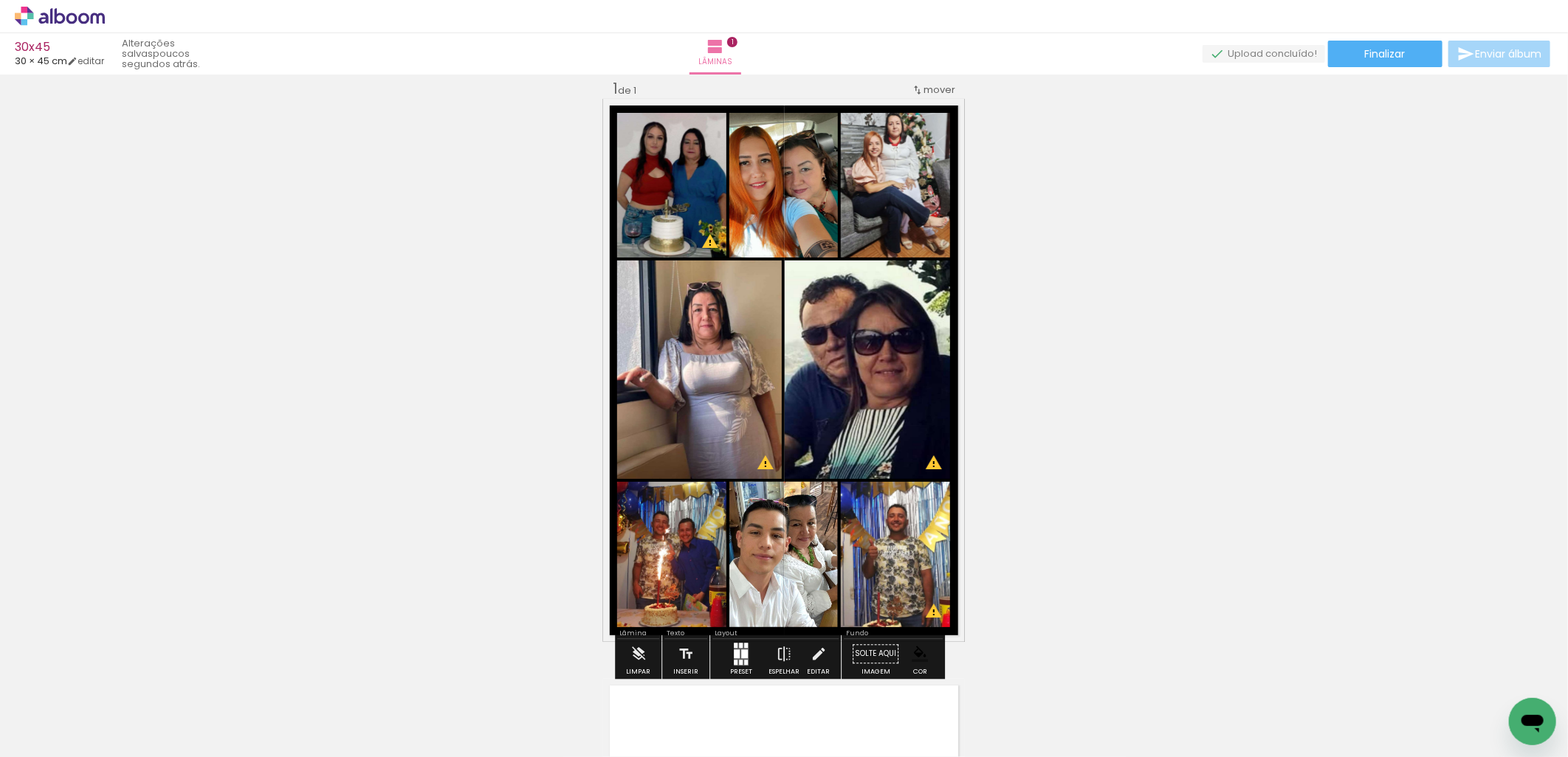
click at [919, 652] on iron-icon "color picker" at bounding box center [920, 654] width 16 height 16
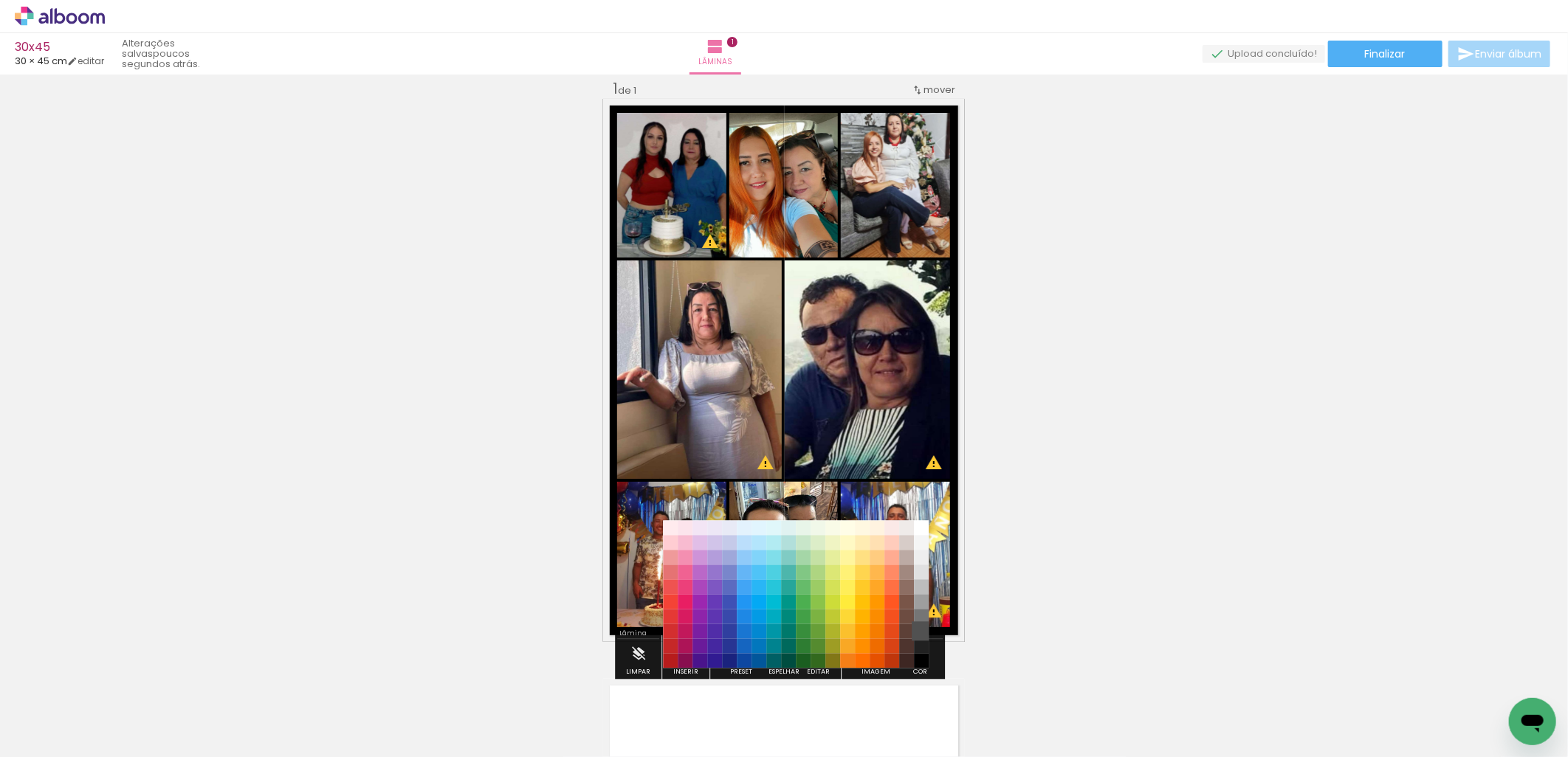
click at [920, 631] on paper-item "#515151" at bounding box center [921, 632] width 15 height 15
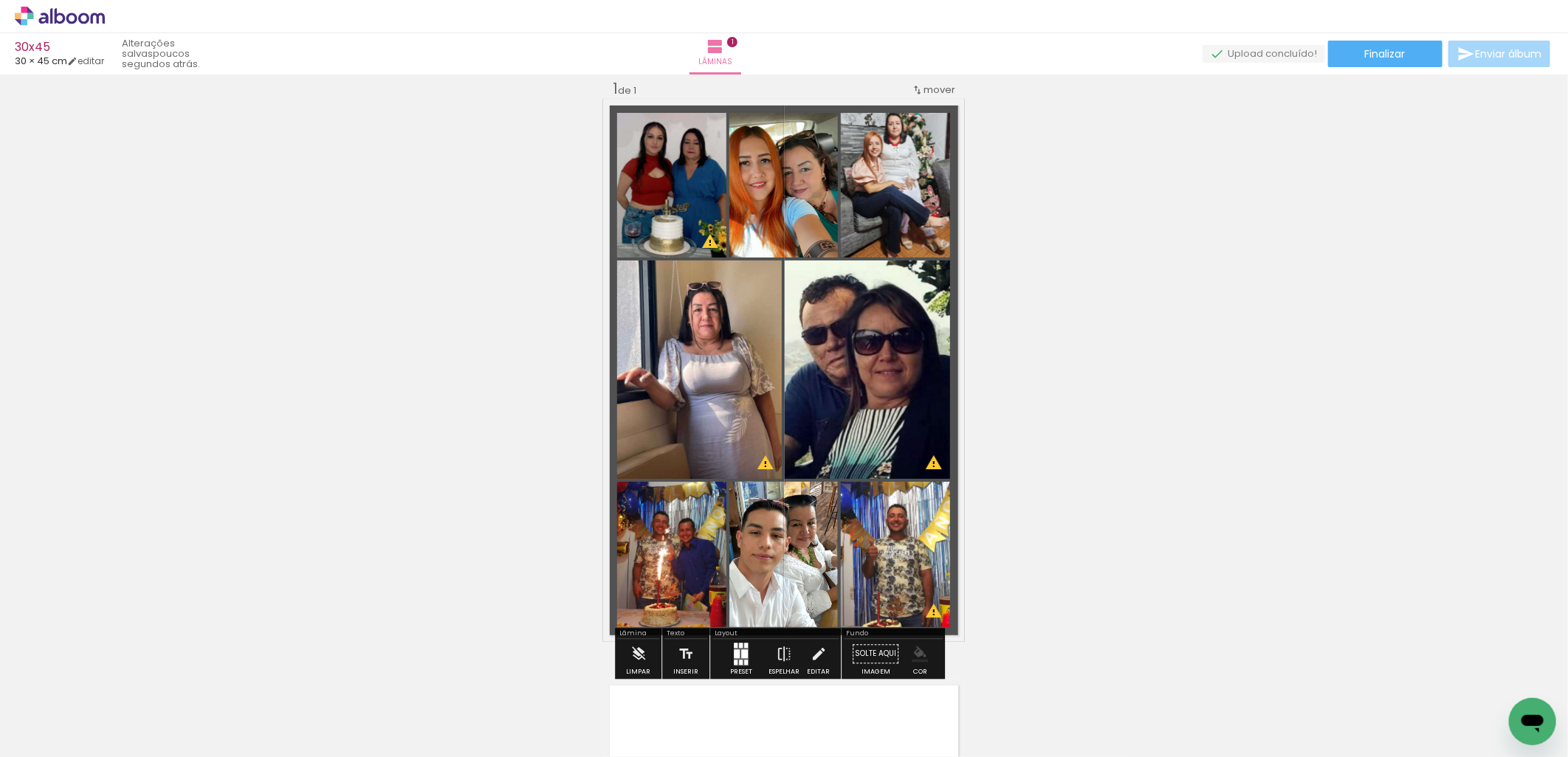
click at [916, 653] on iron-icon "color picker" at bounding box center [920, 654] width 16 height 16
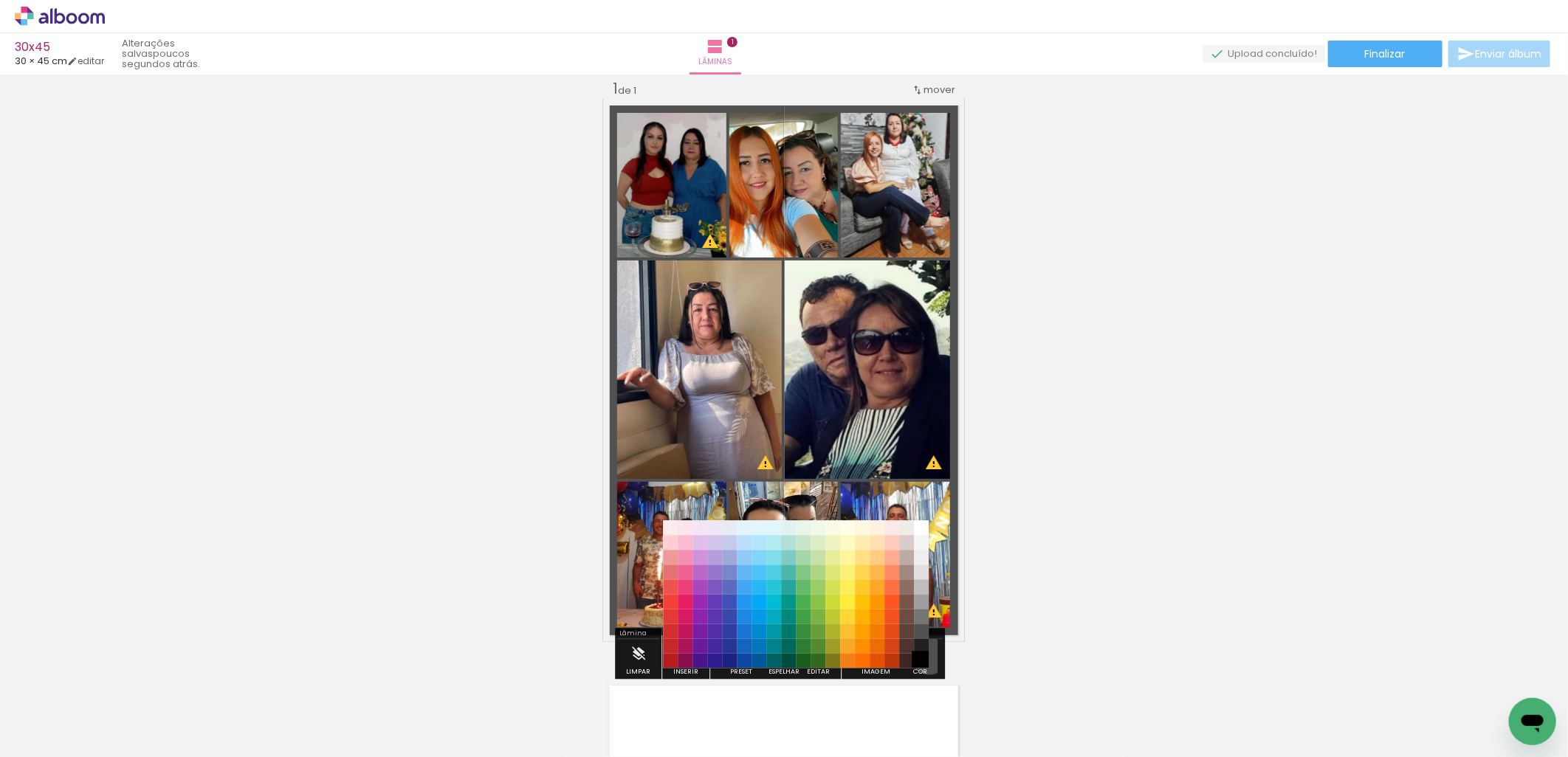
click at [925, 660] on paper-item "#000000" at bounding box center [921, 661] width 15 height 15
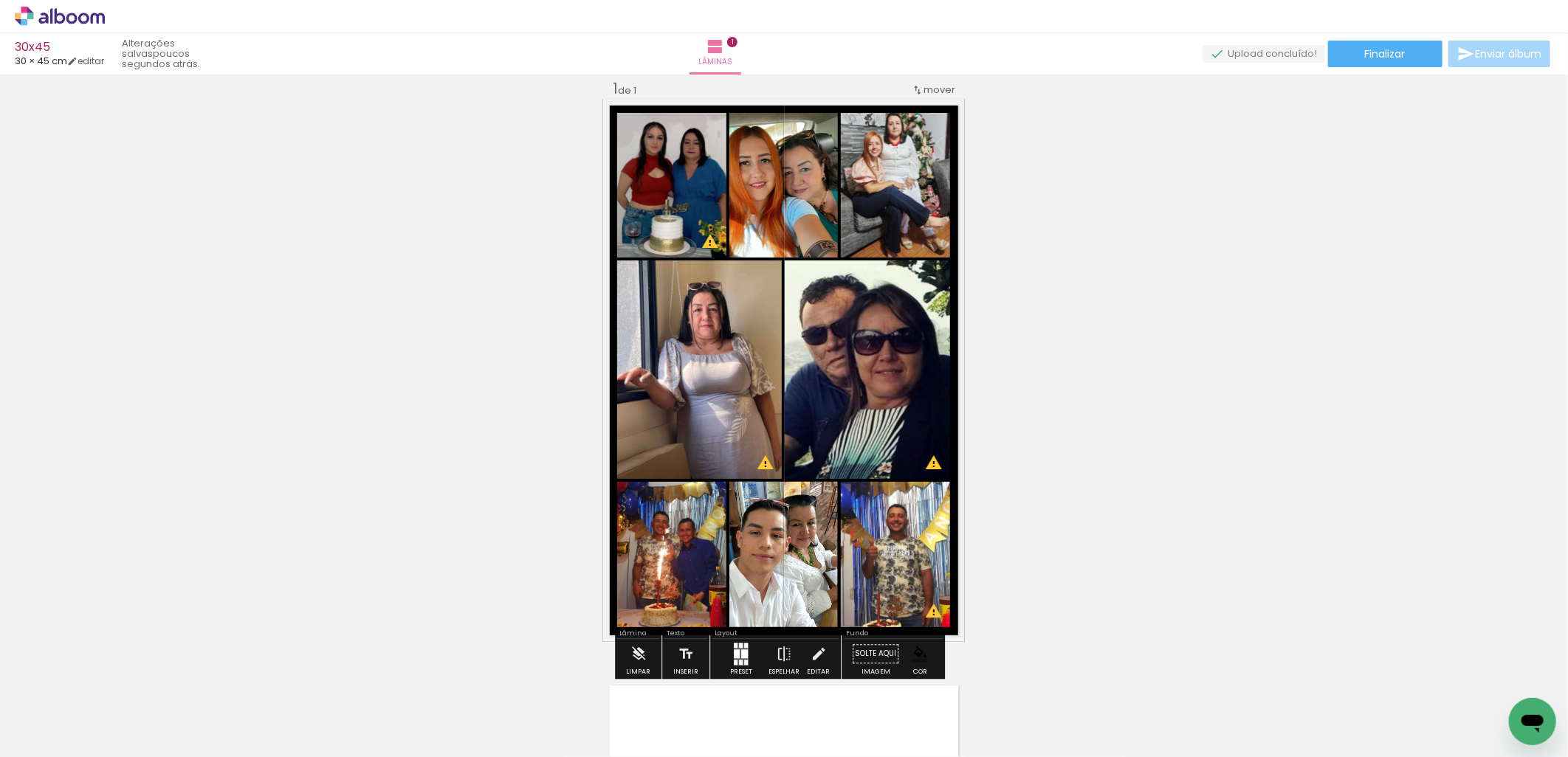
click at [916, 650] on iron-icon "color picker" at bounding box center [920, 654] width 16 height 16
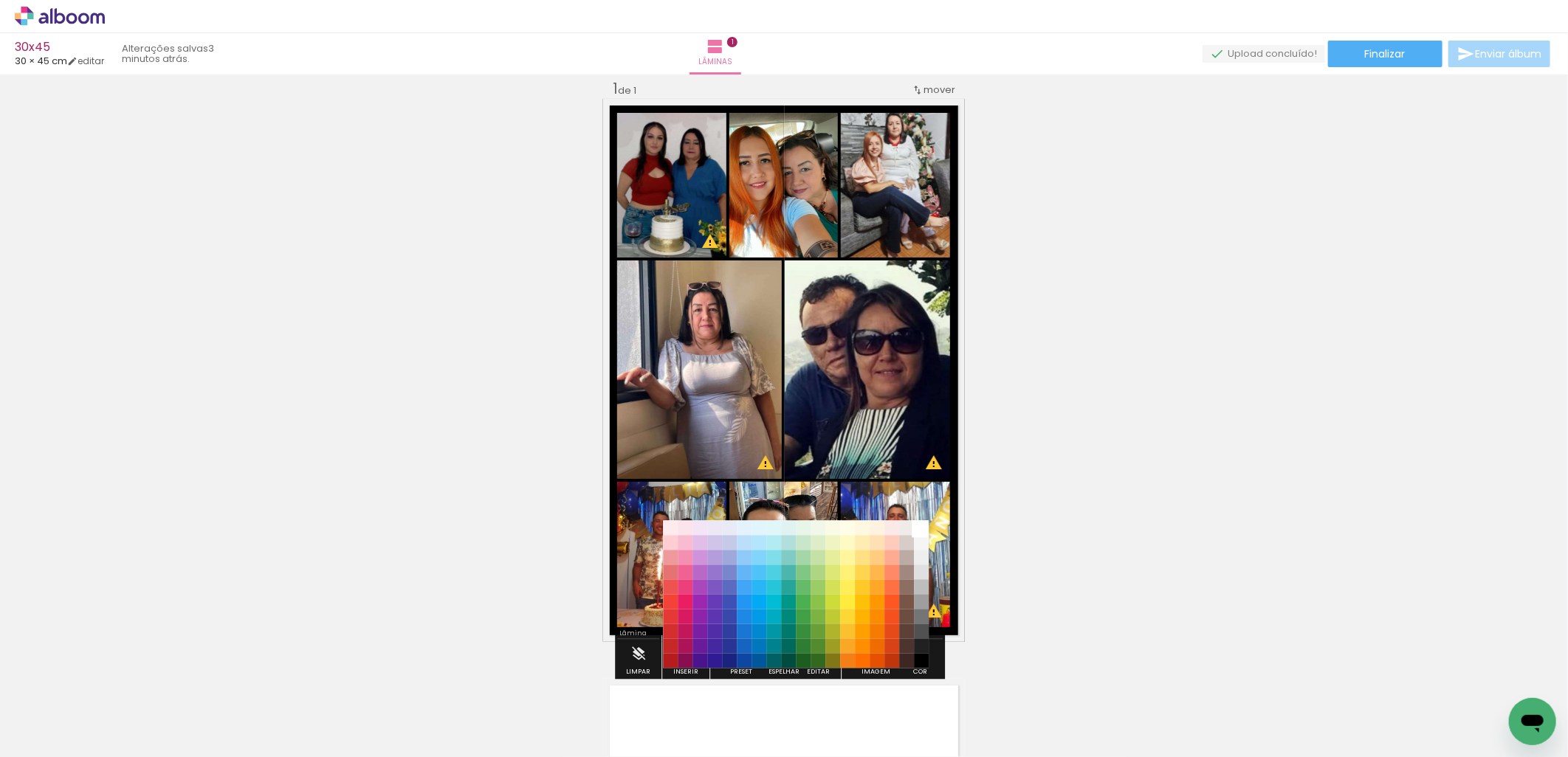
click at [925, 526] on paper-item "#ffffff" at bounding box center [921, 528] width 15 height 15
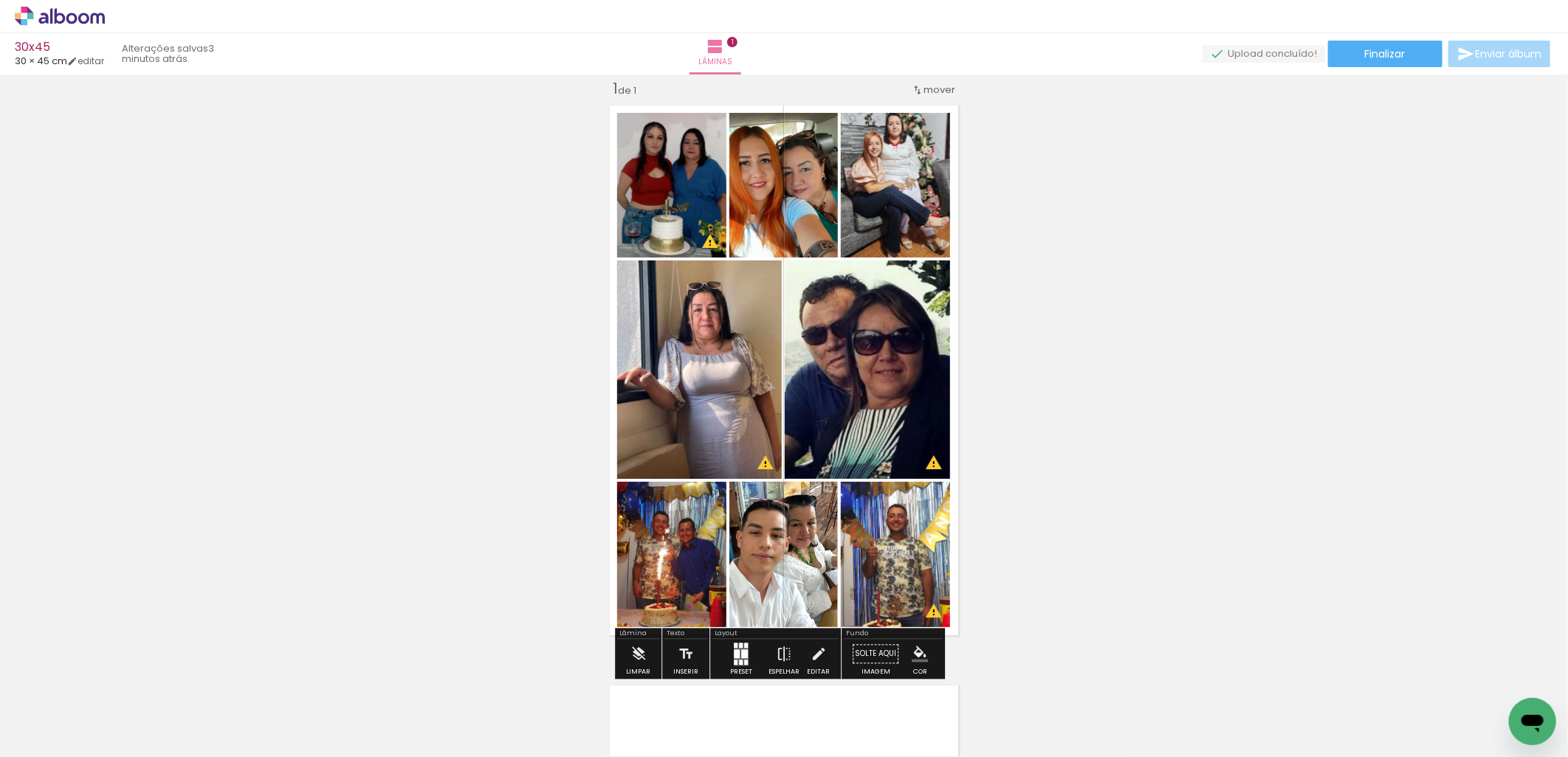
click at [1319, 319] on div "Inserir lâmina 1 de 1 O Designbox precisará aumentar a sua imagem em 167% para …" at bounding box center [784, 641] width 1568 height 1161
click at [1410, 57] on paper-button "Finalizar" at bounding box center [1385, 53] width 115 height 27
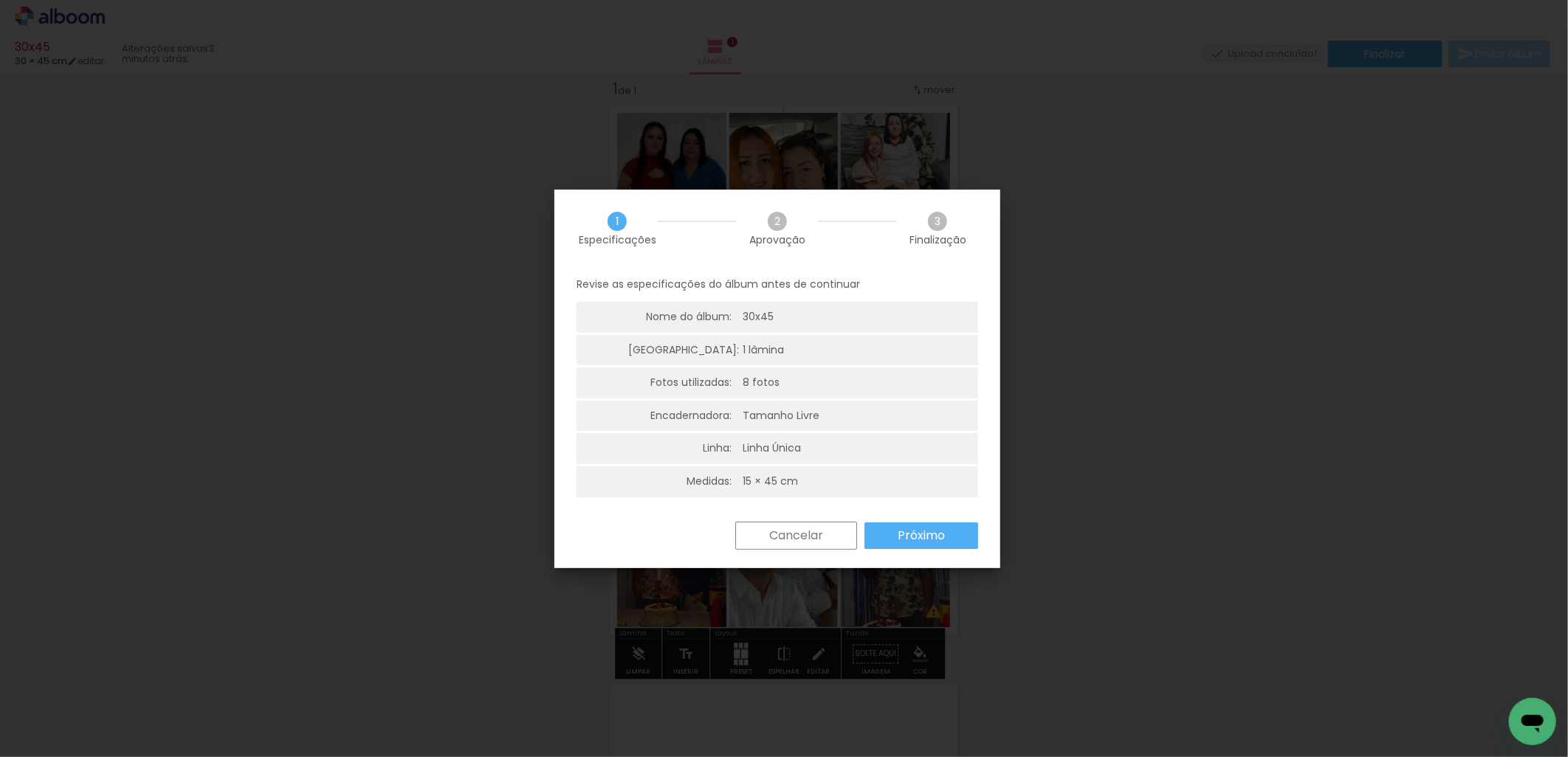
click at [0, 0] on slot "Próximo" at bounding box center [0, 0] width 0 height 0
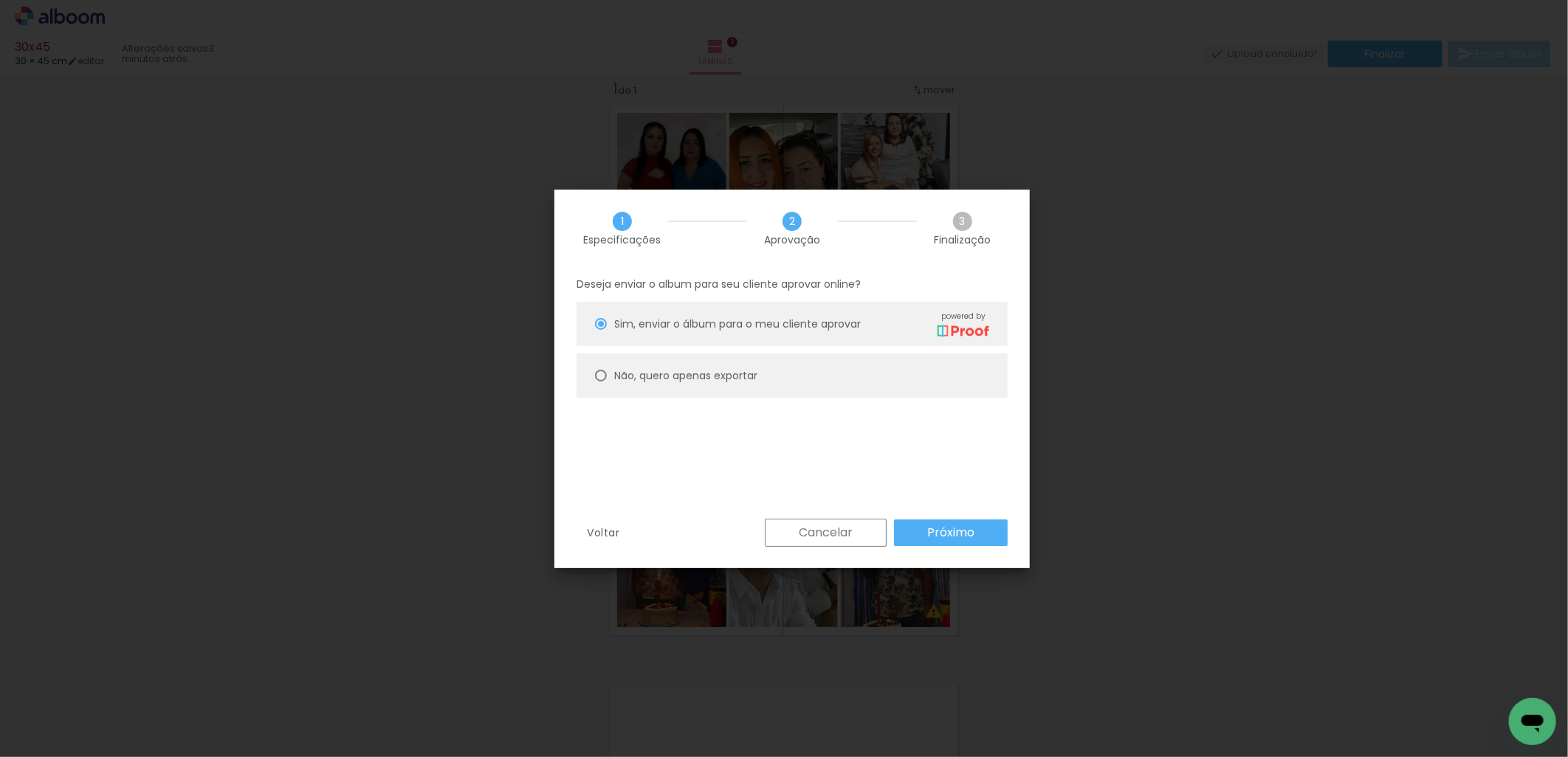
click at [779, 380] on paper-radio-button "Não, quero apenas exportar" at bounding box center [791, 375] width 431 height 44
type paper-radio-button "on"
click at [0, 0] on slot "Próximo" at bounding box center [0, 0] width 0 height 0
type input "Alta, 300 DPI"
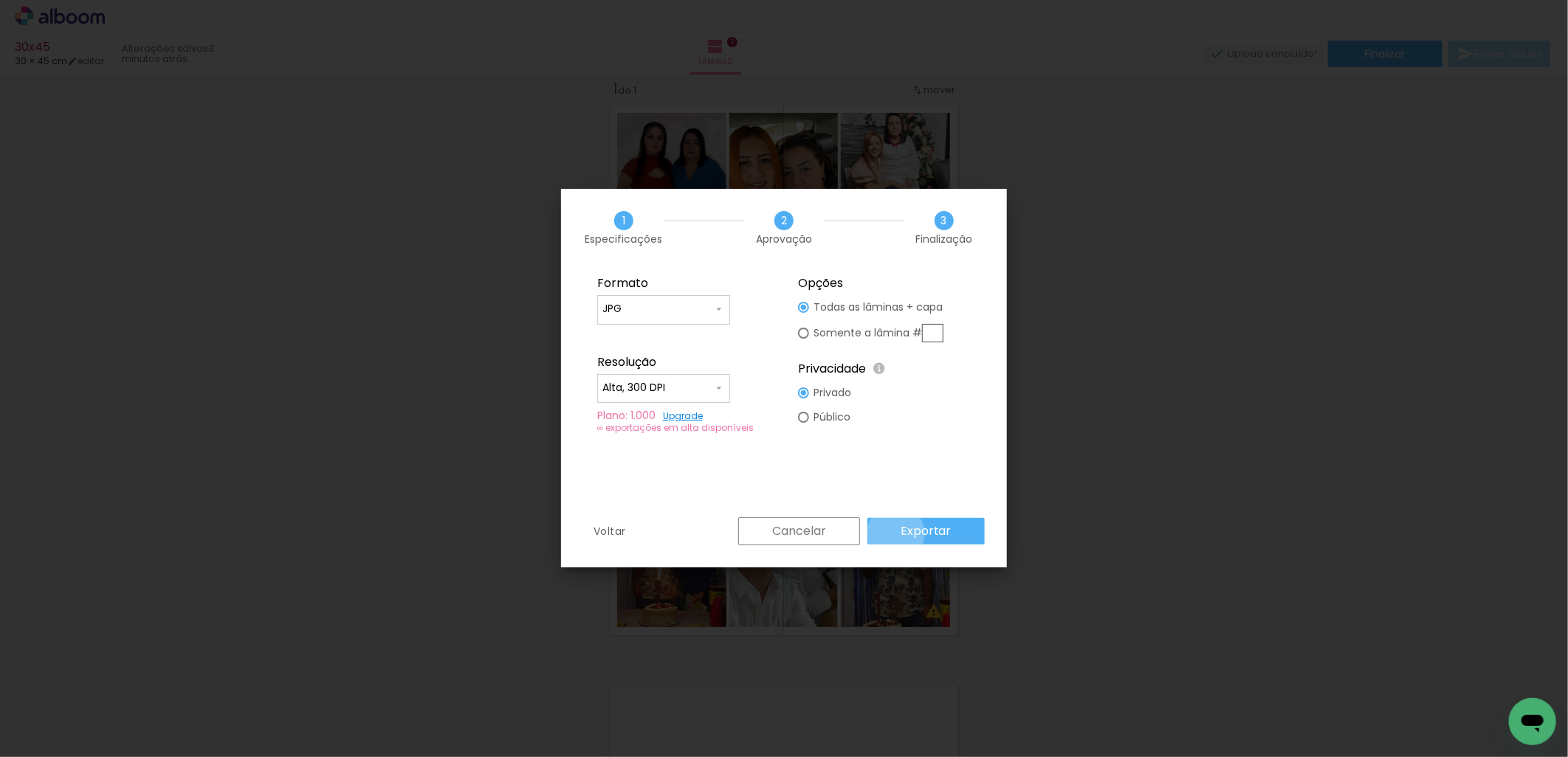
click at [899, 533] on paper-button "Exportar" at bounding box center [925, 531] width 117 height 27
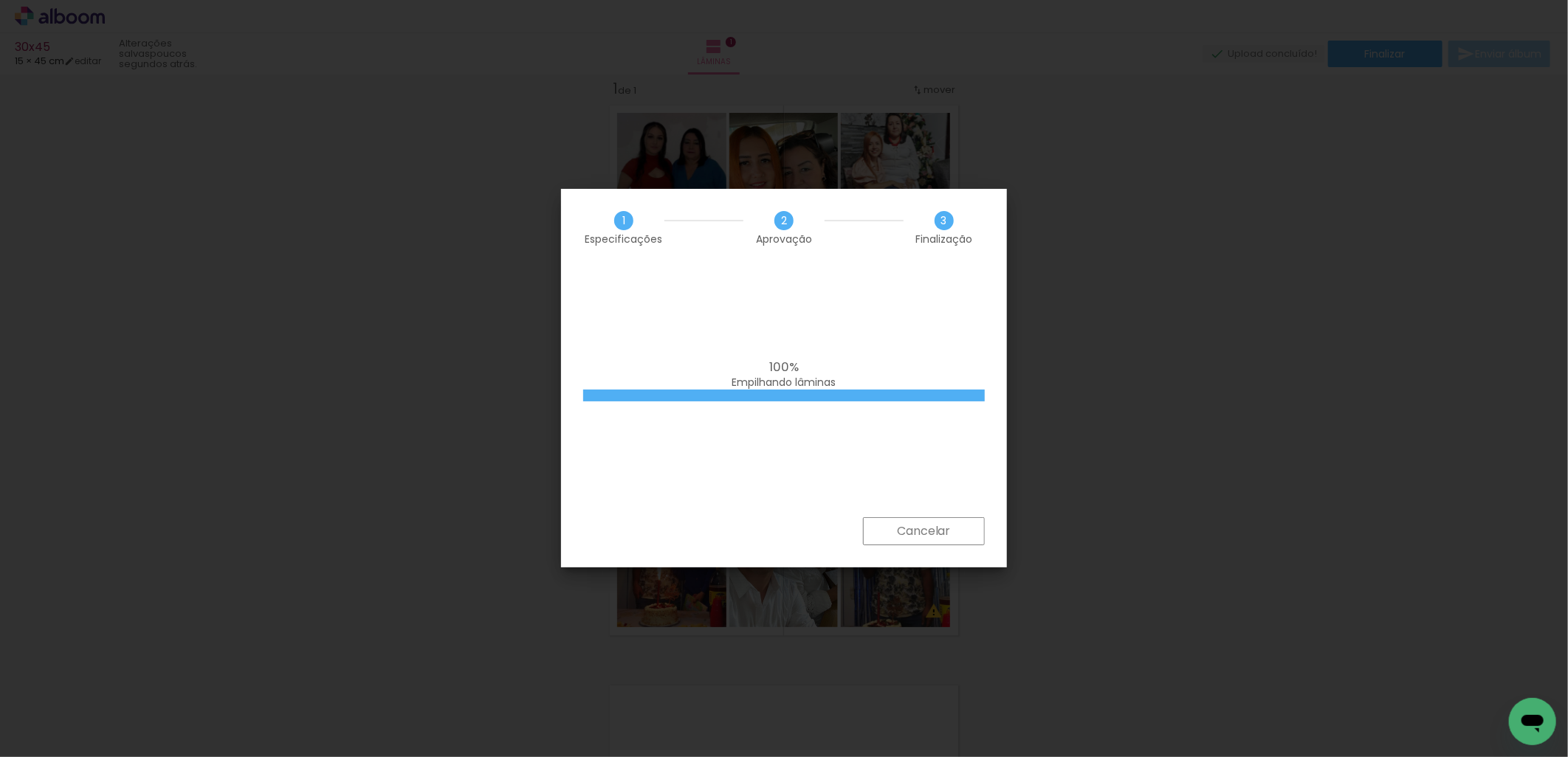
drag, startPoint x: 913, startPoint y: 417, endPoint x: 1274, endPoint y: 197, distance: 422.8
click at [1274, 197] on iron-overlay-backdrop at bounding box center [784, 378] width 1568 height 757
click at [499, 414] on iron-overlay-backdrop at bounding box center [784, 378] width 1568 height 757
drag, startPoint x: 652, startPoint y: 197, endPoint x: 658, endPoint y: 207, distance: 11.7
click at [658, 207] on div "1 Especificações 2 Aprovação 3 Finalização" at bounding box center [784, 228] width 446 height 78
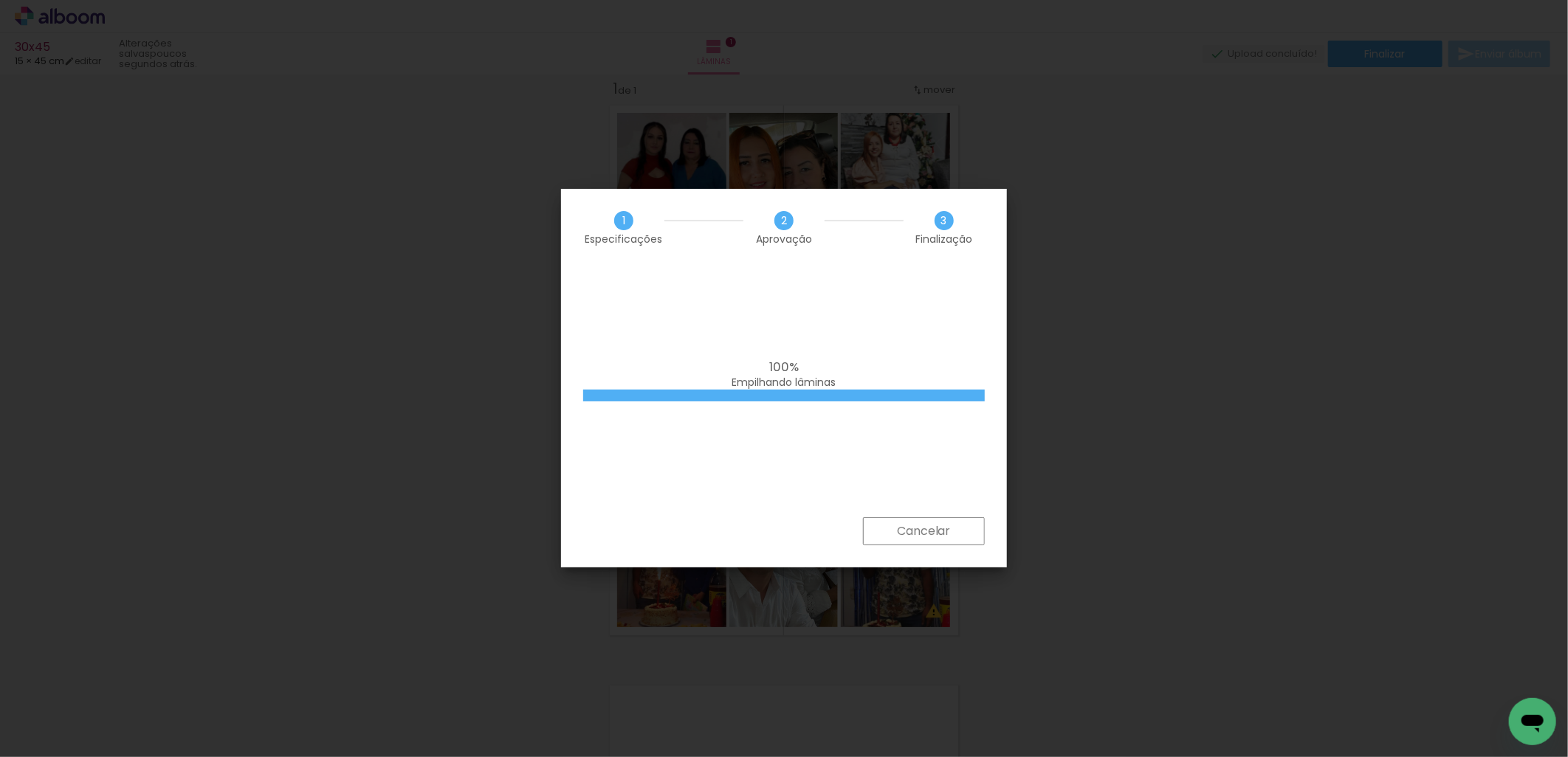
click at [1196, 252] on iron-overlay-backdrop at bounding box center [784, 378] width 1568 height 757
drag, startPoint x: 1192, startPoint y: 248, endPoint x: 1131, endPoint y: 200, distance: 77.6
click at [1131, 200] on iron-overlay-backdrop at bounding box center [784, 378] width 1568 height 757
drag, startPoint x: 1129, startPoint y: 198, endPoint x: 1094, endPoint y: 154, distance: 56.2
click at [1094, 154] on iron-overlay-backdrop at bounding box center [784, 378] width 1568 height 757
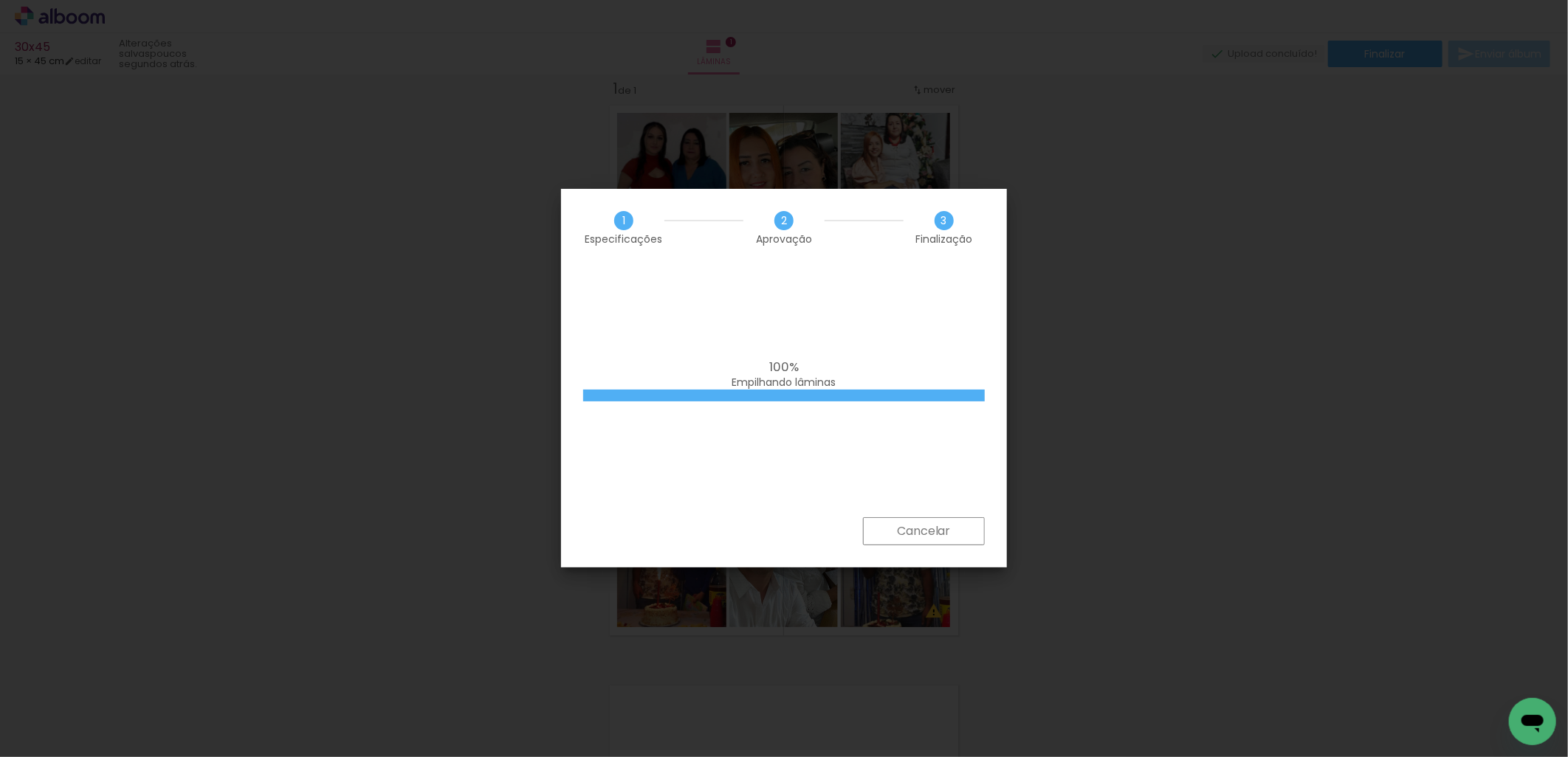
click at [1088, 149] on iron-overlay-backdrop at bounding box center [784, 378] width 1568 height 757
